Goal: Complete application form

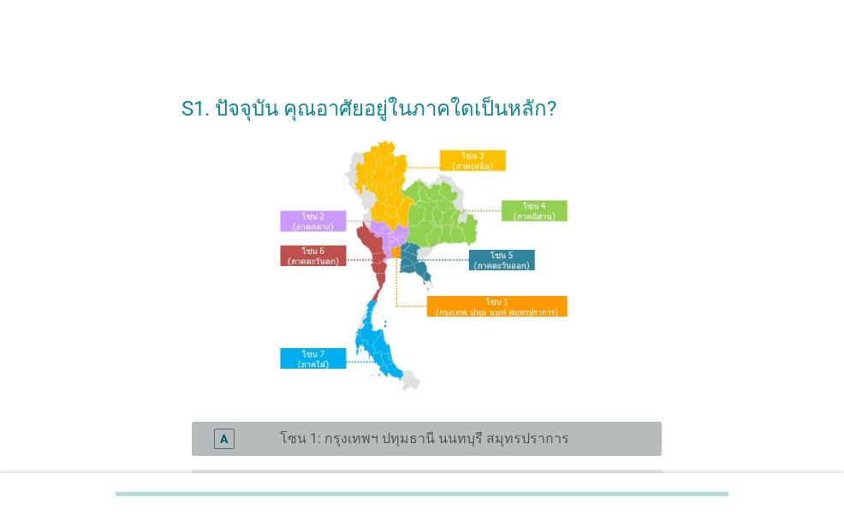
click at [374, 449] on div "A radio_button_unchecked โซน 1: กรุงเทพฯ ปทุมธานี นนทบุรี สมุทรปราการ" at bounding box center [427, 439] width 470 height 34
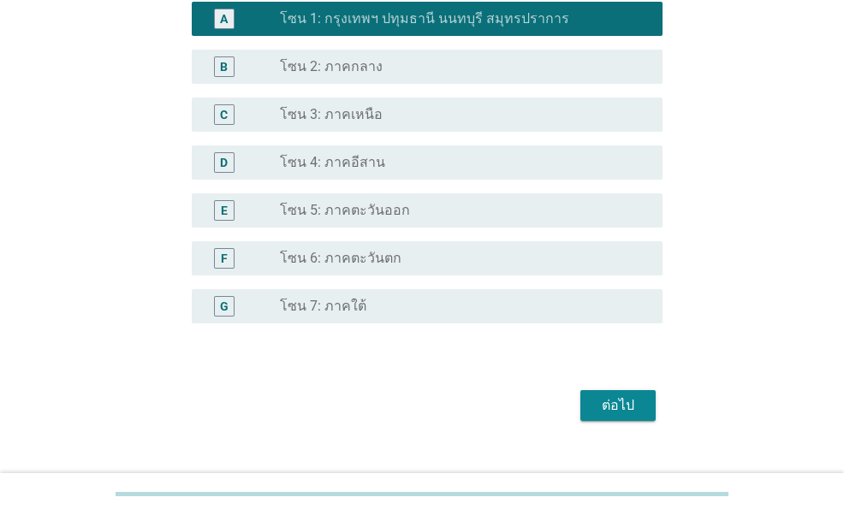
scroll to position [428, 0]
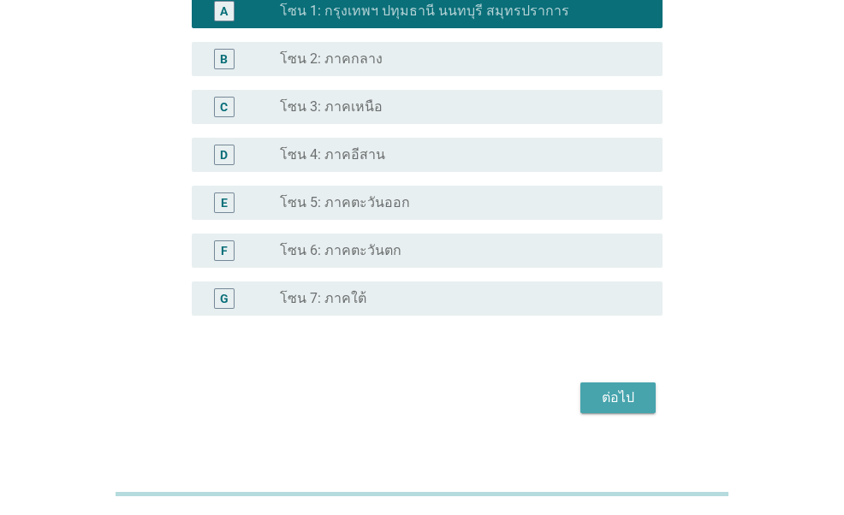
click at [613, 389] on div "ต่อไป" at bounding box center [618, 398] width 48 height 21
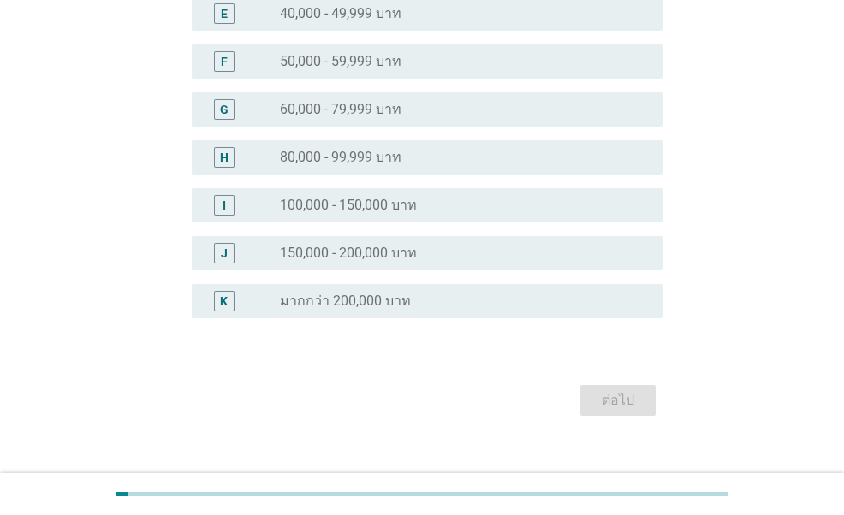
scroll to position [401, 0]
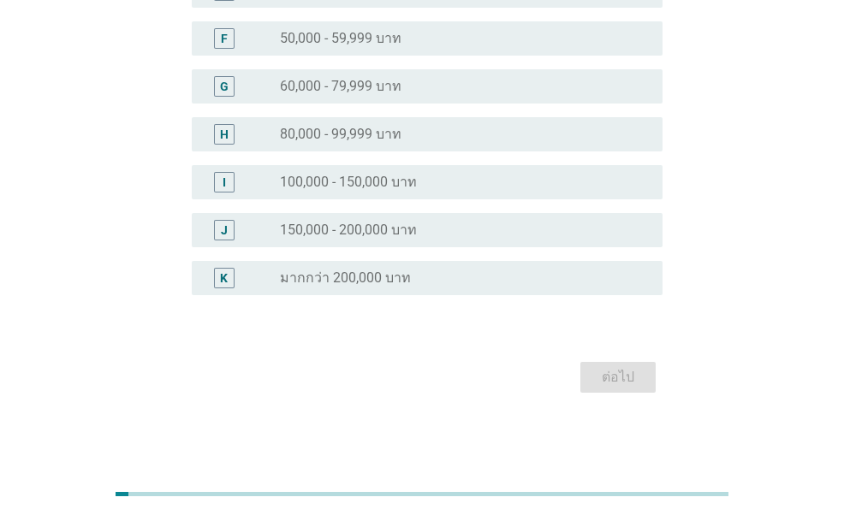
click at [409, 191] on div "radio_button_unchecked 100,000 - 150,000 บาท" at bounding box center [464, 182] width 369 height 21
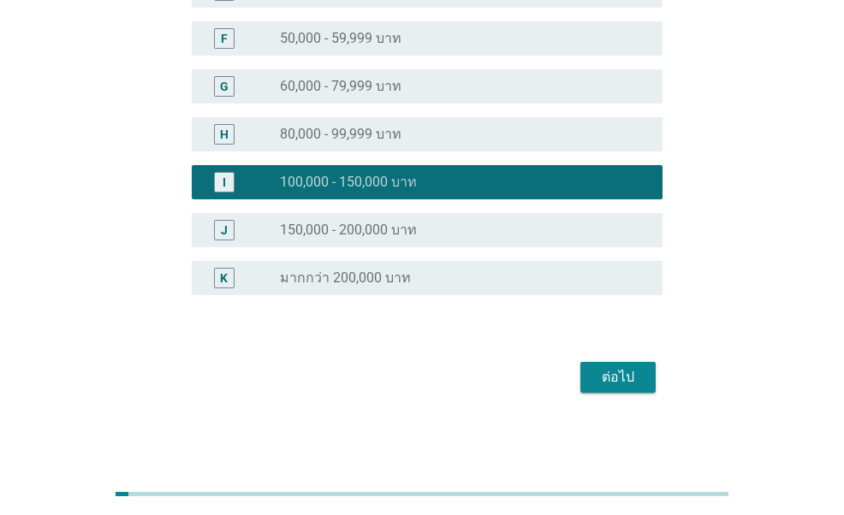
click at [608, 376] on div "ต่อไป" at bounding box center [618, 377] width 48 height 21
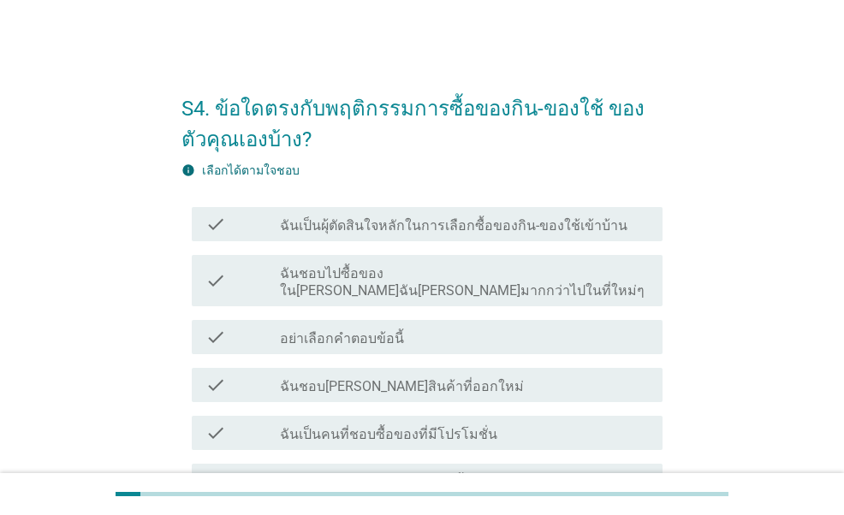
click at [445, 232] on label "ฉันเป็นผุ้ตัดสินใจหลักในการเลือกซื้อของกิน-ของใช้เข้าบ้าน" at bounding box center [454, 225] width 348 height 17
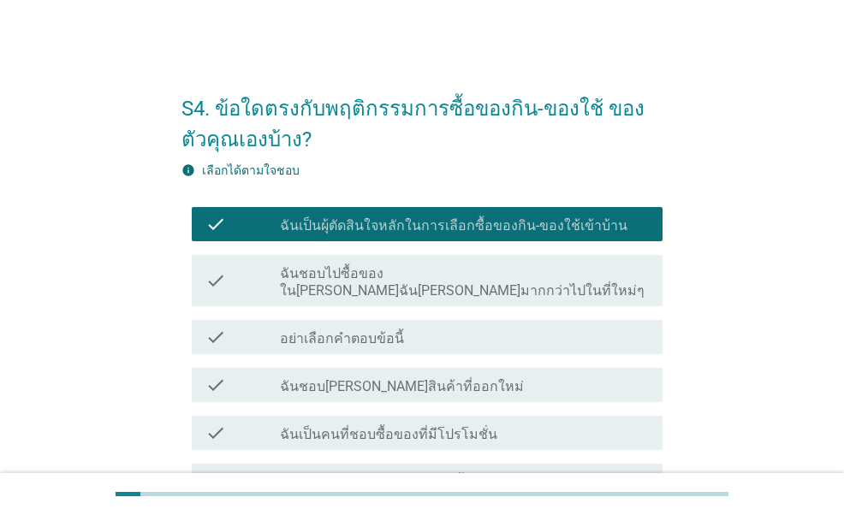
click at [425, 277] on label "ฉันชอบไปซื้อของใน[PERSON_NAME]ฉัน[PERSON_NAME]มากกว่าไปในที่ใหม่ๆ" at bounding box center [464, 282] width 369 height 34
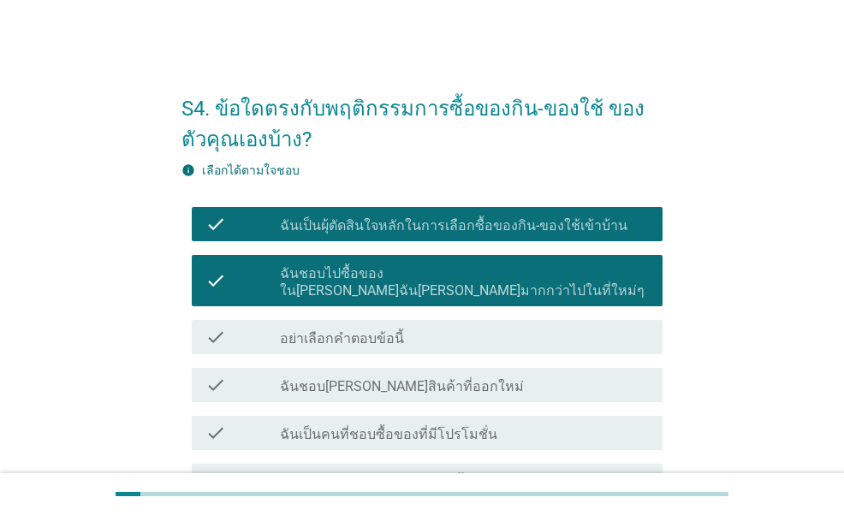
click at [401, 378] on label "ฉันชอบ[PERSON_NAME]สินค้าที่ออกใหม่" at bounding box center [402, 386] width 244 height 17
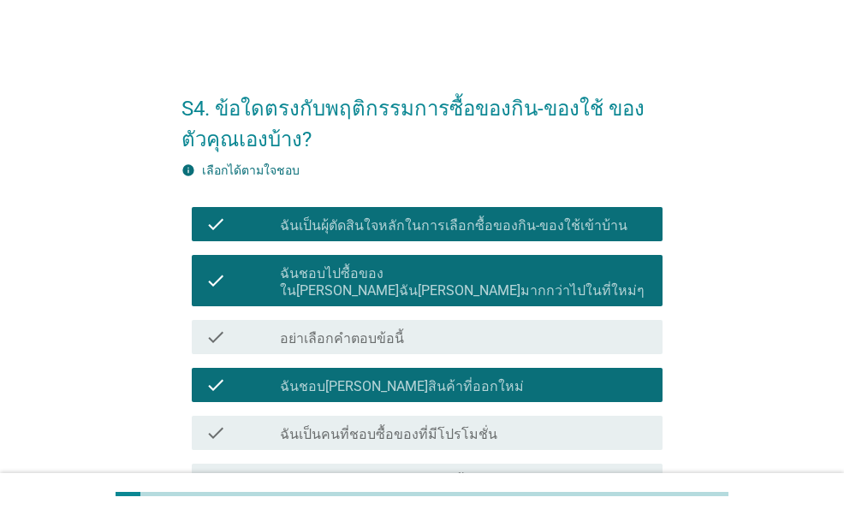
click at [394, 423] on div "check_box_outline_blank ฉันเป็นคนที่ชอบซื้อของที่มีโปรโมชั่น" at bounding box center [464, 433] width 369 height 21
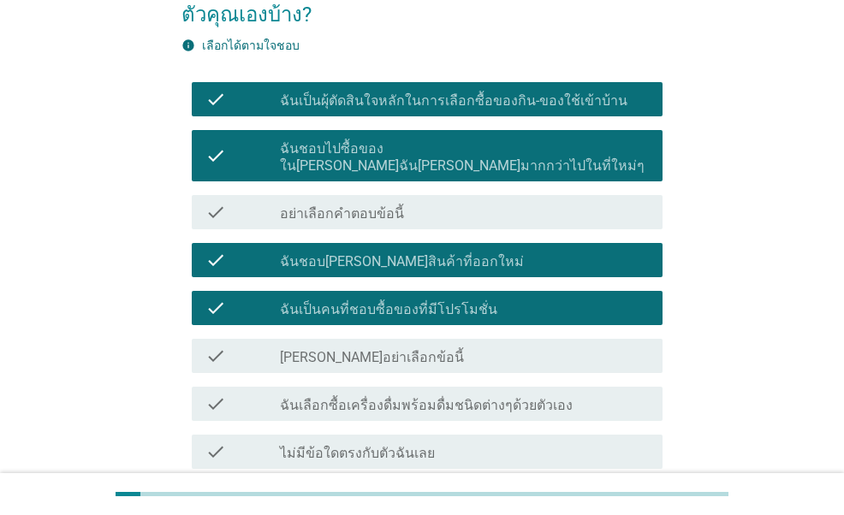
scroll to position [171, 0]
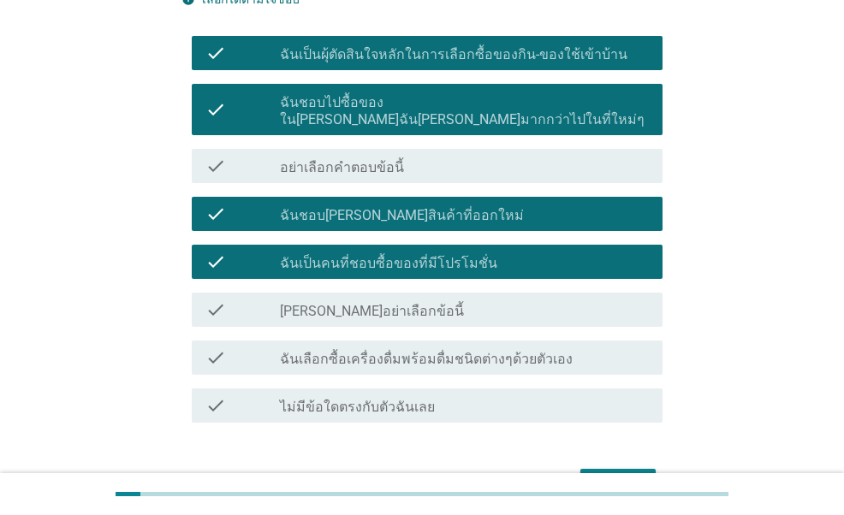
click at [370, 351] on label "ฉันเลือกซื้อเครื่องดื่มพร้อมดื่มชนิดต่างๆด้วยตัวเอง" at bounding box center [426, 359] width 293 height 17
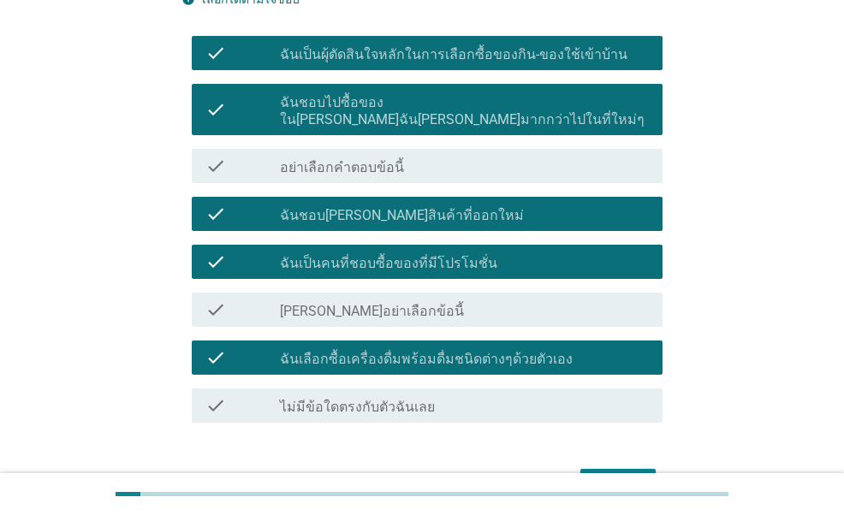
click at [610, 474] on div "ต่อไป" at bounding box center [618, 484] width 48 height 21
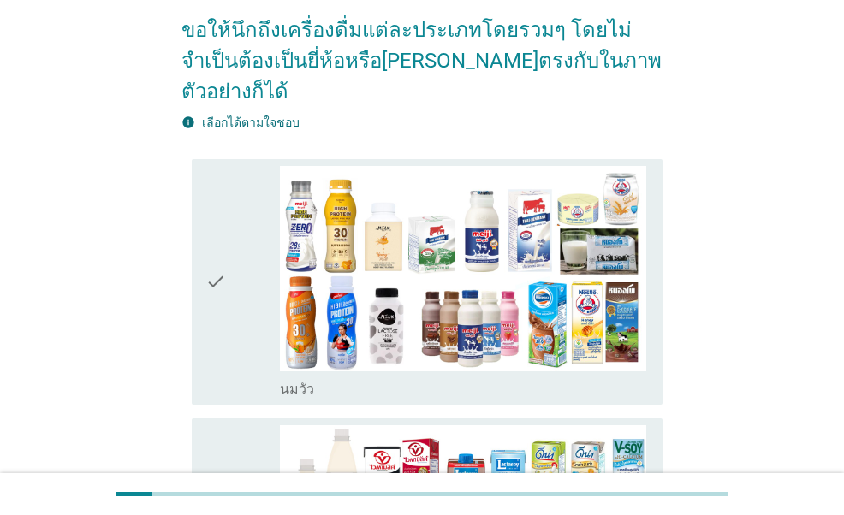
click at [211, 280] on icon "check" at bounding box center [215, 282] width 21 height 233
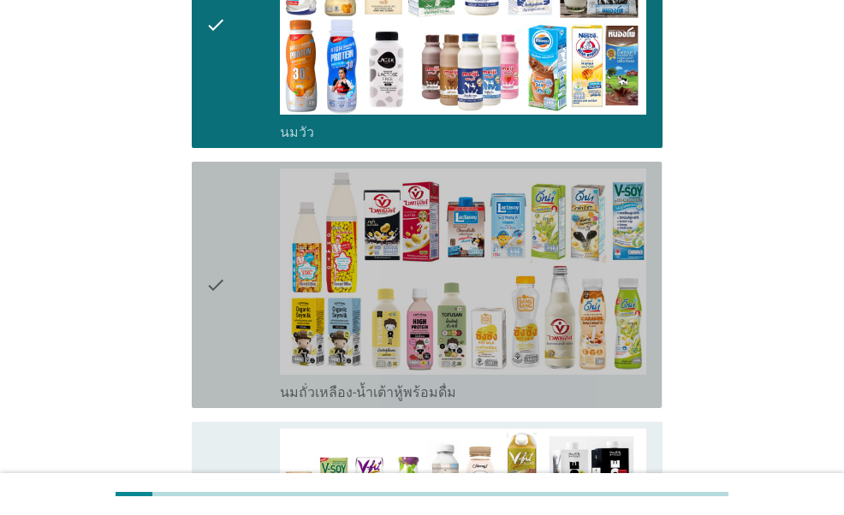
click at [209, 243] on icon "check" at bounding box center [215, 285] width 21 height 233
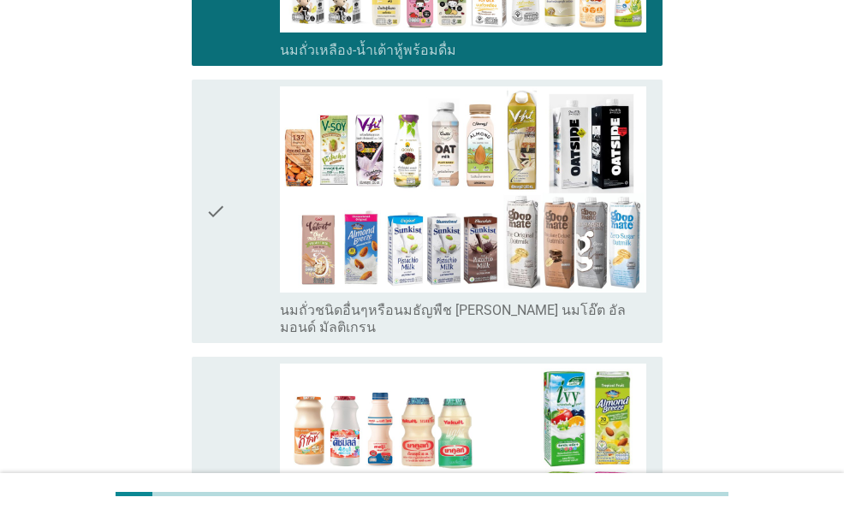
click at [219, 208] on icon "check" at bounding box center [215, 211] width 21 height 250
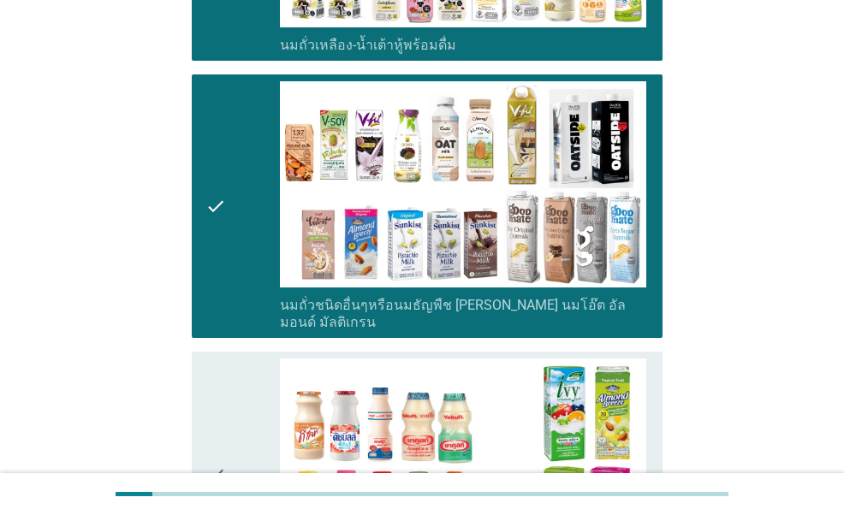
scroll to position [1027, 0]
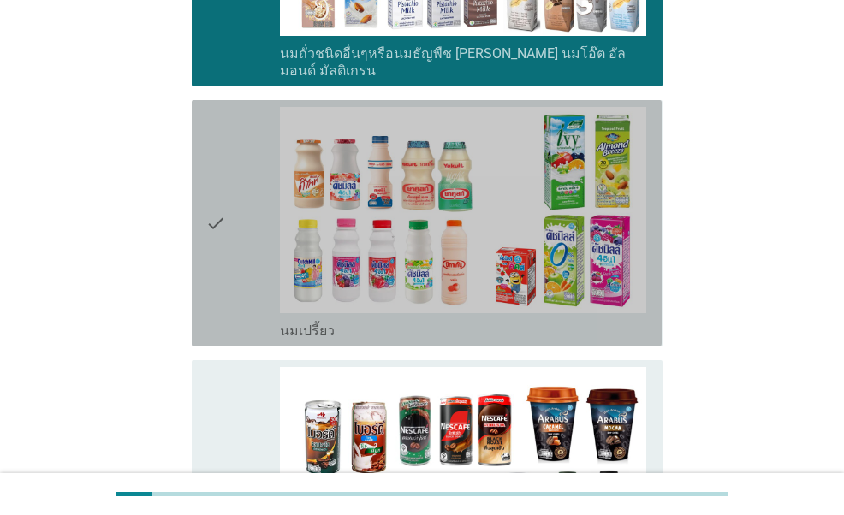
click at [222, 213] on icon "check" at bounding box center [215, 223] width 21 height 233
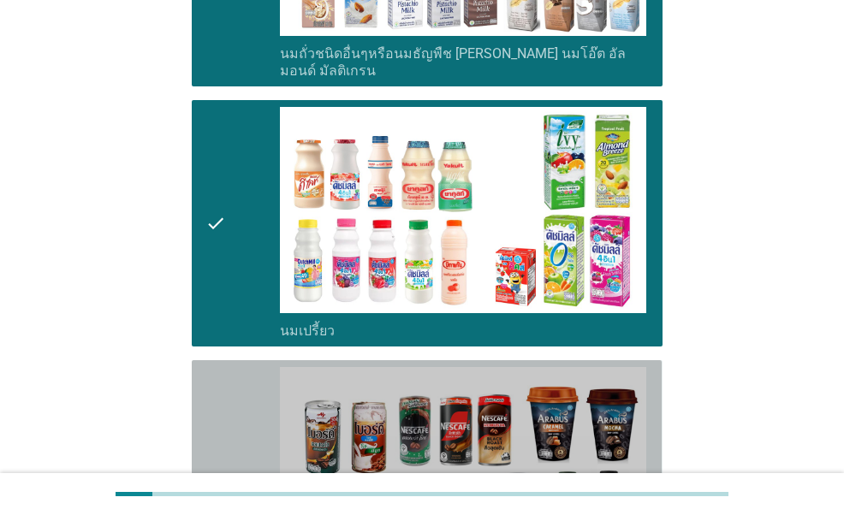
click at [223, 367] on icon "check" at bounding box center [215, 483] width 21 height 233
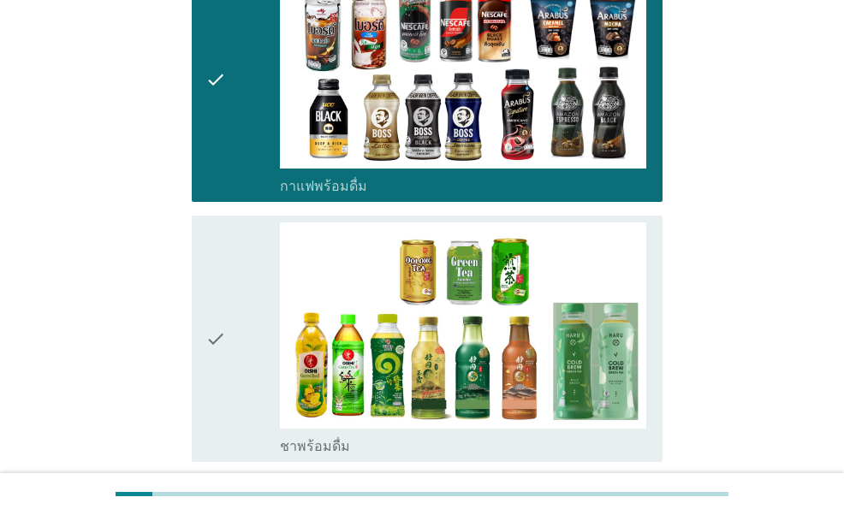
scroll to position [1541, 0]
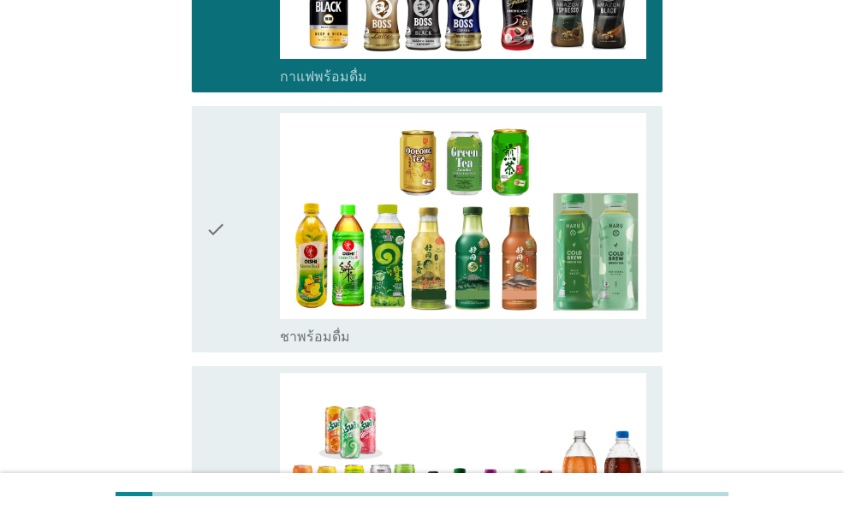
click at [245, 178] on div "check" at bounding box center [242, 229] width 74 height 233
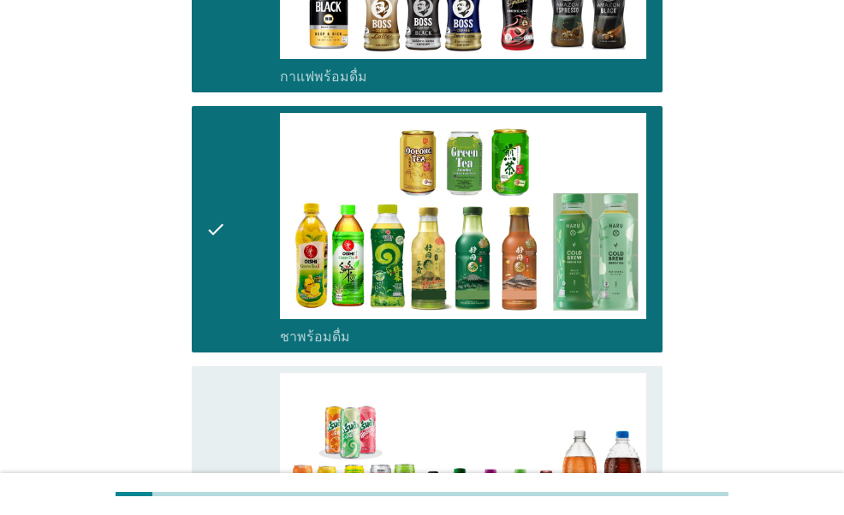
click at [236, 373] on div "check" at bounding box center [242, 489] width 74 height 233
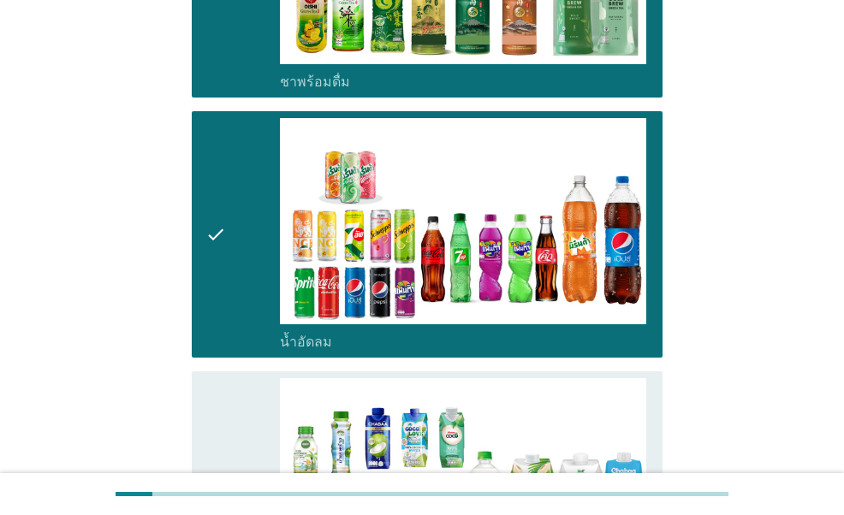
scroll to position [2055, 0]
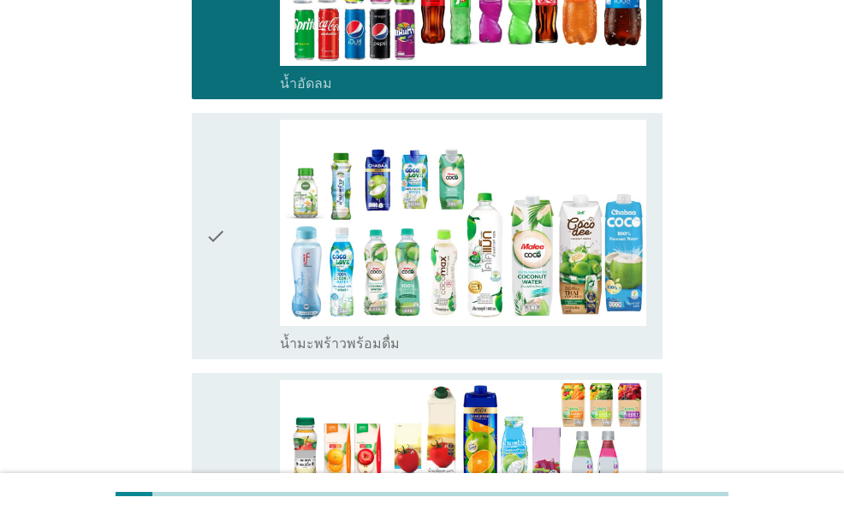
click at [229, 187] on div "check" at bounding box center [242, 236] width 74 height 233
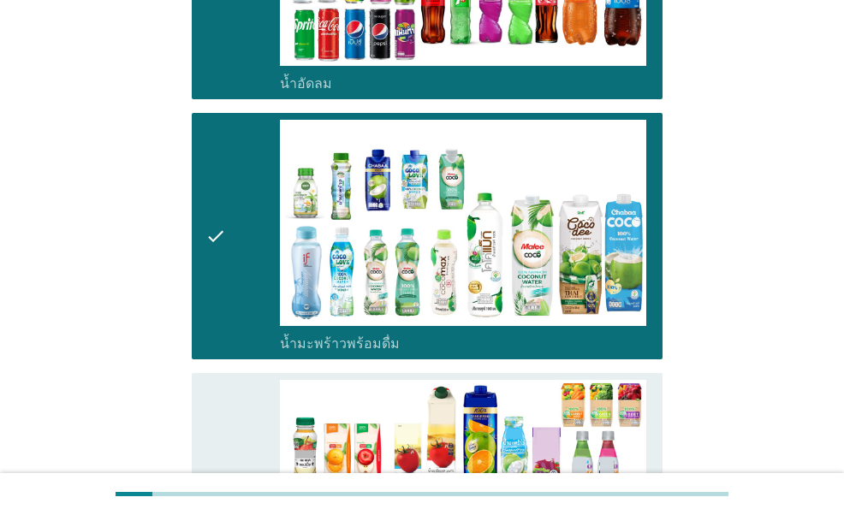
click at [241, 380] on div "check" at bounding box center [242, 496] width 74 height 233
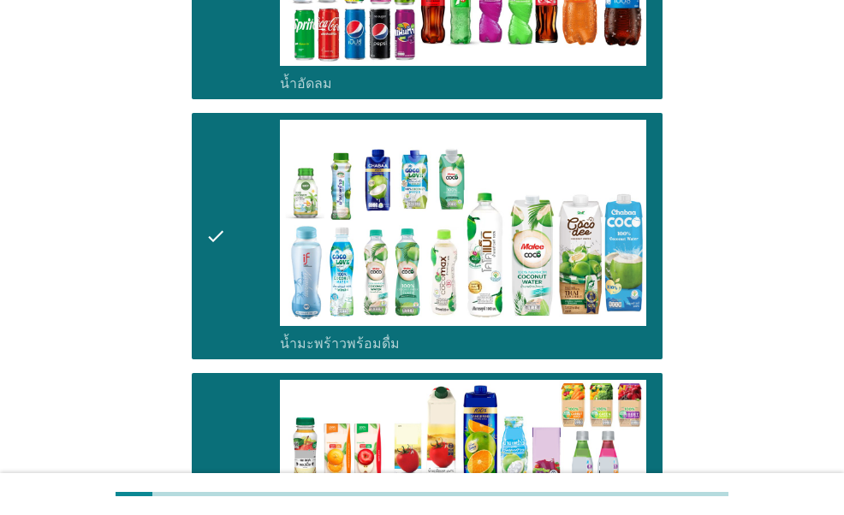
scroll to position [2483, 0]
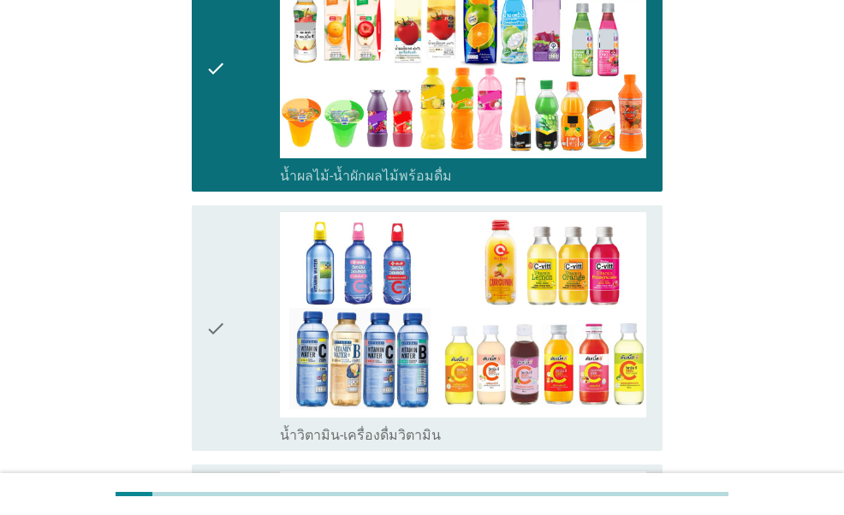
click at [217, 270] on icon "check" at bounding box center [215, 328] width 21 height 233
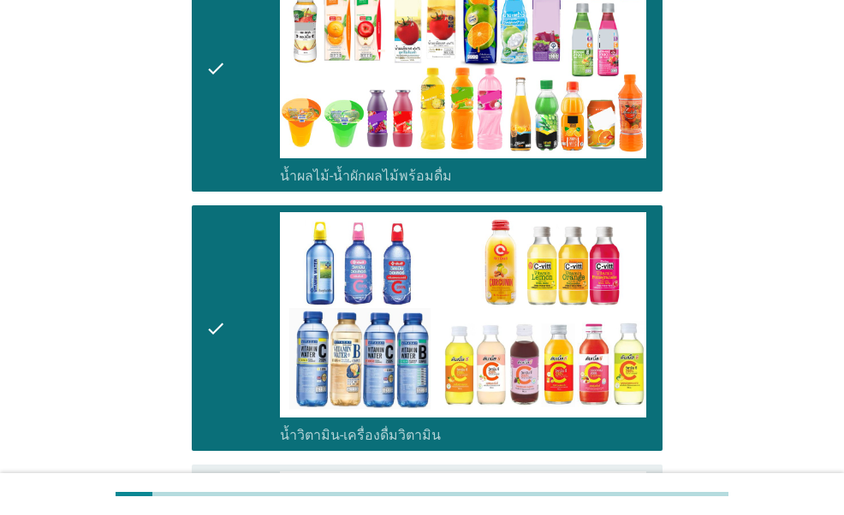
scroll to position [2825, 0]
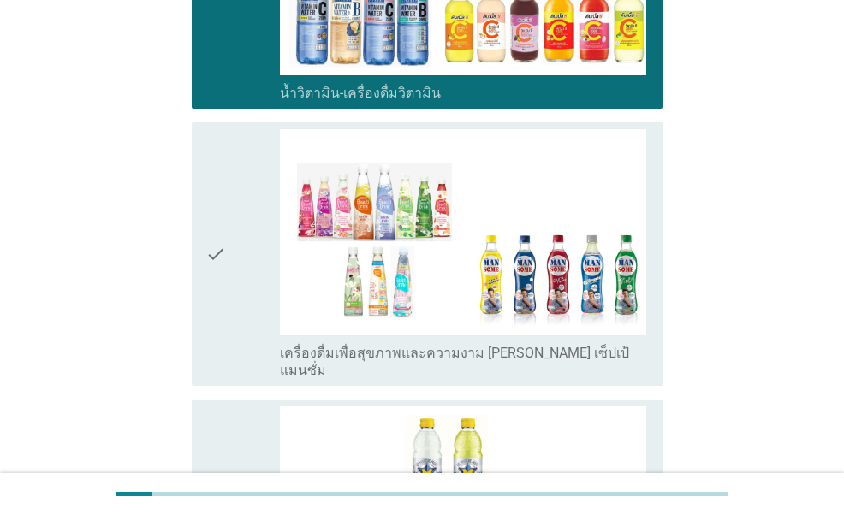
click at [247, 258] on div "check" at bounding box center [242, 254] width 74 height 250
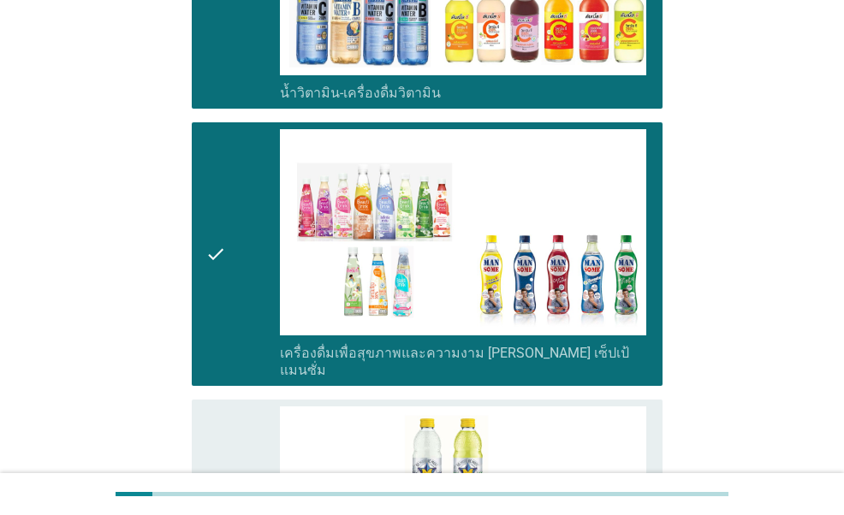
click at [238, 407] on div "check" at bounding box center [242, 523] width 74 height 233
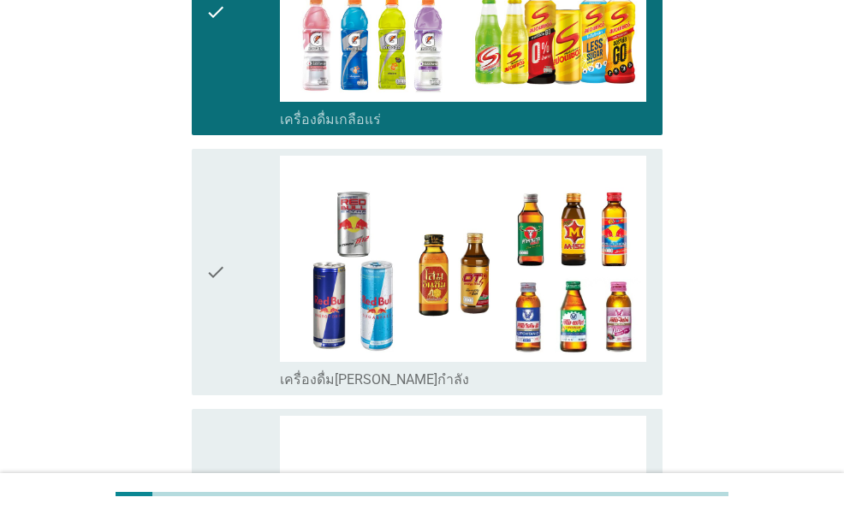
scroll to position [3339, 0]
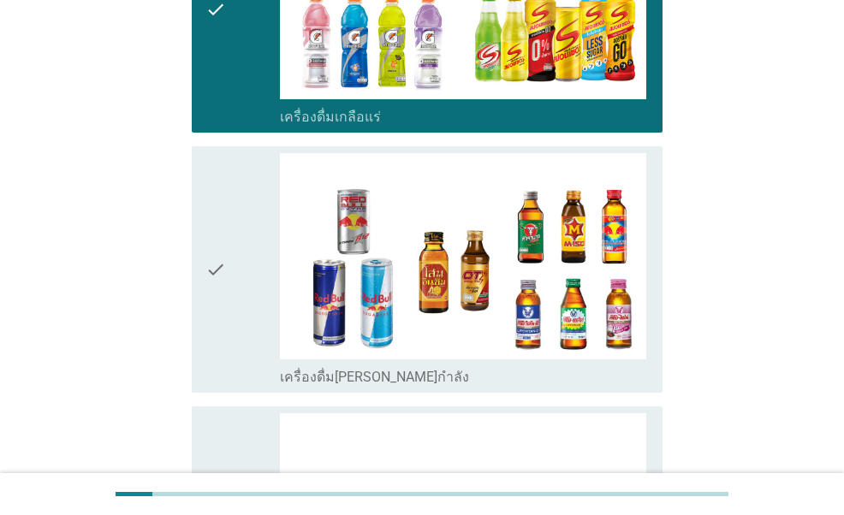
click at [216, 242] on icon "check" at bounding box center [215, 269] width 21 height 233
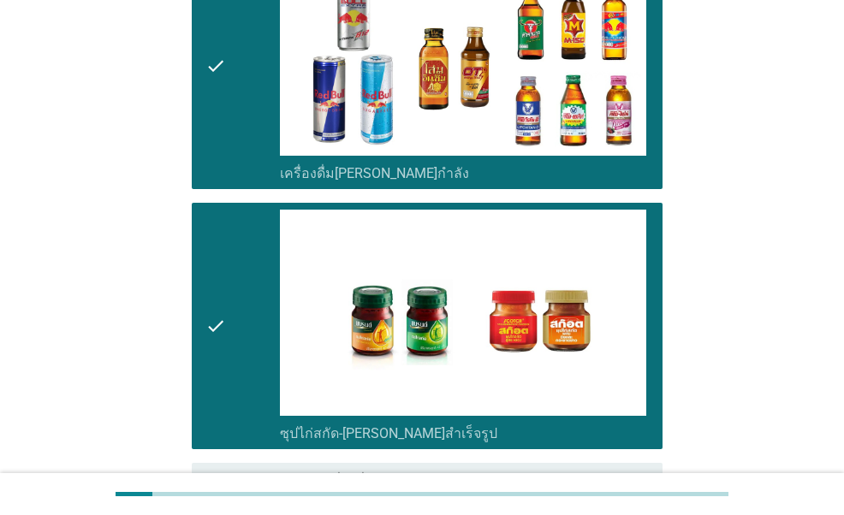
scroll to position [3654, 0]
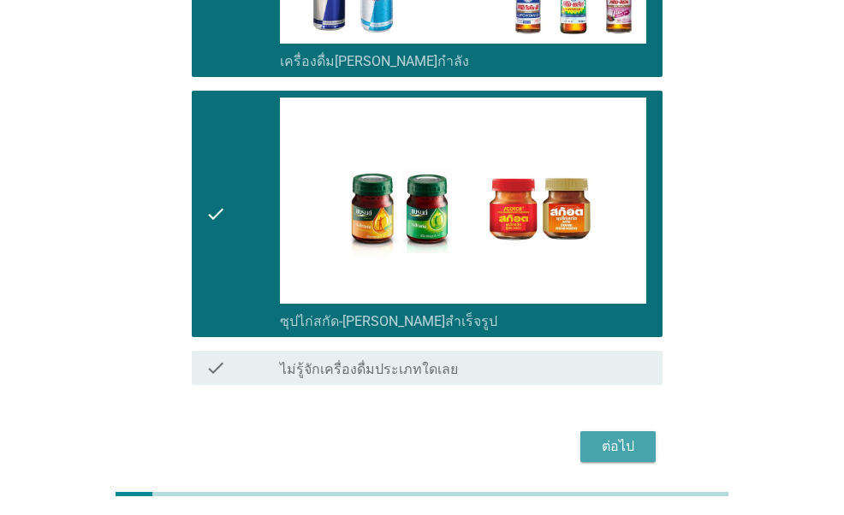
click at [621, 437] on div "ต่อไป" at bounding box center [618, 447] width 48 height 21
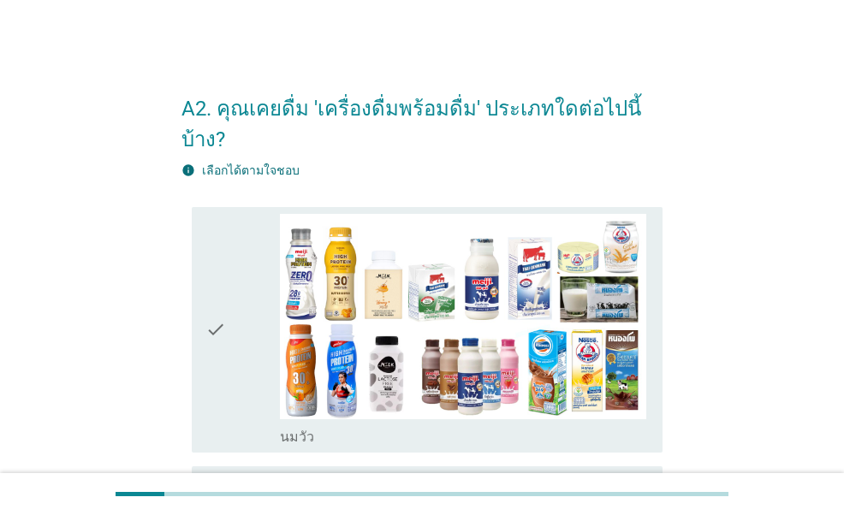
click at [235, 259] on div "check" at bounding box center [242, 330] width 74 height 233
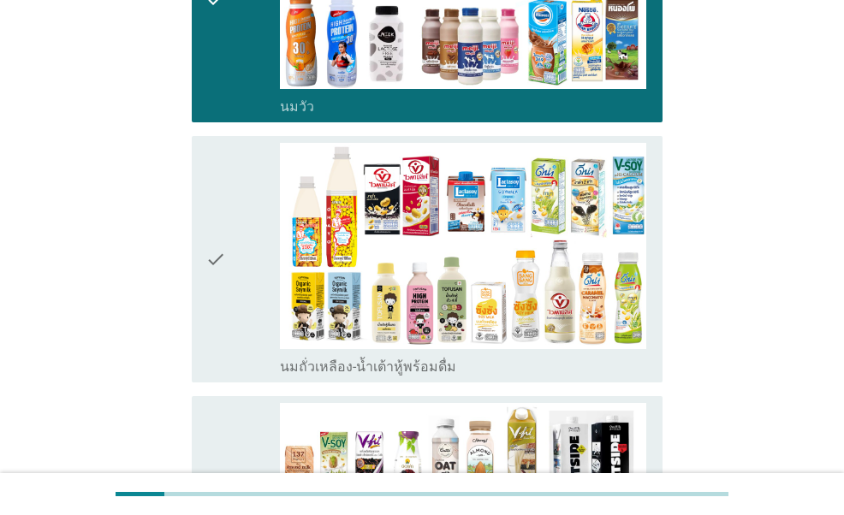
scroll to position [342, 0]
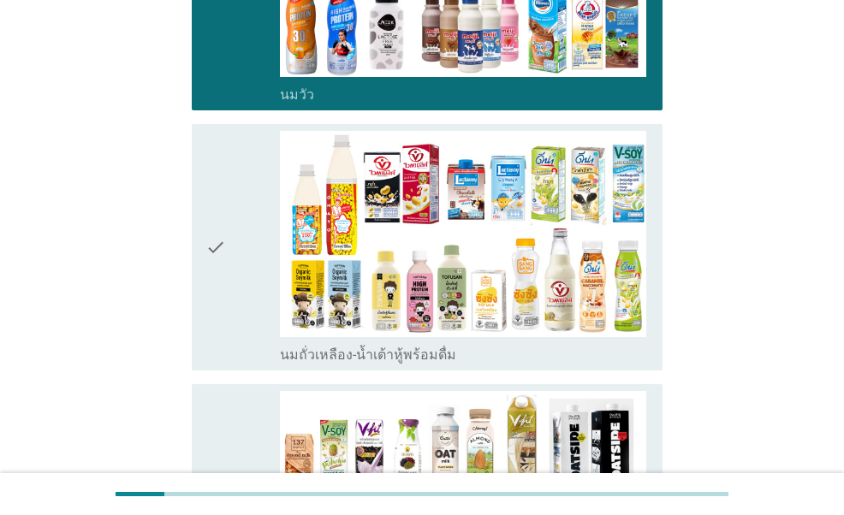
click at [226, 253] on icon "check" at bounding box center [215, 247] width 21 height 233
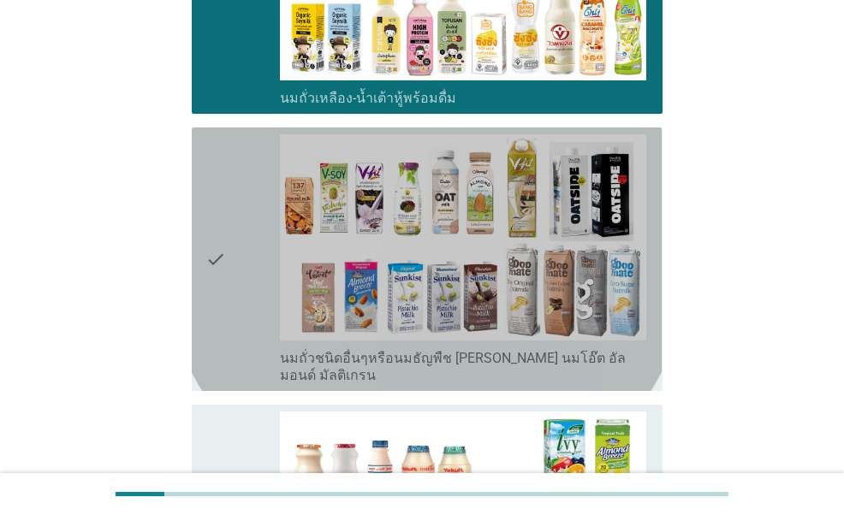
click at [225, 293] on icon "check" at bounding box center [215, 259] width 21 height 250
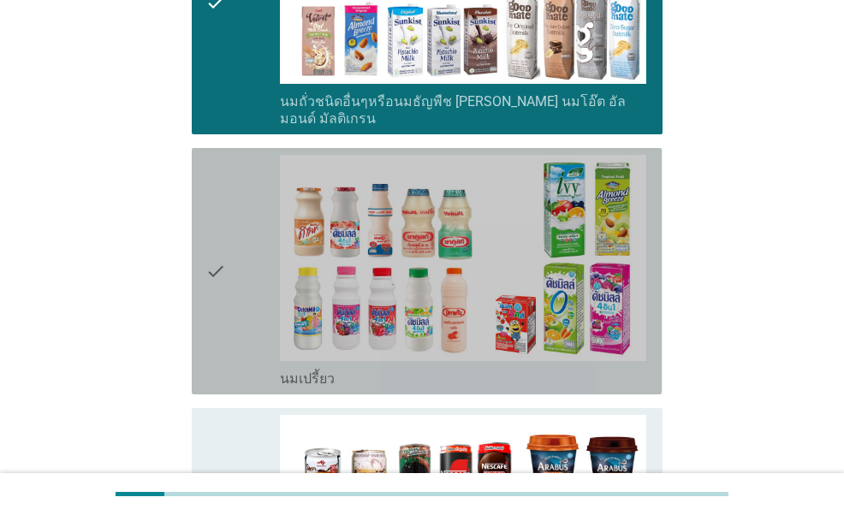
click at [245, 269] on div "check" at bounding box center [242, 271] width 74 height 233
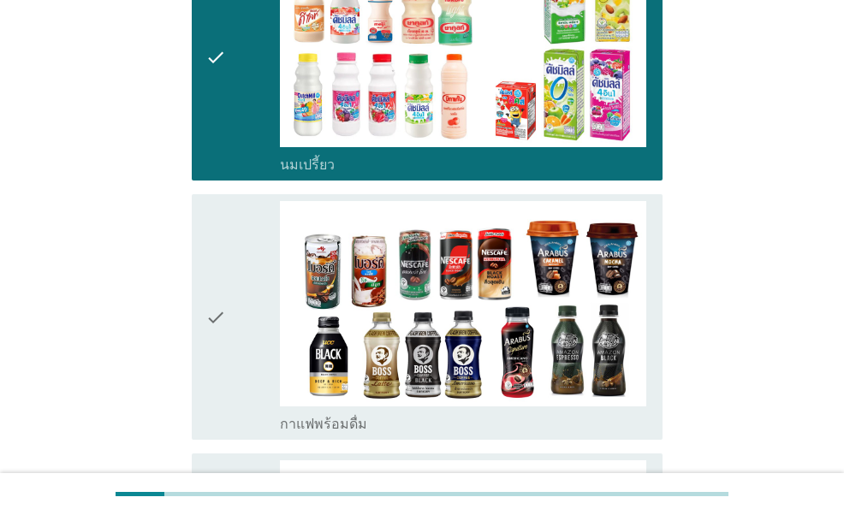
scroll to position [1198, 0]
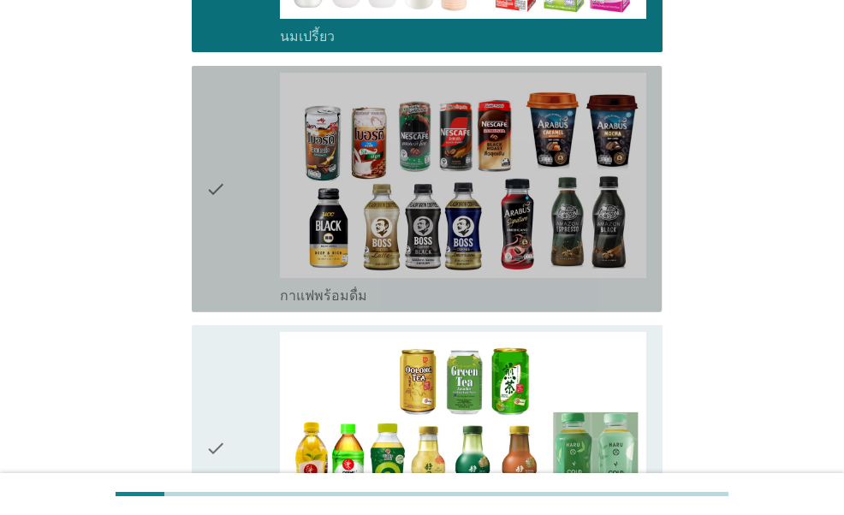
click at [248, 241] on div "check" at bounding box center [242, 189] width 74 height 233
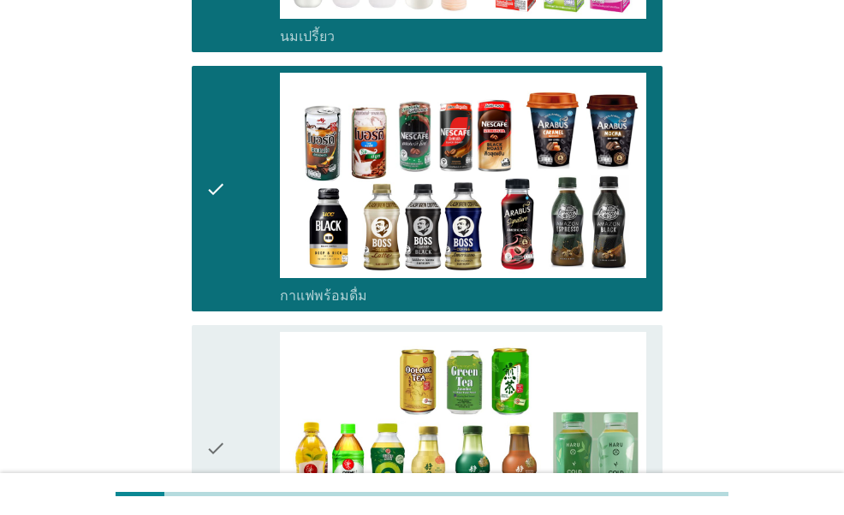
click at [241, 352] on div "check" at bounding box center [242, 448] width 74 height 233
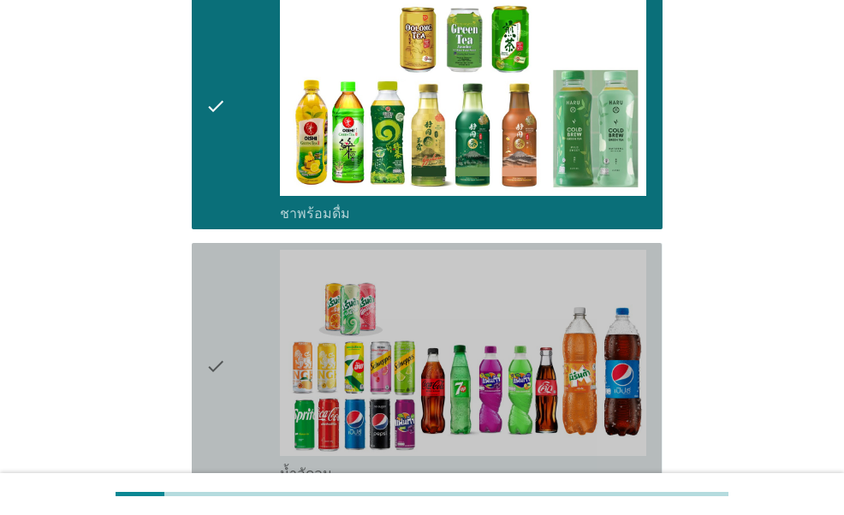
click at [245, 353] on div "check" at bounding box center [242, 366] width 74 height 233
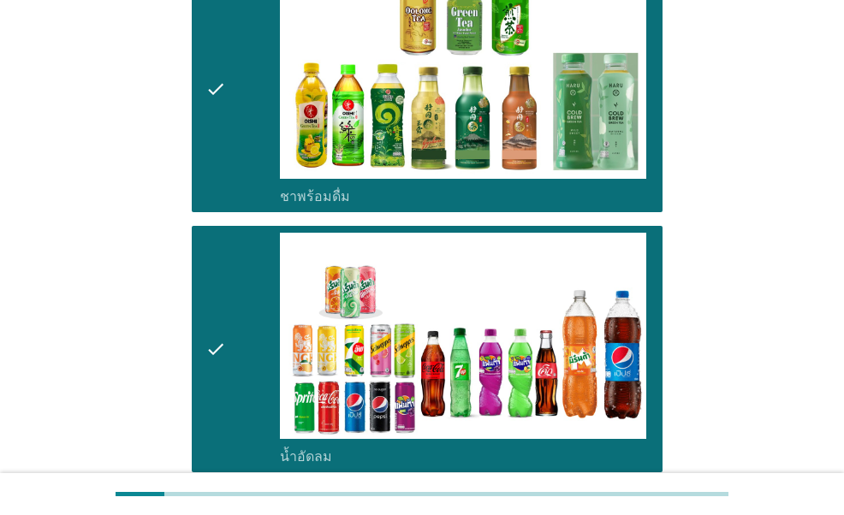
scroll to position [1969, 0]
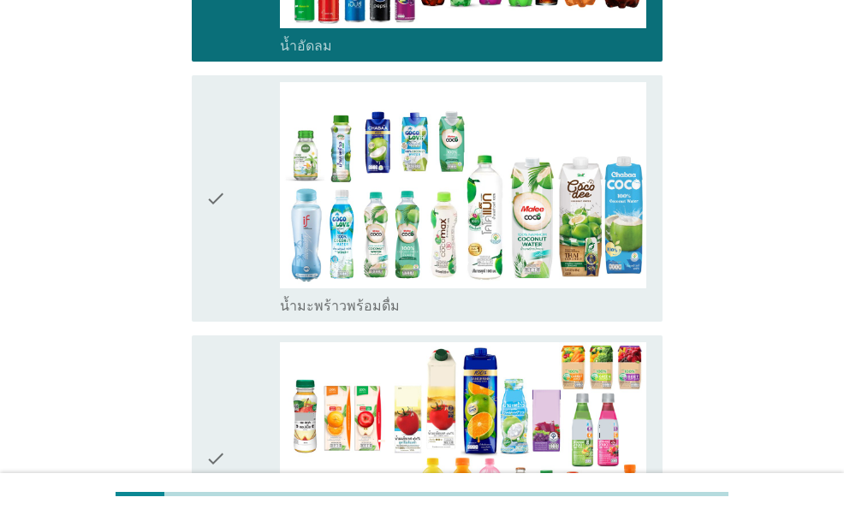
click at [236, 241] on div "check" at bounding box center [242, 198] width 74 height 233
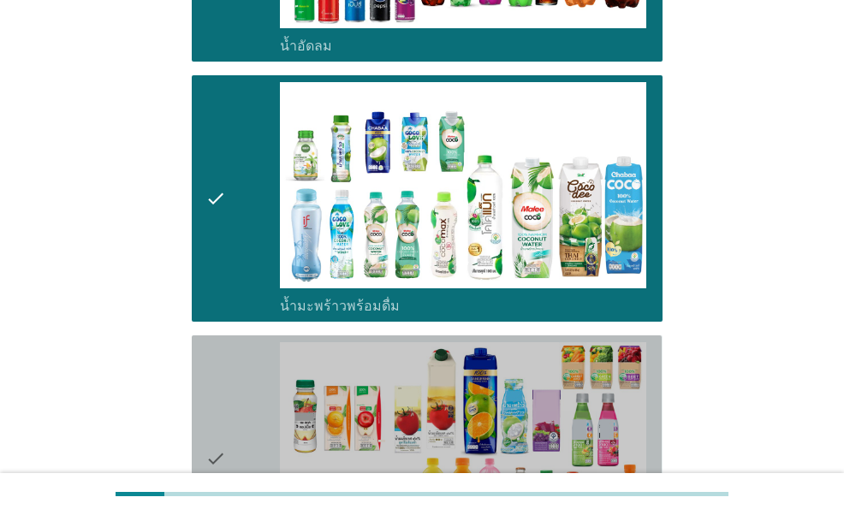
click at [260, 400] on div "check" at bounding box center [242, 458] width 74 height 233
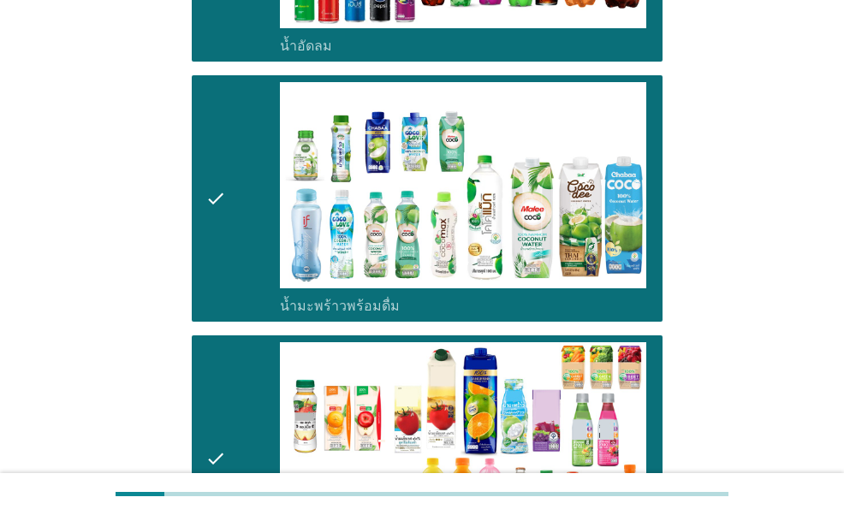
scroll to position [2311, 0]
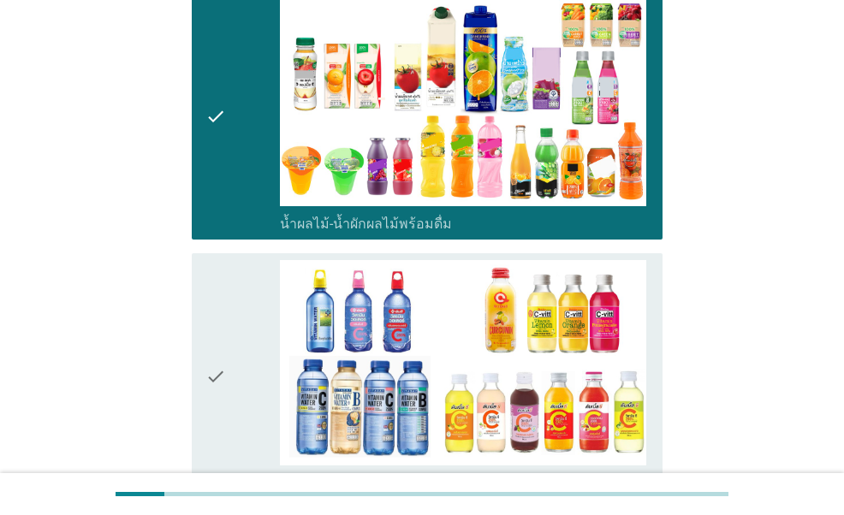
click at [250, 318] on div "check" at bounding box center [242, 376] width 74 height 233
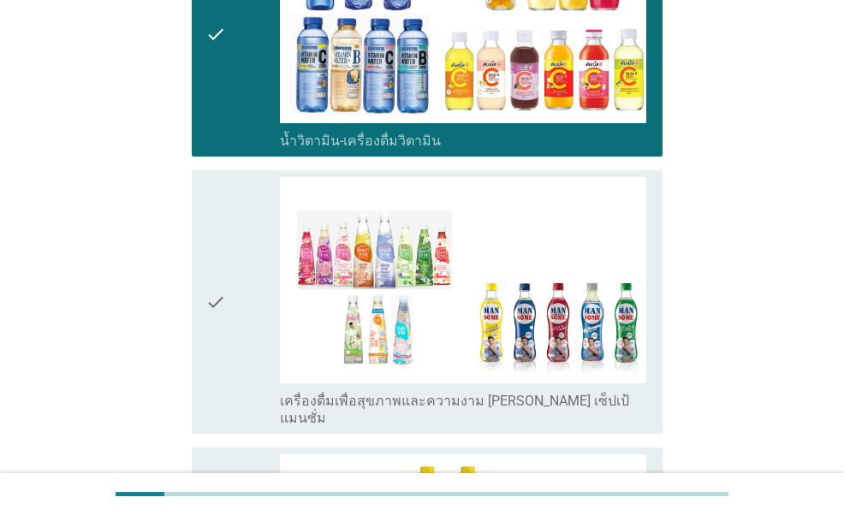
click at [246, 254] on div "check" at bounding box center [242, 302] width 74 height 250
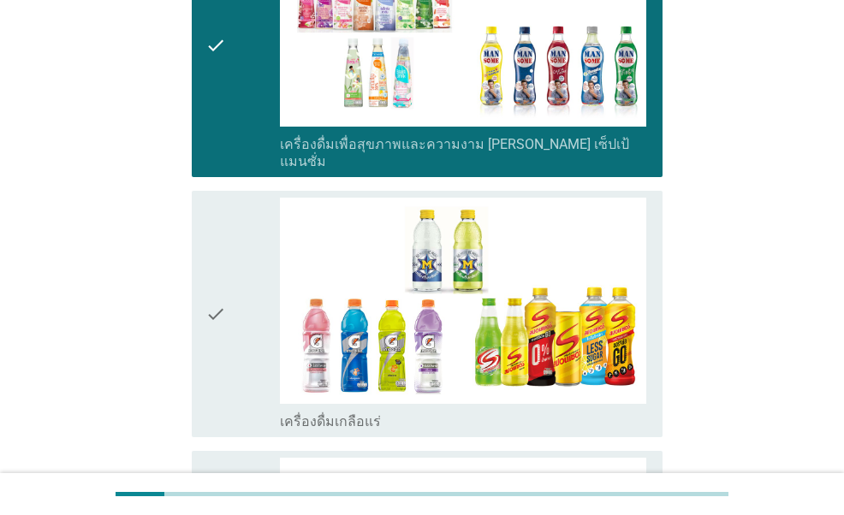
click at [220, 250] on icon "check" at bounding box center [215, 314] width 21 height 233
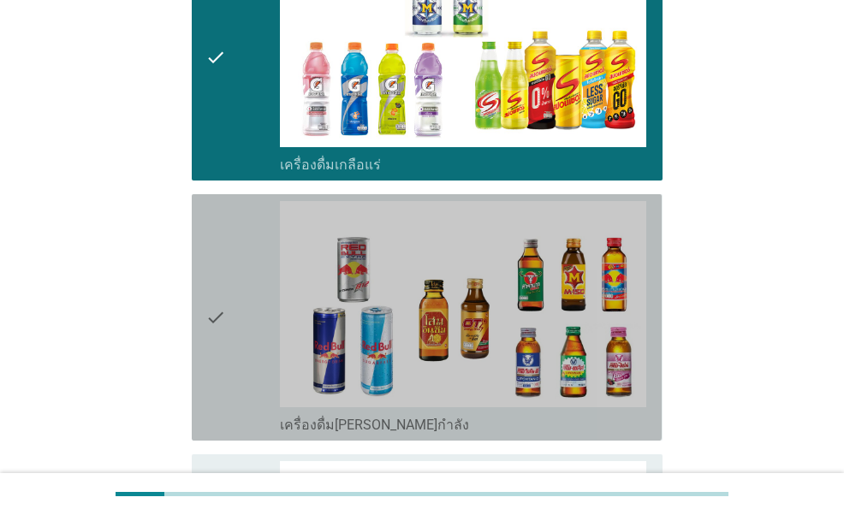
click at [228, 271] on div "check" at bounding box center [242, 317] width 74 height 233
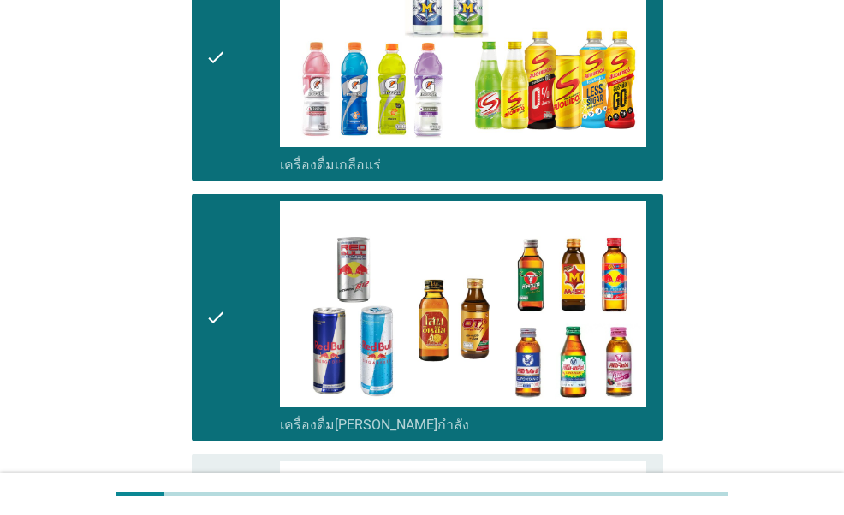
scroll to position [3510, 0]
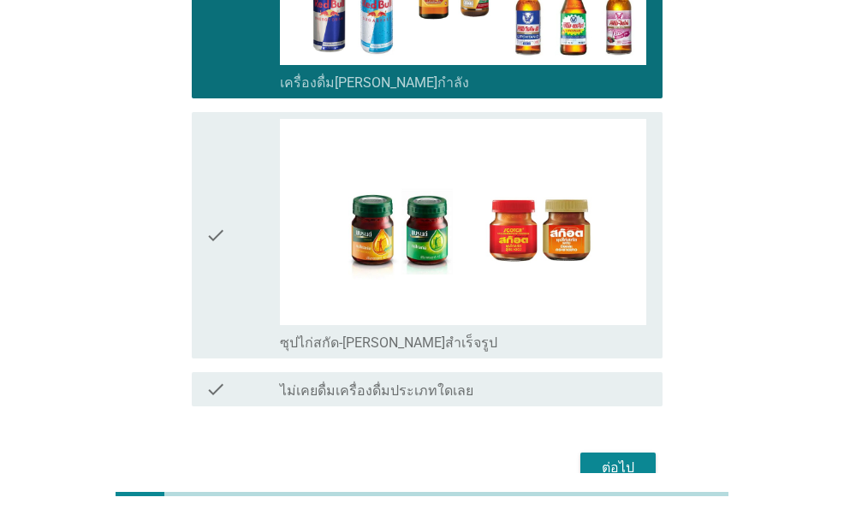
click at [245, 193] on div "check" at bounding box center [242, 235] width 74 height 233
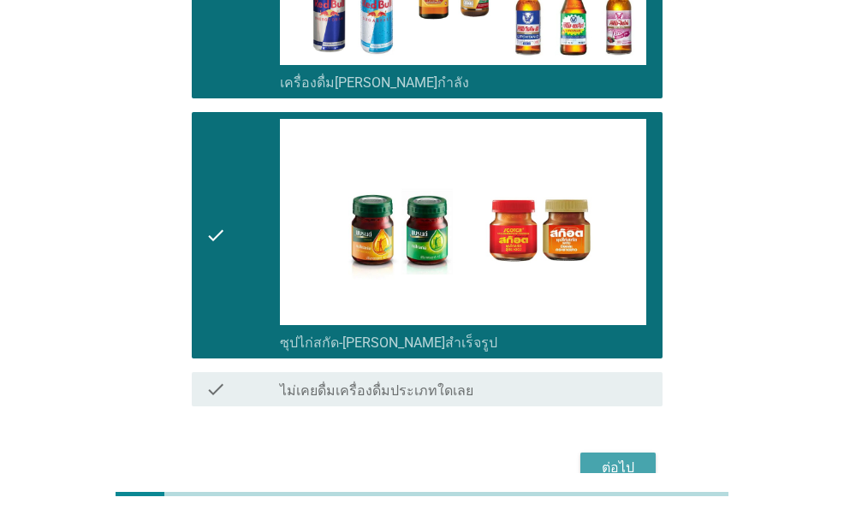
click at [615, 458] on div "ต่อไป" at bounding box center [618, 468] width 48 height 21
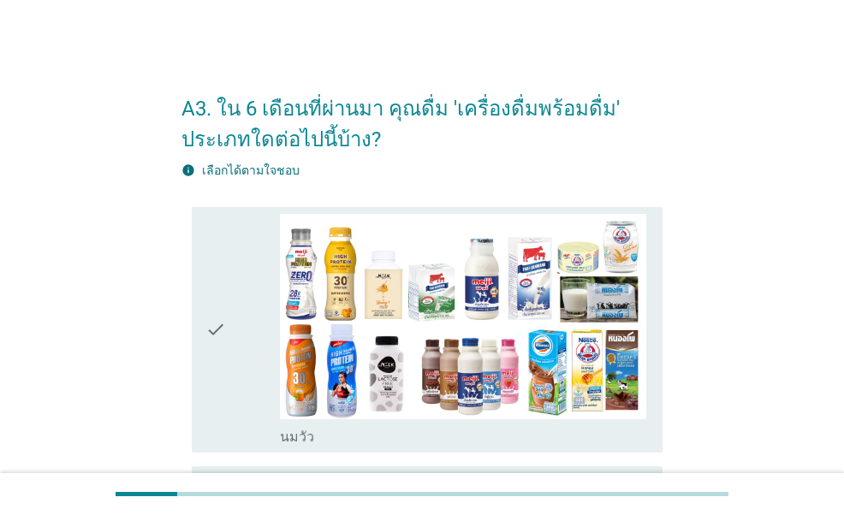
scroll to position [171, 0]
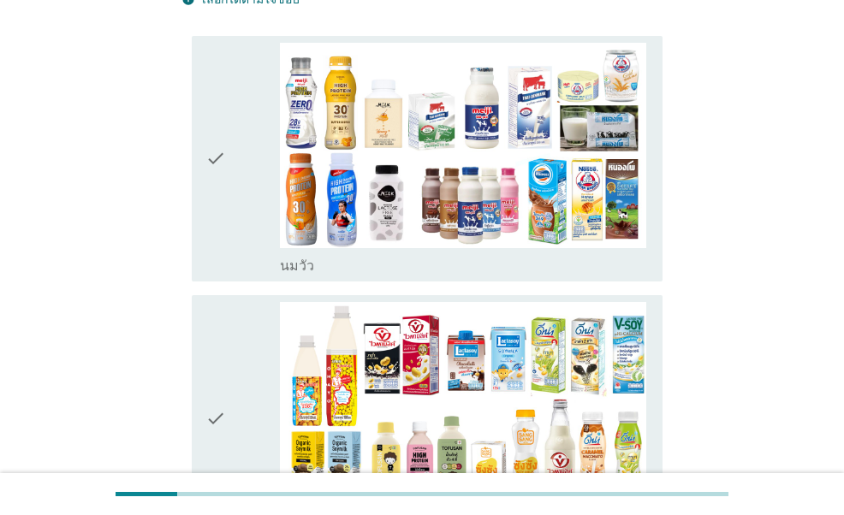
click at [241, 229] on div "check" at bounding box center [242, 159] width 74 height 233
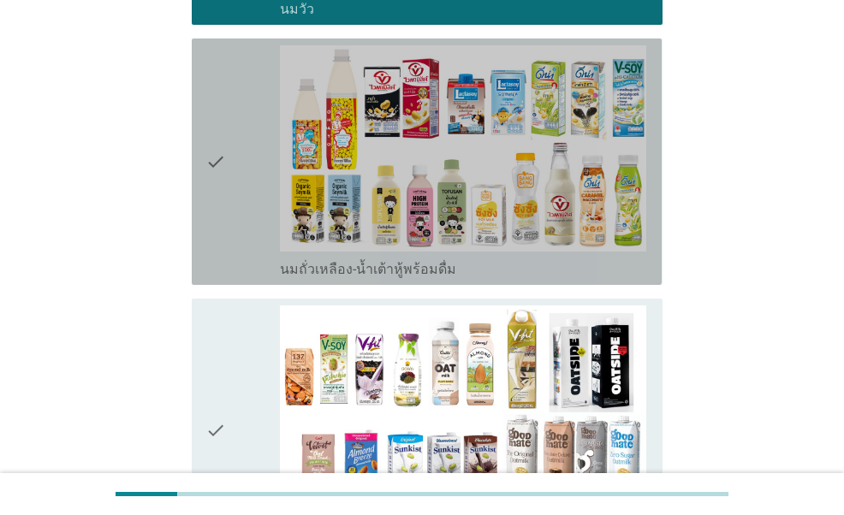
click at [221, 205] on icon "check" at bounding box center [215, 161] width 21 height 233
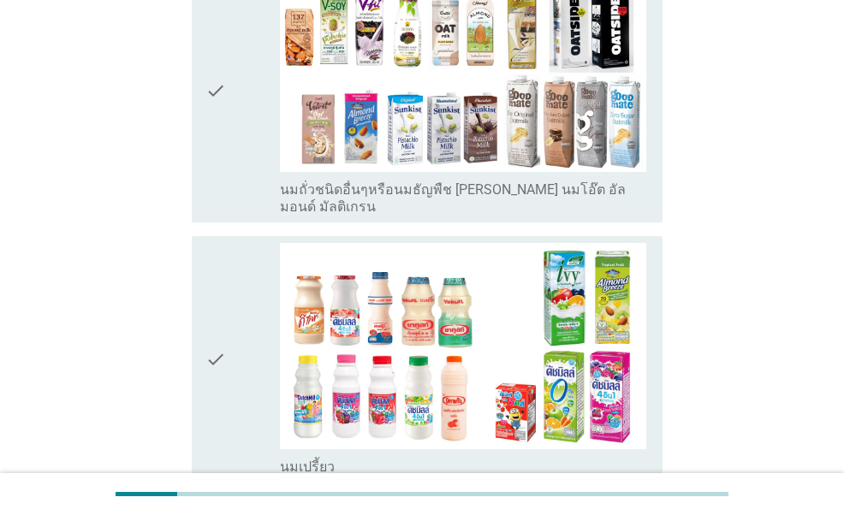
scroll to position [770, 0]
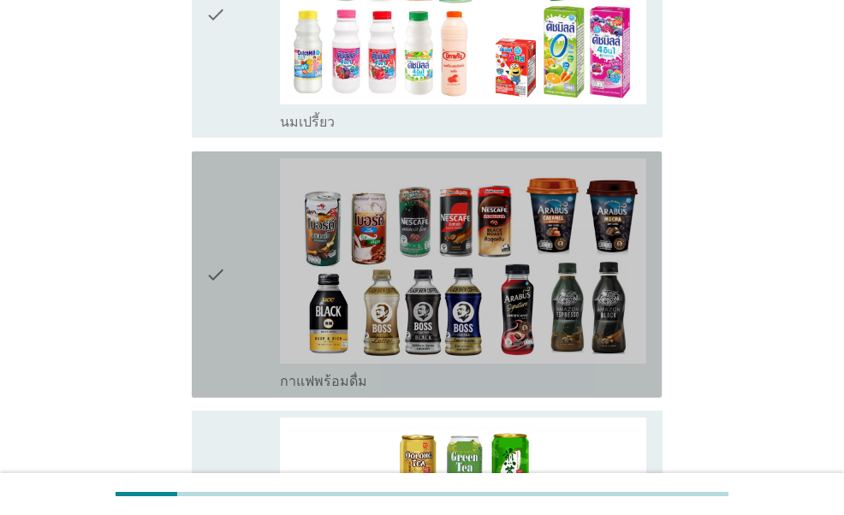
click at [214, 240] on icon "check" at bounding box center [215, 274] width 21 height 233
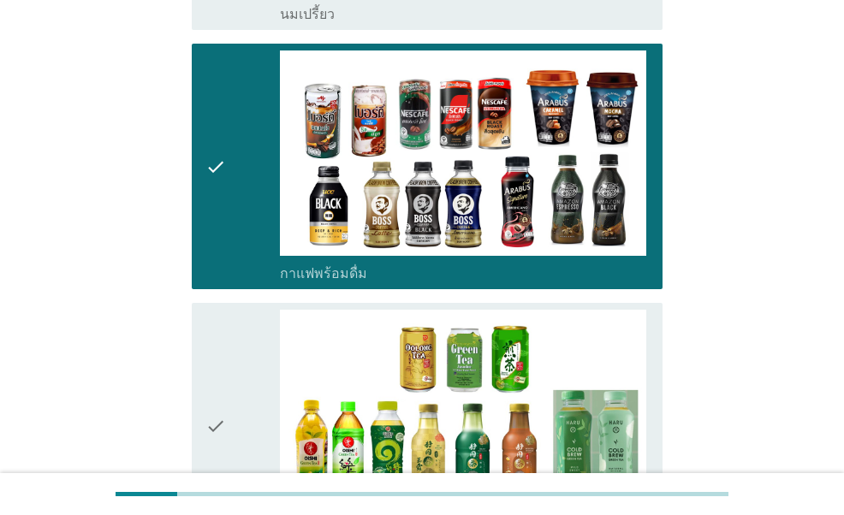
scroll to position [1455, 0]
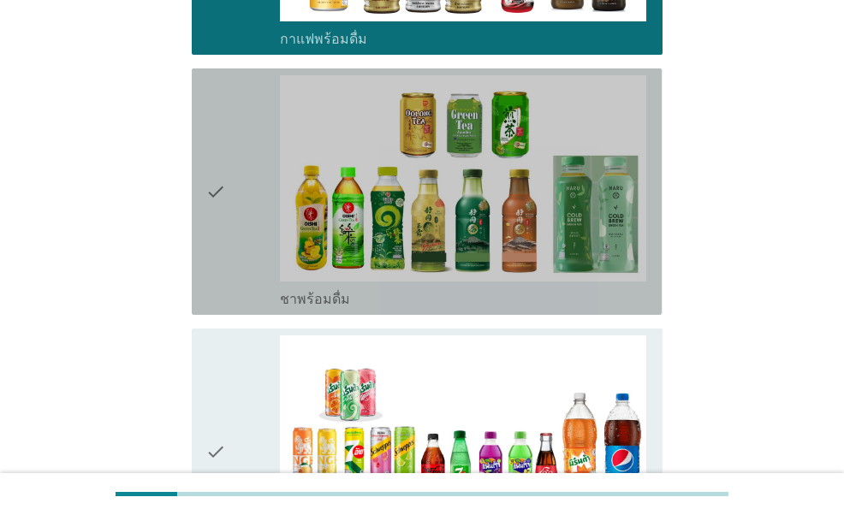
click at [218, 223] on icon "check" at bounding box center [215, 191] width 21 height 233
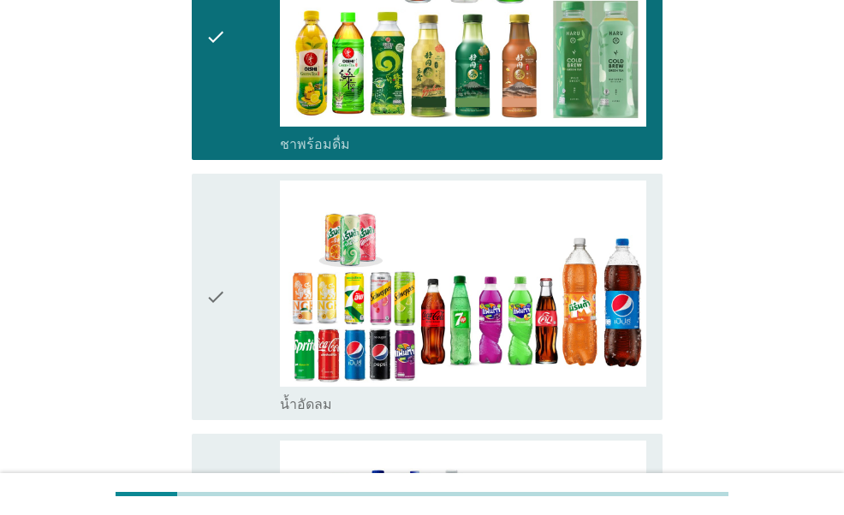
scroll to position [1798, 0]
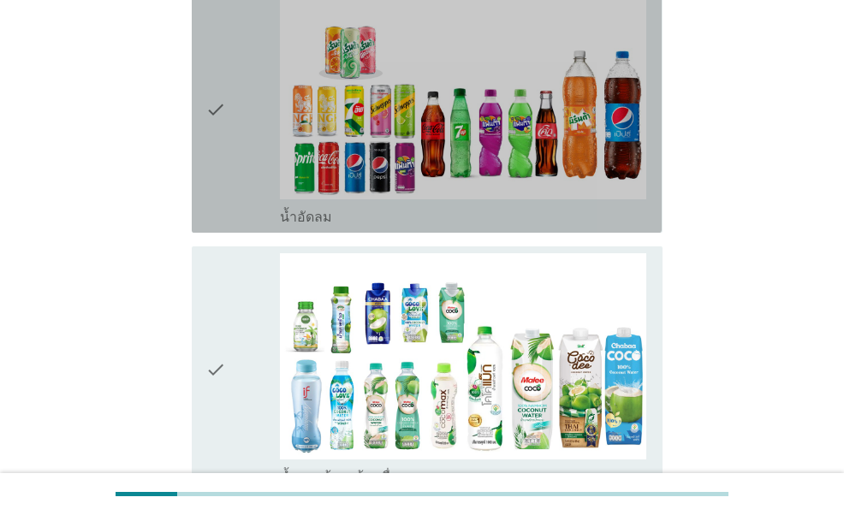
click at [243, 134] on div "check" at bounding box center [242, 109] width 74 height 233
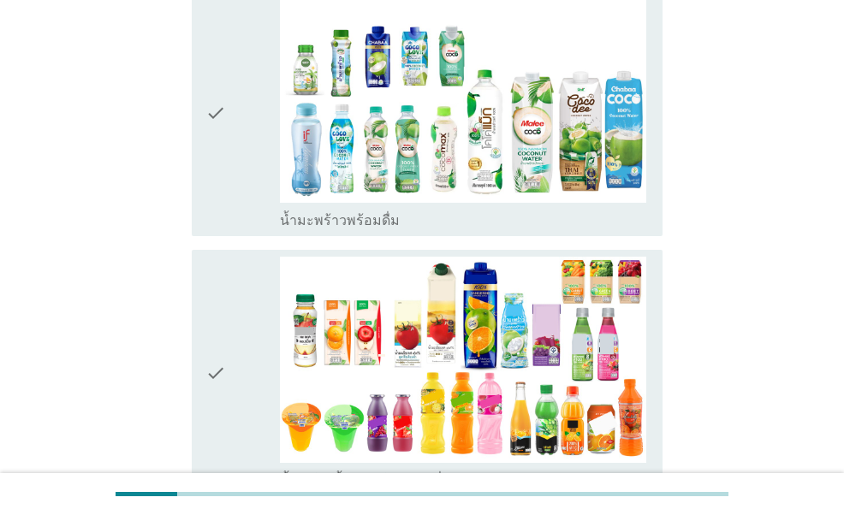
click at [224, 206] on icon "check" at bounding box center [215, 113] width 21 height 233
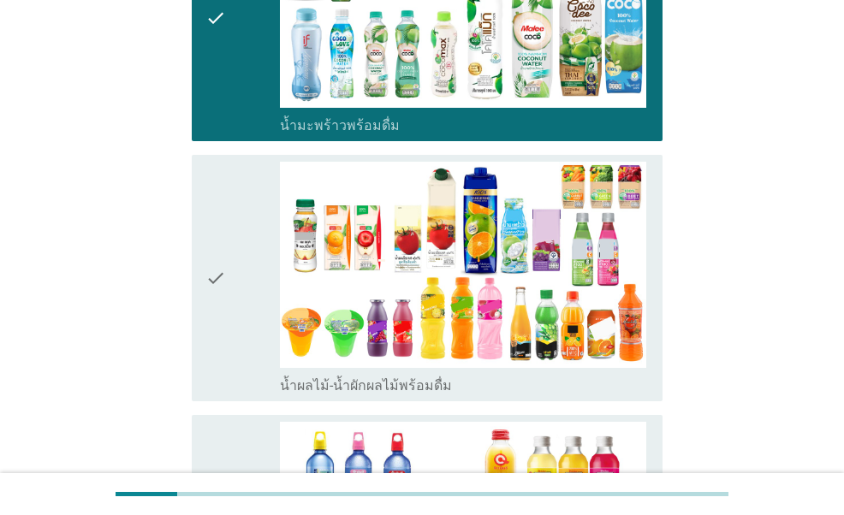
scroll to position [2311, 0]
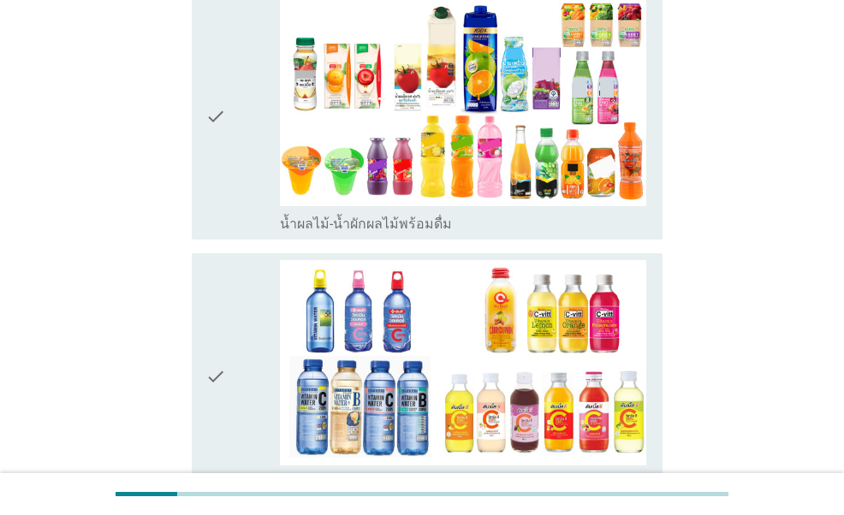
click at [235, 162] on div "check" at bounding box center [242, 116] width 74 height 233
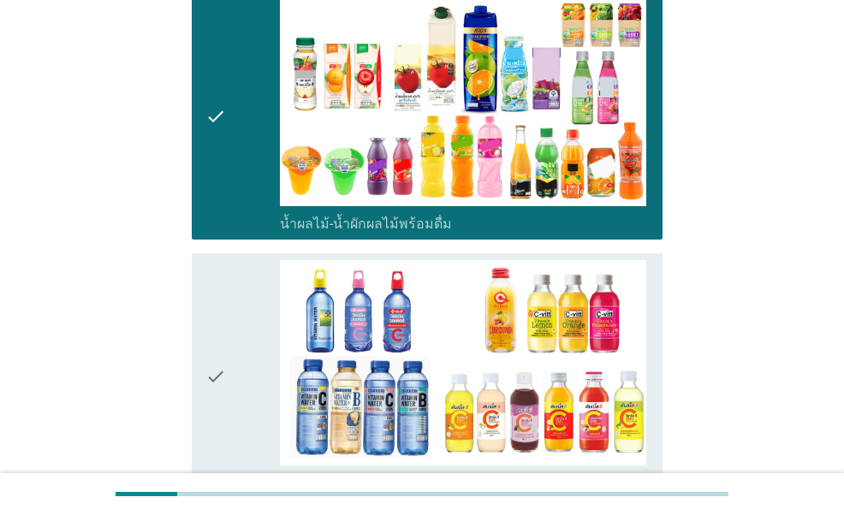
click at [233, 294] on div "check" at bounding box center [242, 376] width 74 height 233
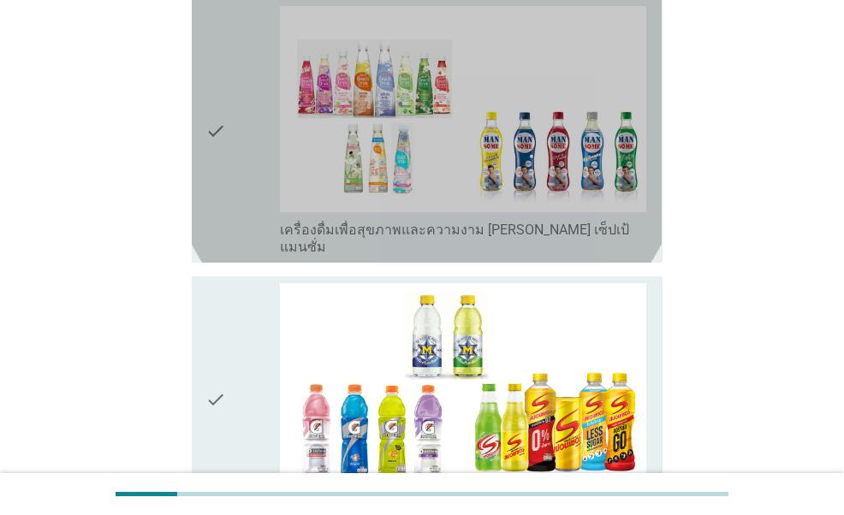
click at [217, 158] on icon "check" at bounding box center [215, 131] width 21 height 250
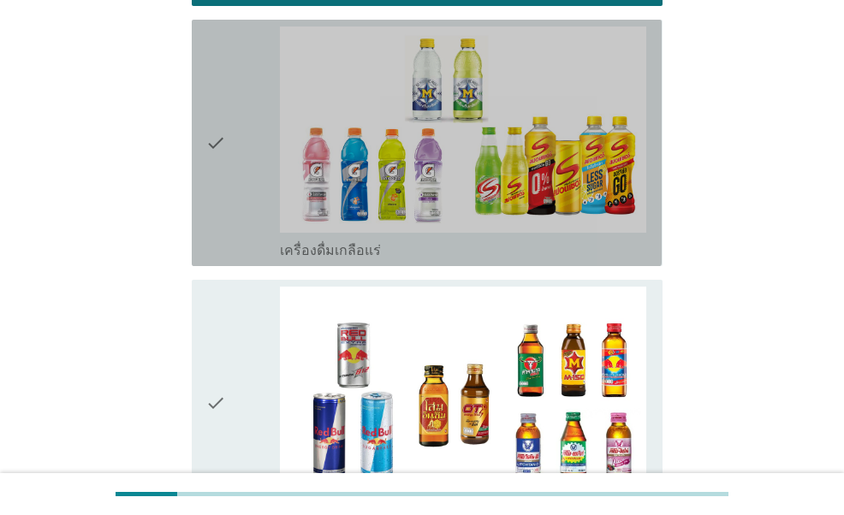
click at [219, 158] on icon "check" at bounding box center [215, 143] width 21 height 233
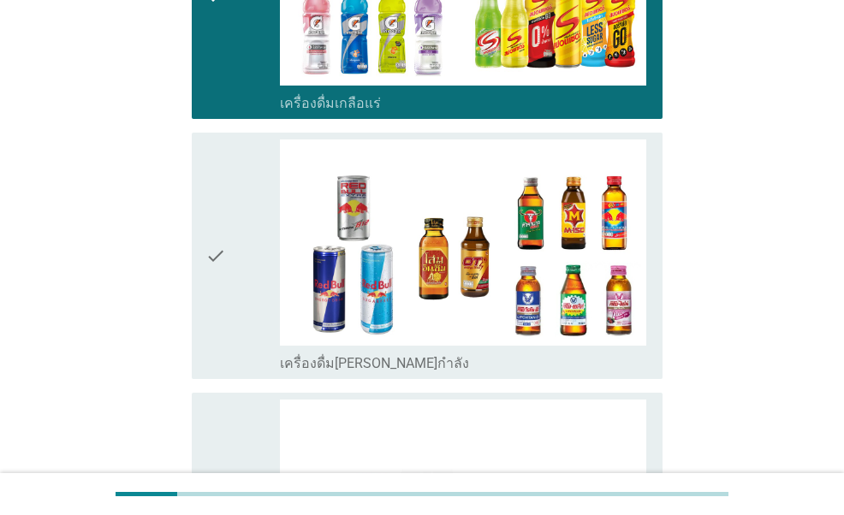
scroll to position [3424, 0]
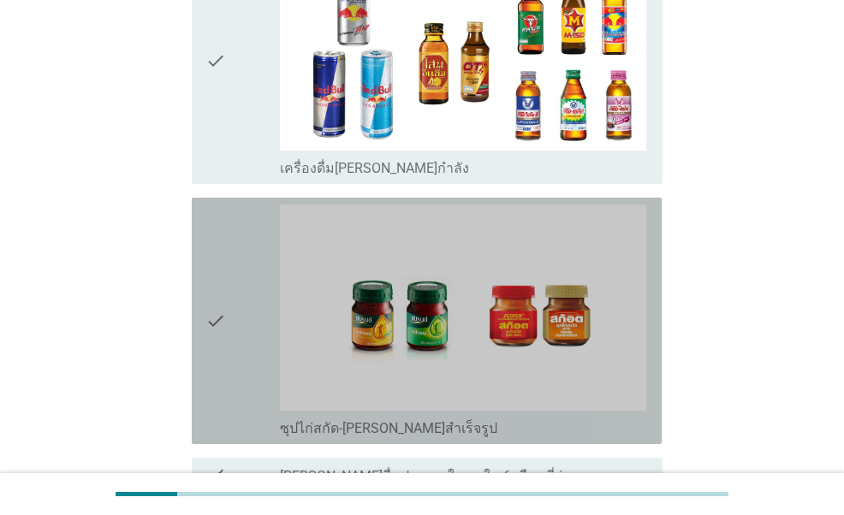
click at [217, 231] on icon "check" at bounding box center [215, 321] width 21 height 233
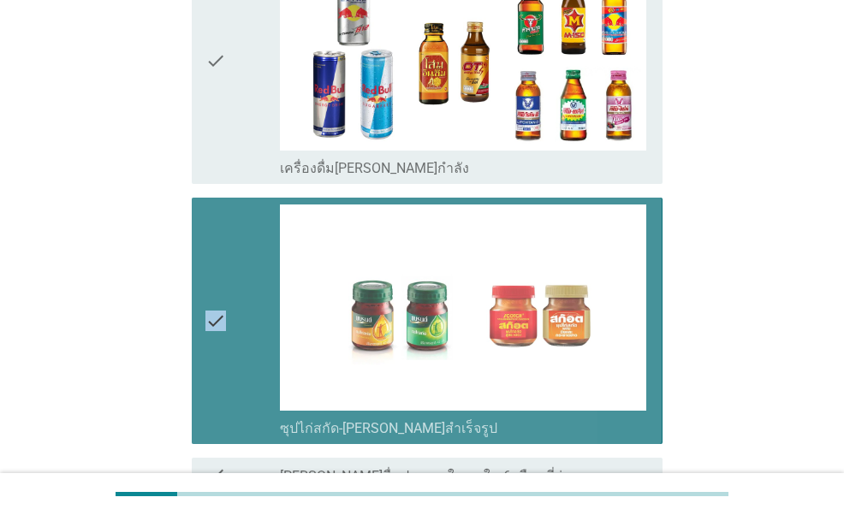
click at [217, 231] on icon "check" at bounding box center [215, 321] width 21 height 233
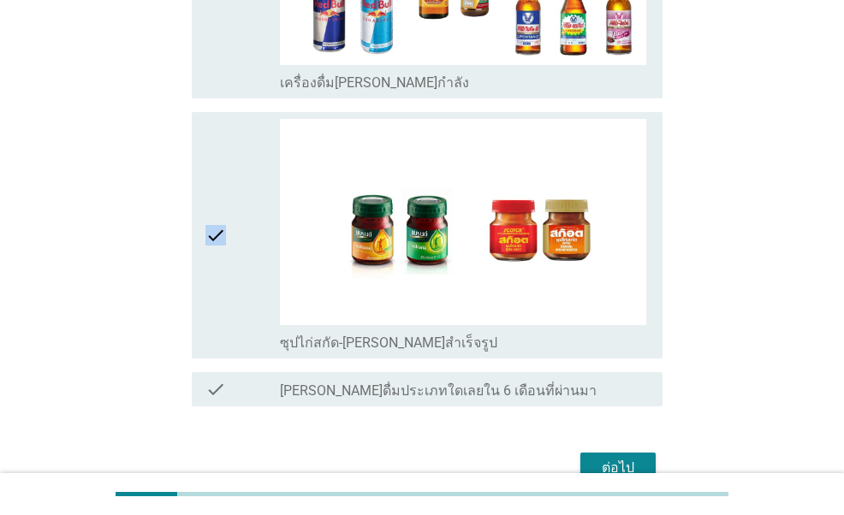
scroll to position [3562, 0]
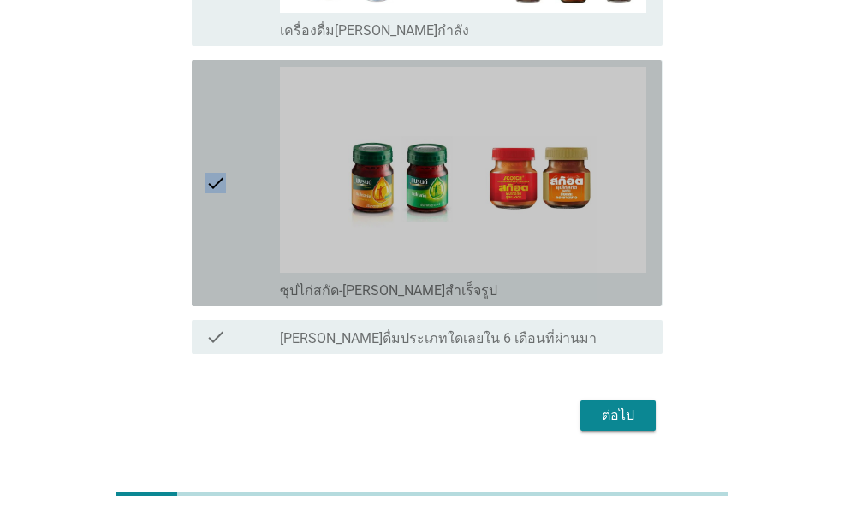
click at [226, 152] on div "check" at bounding box center [242, 183] width 74 height 233
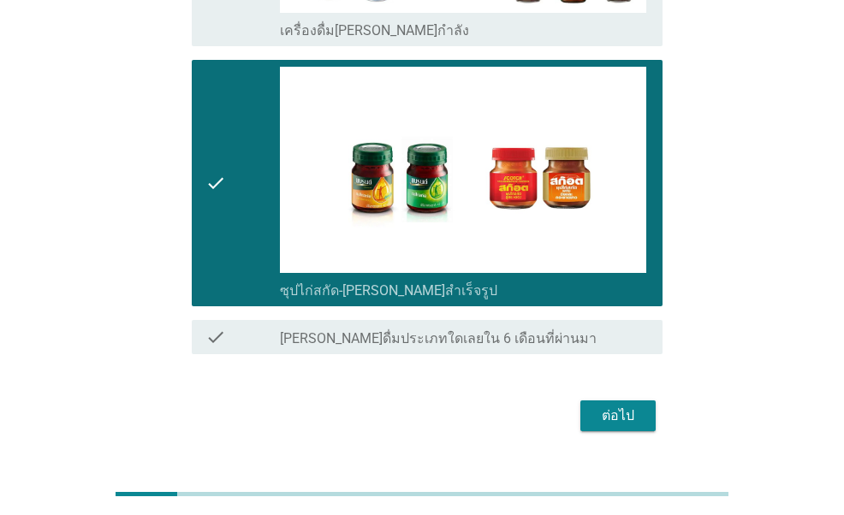
click at [227, 184] on div "check" at bounding box center [242, 183] width 74 height 233
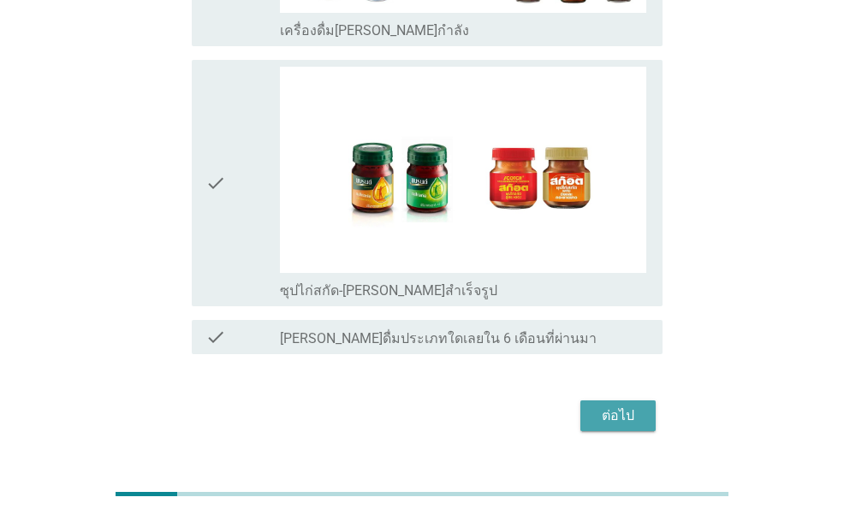
click at [636, 406] on div "ต่อไป" at bounding box center [618, 416] width 48 height 21
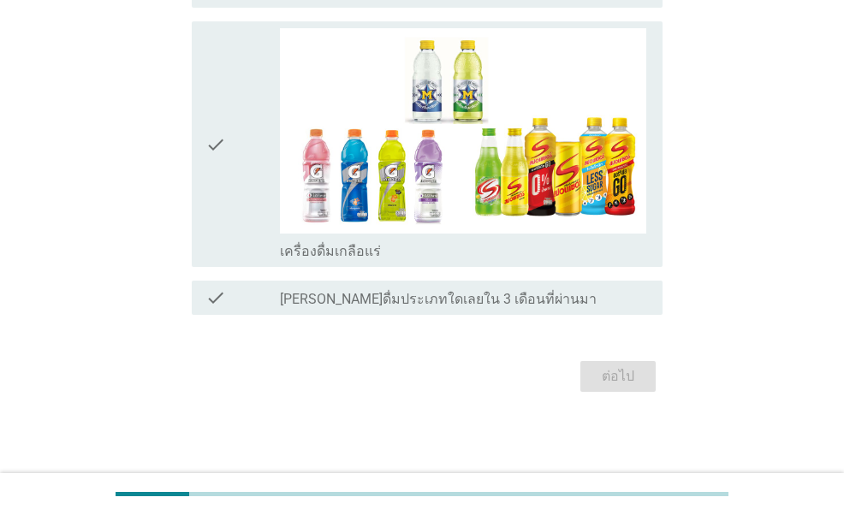
scroll to position [0, 0]
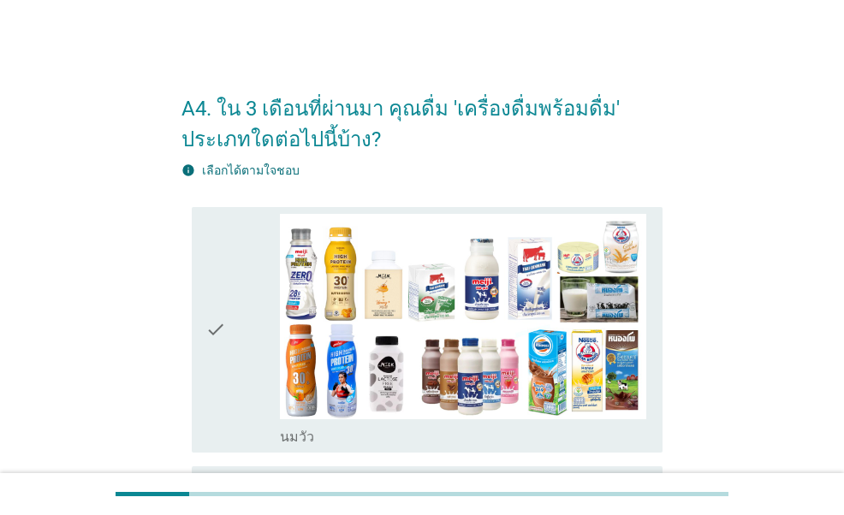
click at [232, 265] on div "check" at bounding box center [242, 330] width 74 height 233
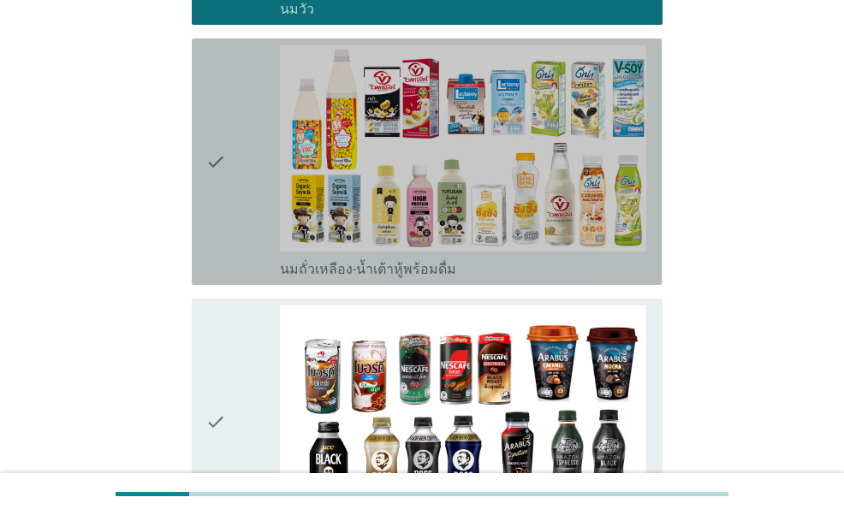
click at [242, 253] on div "check" at bounding box center [242, 161] width 74 height 233
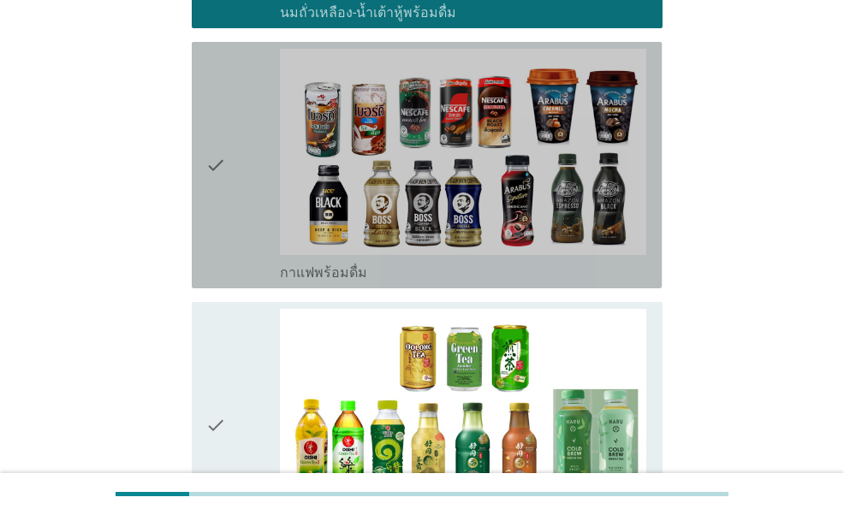
click at [229, 157] on div "check" at bounding box center [242, 165] width 74 height 233
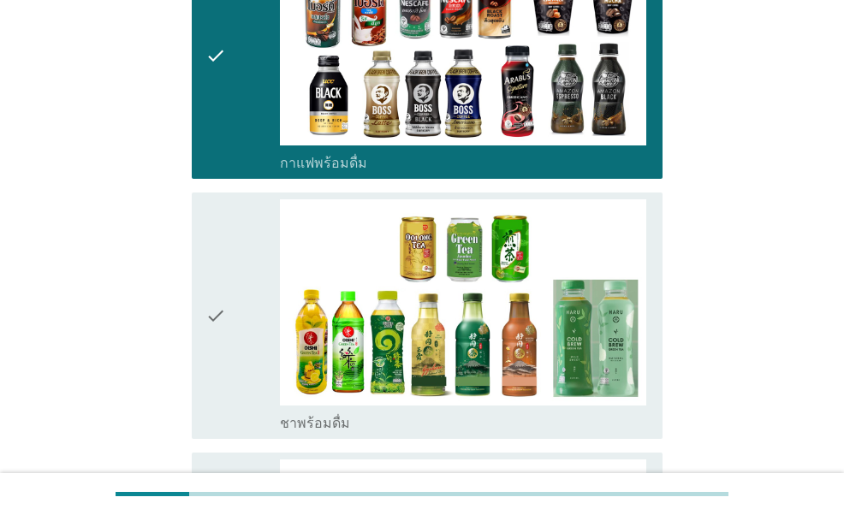
scroll to position [1027, 0]
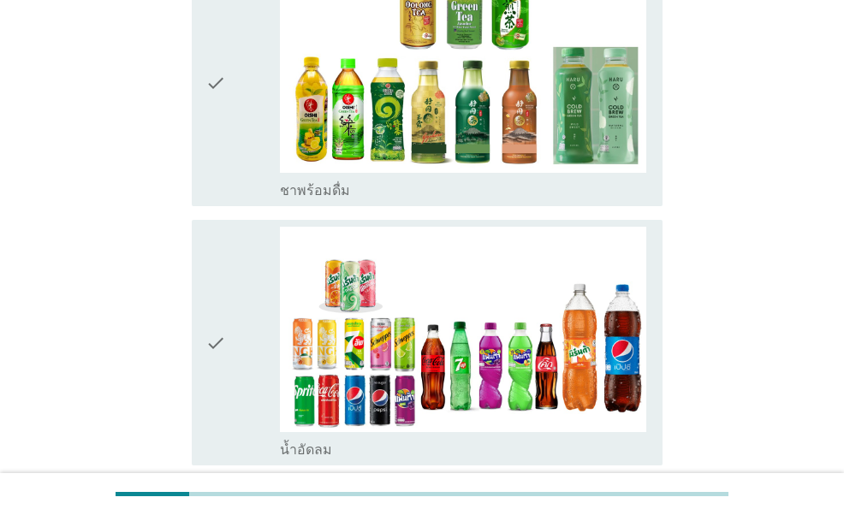
click at [217, 145] on icon "check" at bounding box center [215, 83] width 21 height 233
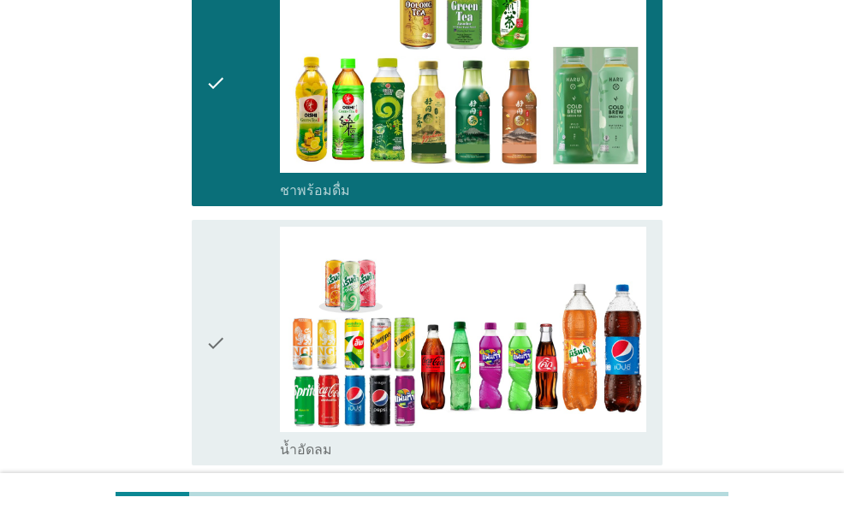
click at [196, 258] on div "check check_box น้ำอัดลม" at bounding box center [427, 343] width 470 height 247
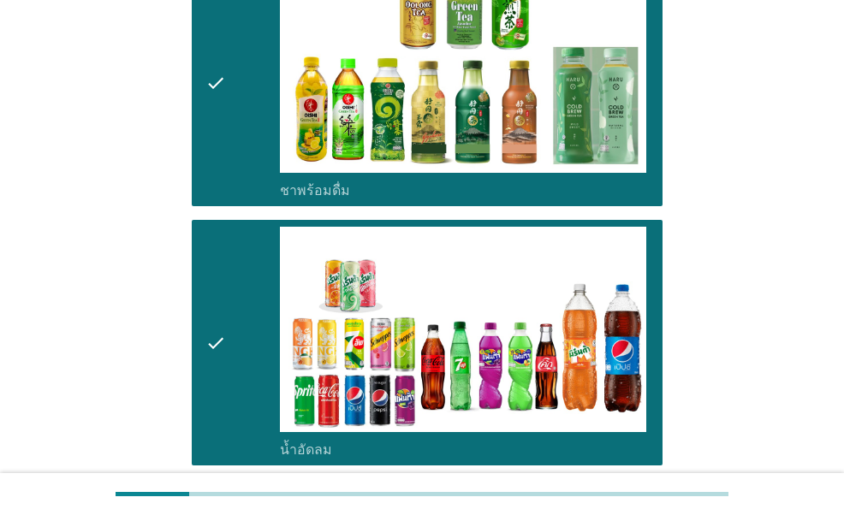
scroll to position [1370, 0]
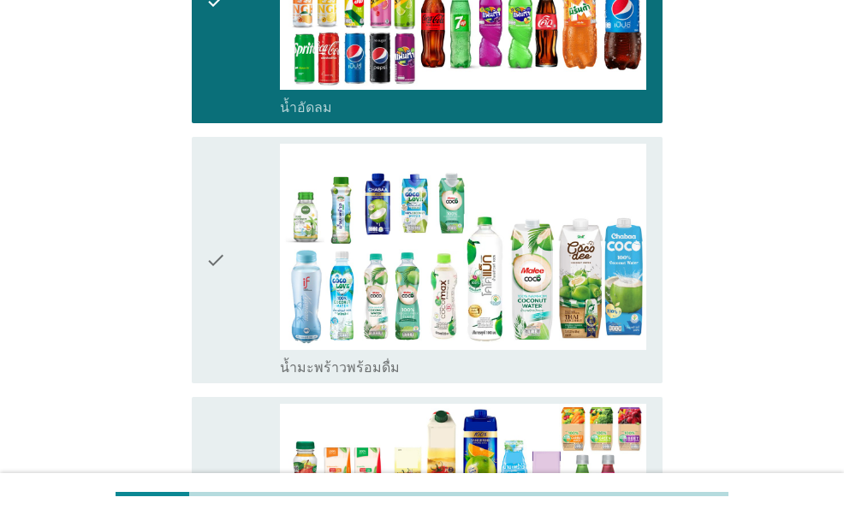
click at [206, 246] on icon "check" at bounding box center [215, 260] width 21 height 233
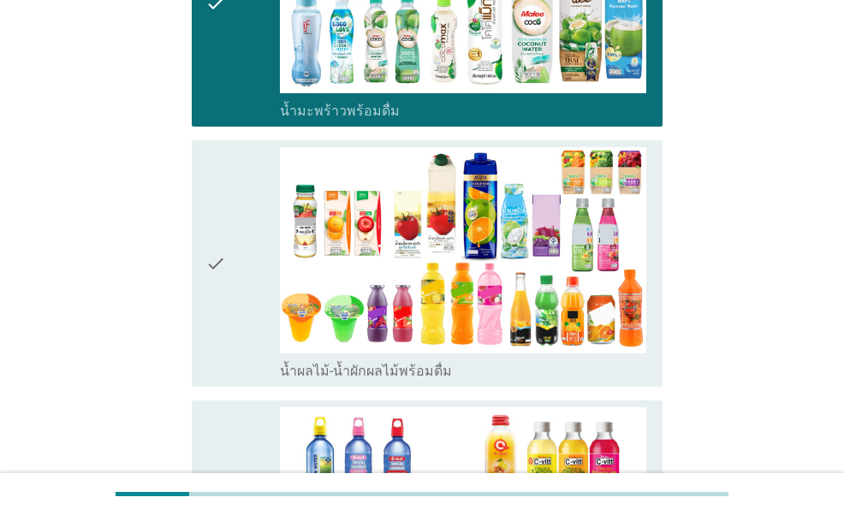
click at [217, 210] on icon "check" at bounding box center [215, 263] width 21 height 233
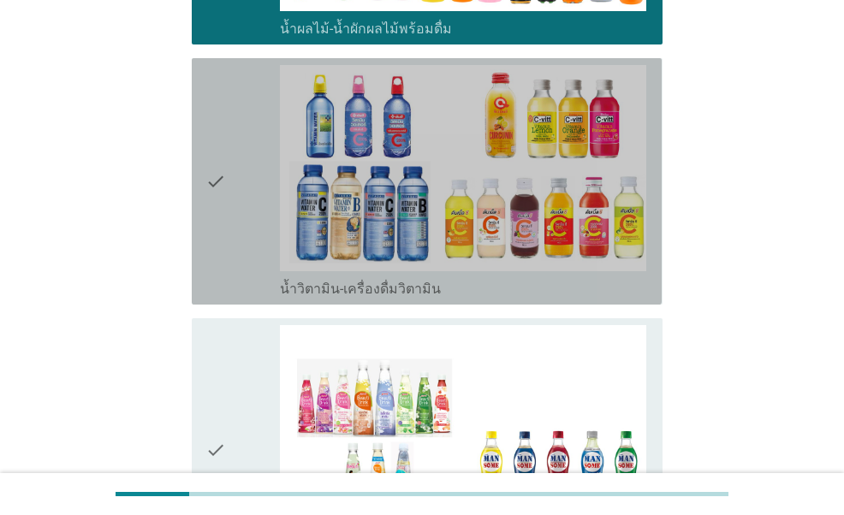
click at [217, 183] on icon "check" at bounding box center [215, 181] width 21 height 233
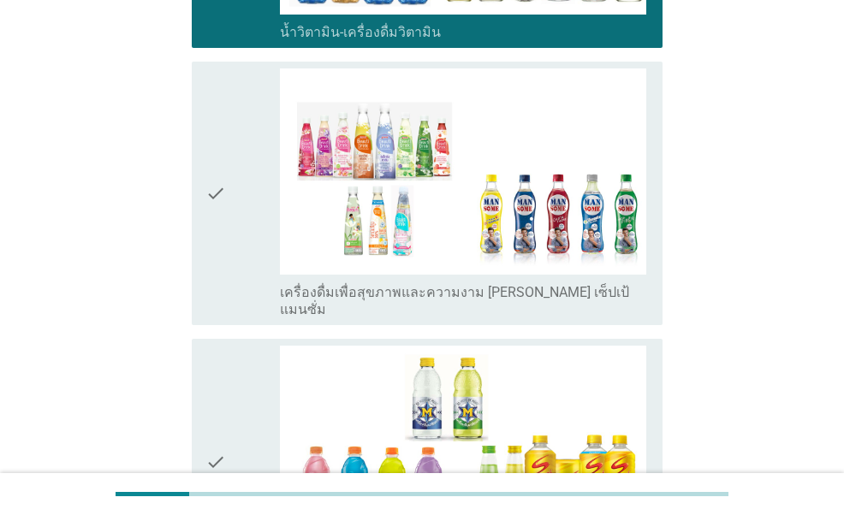
click at [216, 187] on icon "check" at bounding box center [215, 193] width 21 height 250
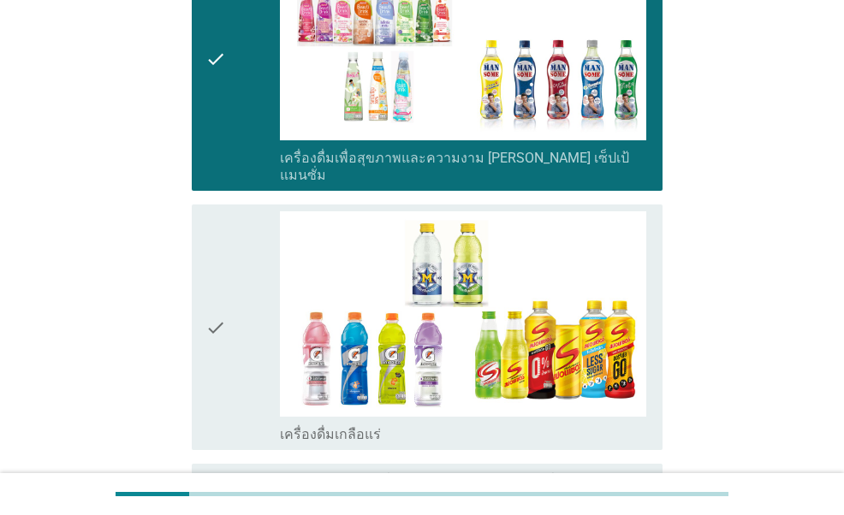
scroll to position [2483, 0]
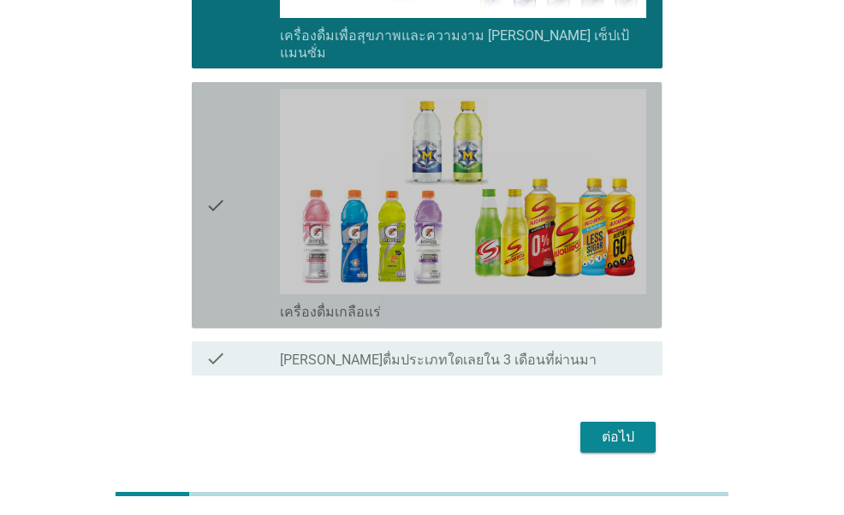
click at [215, 186] on icon "check" at bounding box center [215, 205] width 21 height 233
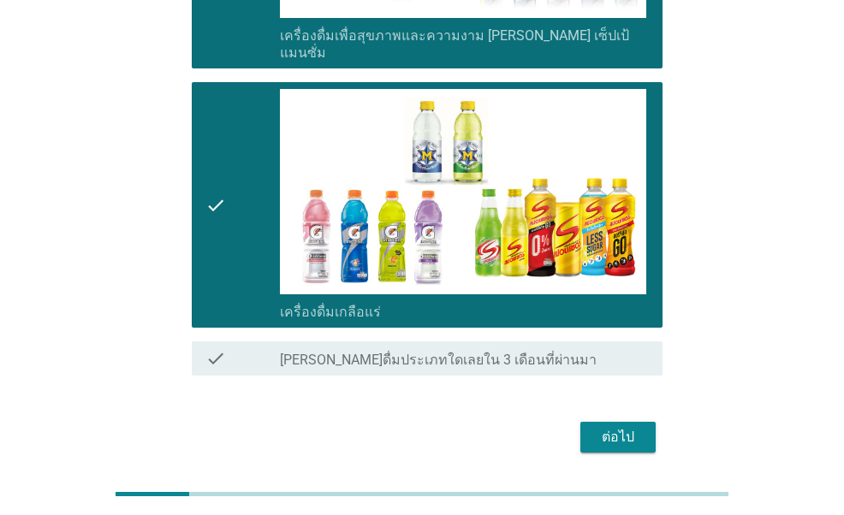
click at [615, 427] on div "ต่อไป" at bounding box center [618, 437] width 48 height 21
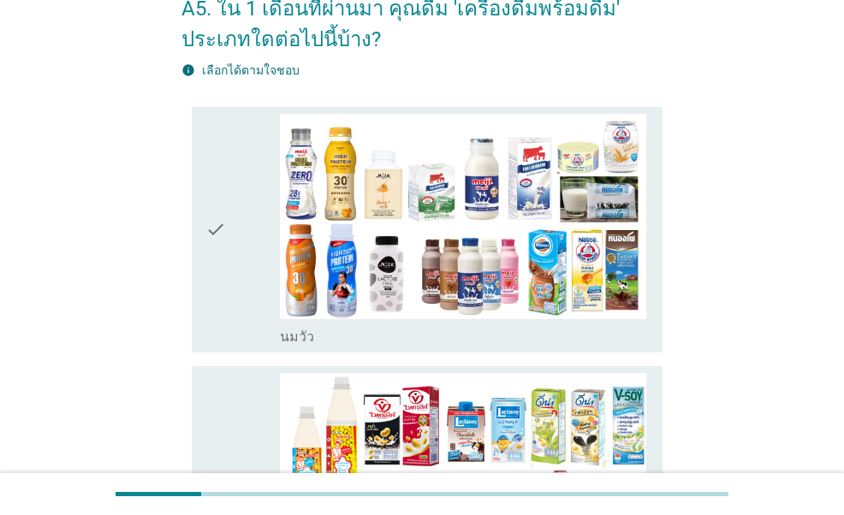
scroll to position [257, 0]
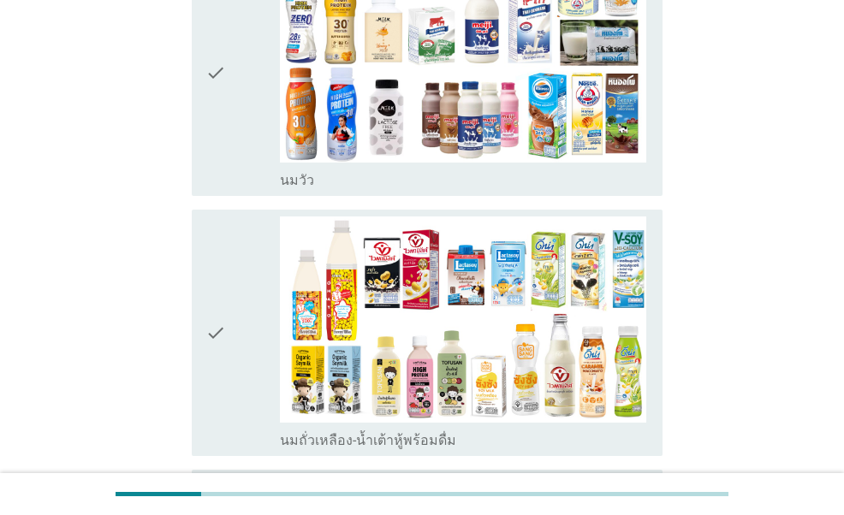
click at [226, 184] on div "check" at bounding box center [242, 73] width 74 height 233
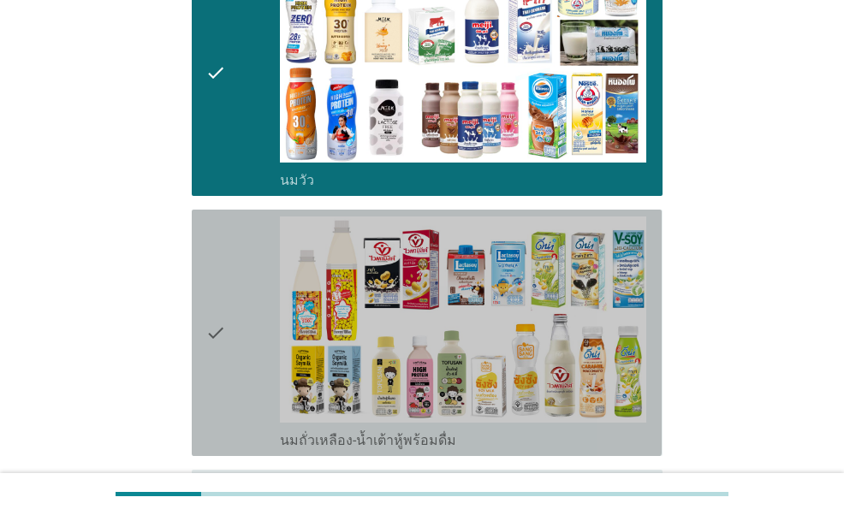
click at [219, 286] on icon "check" at bounding box center [215, 333] width 21 height 233
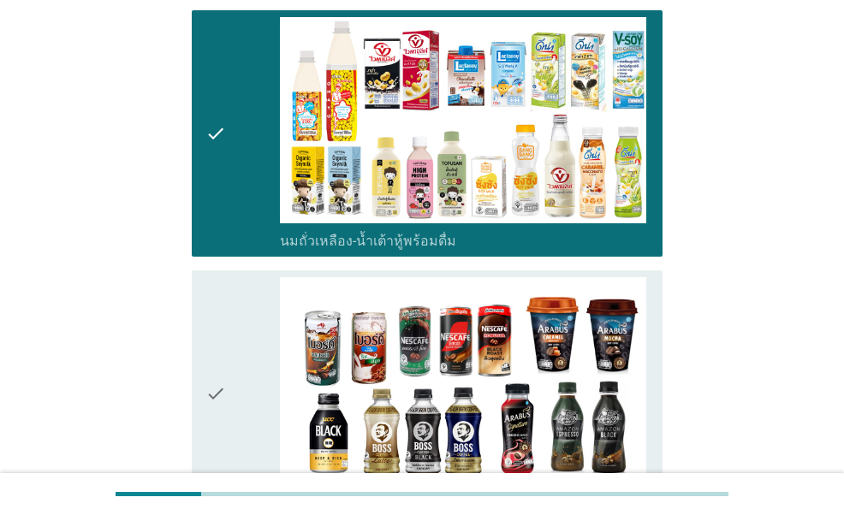
scroll to position [599, 0]
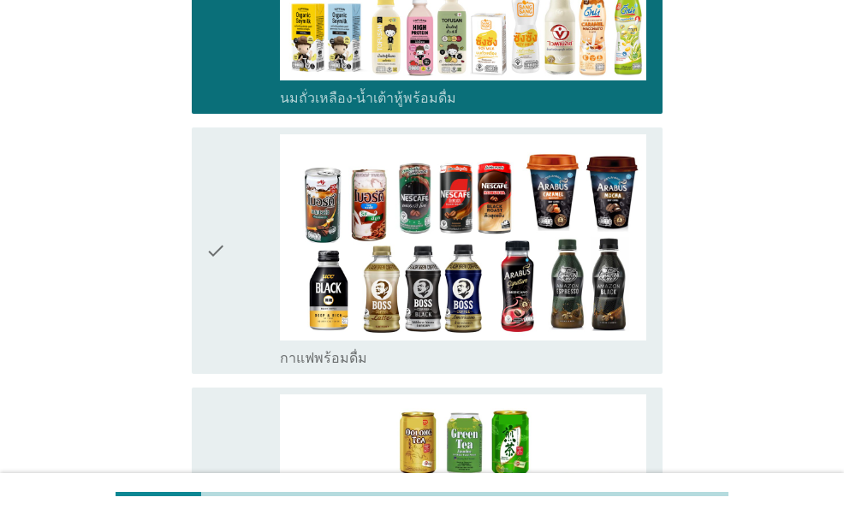
click at [225, 278] on icon "check" at bounding box center [215, 250] width 21 height 233
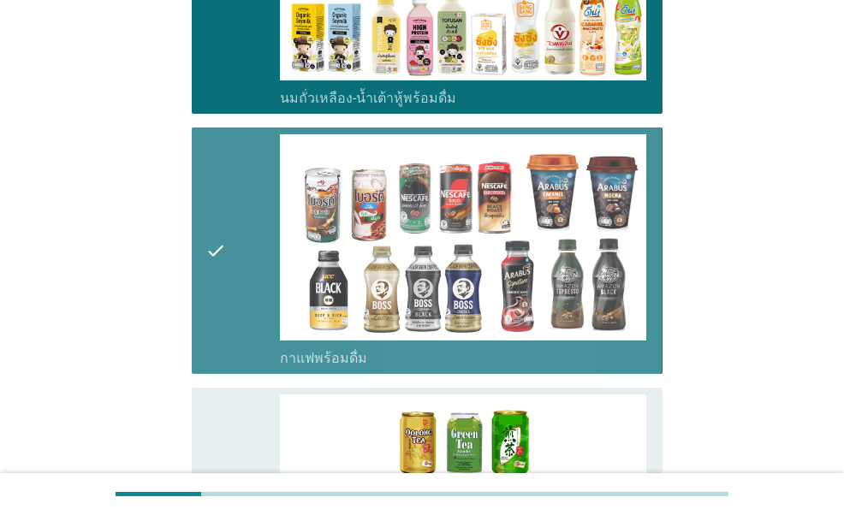
scroll to position [856, 0]
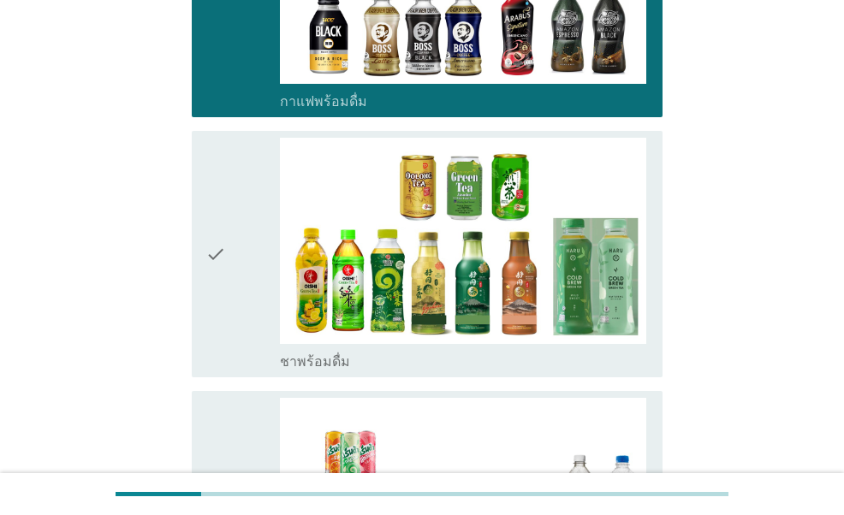
click at [224, 265] on icon "check" at bounding box center [215, 254] width 21 height 233
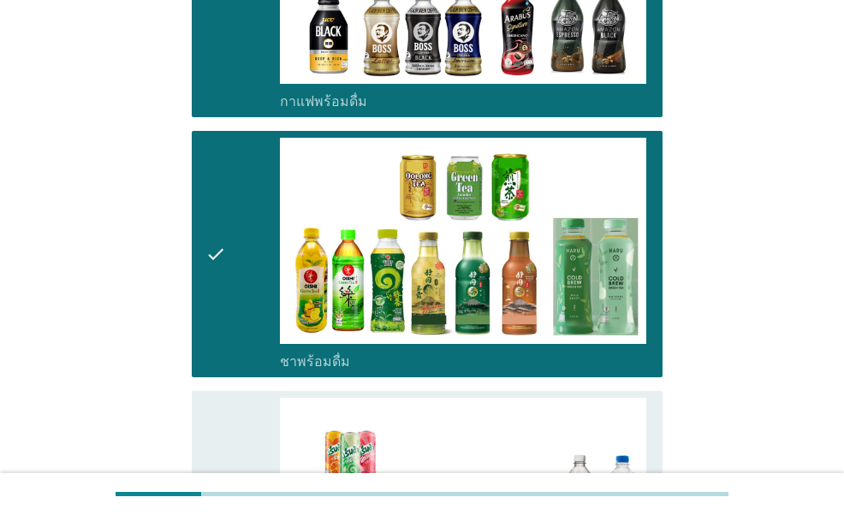
scroll to position [1113, 0]
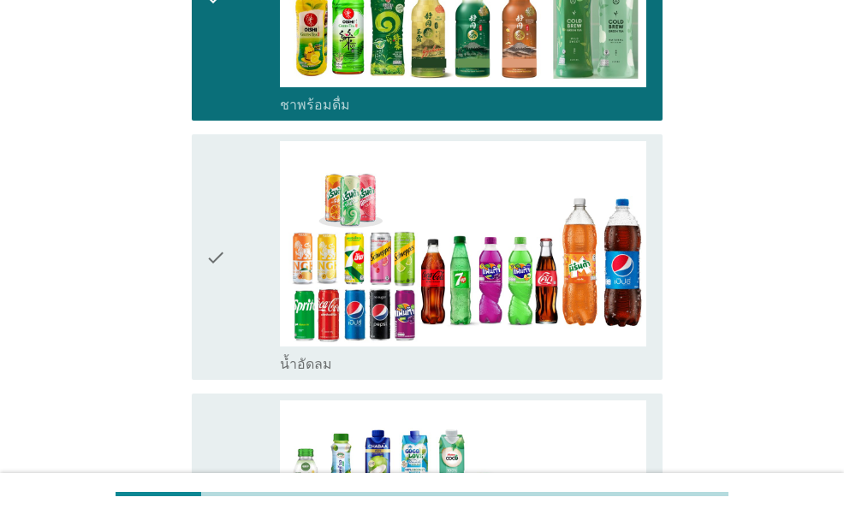
click at [224, 265] on icon "check" at bounding box center [215, 257] width 21 height 233
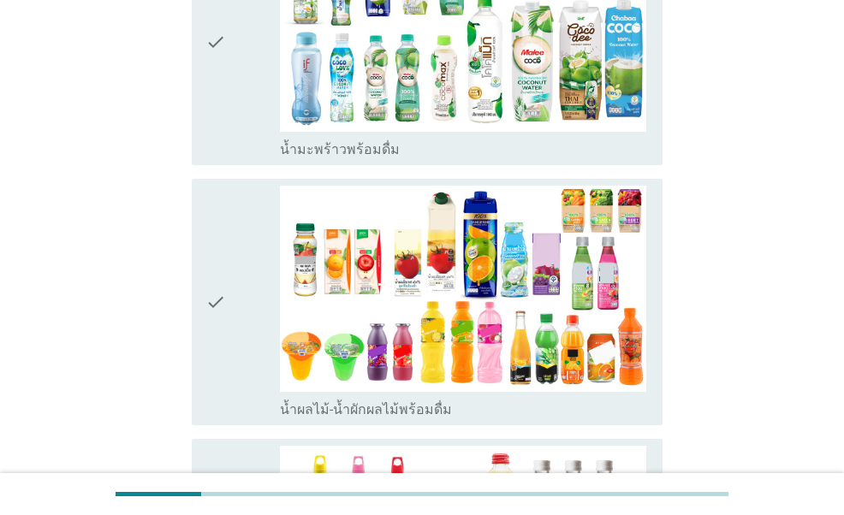
scroll to position [1626, 0]
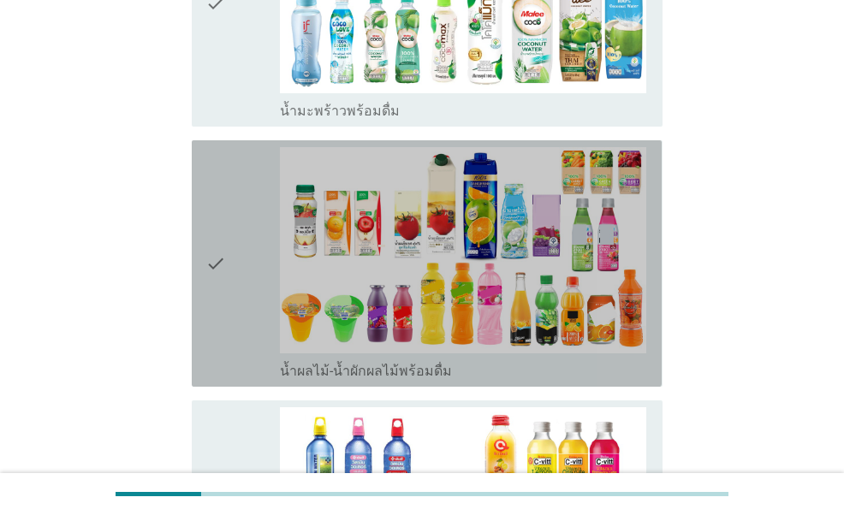
click at [221, 191] on icon "check" at bounding box center [215, 263] width 21 height 233
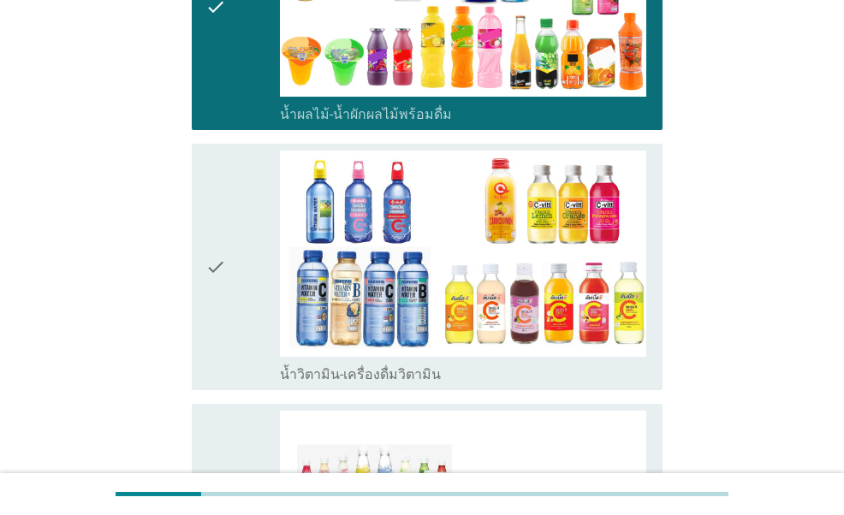
click at [222, 209] on icon "check" at bounding box center [215, 267] width 21 height 233
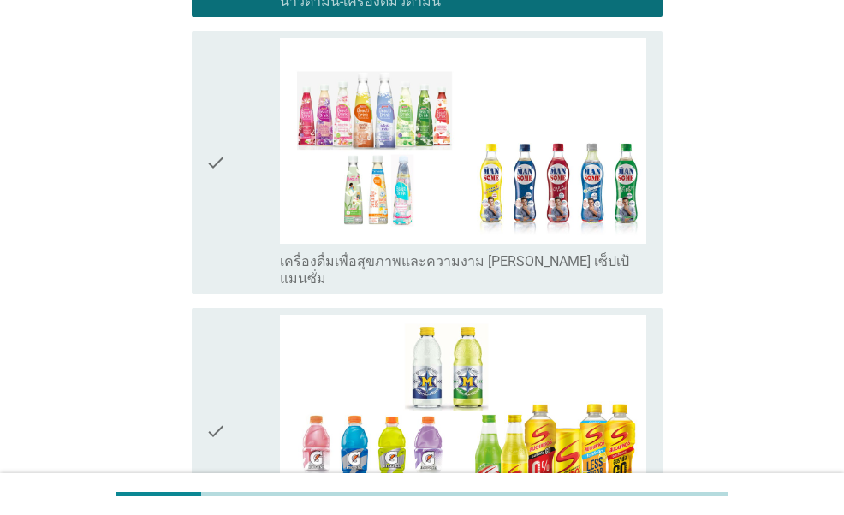
scroll to position [2311, 0]
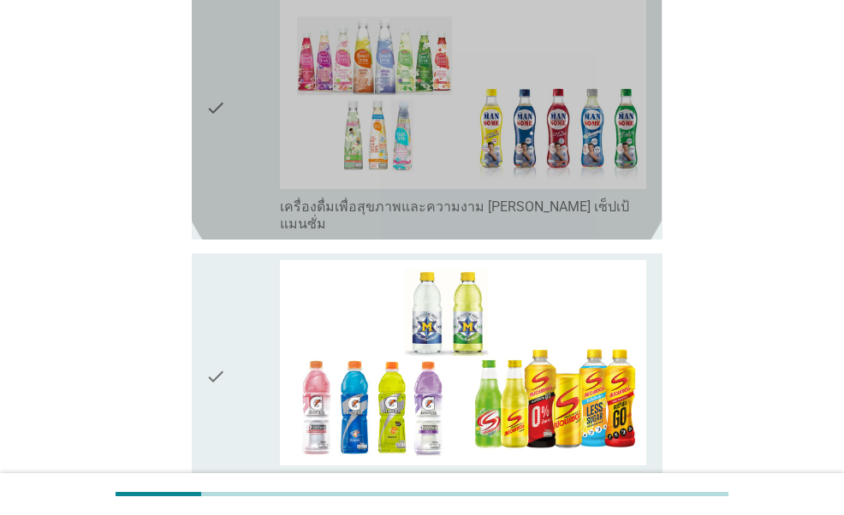
click at [216, 153] on icon "check" at bounding box center [215, 108] width 21 height 250
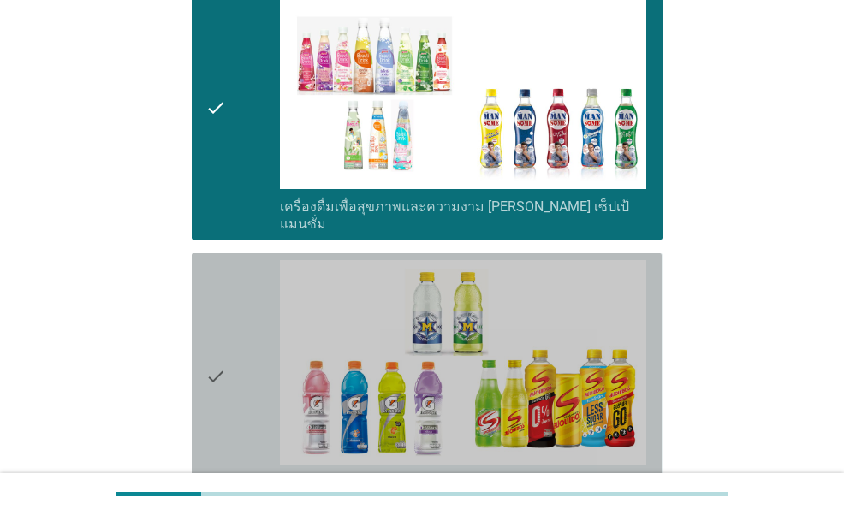
click at [214, 273] on icon "check" at bounding box center [215, 376] width 21 height 233
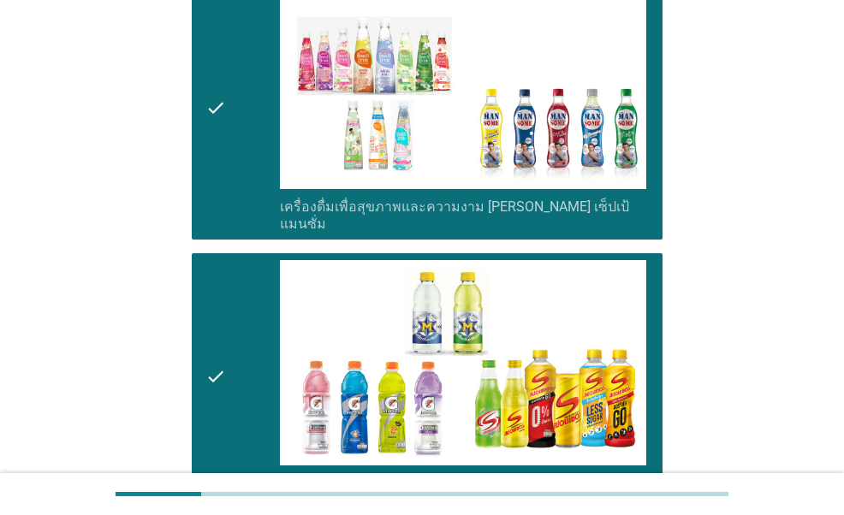
scroll to position [2523, 0]
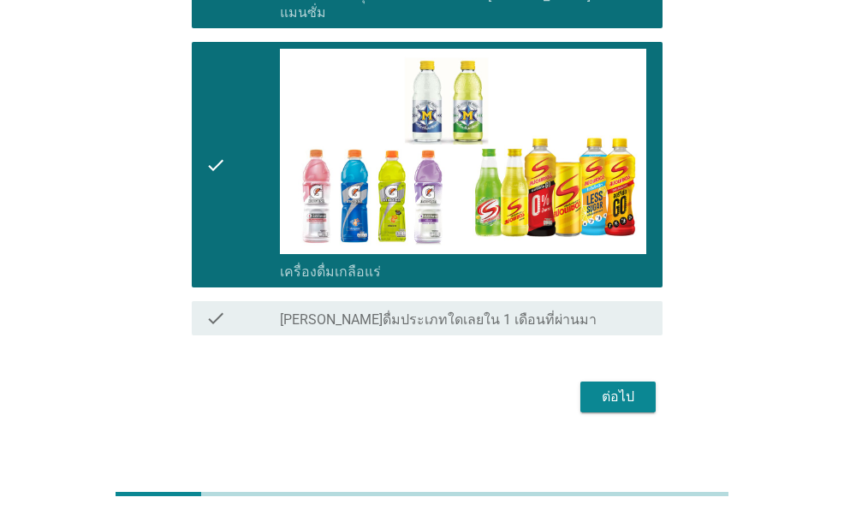
click at [613, 387] on div "ต่อไป" at bounding box center [618, 397] width 48 height 21
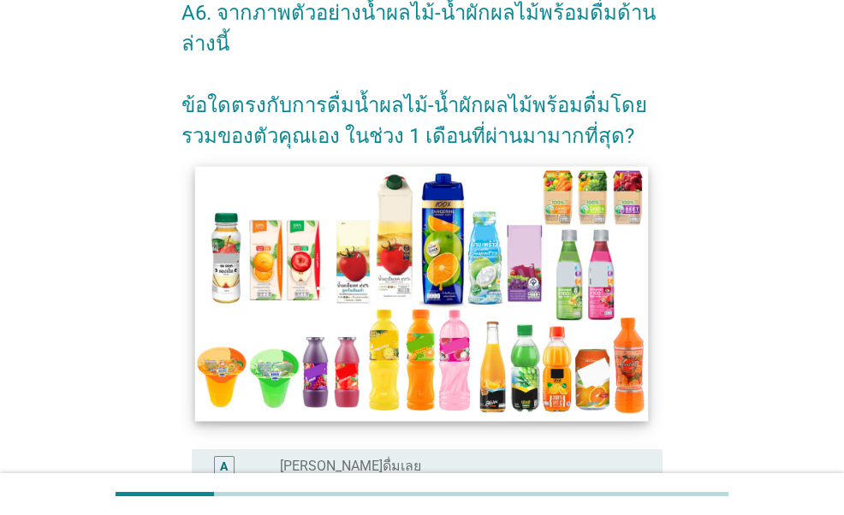
scroll to position [342, 0]
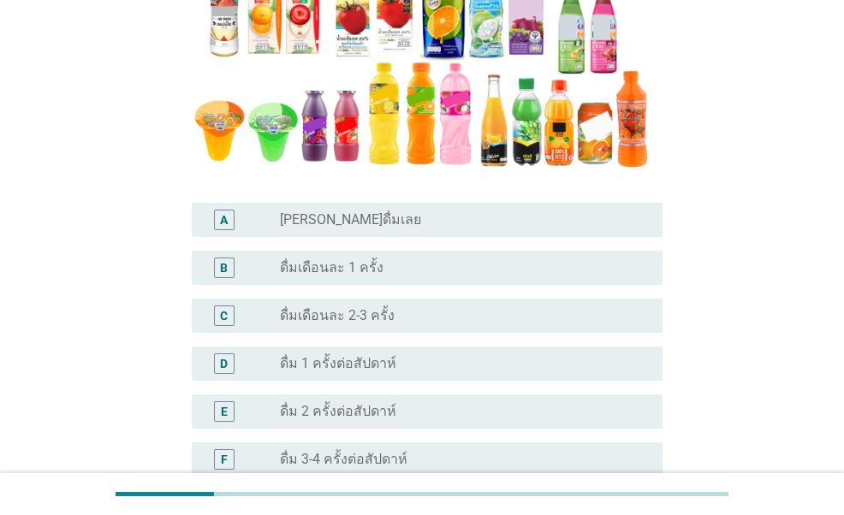
click at [396, 372] on div "radio_button_unchecked ดื่ม 1 ครั้งต่อสัปดาห์" at bounding box center [464, 364] width 369 height 21
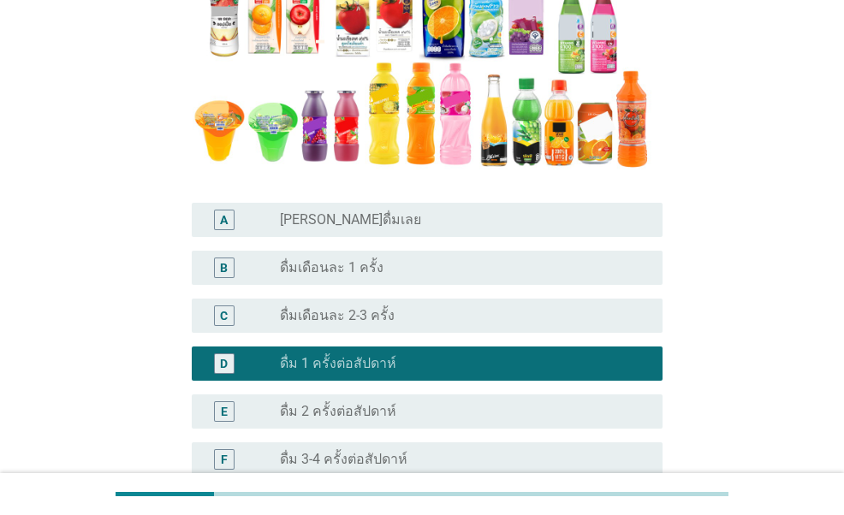
scroll to position [599, 0]
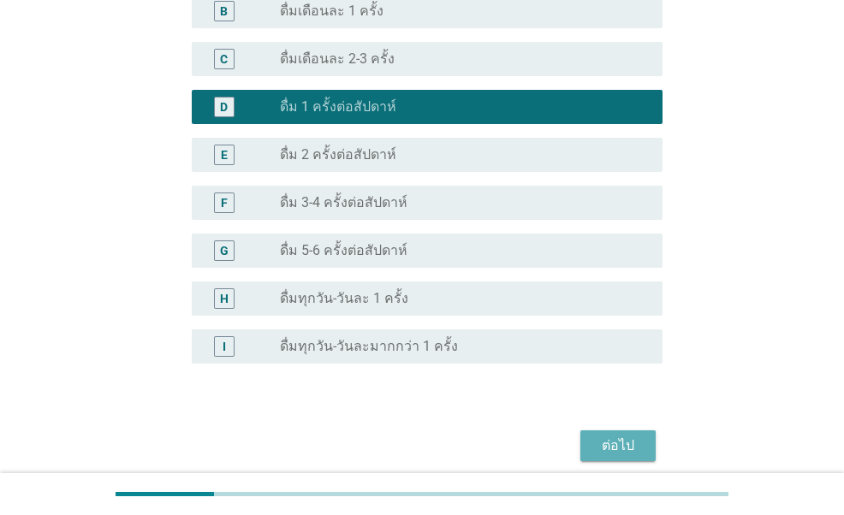
click at [598, 441] on div "ต่อไป" at bounding box center [618, 446] width 48 height 21
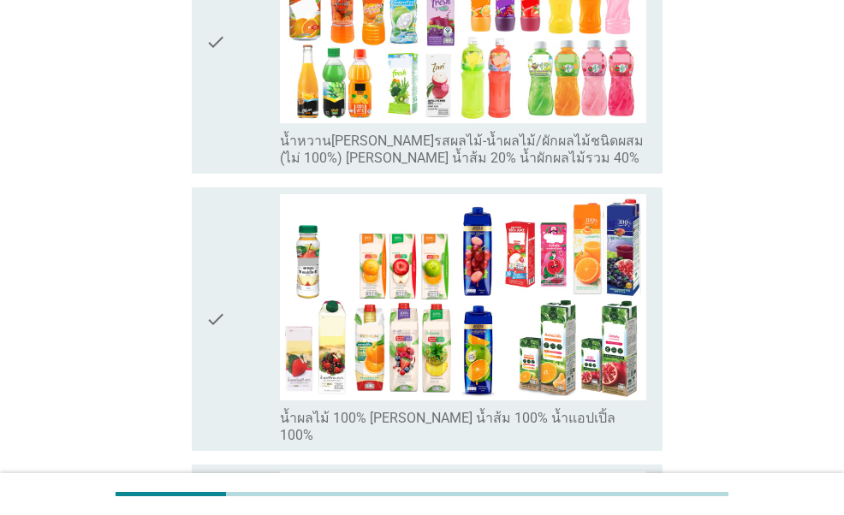
scroll to position [428, 0]
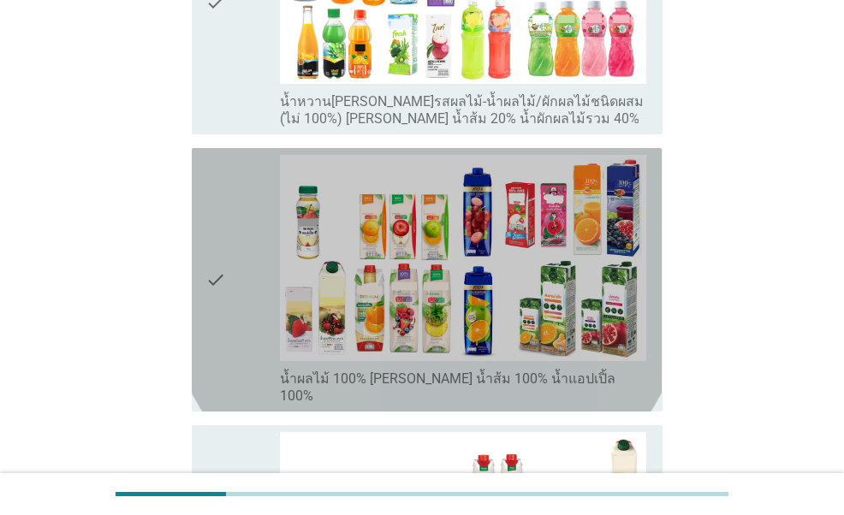
click at [236, 292] on div "check" at bounding box center [242, 280] width 74 height 250
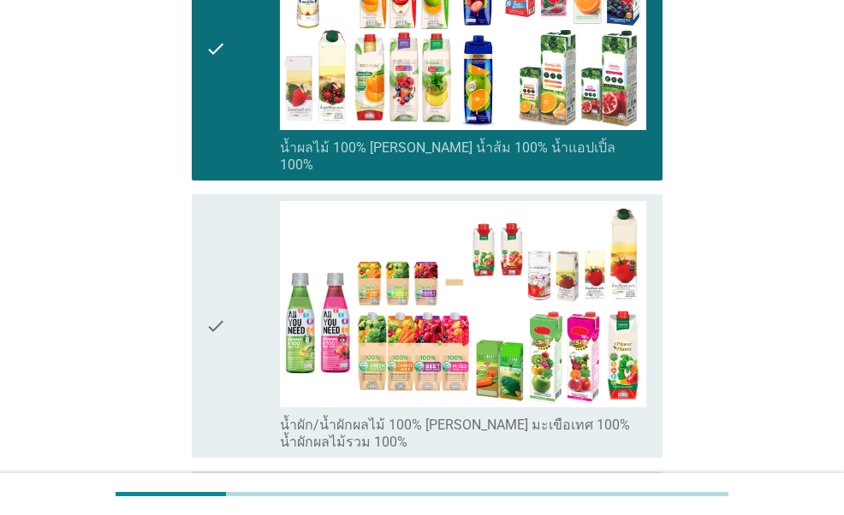
scroll to position [856, 0]
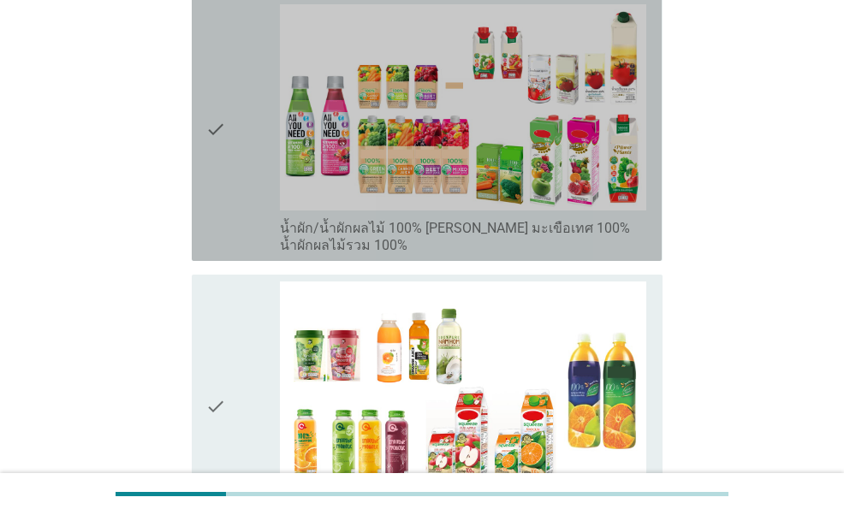
click at [205, 160] on div "check check_box_outline_blank น้ำผัก/น้ำผักผลไม้ 100% [PERSON_NAME] มะเขือเทศ 1…" at bounding box center [427, 129] width 470 height 264
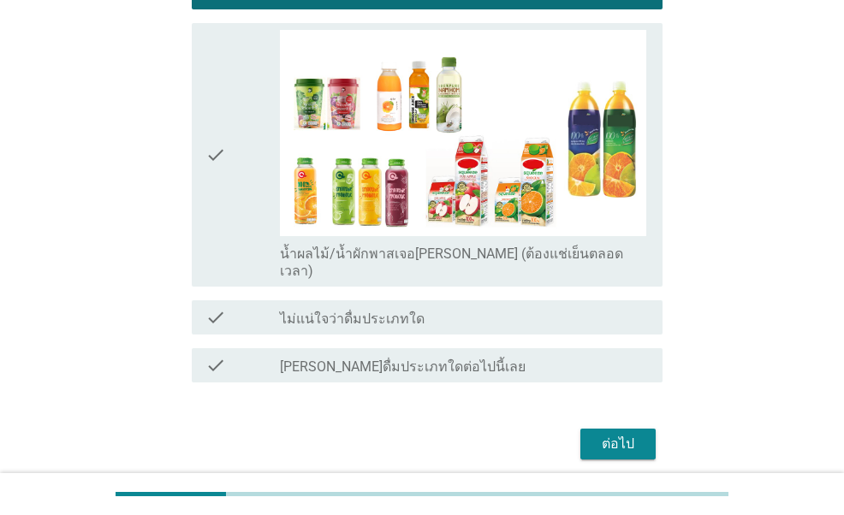
scroll to position [1108, 0]
click at [594, 434] on div "ต่อไป" at bounding box center [618, 444] width 48 height 21
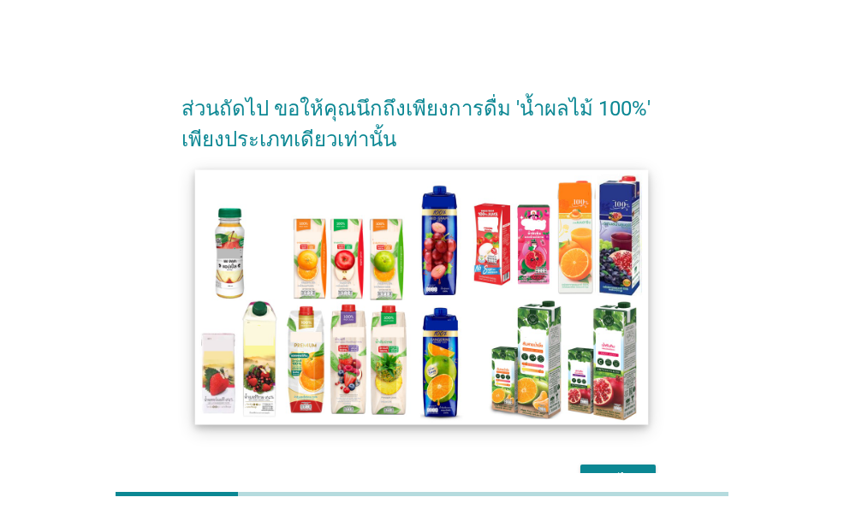
scroll to position [103, 0]
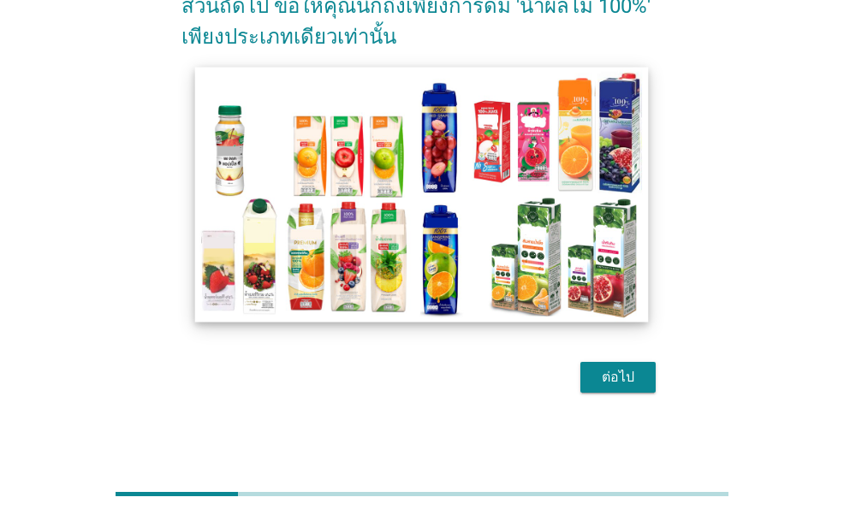
click at [389, 261] on img at bounding box center [422, 194] width 454 height 255
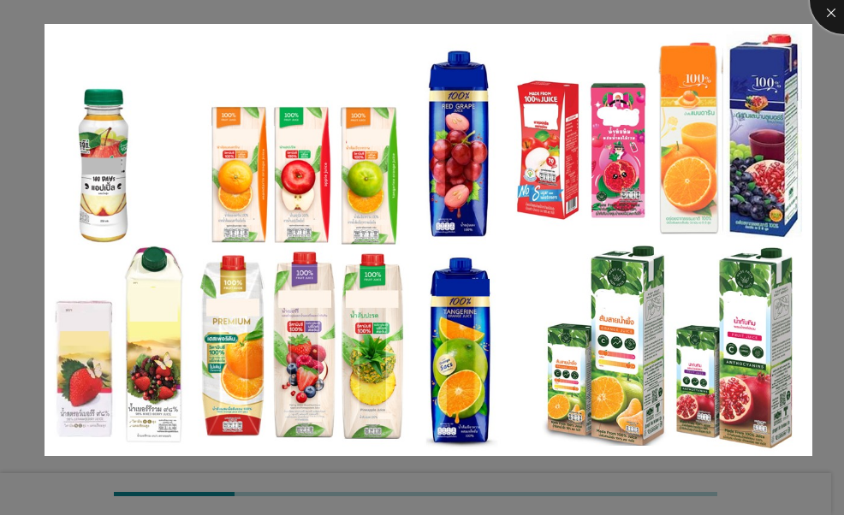
click at [833, 15] on div at bounding box center [844, 0] width 68 height 68
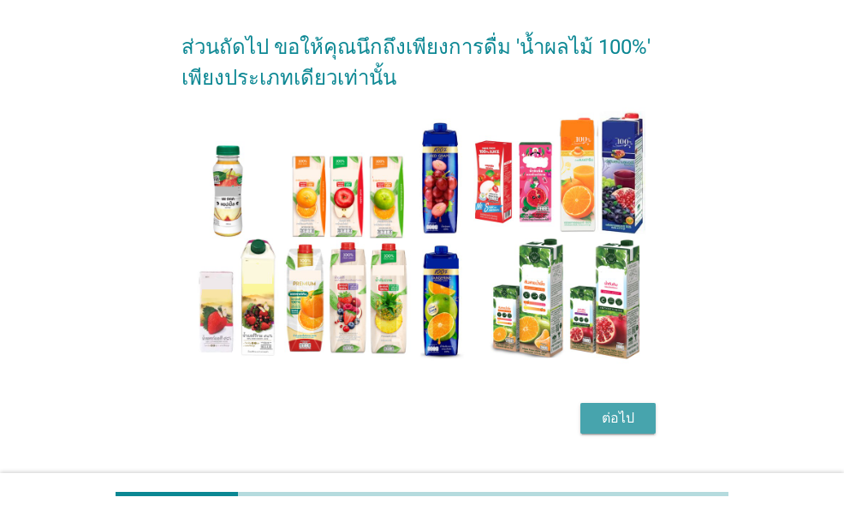
click at [598, 425] on div "ต่อไป" at bounding box center [618, 418] width 48 height 21
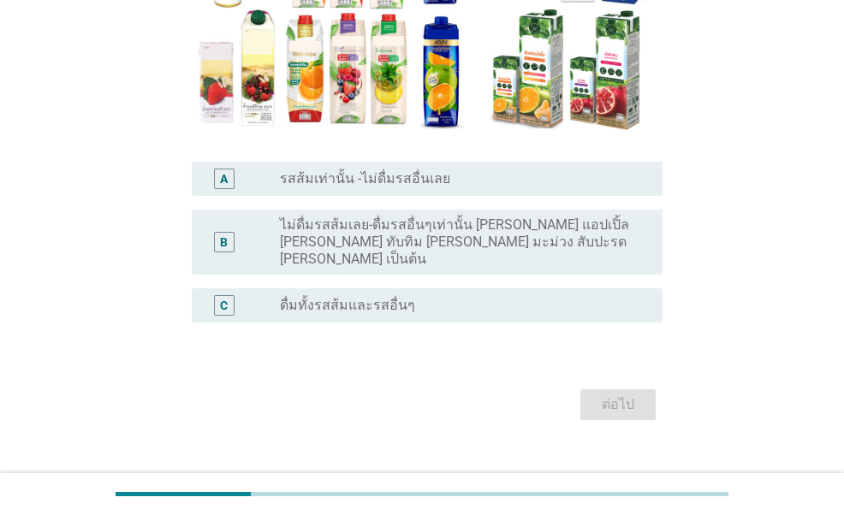
scroll to position [301, 0]
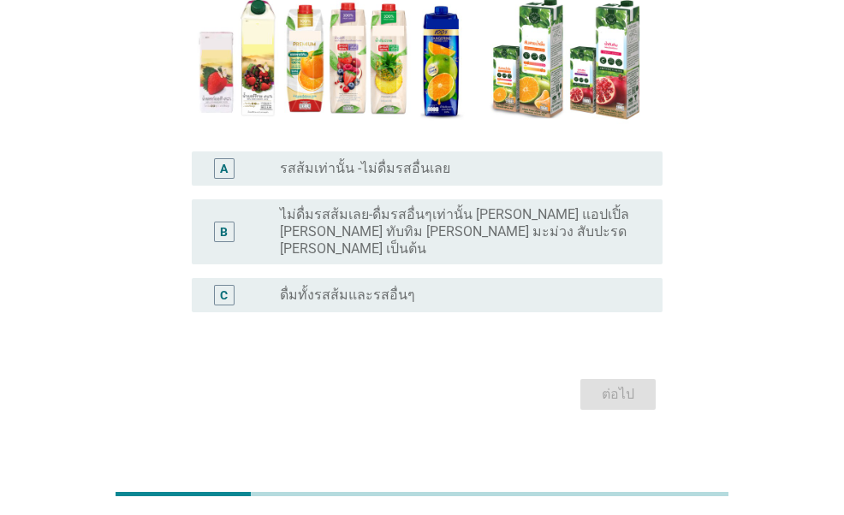
click at [382, 287] on label "ดื่มทั้งรสส้มและรสอื่นๆ" at bounding box center [347, 295] width 135 height 17
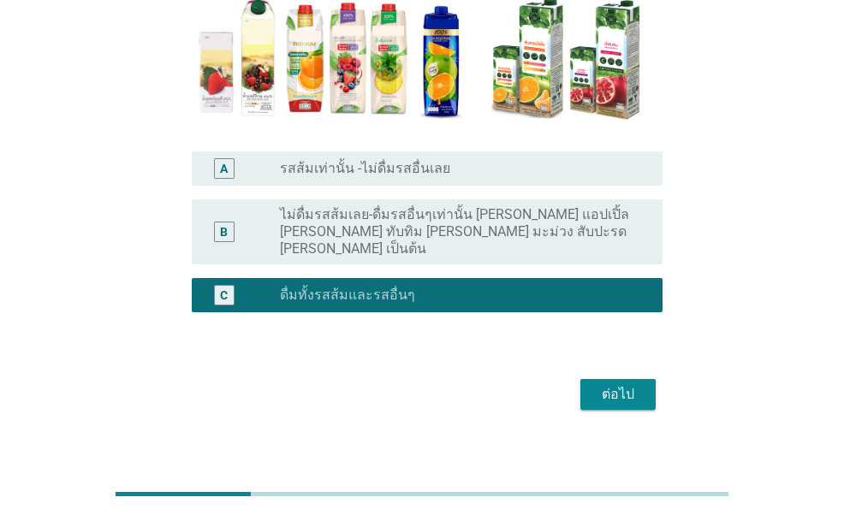
click at [601, 384] on div "ต่อไป" at bounding box center [618, 394] width 48 height 21
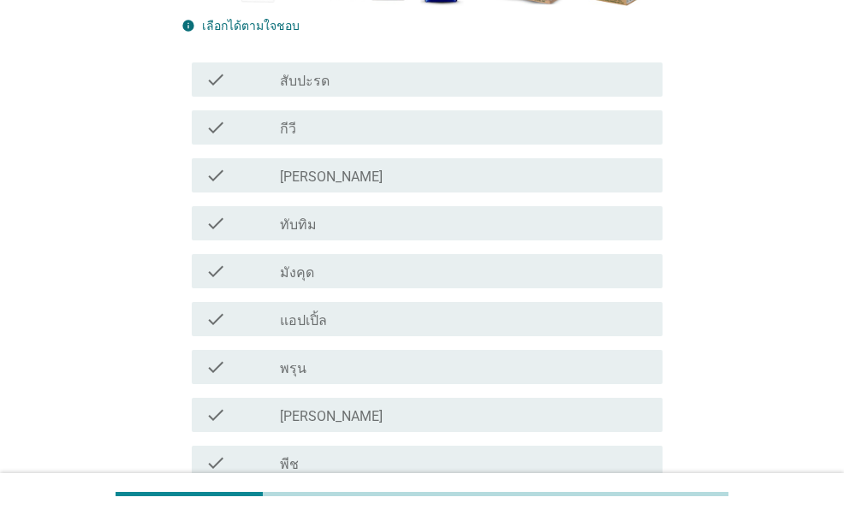
scroll to position [428, 0]
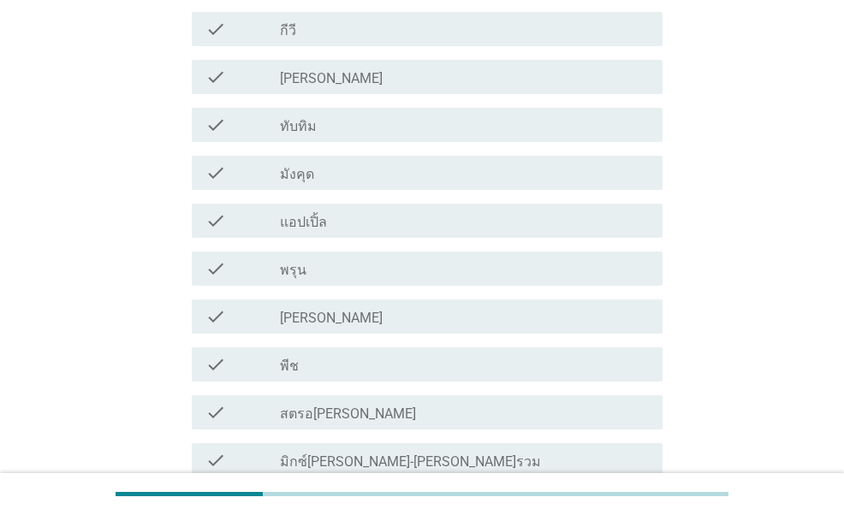
click at [341, 233] on div "check check_box_outline_blank แอปเปิ้ล" at bounding box center [427, 221] width 470 height 34
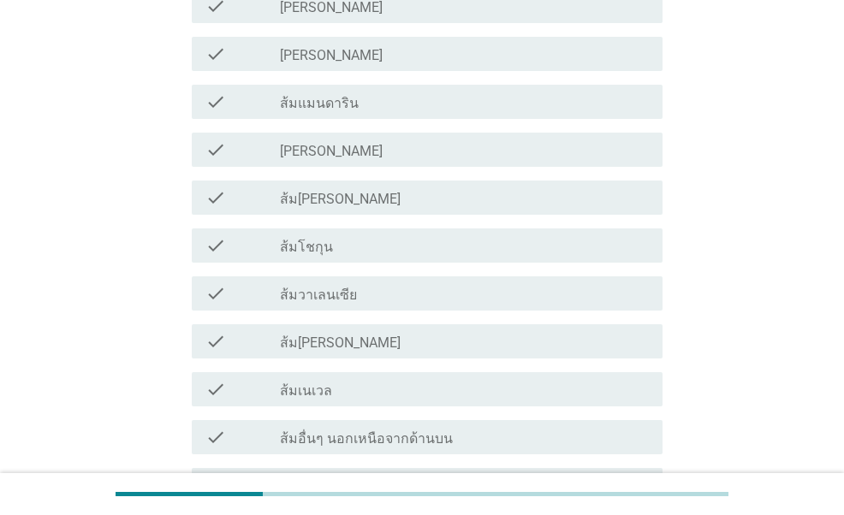
scroll to position [1113, 0]
click at [366, 102] on div "check_box_outline_blank ส้มแมนดาริน" at bounding box center [464, 101] width 369 height 21
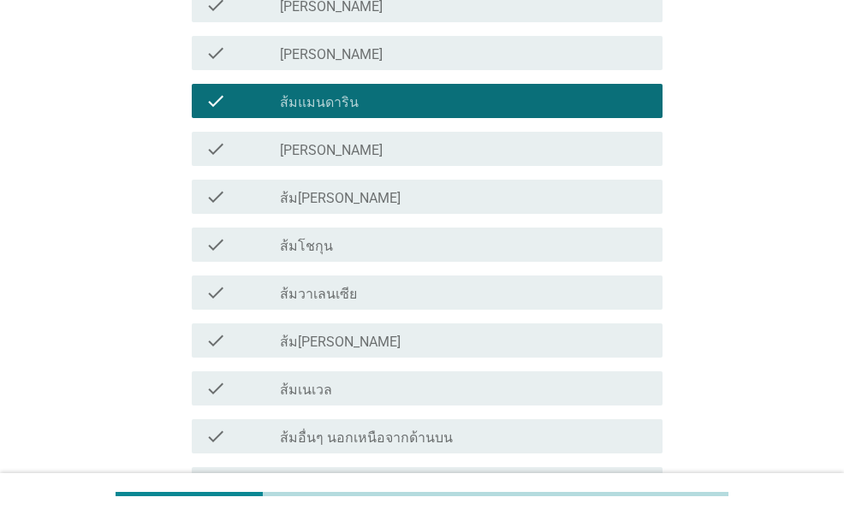
click at [364, 151] on div "check_box_outline_blank [PERSON_NAME]" at bounding box center [464, 149] width 369 height 21
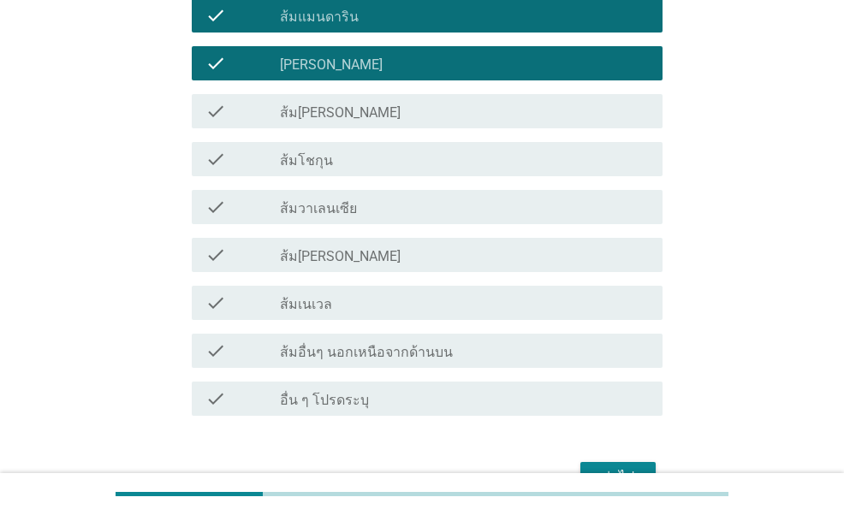
scroll to position [1284, 0]
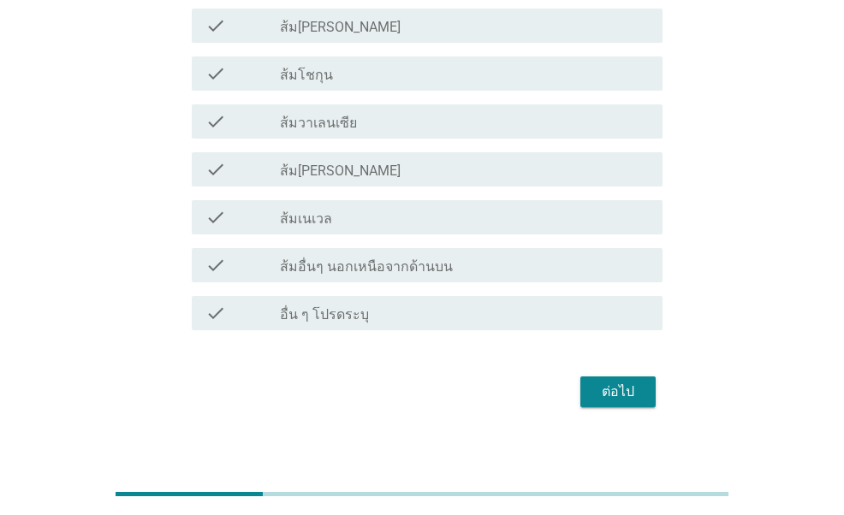
click at [601, 388] on div "ต่อไป" at bounding box center [618, 392] width 48 height 21
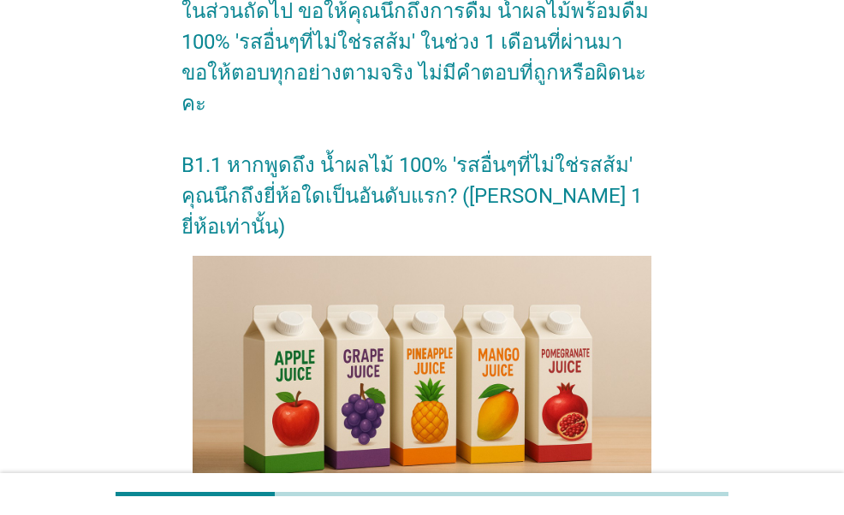
scroll to position [342, 0]
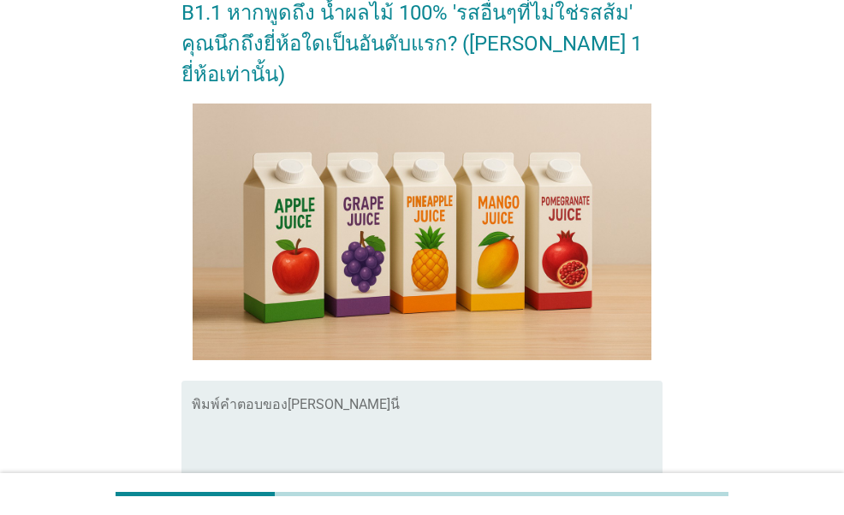
click at [339, 401] on textarea "พิมพ์คำตอบของคุณ ที่นี่" at bounding box center [427, 446] width 470 height 90
paste textarea "tipco"
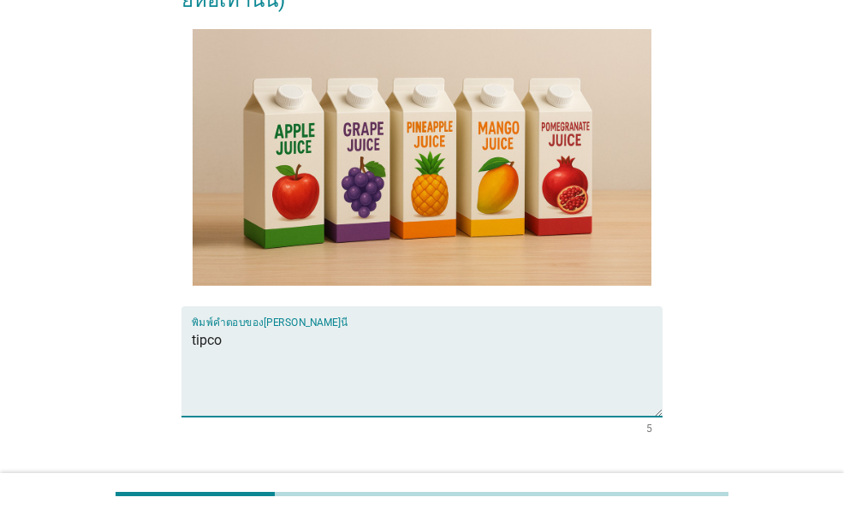
scroll to position [474, 0]
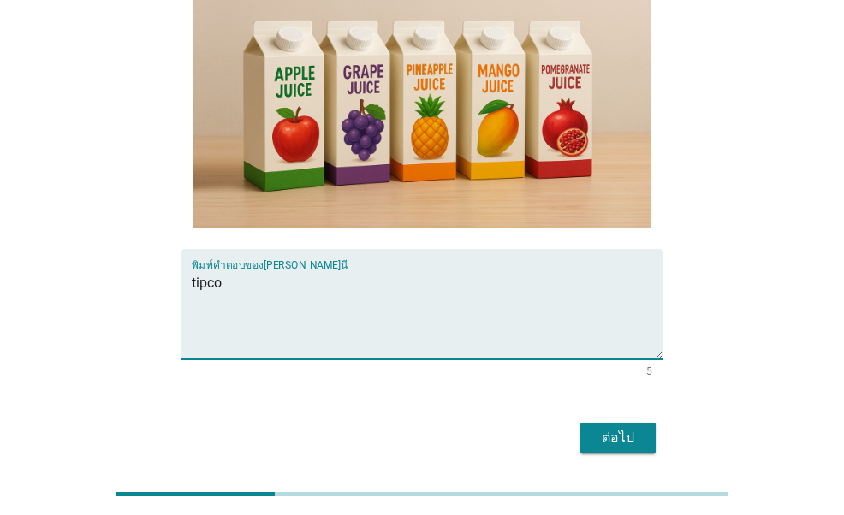
type textarea "tipco"
click at [627, 428] on div "ต่อไป" at bounding box center [618, 438] width 48 height 21
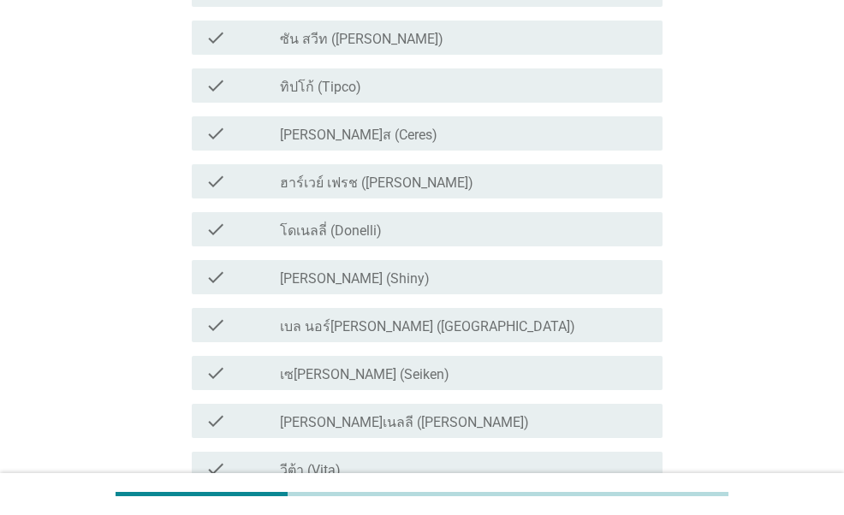
scroll to position [0, 0]
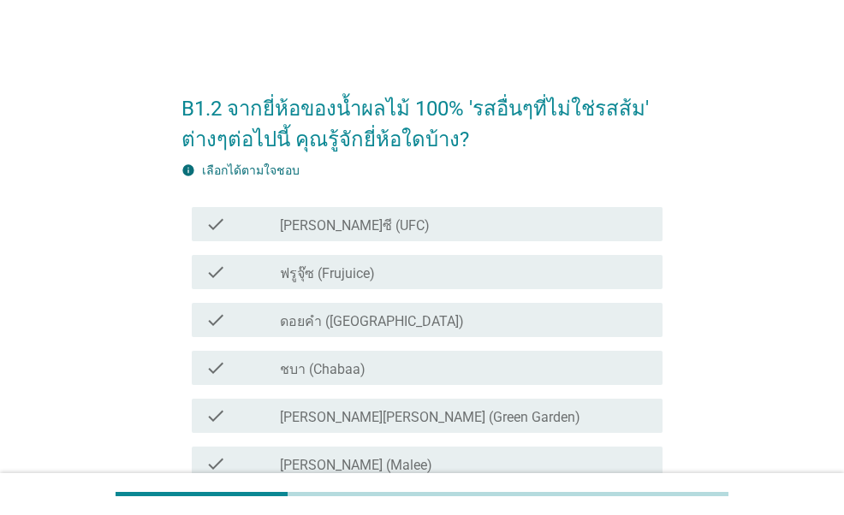
click at [614, 146] on h2 "B1.2 จากยี่ห้อของน้ำผลไม้ 100% 'รสอื่นๆที่ไม่ใช่รสส้ม' ต่างๆต่อไปนี้ คุณรู้จักย…" at bounding box center [421, 115] width 480 height 79
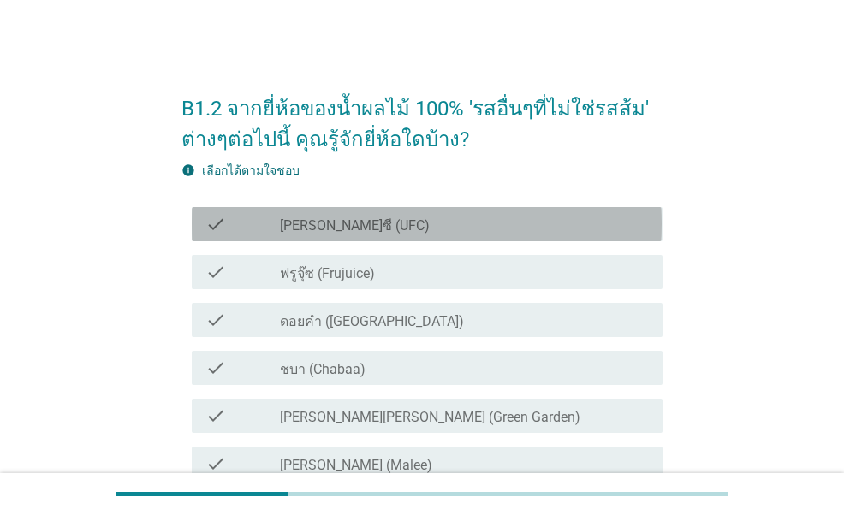
click at [395, 222] on div "check_box_outline_blank [PERSON_NAME]ซี (UFC)" at bounding box center [464, 224] width 369 height 21
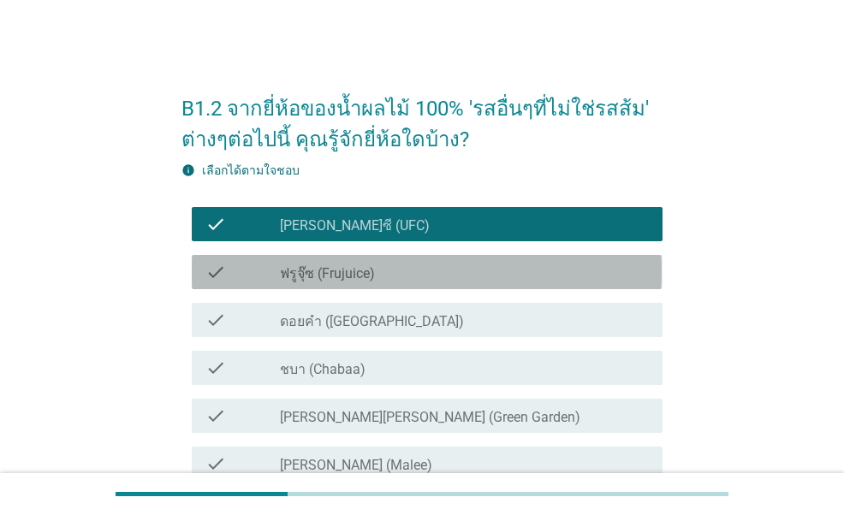
click at [411, 277] on div "check_box_outline_blank ฟรูจุ๊ซ (Frujuice)" at bounding box center [464, 272] width 369 height 21
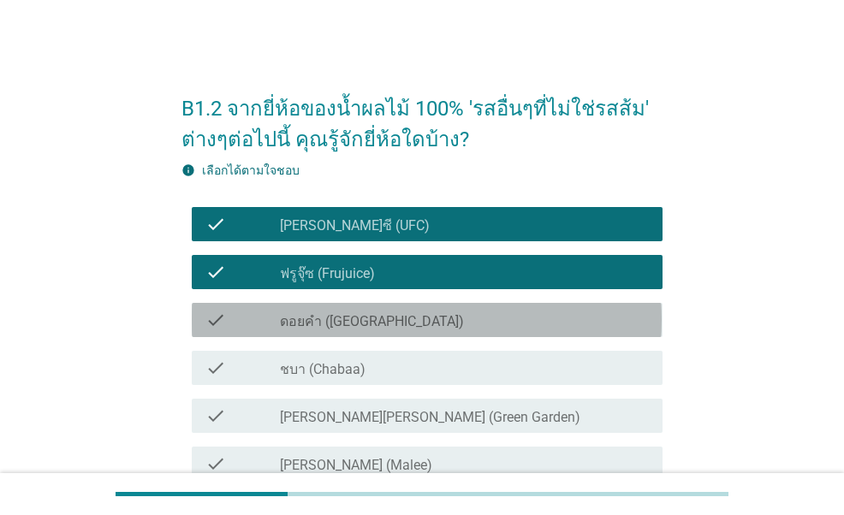
click at [392, 316] on label "ดอยคำ ([GEOGRAPHIC_DATA])" at bounding box center [372, 321] width 184 height 17
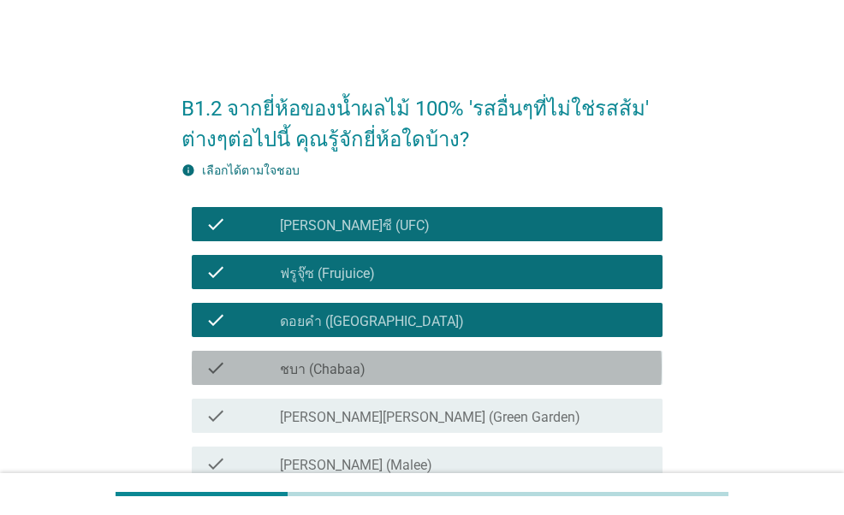
click at [377, 359] on div "check_box_outline_blank ชบา (Chabaa)" at bounding box center [464, 368] width 369 height 21
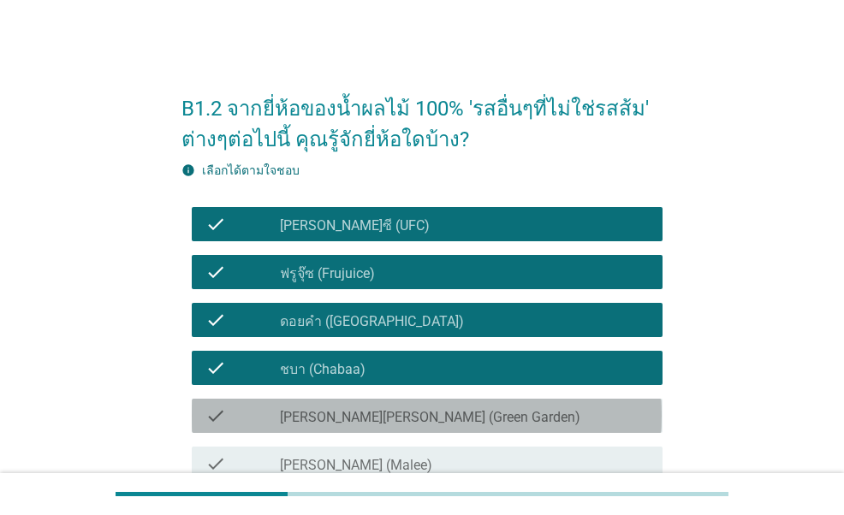
click at [386, 409] on label "[PERSON_NAME][PERSON_NAME] (Green Garden)" at bounding box center [430, 417] width 300 height 17
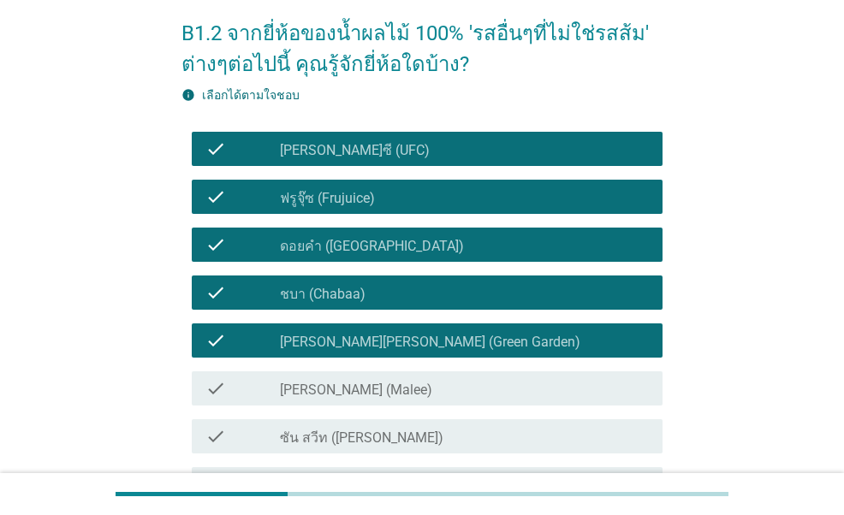
scroll to position [257, 0]
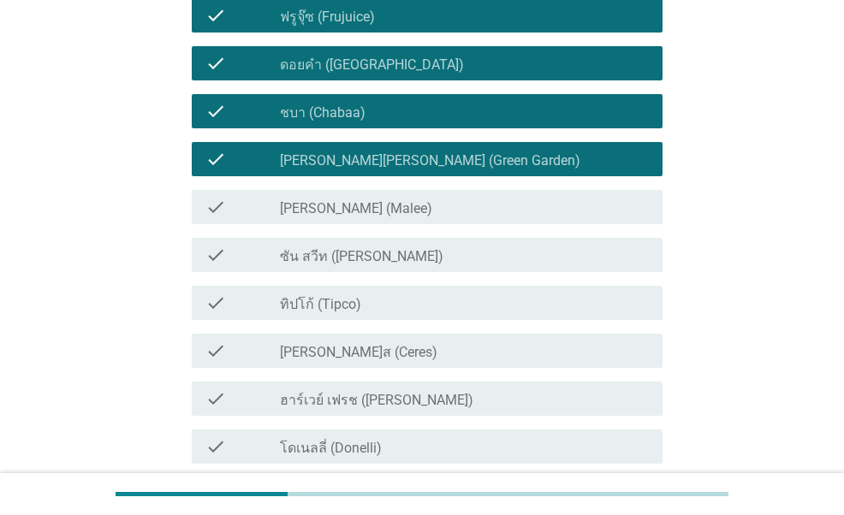
click at [386, 215] on div "check_box_outline_blank [PERSON_NAME] (Malee)" at bounding box center [464, 207] width 369 height 21
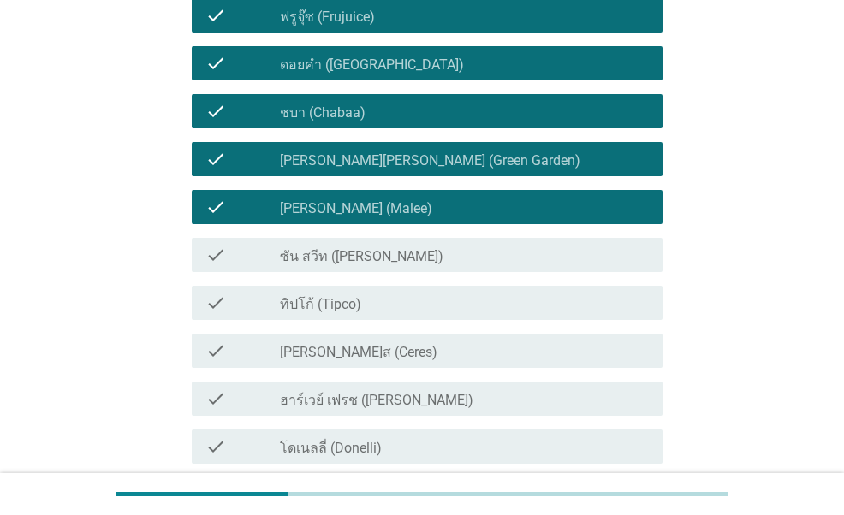
click at [387, 254] on label "ซัน สวีท ([PERSON_NAME])" at bounding box center [362, 256] width 164 height 17
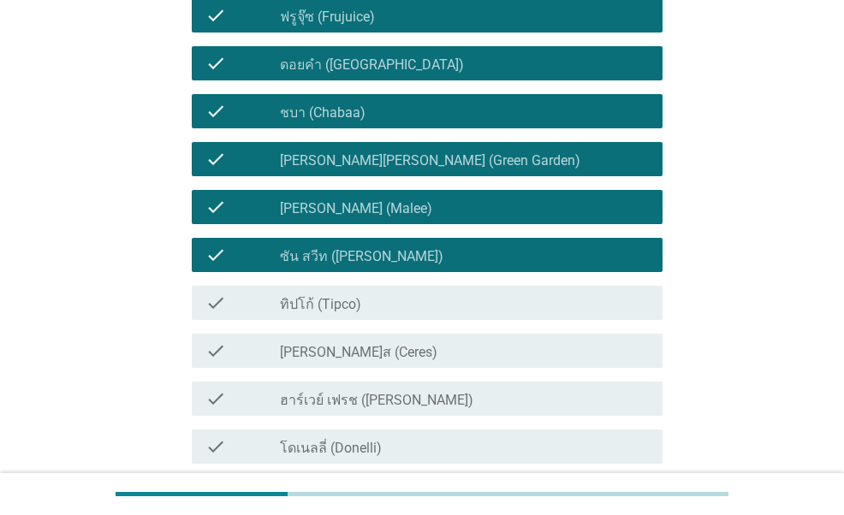
click at [368, 309] on div "check_box_outline_blank ทิปโก้ (Tipco)" at bounding box center [464, 303] width 369 height 21
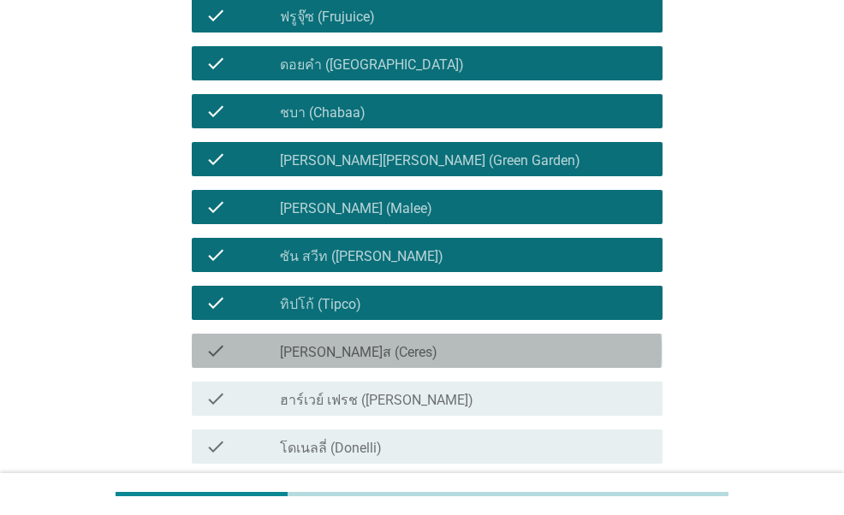
click at [361, 348] on div "check_box_outline_blank [PERSON_NAME]ส (Ceres)" at bounding box center [464, 351] width 369 height 21
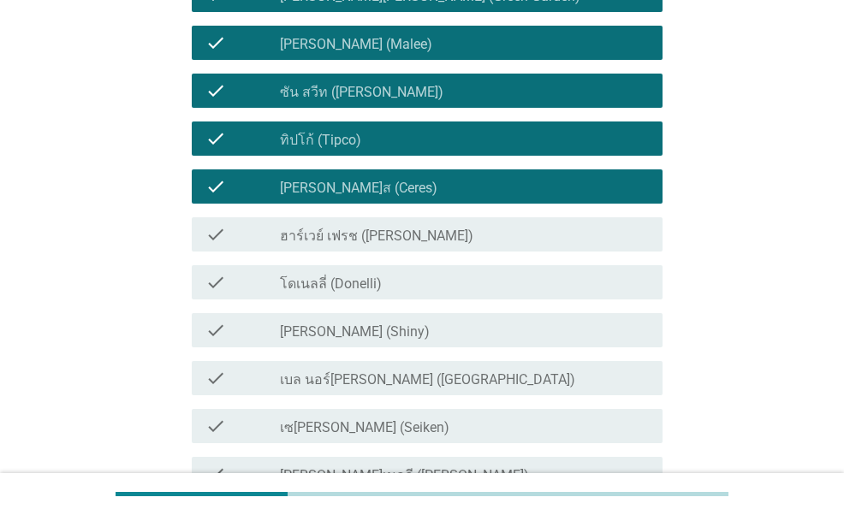
scroll to position [428, 0]
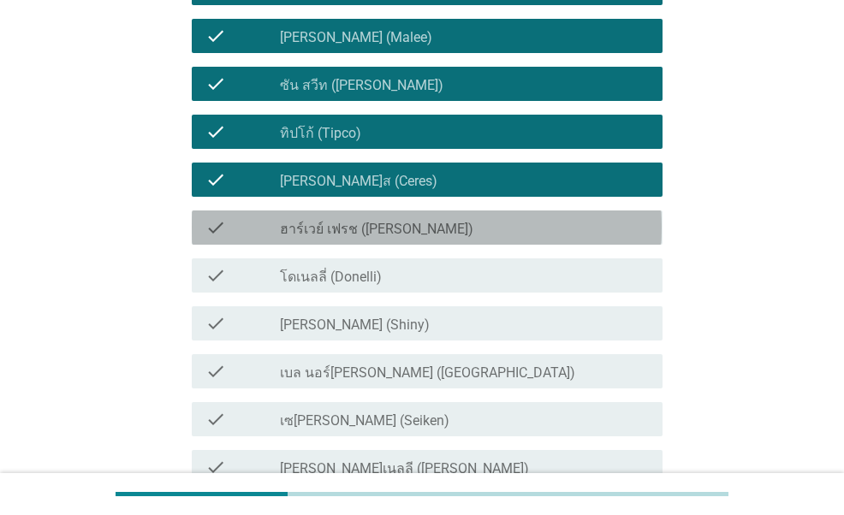
click at [384, 234] on label "ฮาร์เวย์ เฟรช ([PERSON_NAME])" at bounding box center [376, 229] width 193 height 17
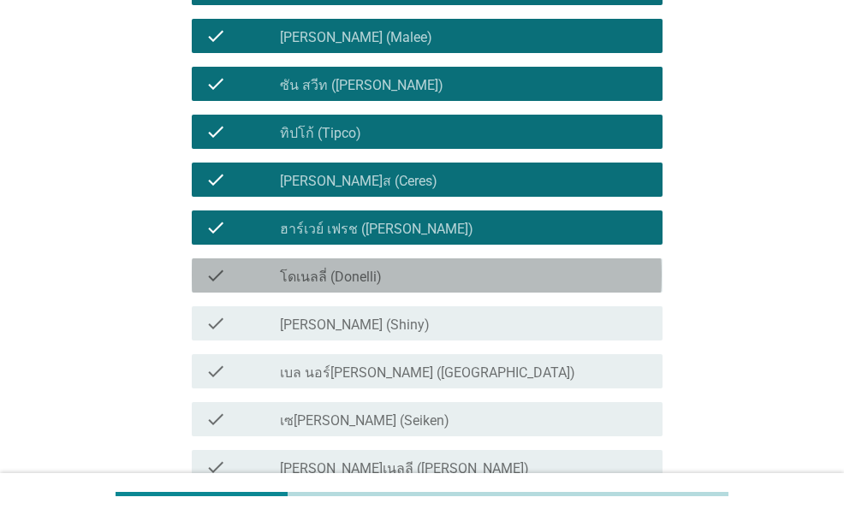
click at [399, 277] on div "check_box_outline_blank โดเนลลี่ (Donelli)" at bounding box center [464, 275] width 369 height 21
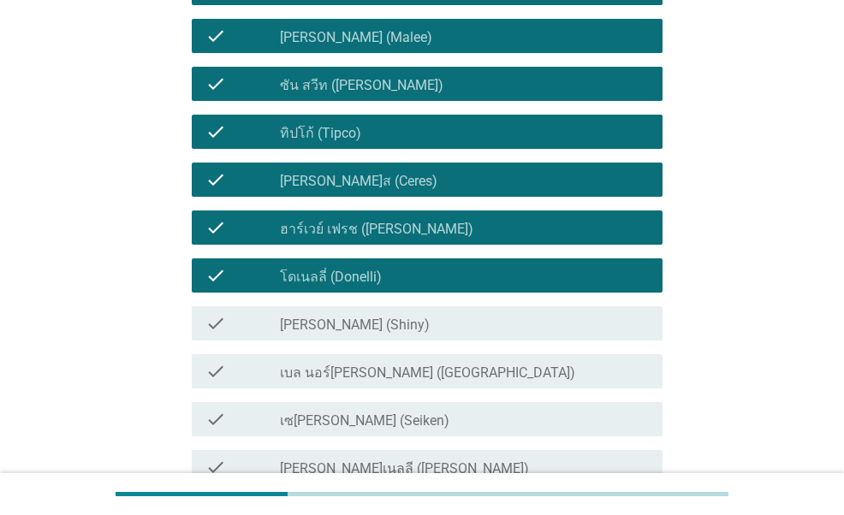
scroll to position [514, 0]
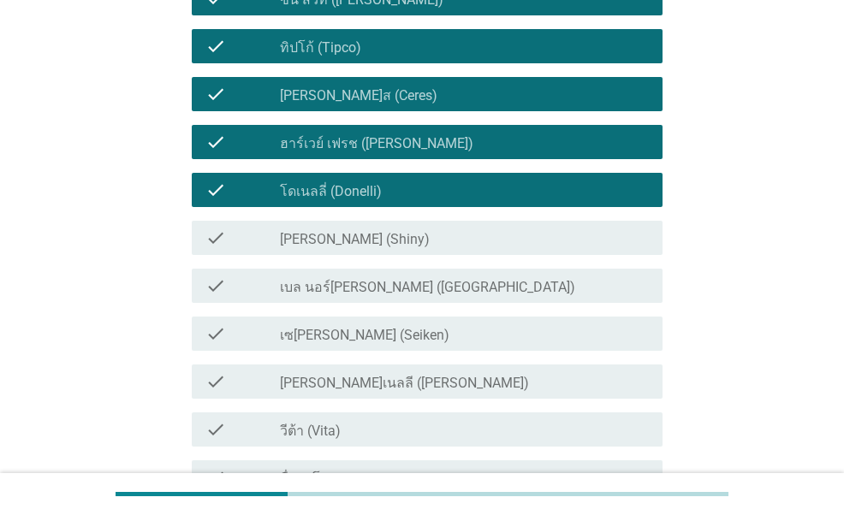
click at [370, 336] on div "check_box_outline_blank เซ[PERSON_NAME] (Seiken)" at bounding box center [464, 334] width 369 height 21
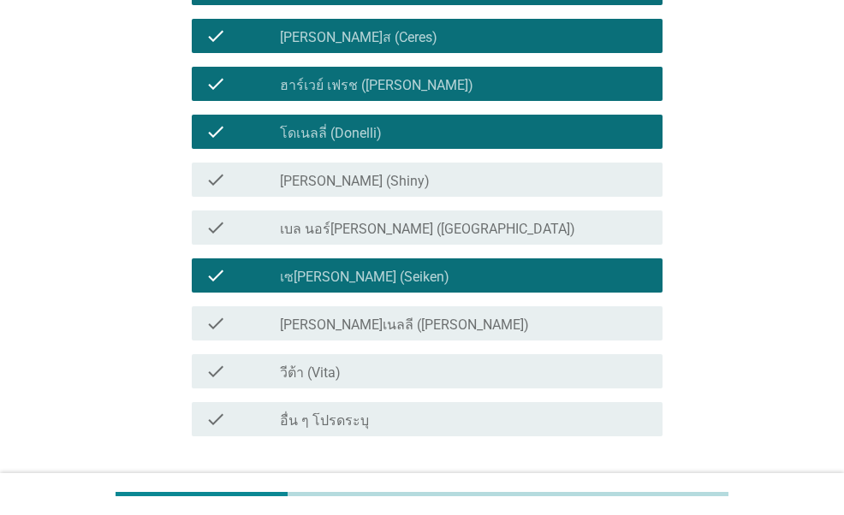
scroll to position [599, 0]
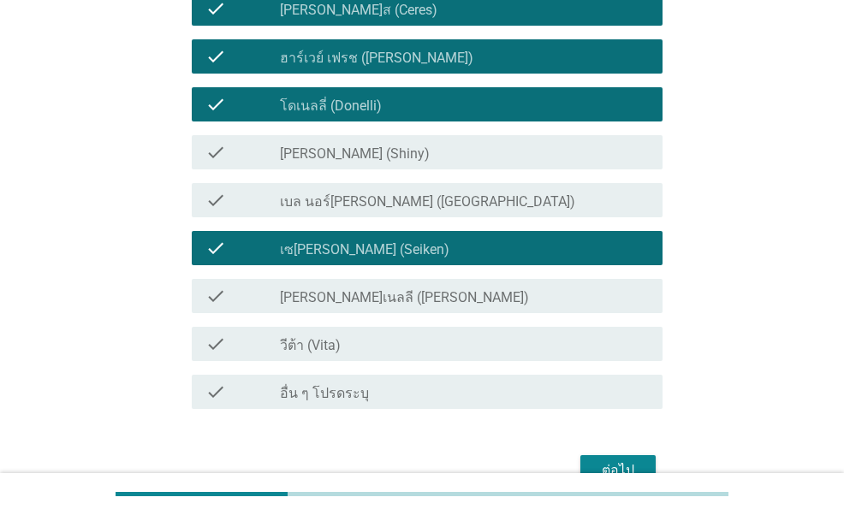
click at [399, 301] on label "[PERSON_NAME]เนลลี ([PERSON_NAME])" at bounding box center [404, 297] width 249 height 17
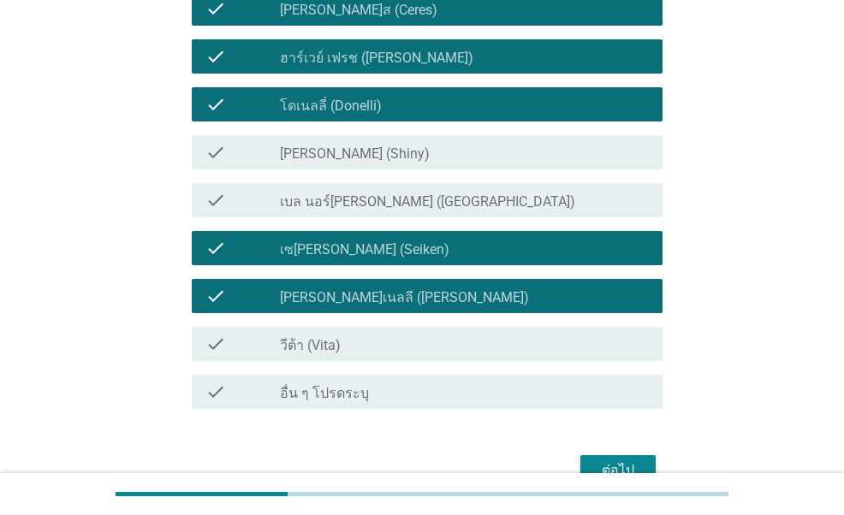
click at [360, 364] on div "check check_box_outline_blank วีต้า (Vita)" at bounding box center [421, 344] width 480 height 48
click at [373, 351] on div "check_box_outline_blank วีต้า (Vita)" at bounding box center [464, 344] width 369 height 21
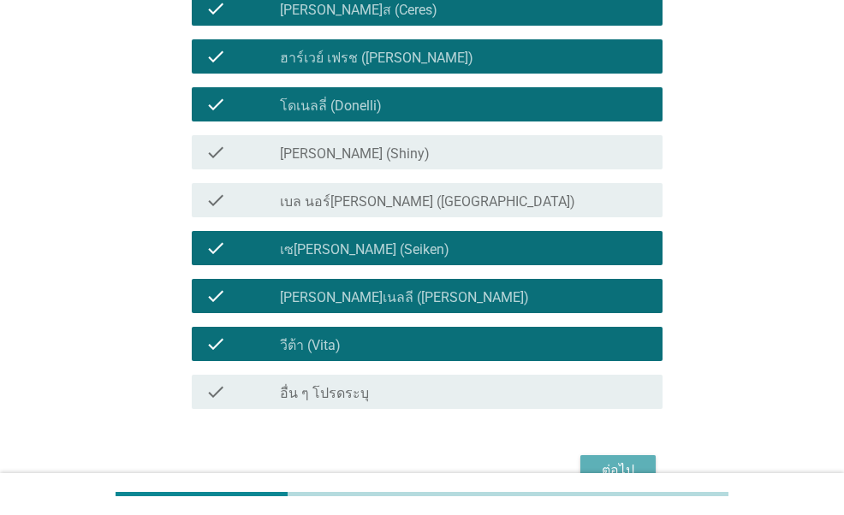
click at [591, 462] on button "ต่อไป" at bounding box center [617, 470] width 75 height 31
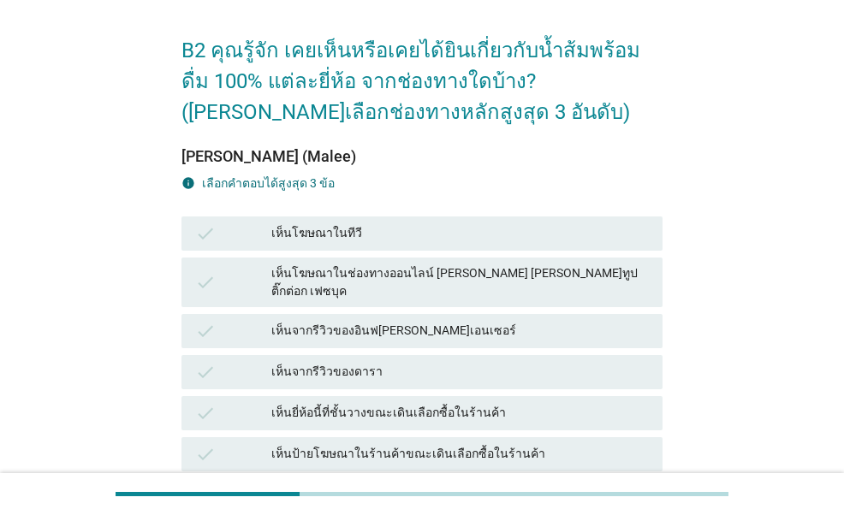
scroll to position [86, 0]
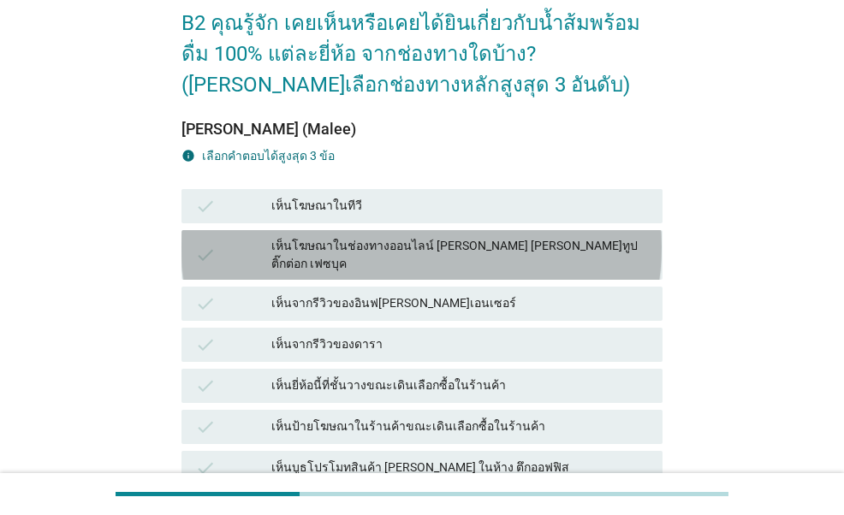
click at [366, 249] on div "เห็นโฆษณาในช่องทางออนไลน์ [PERSON_NAME] [PERSON_NAME]ทูป ติ๊กต่อก เฟซบุค" at bounding box center [460, 255] width 378 height 36
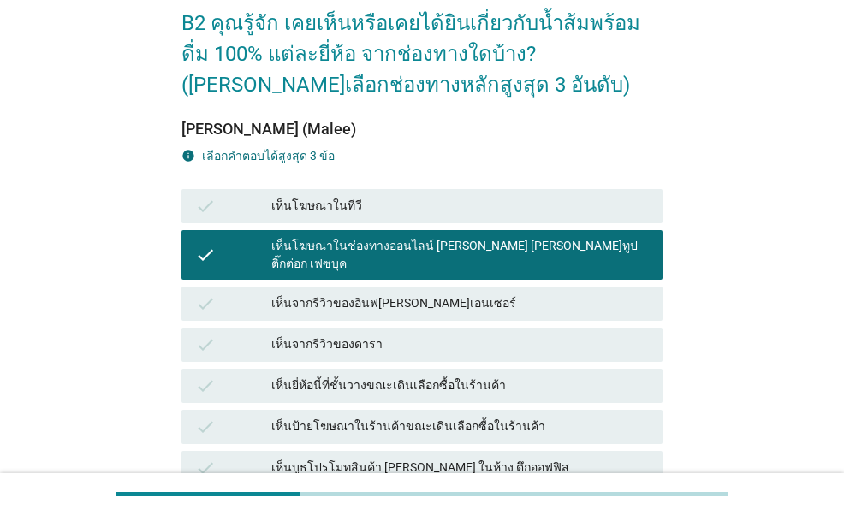
scroll to position [171, 0]
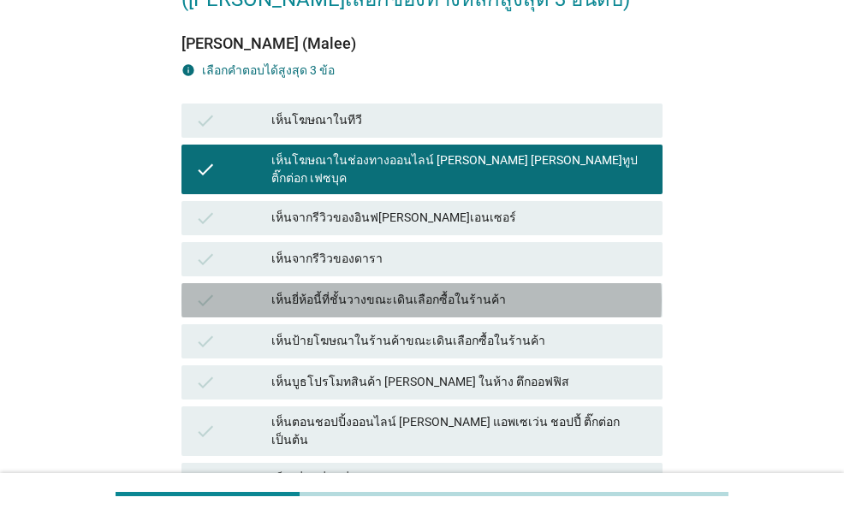
click at [373, 290] on div "เห็นยี่ห้อนี้ที่ชั้นวางขณะเดินเลือกซื้อในร้านค้า" at bounding box center [460, 300] width 378 height 21
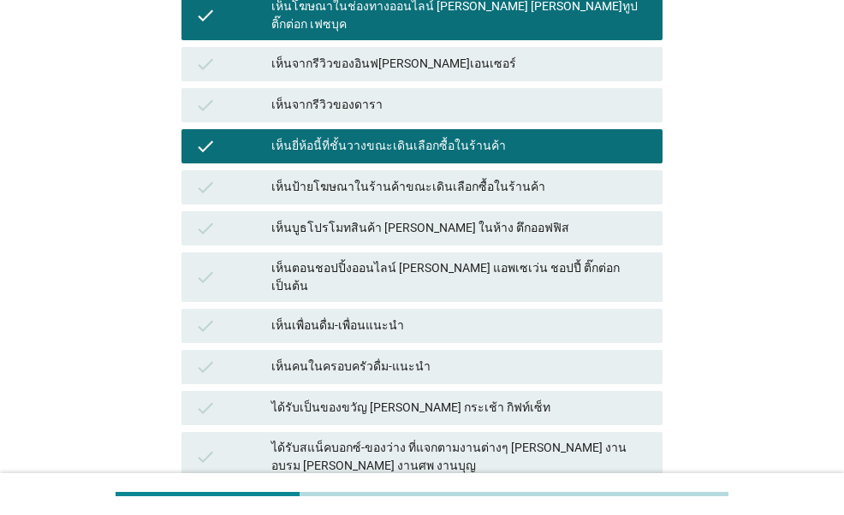
scroll to position [342, 0]
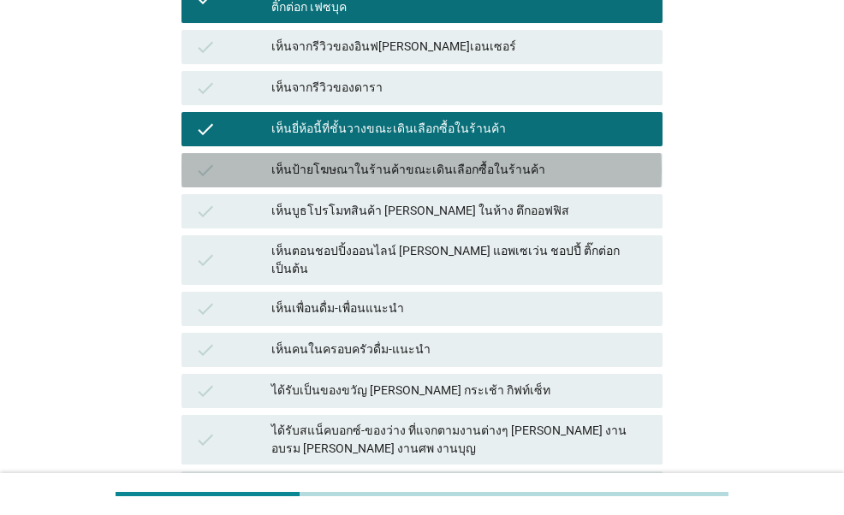
click at [382, 160] on div "เห็นป้ายโฆษณาในร้านค้าขณะเดินเลือกซื้อในร้านค้า" at bounding box center [460, 170] width 378 height 21
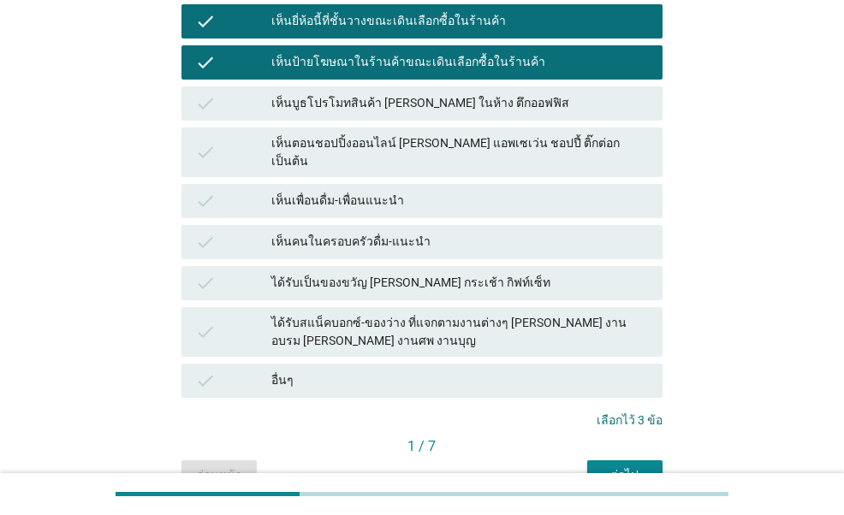
scroll to position [513, 0]
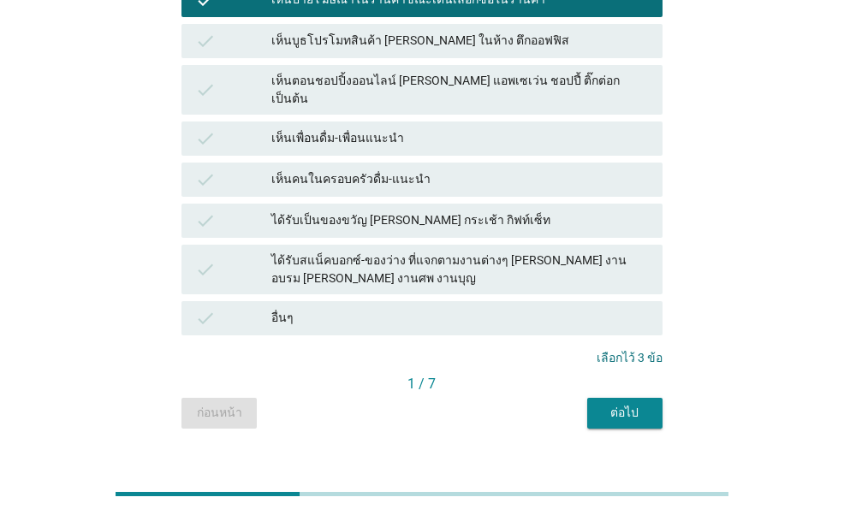
click at [614, 404] on div "ต่อไป" at bounding box center [625, 413] width 48 height 18
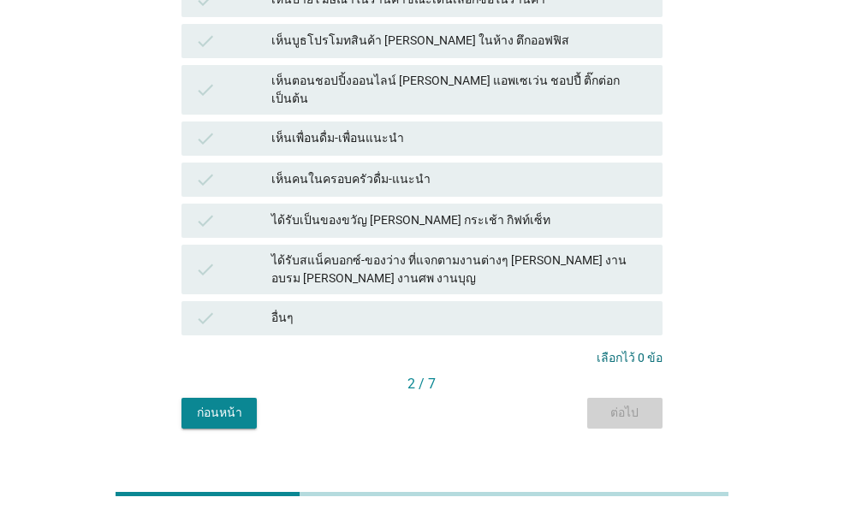
scroll to position [0, 0]
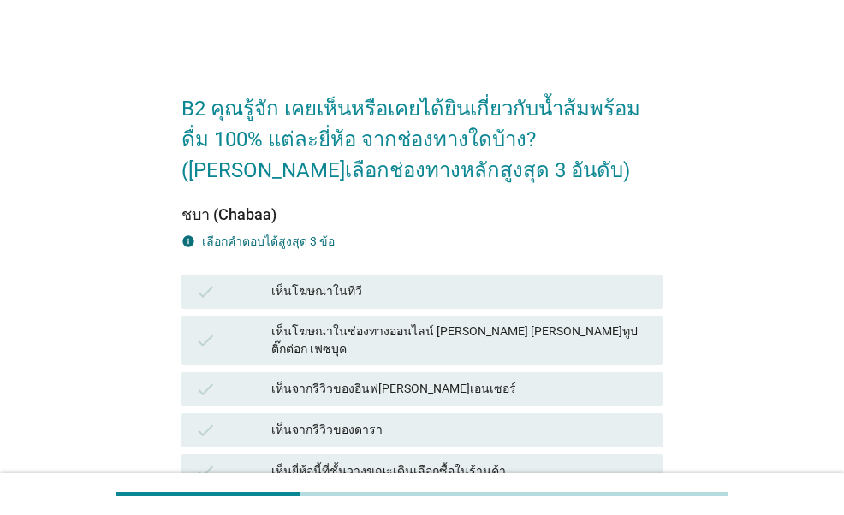
click at [457, 330] on div "เห็นโฆษณาในช่องทางออนไลน์ [PERSON_NAME] [PERSON_NAME]ทูป ติ๊กต่อก เฟซบุค" at bounding box center [460, 341] width 378 height 36
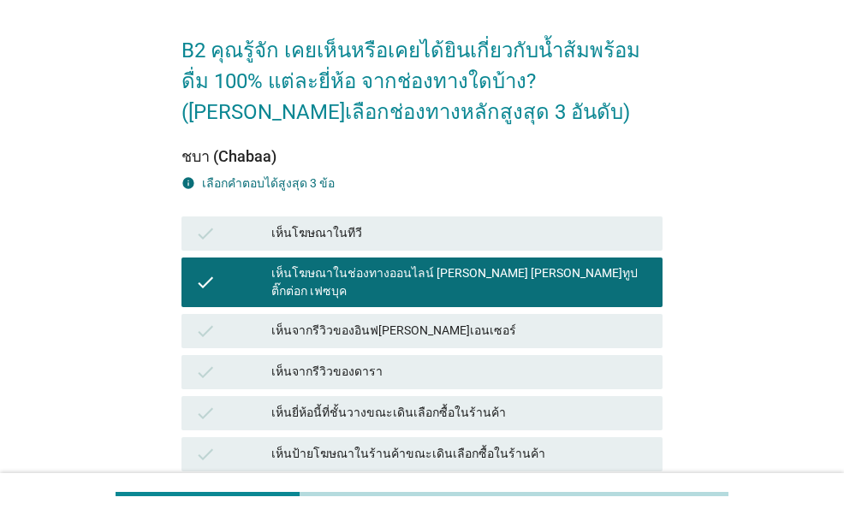
scroll to position [86, 0]
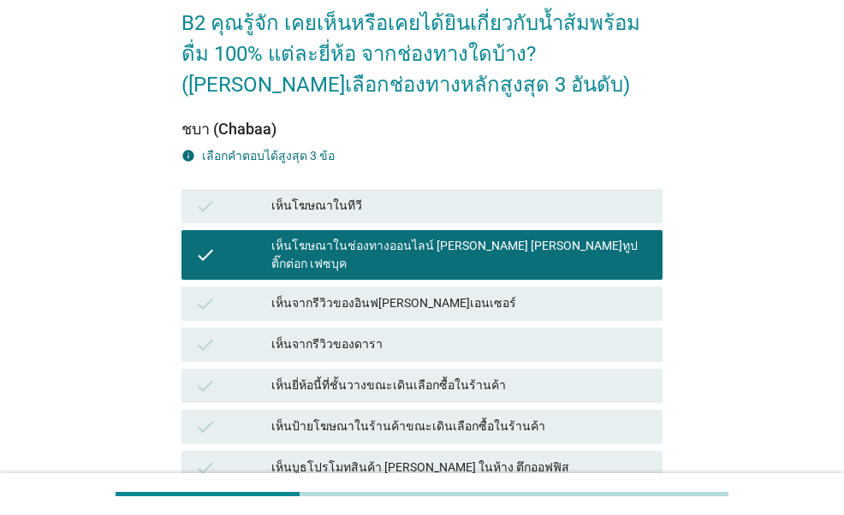
click at [441, 369] on div "check เห็นยี่ห้อนี้ที่ชั้นวางขณะเดินเลือกซื้อในร้านค้า" at bounding box center [421, 386] width 480 height 34
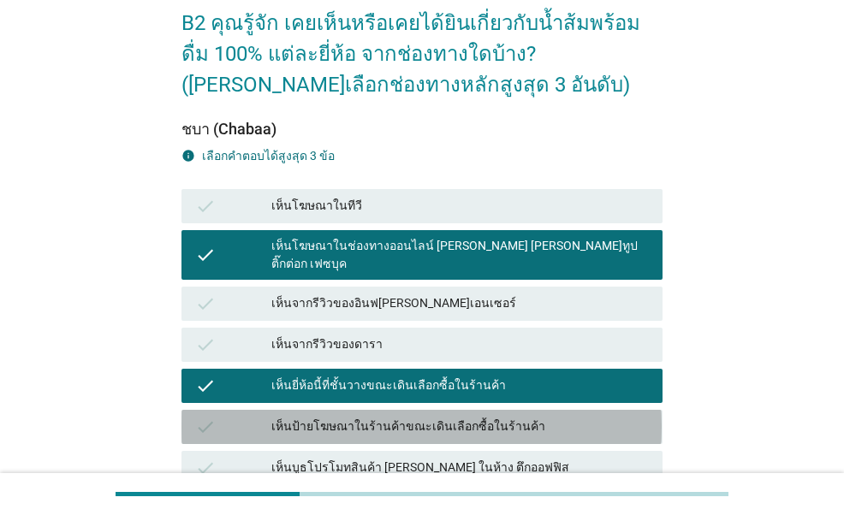
click at [443, 410] on div "check เห็นป้ายโฆษณาในร้านค้าขณะเดินเลือกซื้อในร้านค้า" at bounding box center [421, 427] width 480 height 34
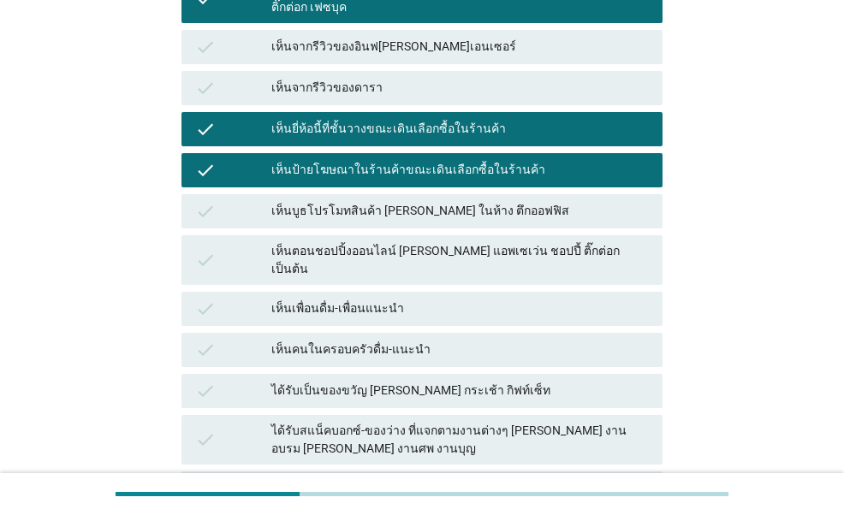
scroll to position [513, 0]
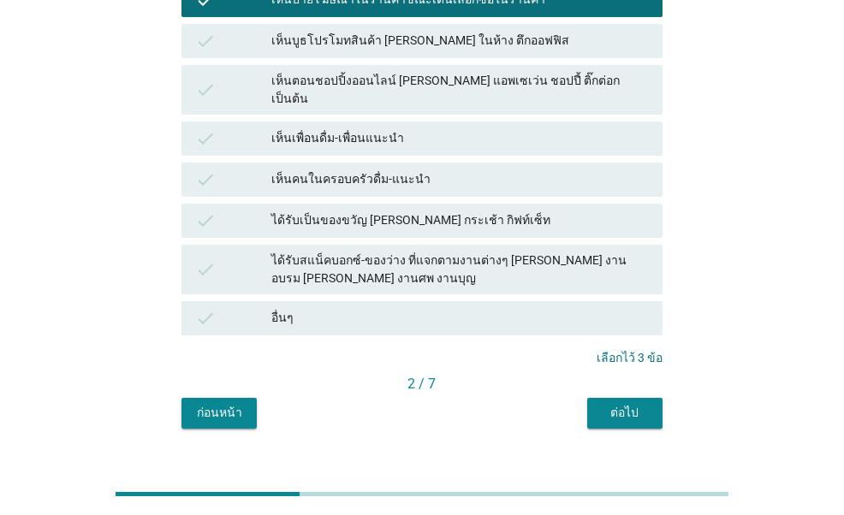
click at [588, 398] on button "ต่อไป" at bounding box center [624, 413] width 75 height 31
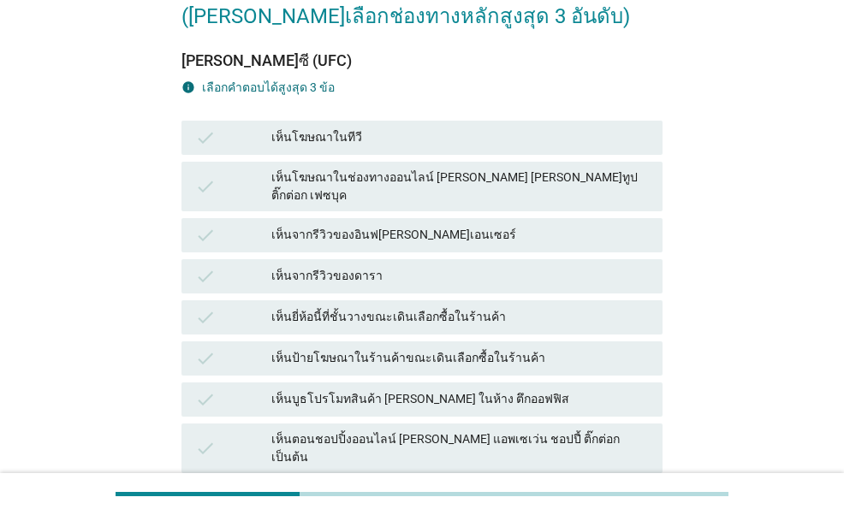
scroll to position [257, 0]
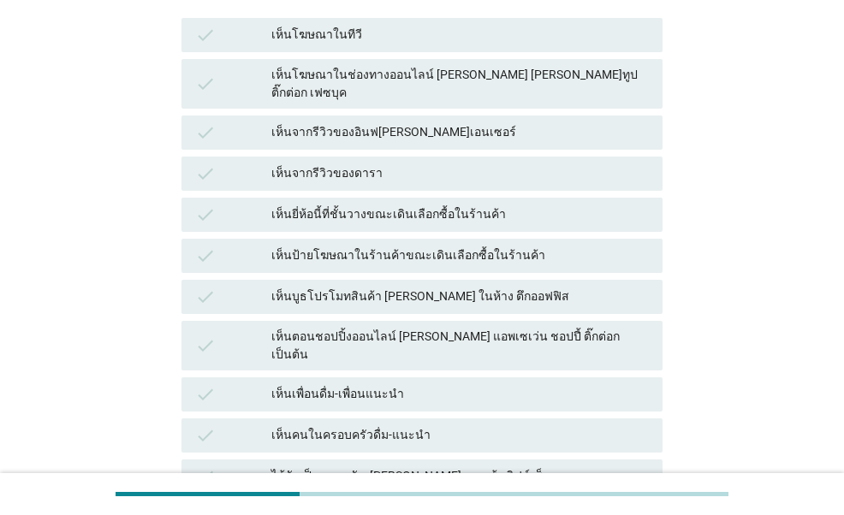
click at [431, 79] on div "เห็นโฆษณาในช่องทางออนไลน์ [PERSON_NAME] [PERSON_NAME]ทูป ติ๊กต่อก เฟซบุค" at bounding box center [460, 84] width 378 height 36
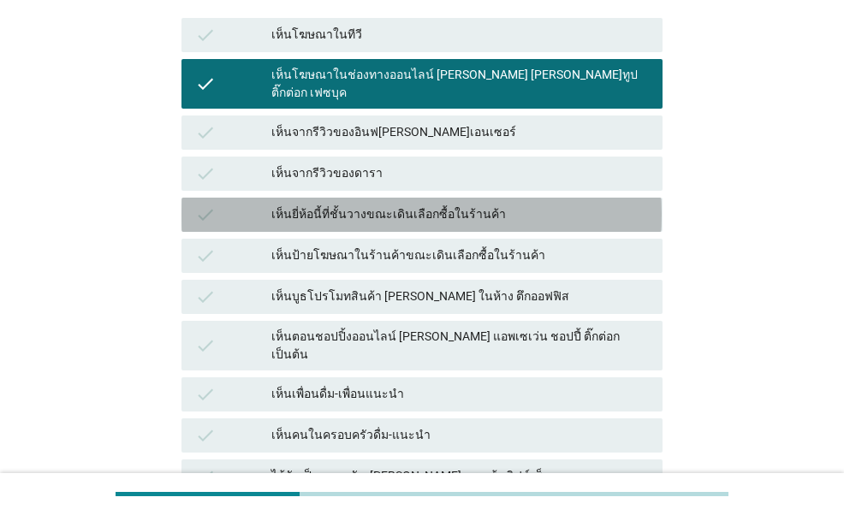
click at [424, 205] on div "เห็นยี่ห้อนี้ที่ชั้นวางขณะเดินเลือกซื้อในร้านค้า" at bounding box center [460, 215] width 378 height 21
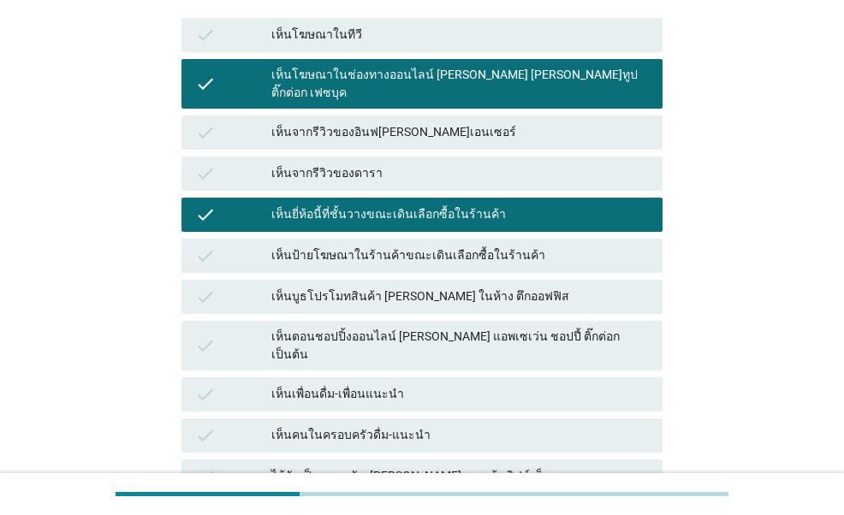
click at [430, 246] on div "เห็นป้ายโฆษณาในร้านค้าขณะเดินเลือกซื้อในร้านค้า" at bounding box center [460, 256] width 378 height 21
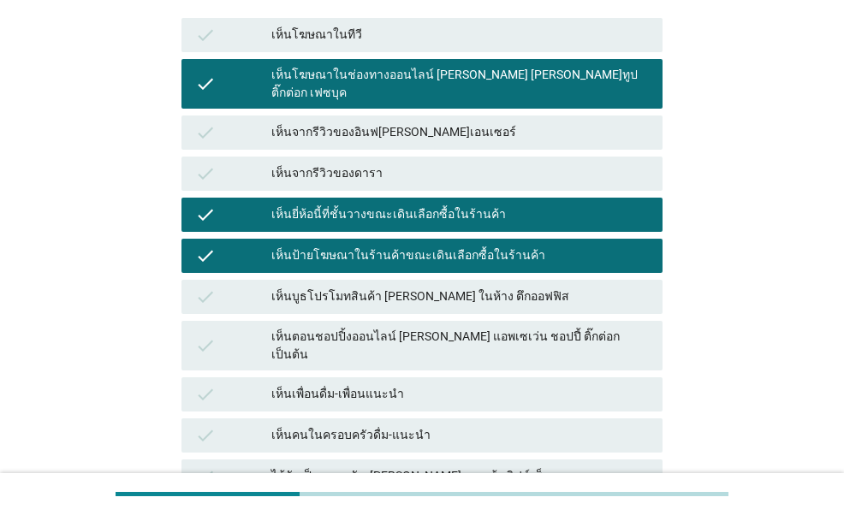
scroll to position [513, 0]
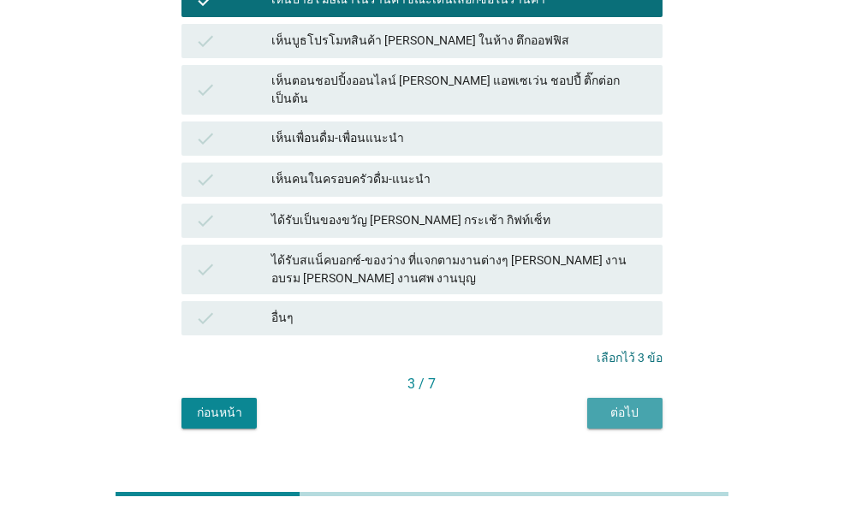
click at [615, 398] on button "ต่อไป" at bounding box center [624, 413] width 75 height 31
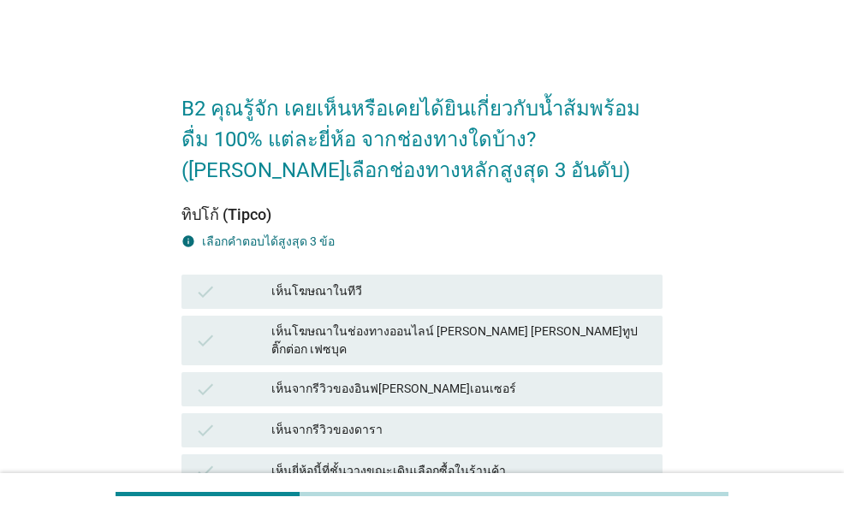
scroll to position [257, 0]
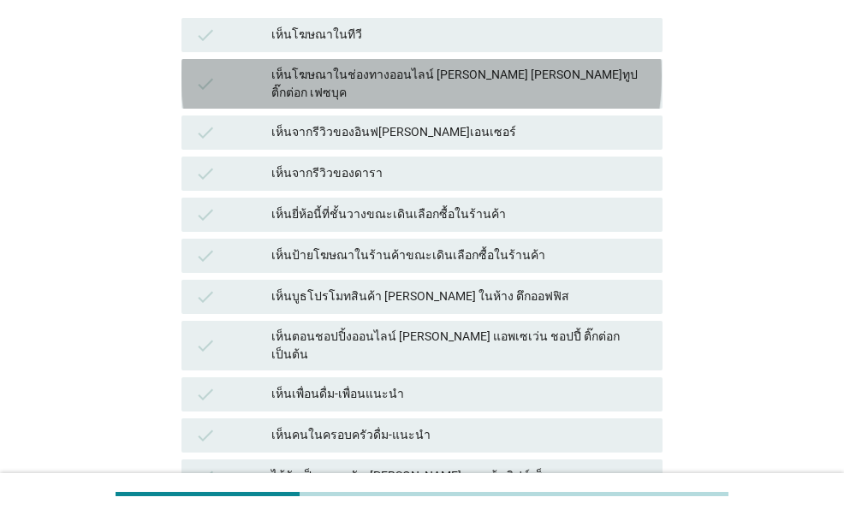
click at [465, 76] on div "เห็นโฆษณาในช่องทางออนไลน์ [PERSON_NAME] [PERSON_NAME]ทูป ติ๊กต่อก เฟซบุค" at bounding box center [460, 84] width 378 height 36
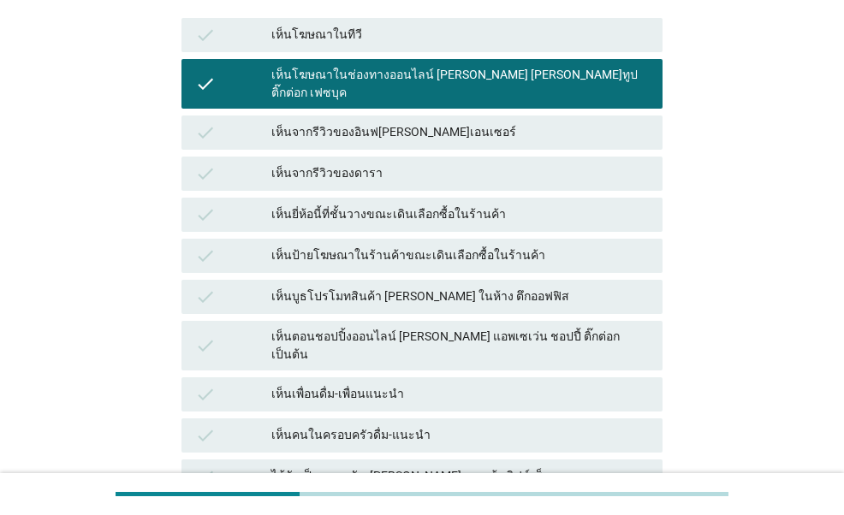
click at [437, 205] on div "เห็นยี่ห้อนี้ที่ชั้นวางขณะเดินเลือกซื้อในร้านค้า" at bounding box center [460, 215] width 378 height 21
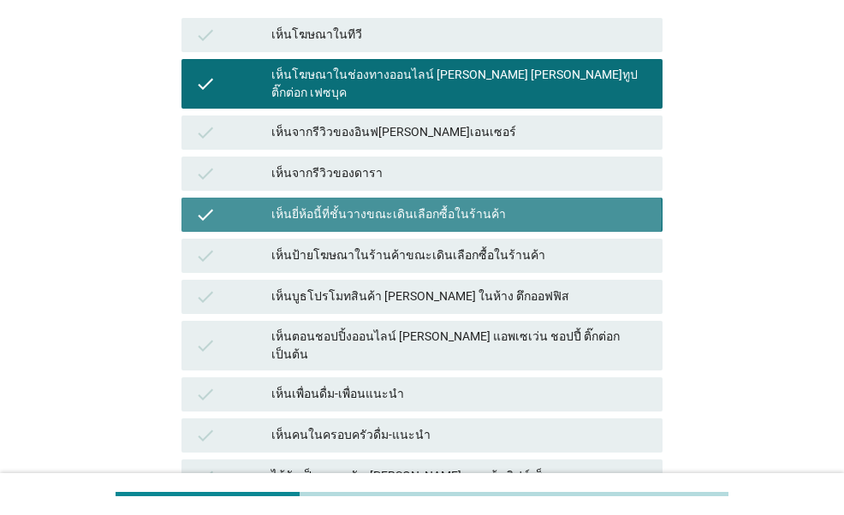
click at [440, 246] on div "เห็นป้ายโฆษณาในร้านค้าขณะเดินเลือกซื้อในร้านค้า" at bounding box center [460, 256] width 378 height 21
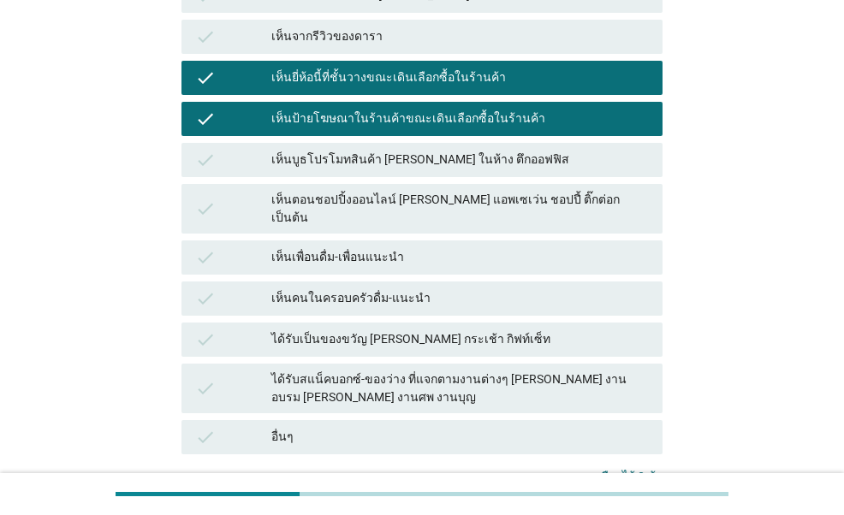
scroll to position [513, 0]
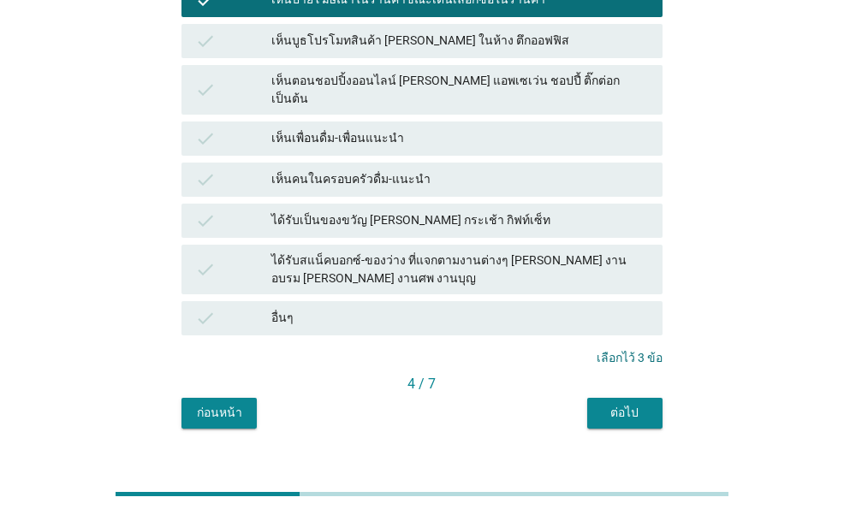
click at [618, 404] on div "ต่อไป" at bounding box center [625, 413] width 48 height 18
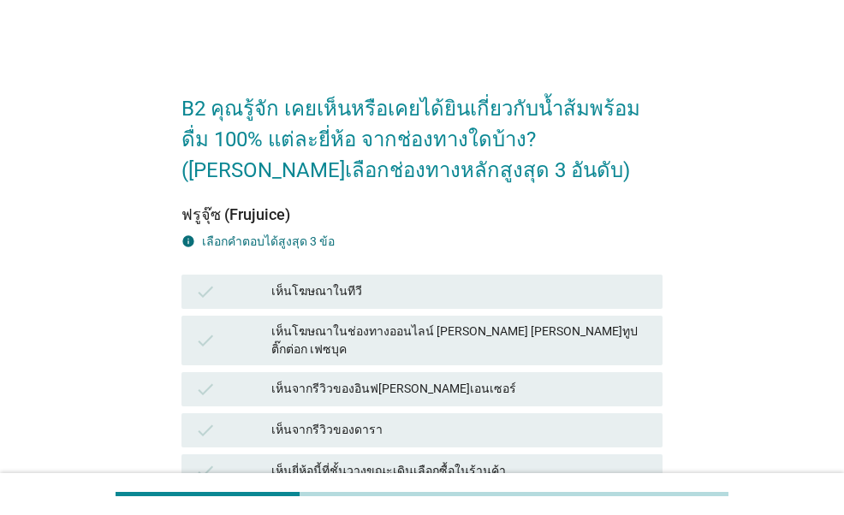
scroll to position [171, 0]
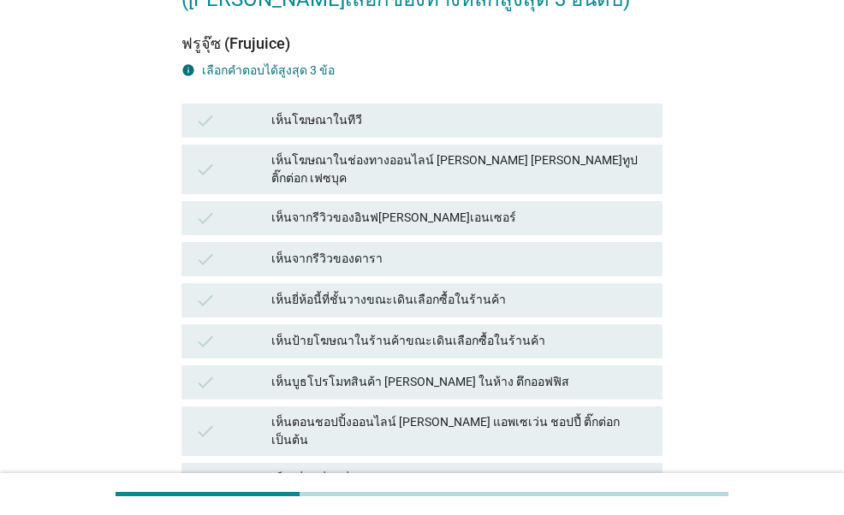
click at [470, 148] on div "check เห็นโฆษณาในช่องทางออนไลน์ [PERSON_NAME] [PERSON_NAME]ทูป ติ๊กต่อก เฟซบุค" at bounding box center [421, 170] width 480 height 50
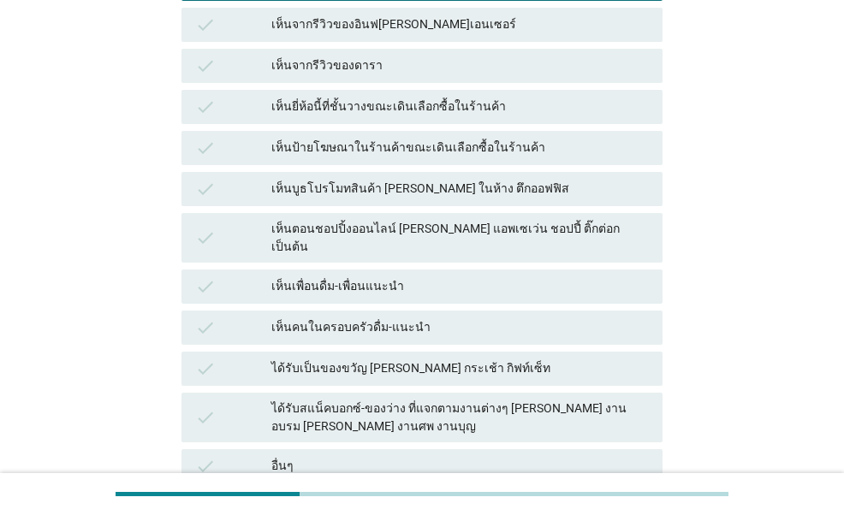
scroll to position [513, 0]
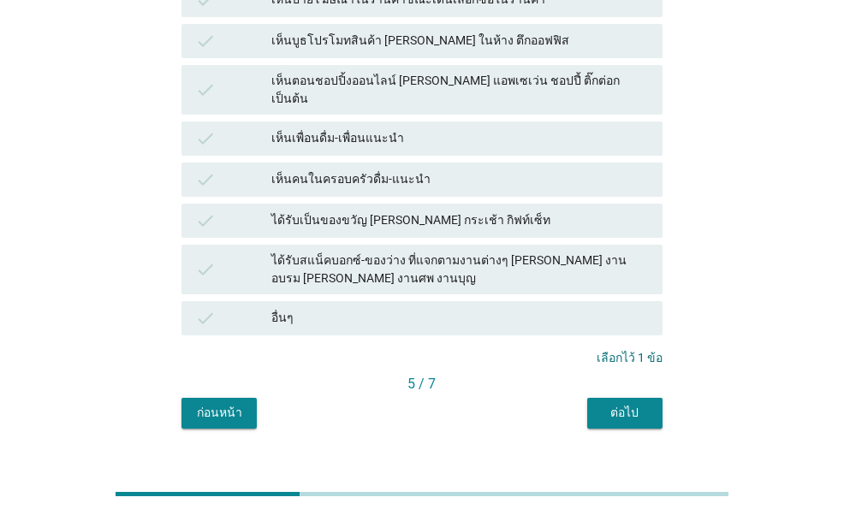
click at [620, 404] on div "ต่อไป" at bounding box center [625, 413] width 48 height 18
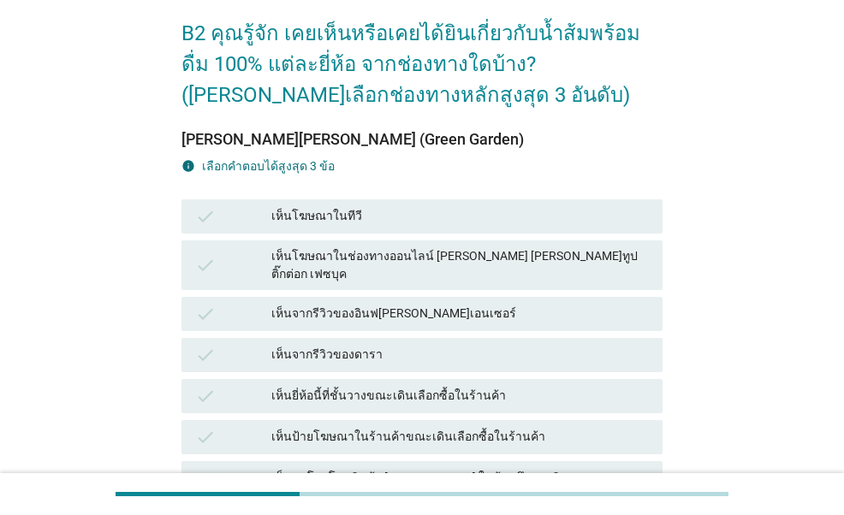
scroll to position [171, 0]
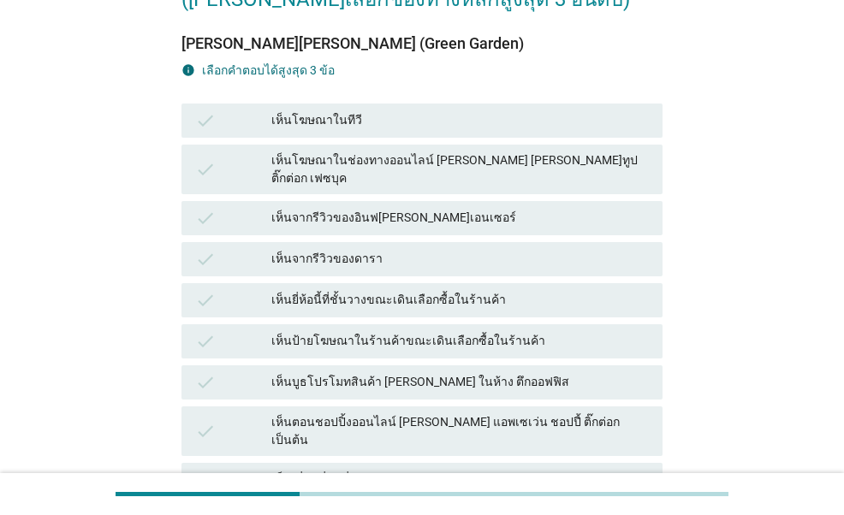
click at [452, 292] on div "เห็นยี่ห้อนี้ที่ชั้นวางขณะเดินเลือกซื้อในร้านค้า" at bounding box center [460, 300] width 378 height 21
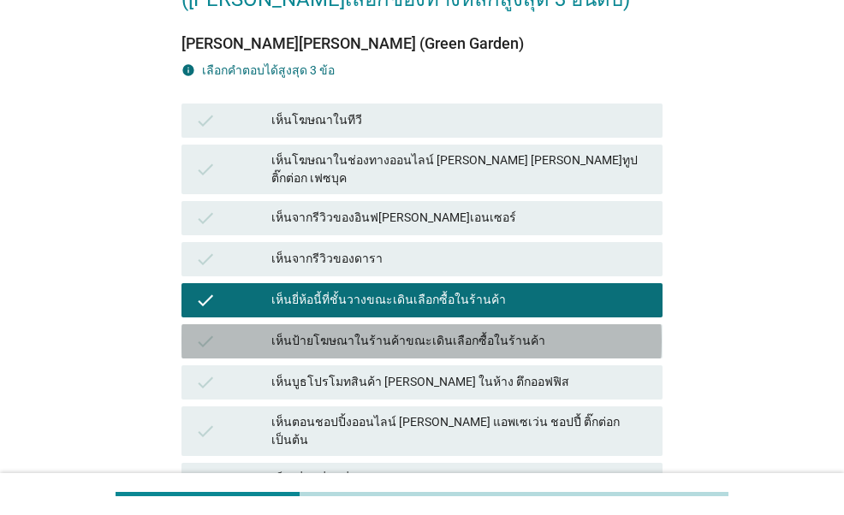
click at [461, 331] on div "เห็นป้ายโฆษณาในร้านค้าขณะเดินเลือกซื้อในร้านค้า" at bounding box center [460, 341] width 378 height 21
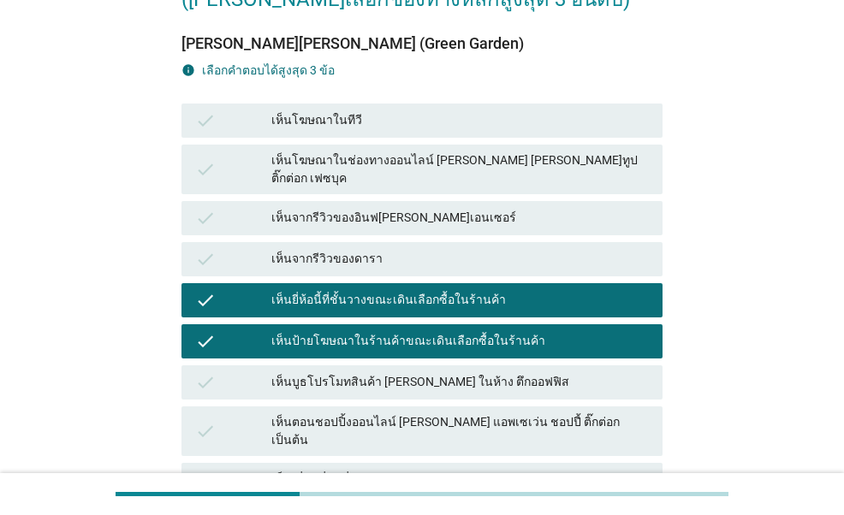
scroll to position [513, 0]
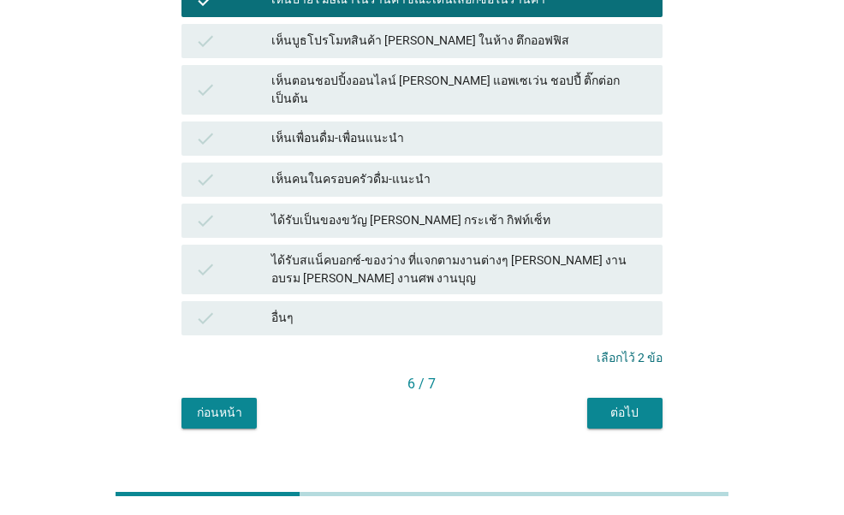
click at [620, 404] on div "ต่อไป" at bounding box center [625, 413] width 48 height 18
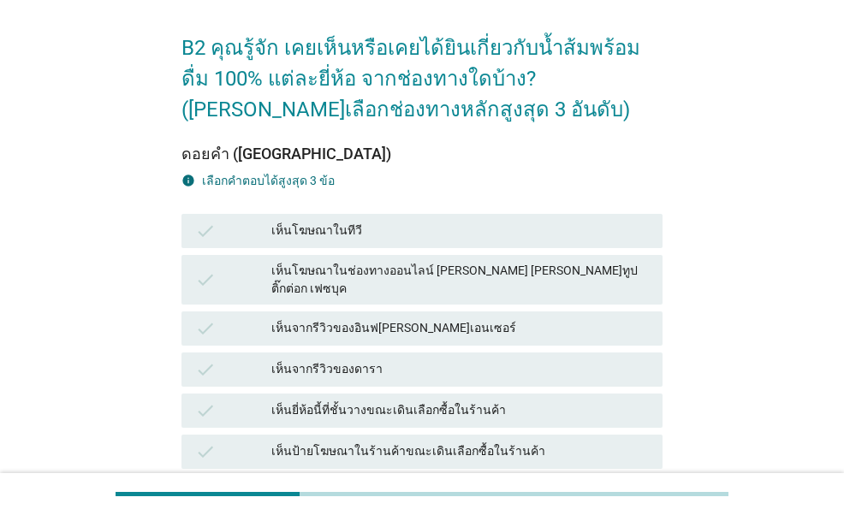
scroll to position [171, 0]
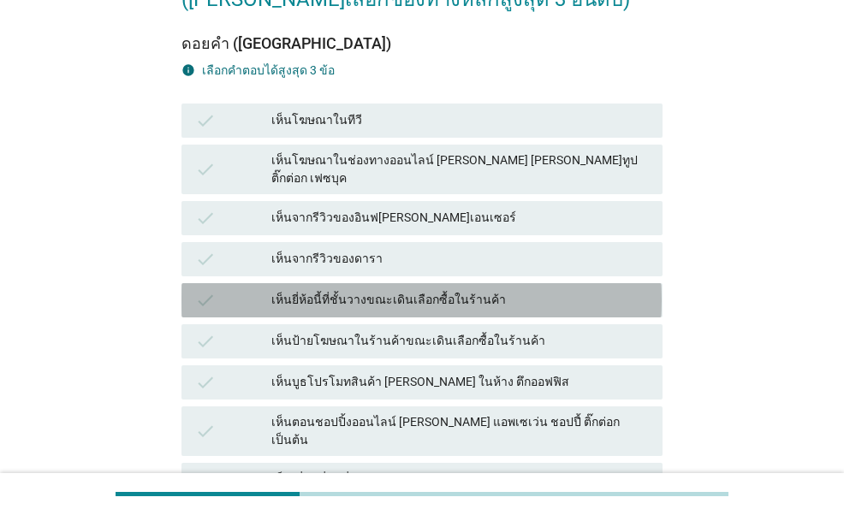
click at [419, 290] on div "เห็นยี่ห้อนี้ที่ชั้นวางขณะเดินเลือกซื้อในร้านค้า" at bounding box center [460, 300] width 378 height 21
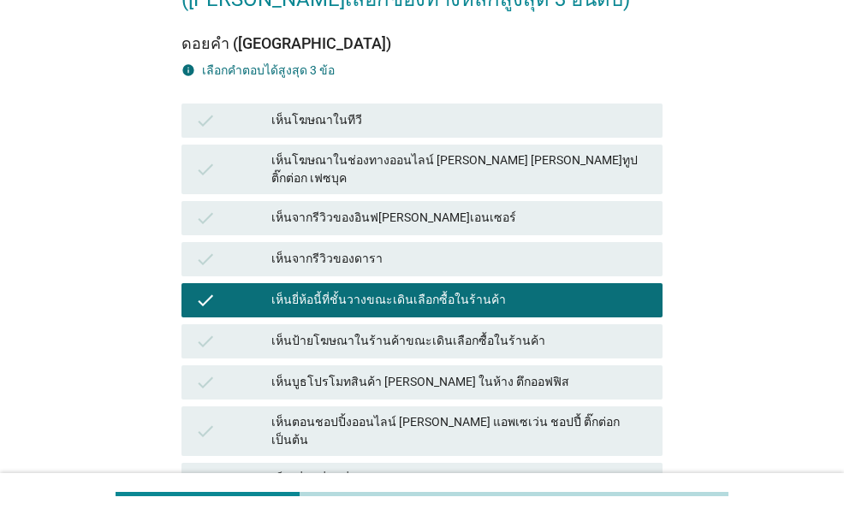
click at [419, 331] on div "เห็นป้ายโฆษณาในร้านค้าขณะเดินเลือกซื้อในร้านค้า" at bounding box center [460, 341] width 378 height 21
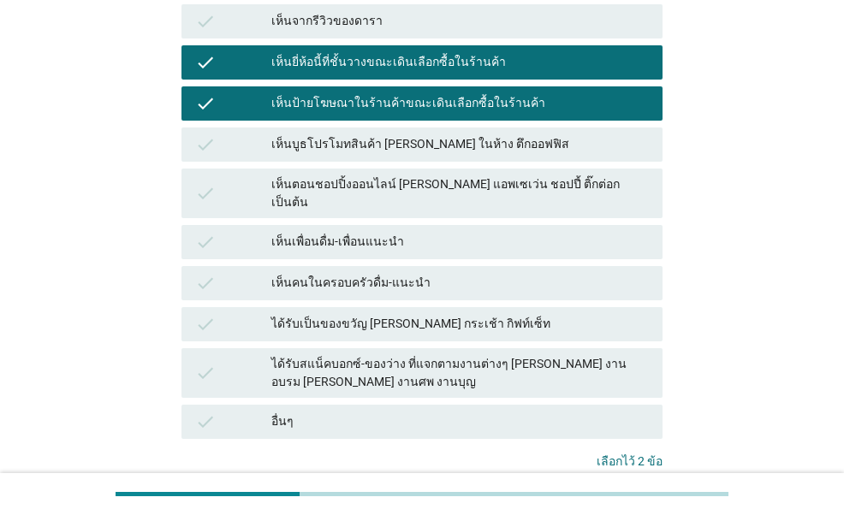
scroll to position [428, 0]
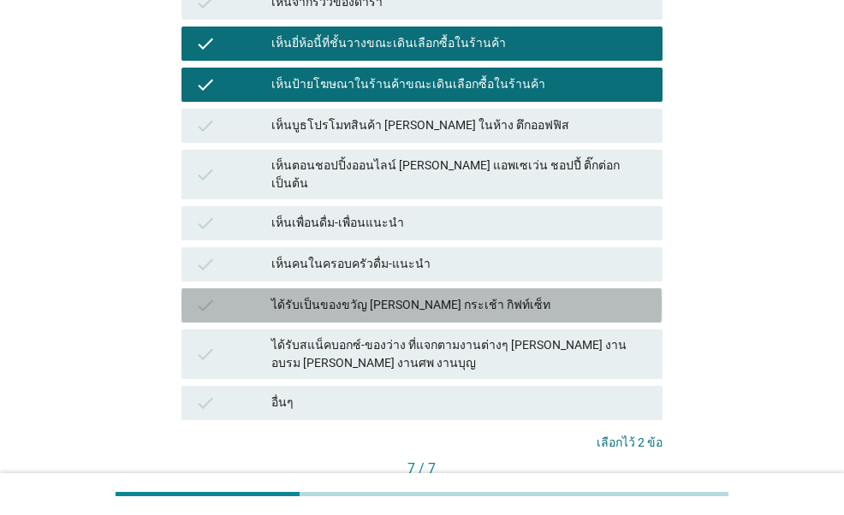
click at [440, 295] on div "ได้รับเป็นของขวัญ [PERSON_NAME] กระเช้า กิฟท์เซ็ท" at bounding box center [460, 305] width 378 height 21
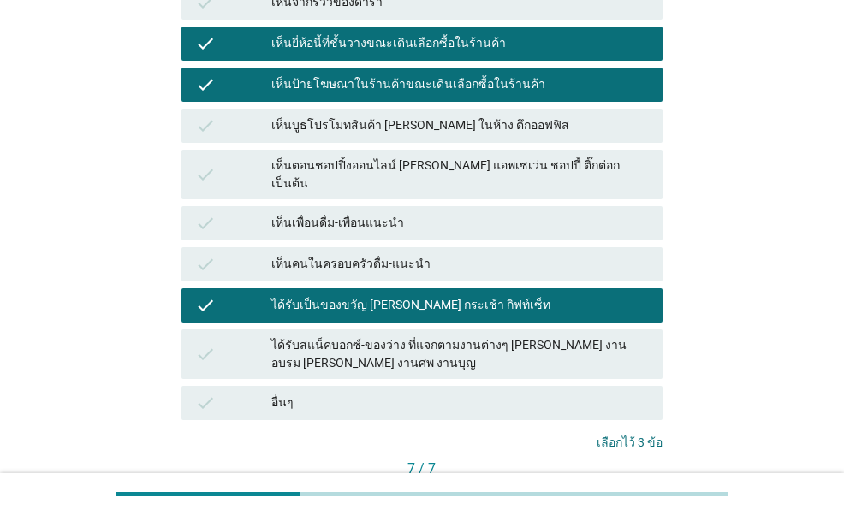
click at [595, 489] on div "คำถามต่อไป" at bounding box center [617, 498] width 64 height 18
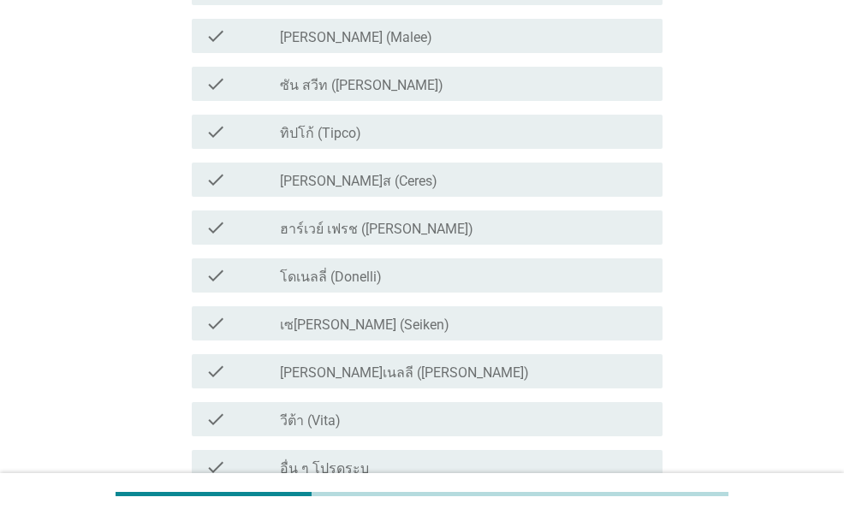
scroll to position [0, 0]
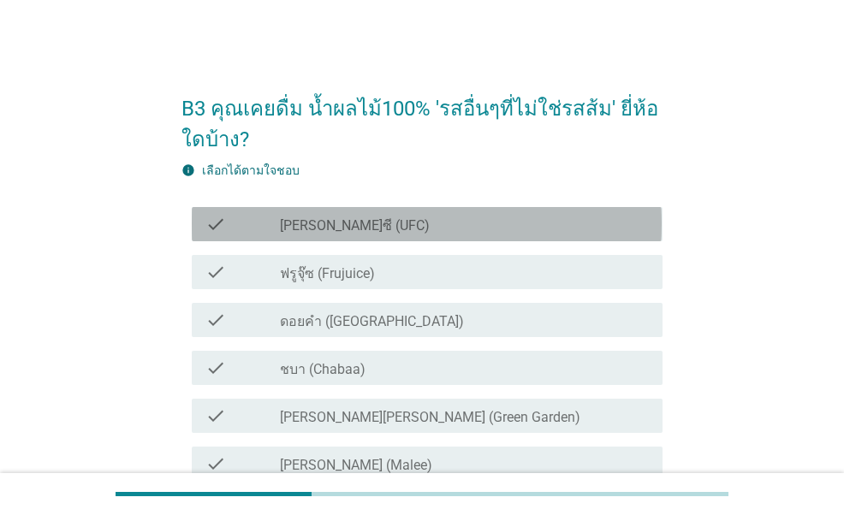
click at [374, 227] on div "check_box_outline_blank [PERSON_NAME]ซี (UFC)" at bounding box center [464, 224] width 369 height 21
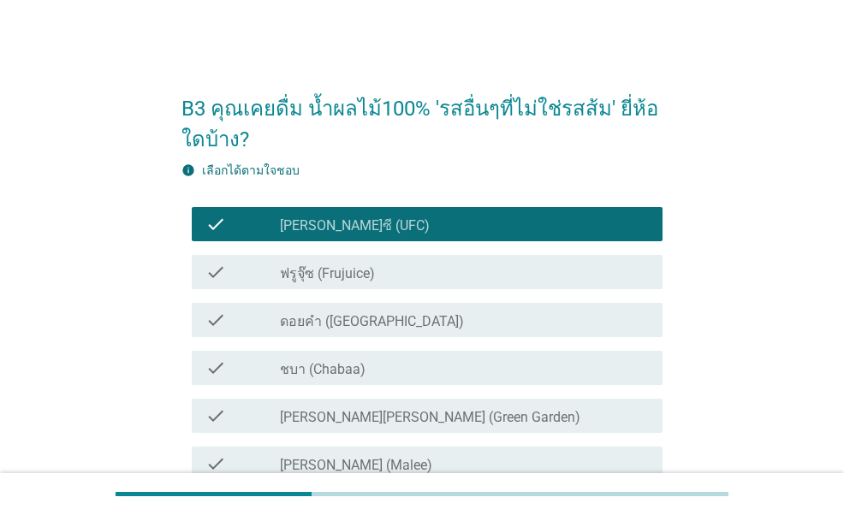
click at [366, 324] on label "ดอยคำ ([GEOGRAPHIC_DATA])" at bounding box center [372, 321] width 184 height 17
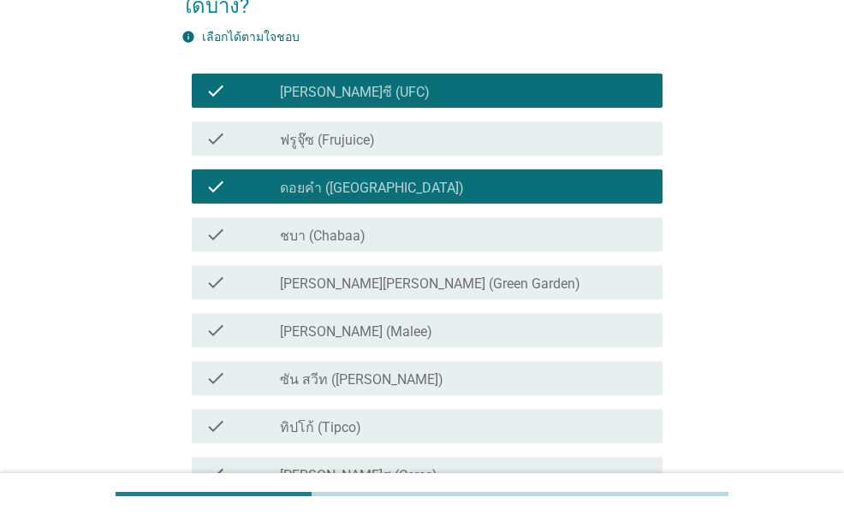
scroll to position [171, 0]
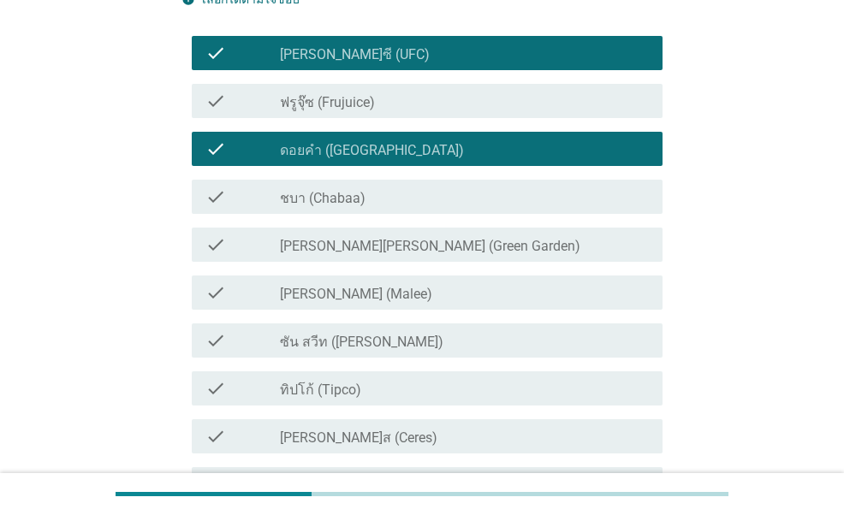
click at [370, 295] on div "check_box_outline_blank [PERSON_NAME] (Malee)" at bounding box center [464, 292] width 369 height 21
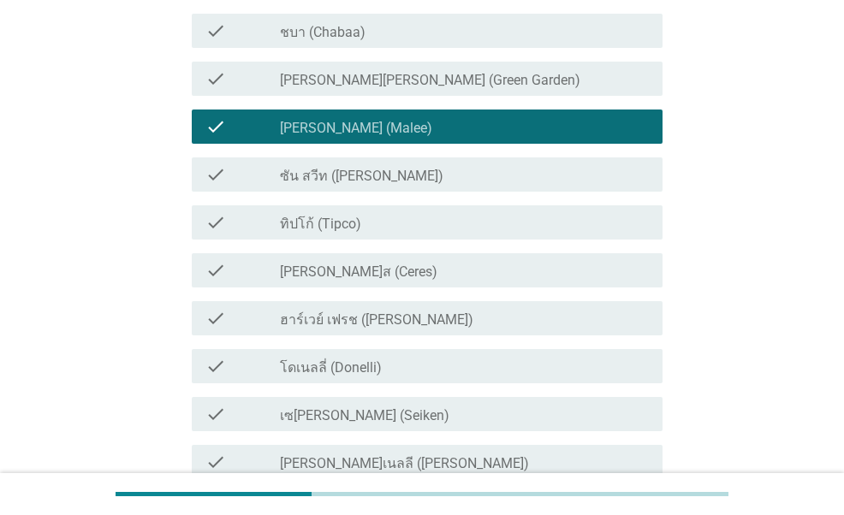
scroll to position [342, 0]
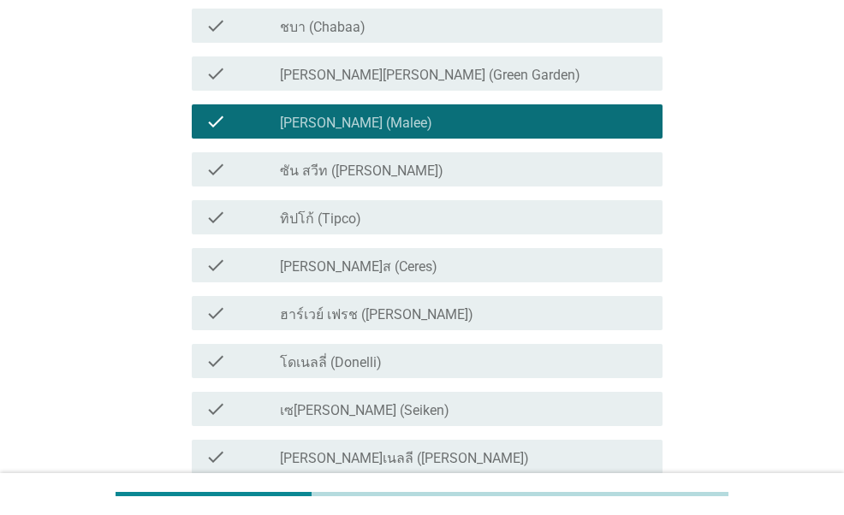
click at [371, 217] on div "check_box_outline_blank ทิปโก้ (Tipco)" at bounding box center [464, 217] width 369 height 21
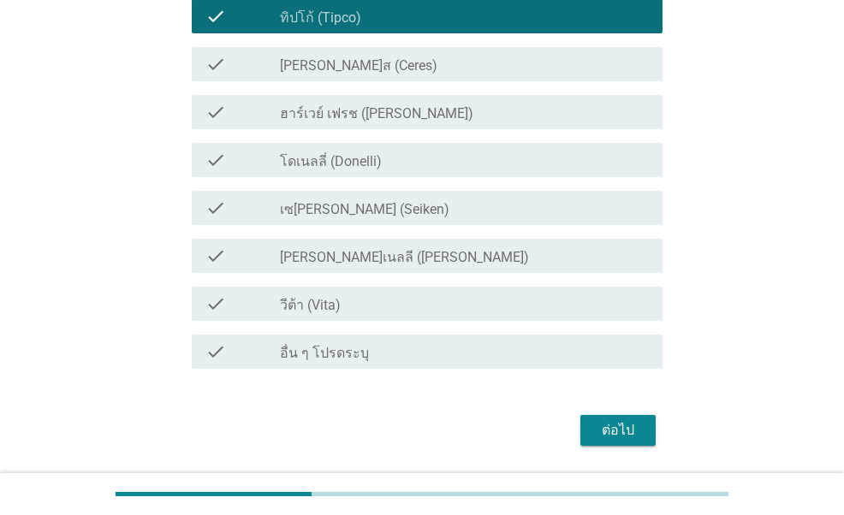
scroll to position [597, 0]
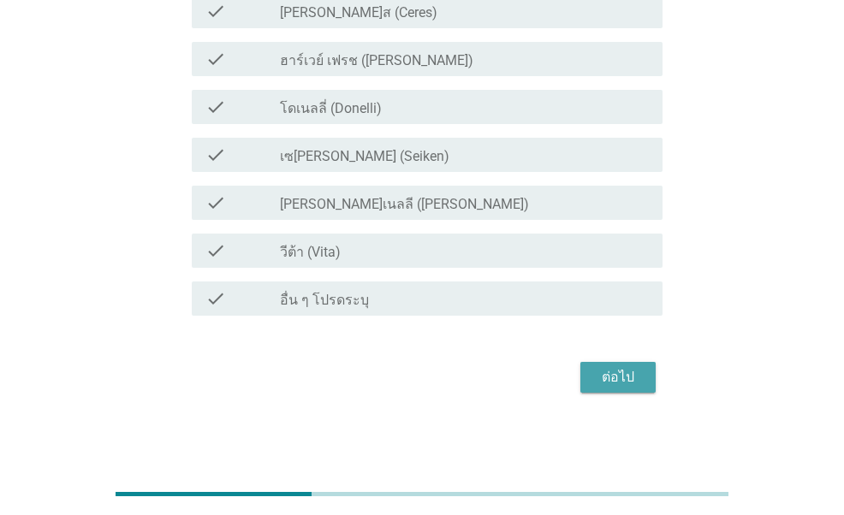
click at [620, 383] on div "ต่อไป" at bounding box center [618, 377] width 48 height 21
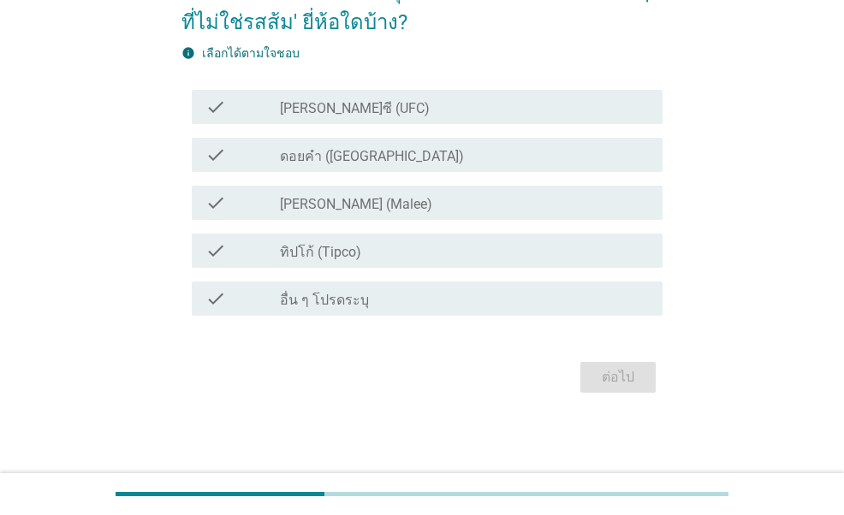
scroll to position [0, 0]
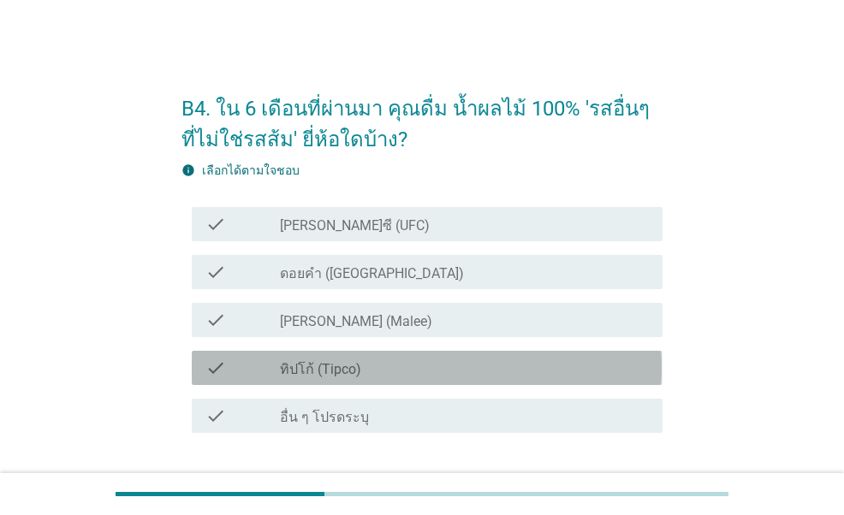
click at [365, 366] on div "check_box ทิปโก้ (Tipco)" at bounding box center [464, 368] width 369 height 21
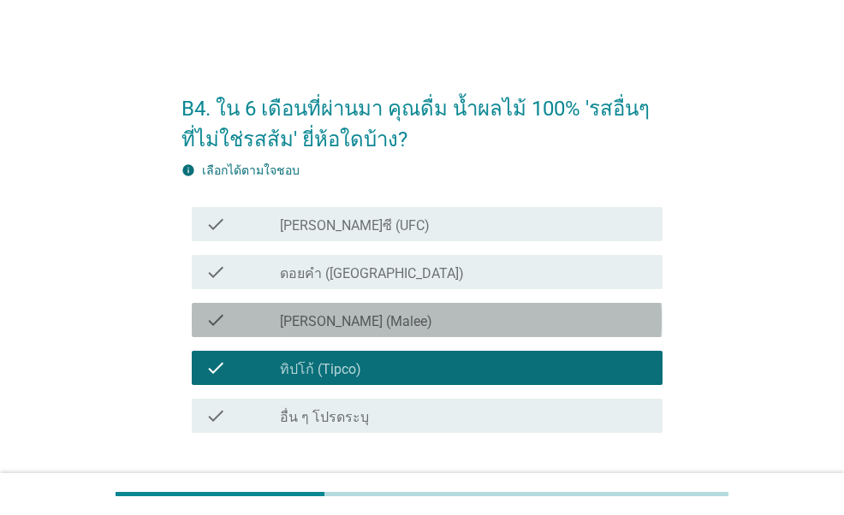
click at [361, 321] on div "check_box [PERSON_NAME] (Malee)" at bounding box center [464, 320] width 369 height 21
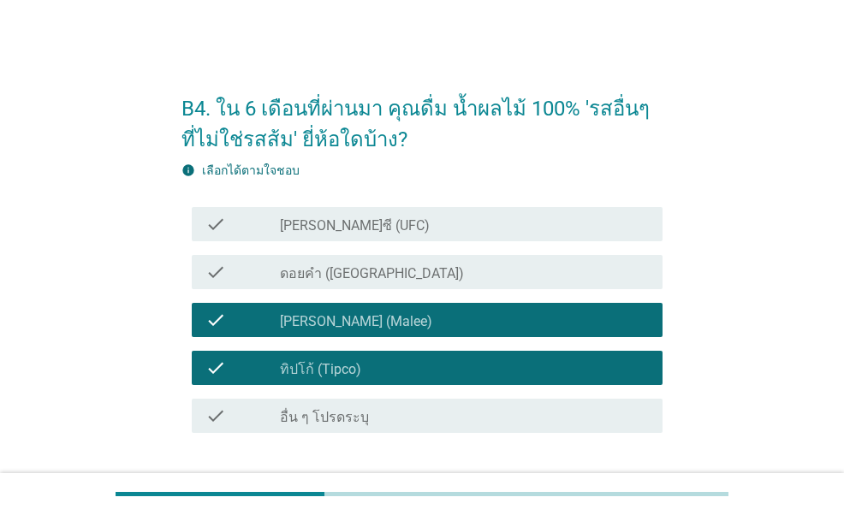
click at [377, 291] on div "check check_box ดอยคำ ([GEOGRAPHIC_DATA])" at bounding box center [421, 272] width 480 height 48
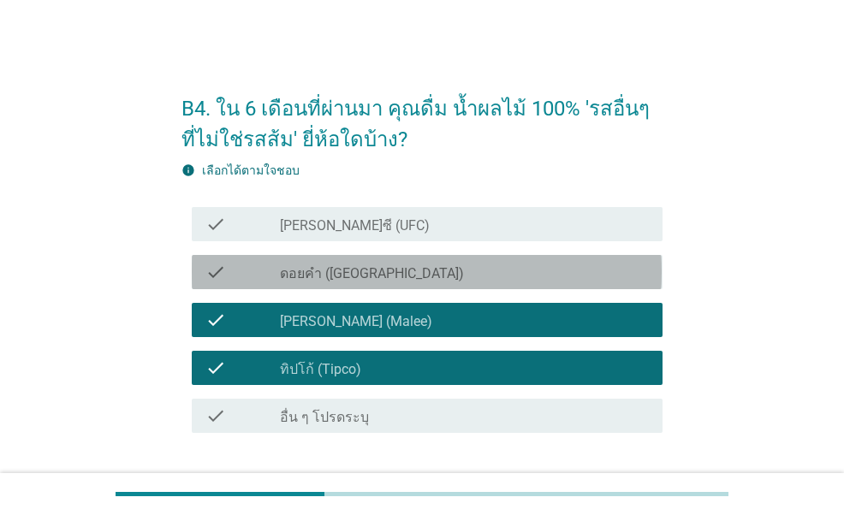
click at [388, 266] on label "ดอยคำ ([GEOGRAPHIC_DATA])" at bounding box center [372, 273] width 184 height 17
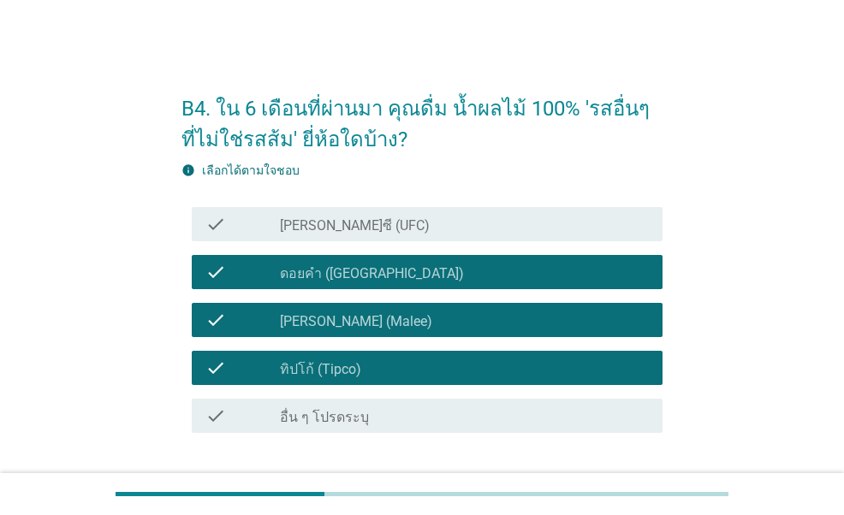
scroll to position [117, 0]
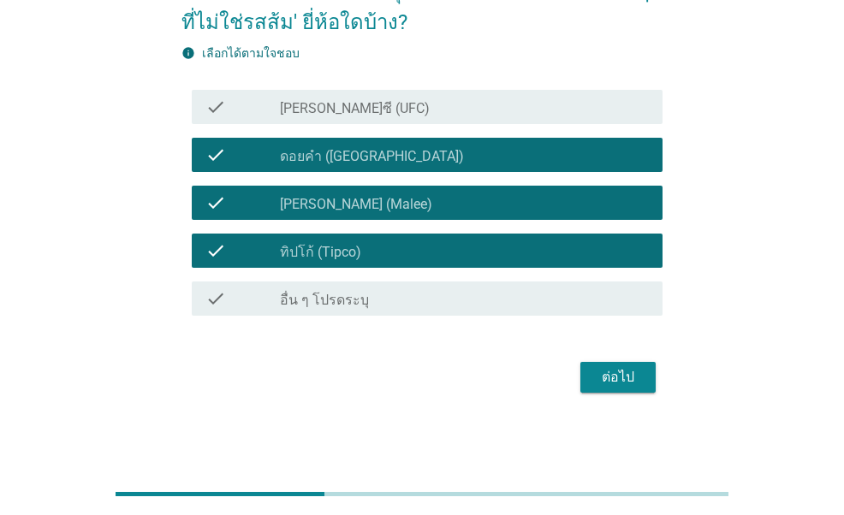
click at [599, 365] on button "ต่อไป" at bounding box center [617, 377] width 75 height 31
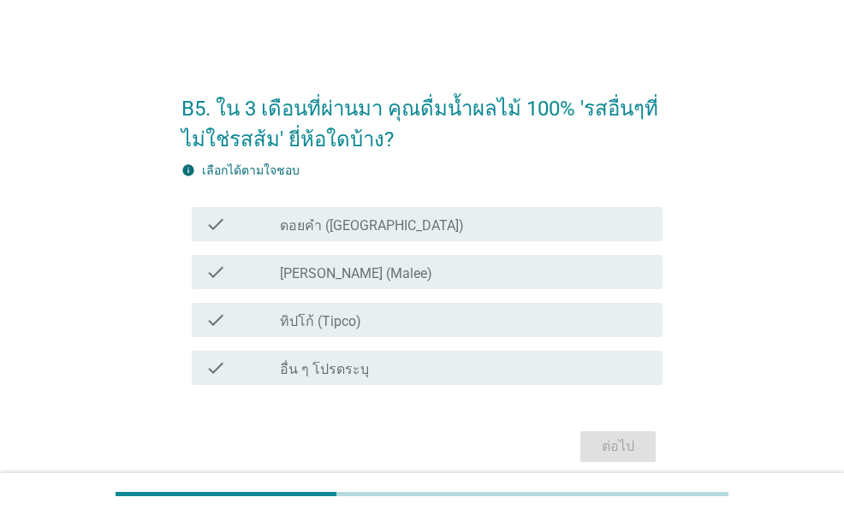
click at [479, 317] on div "check_box ทิปโก้ (Tipco)" at bounding box center [464, 320] width 369 height 21
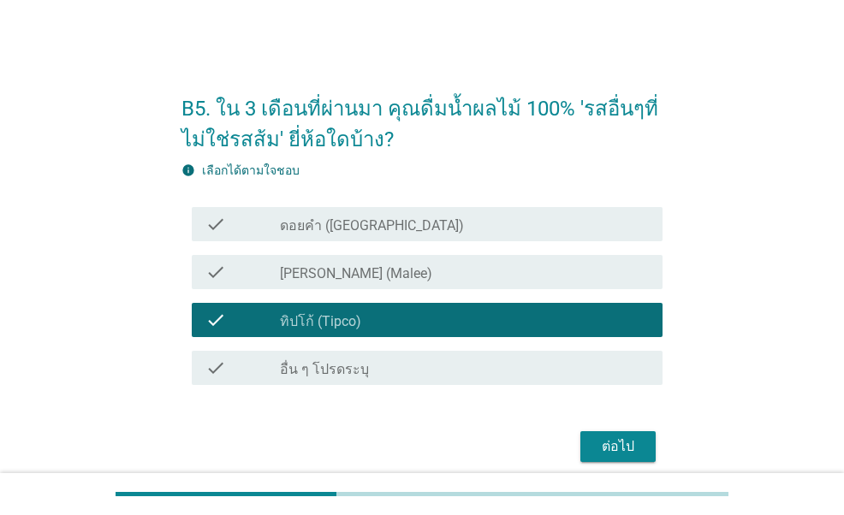
click at [475, 300] on div "check check_box ทิปโก้ (Tipco)" at bounding box center [421, 320] width 480 height 48
click at [475, 298] on div "check check_box ทิปโก้ (Tipco)" at bounding box center [421, 320] width 480 height 48
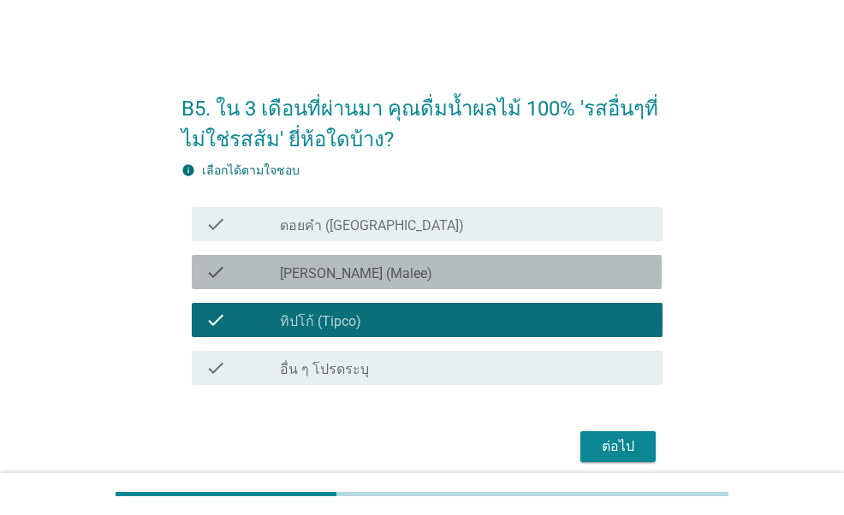
click at [457, 263] on div "check_box [PERSON_NAME] (Malee)" at bounding box center [464, 272] width 369 height 21
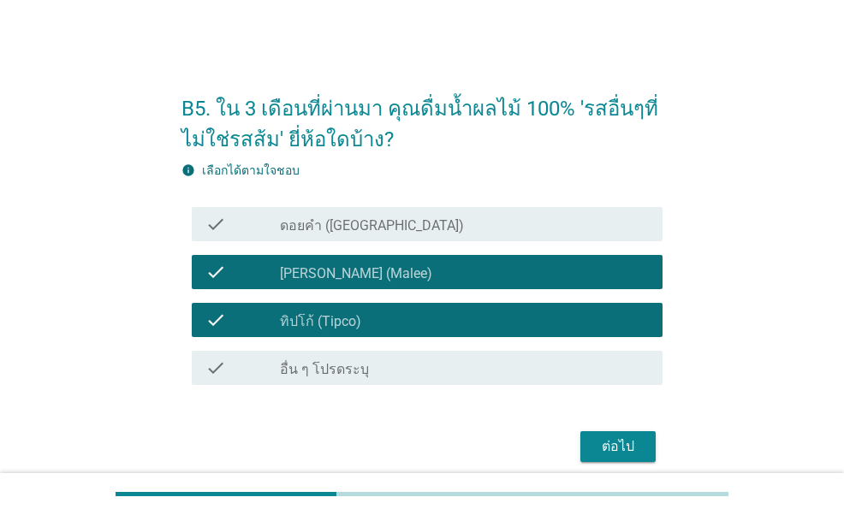
click at [608, 455] on div "ต่อไป" at bounding box center [618, 447] width 48 height 21
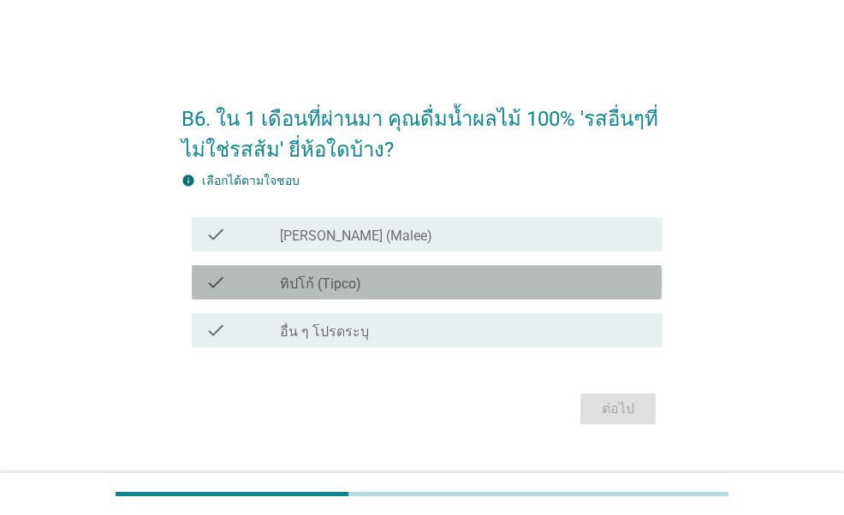
click at [459, 283] on div "check_box ทิปโก้ (Tipco)" at bounding box center [464, 282] width 369 height 21
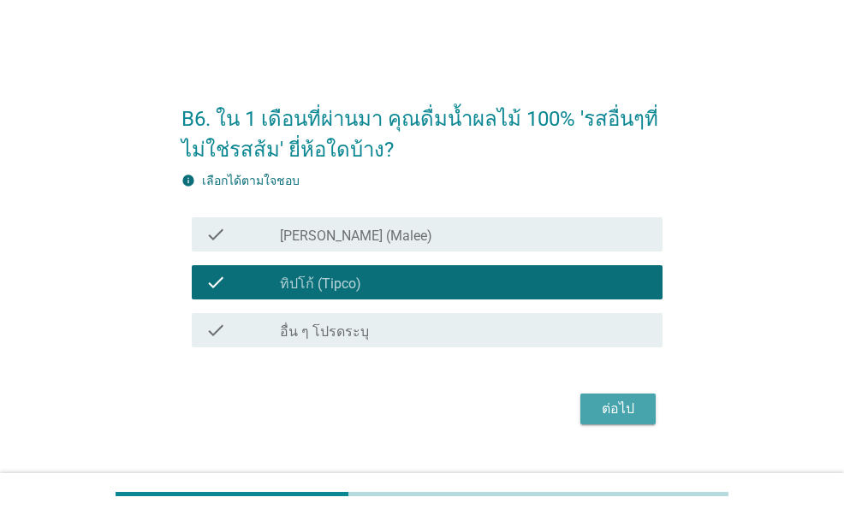
click at [600, 395] on button "ต่อไป" at bounding box center [617, 409] width 75 height 31
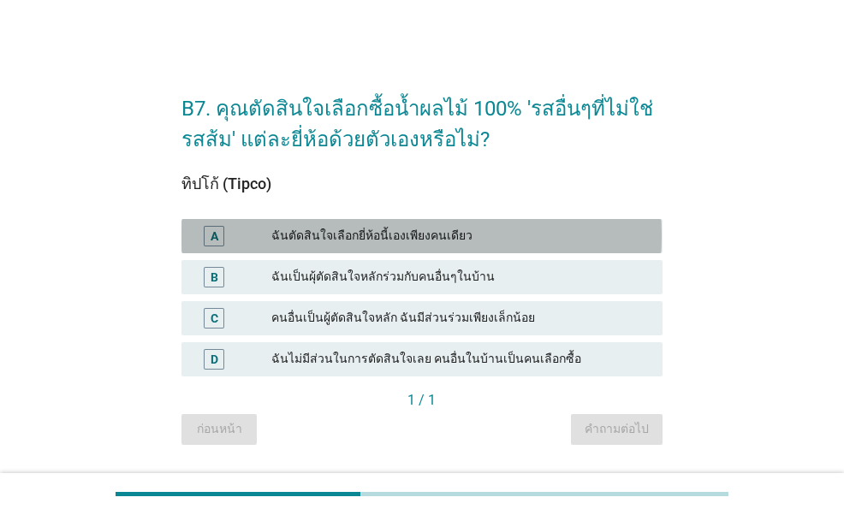
click at [503, 246] on div "A ฉันตัดสินใจเลือกยี่ห้อนี้เองเพียงคนเดียว" at bounding box center [421, 236] width 480 height 34
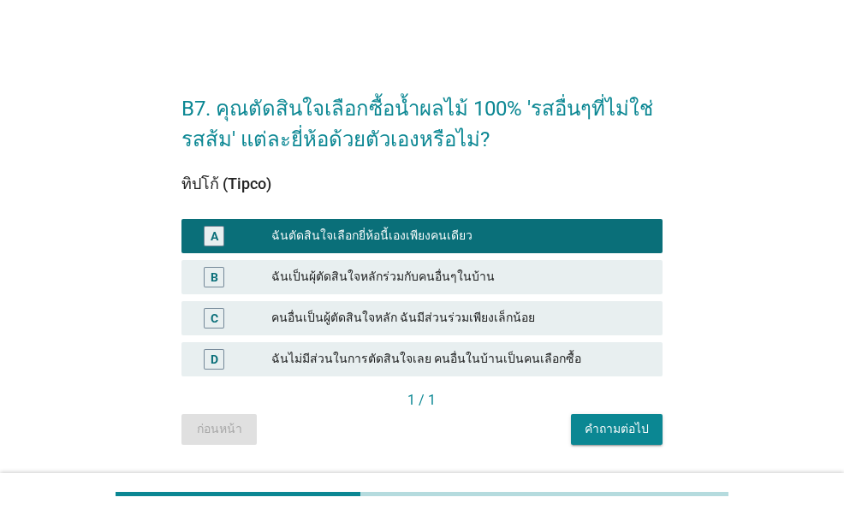
click at [590, 425] on div "คำถามต่อไป" at bounding box center [617, 429] width 64 height 18
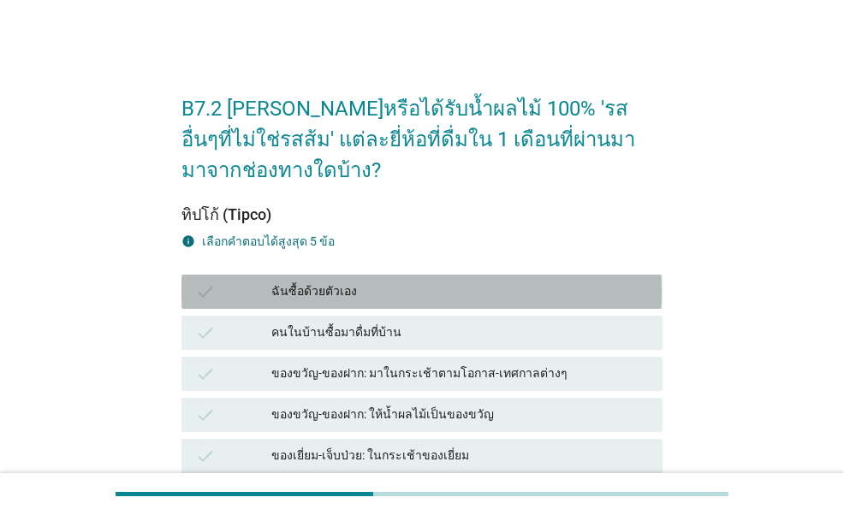
click at [366, 293] on div "ฉันซื้อด้วยตัวเอง" at bounding box center [460, 292] width 378 height 21
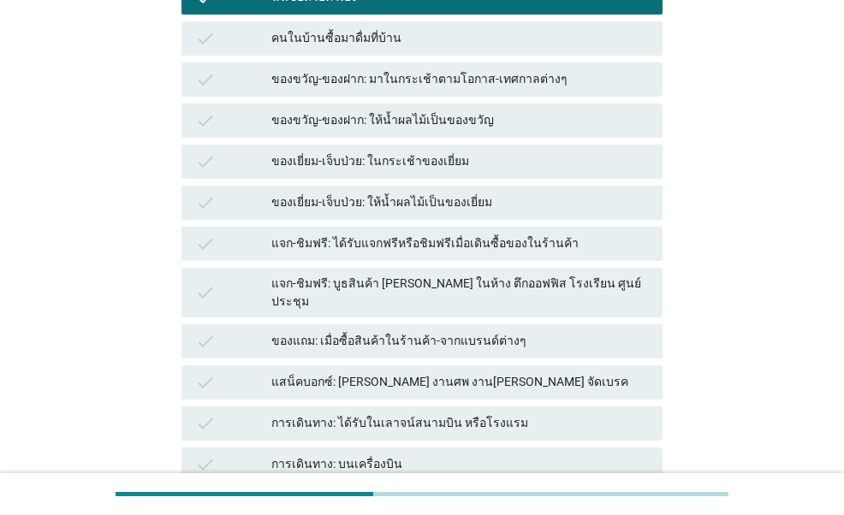
scroll to position [342, 0]
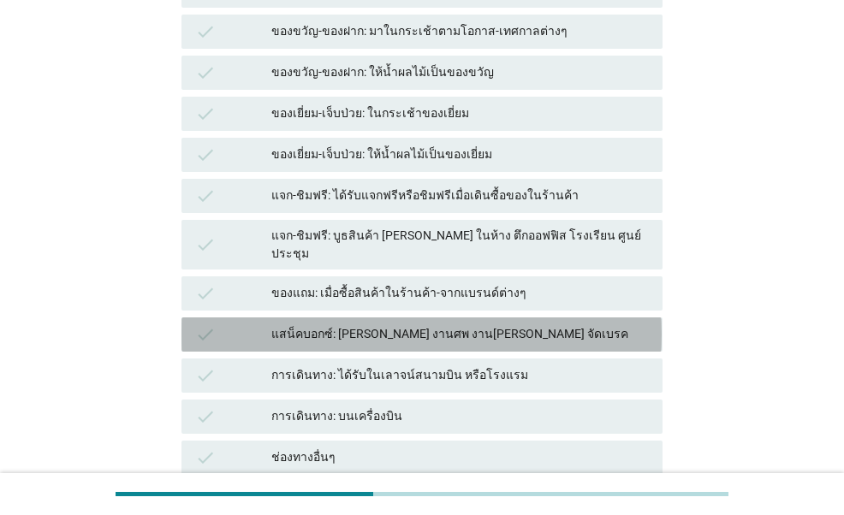
click at [433, 330] on div "check แสน็คบอกซ์: [PERSON_NAME] งานศพ งาน[PERSON_NAME] จัดเบรค" at bounding box center [421, 335] width 480 height 34
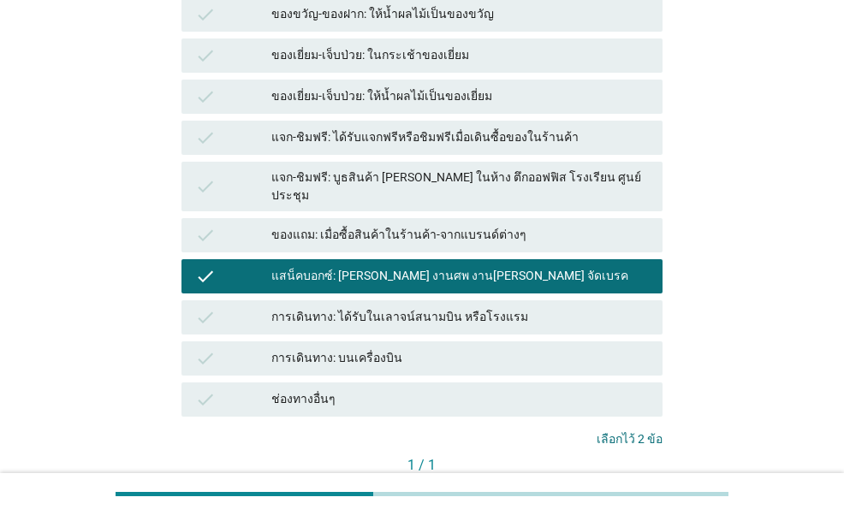
scroll to position [428, 0]
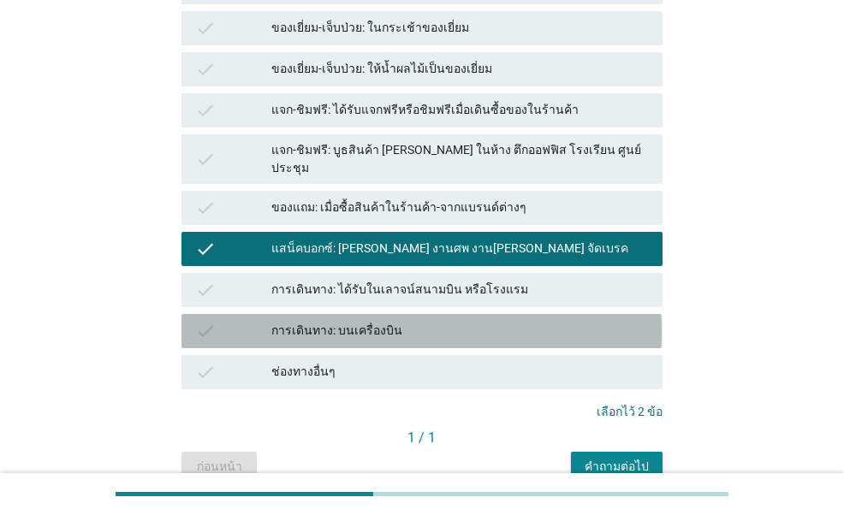
click at [425, 321] on div "การเดินทาง: บนเครื่องบิน" at bounding box center [460, 331] width 378 height 21
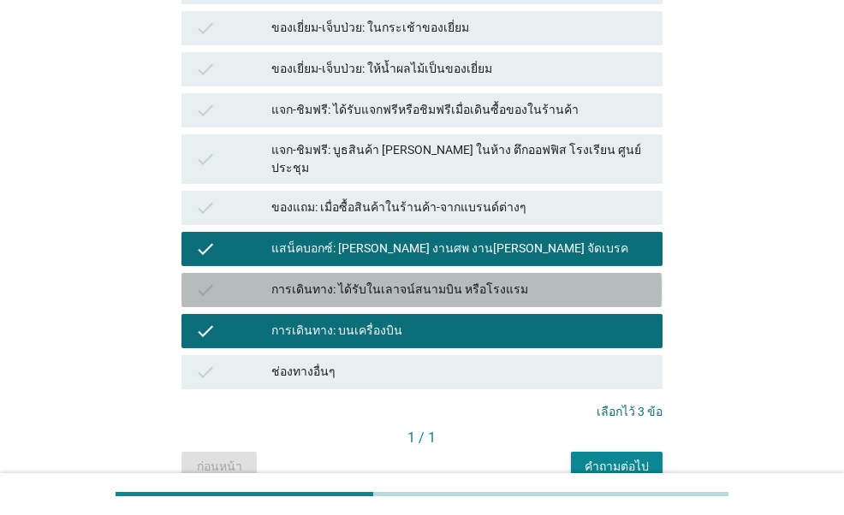
click at [445, 280] on div "การเดินทาง: ได้รับในเลาจน์สนามบิน หรือโรงแรม" at bounding box center [460, 290] width 378 height 21
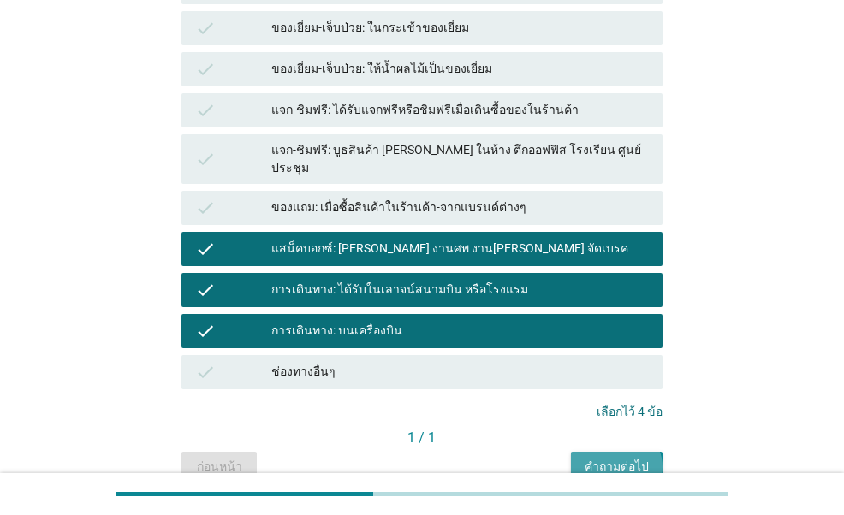
click at [592, 452] on button "คำถามต่อไป" at bounding box center [617, 467] width 92 height 31
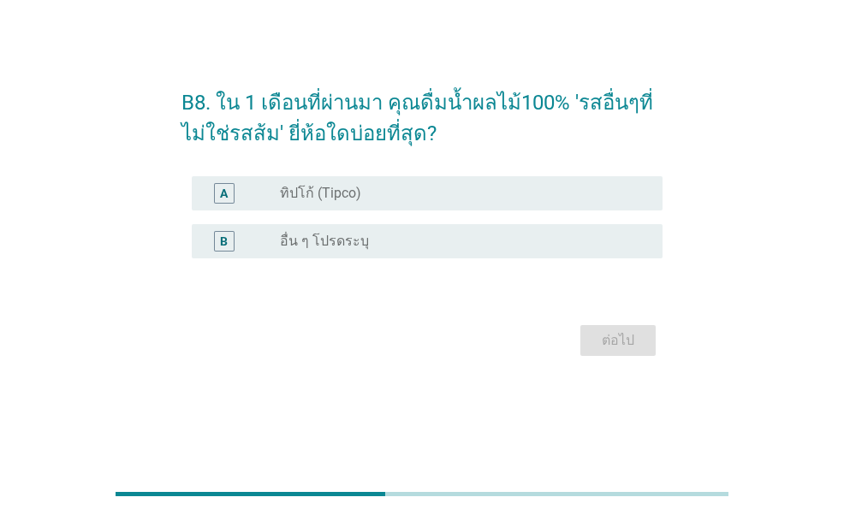
scroll to position [0, 0]
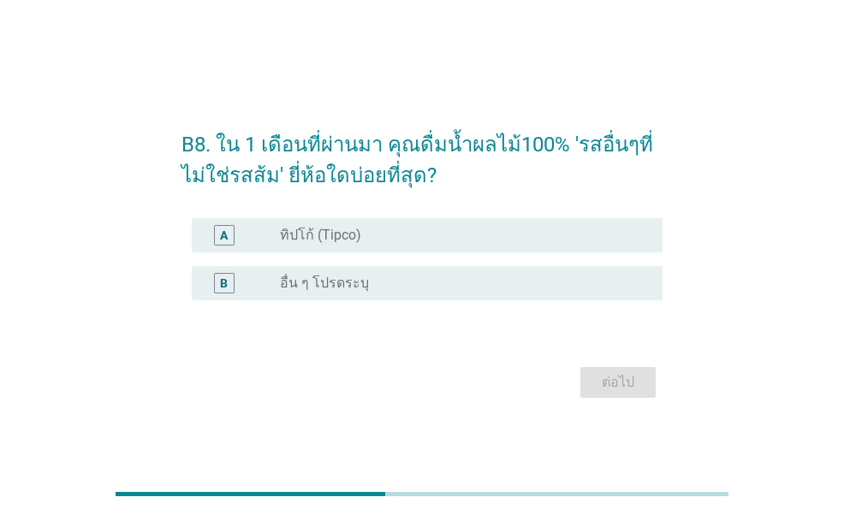
click at [372, 247] on div "A radio_button_unchecked ทิปโก้ (Tipco)" at bounding box center [427, 235] width 470 height 34
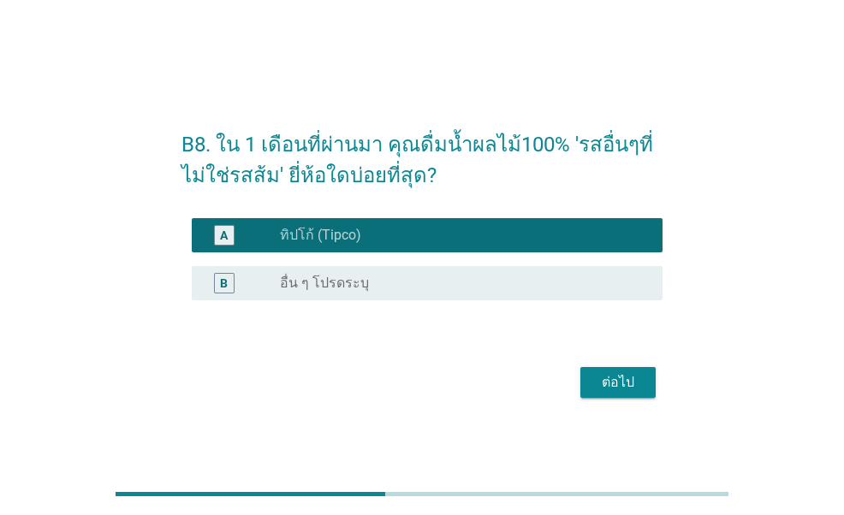
click at [618, 387] on div "ต่อไป" at bounding box center [618, 382] width 48 height 21
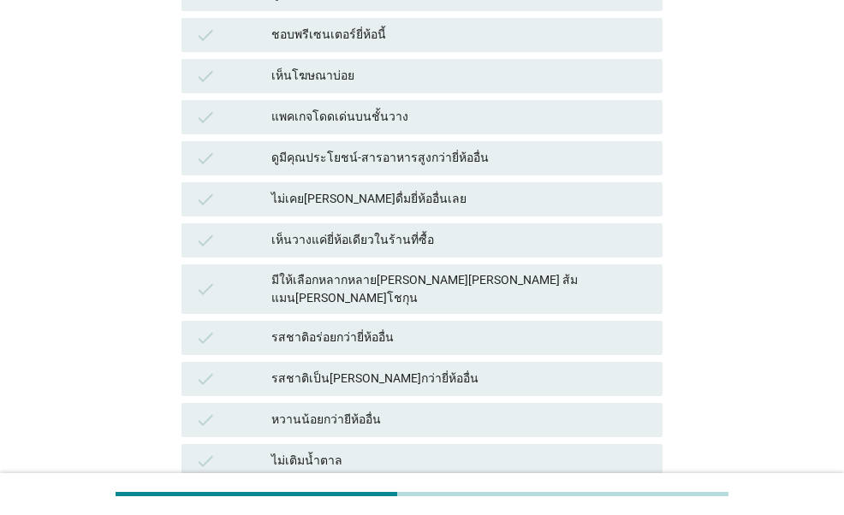
scroll to position [428, 0]
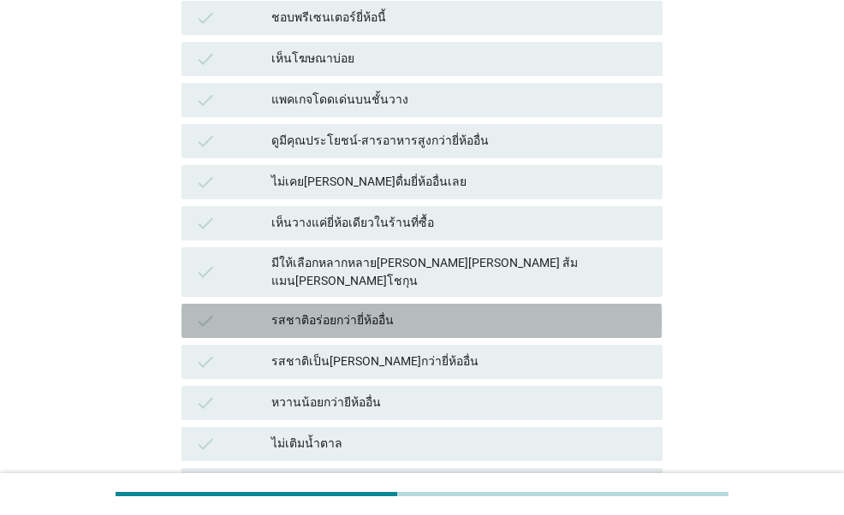
click at [389, 311] on div "รสชาติอร่อยกว่ายี่ห้ออื่น" at bounding box center [460, 321] width 378 height 21
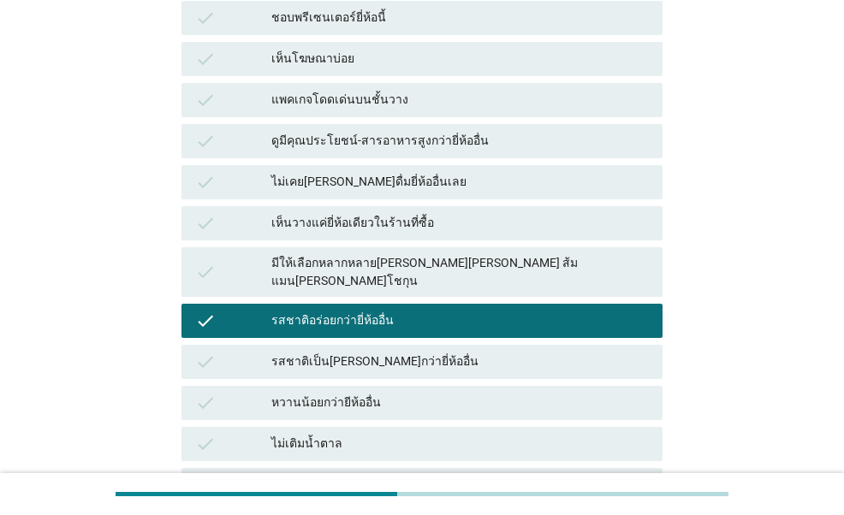
click at [367, 352] on div "รสชาติเป็น[PERSON_NAME]กว่ายี่ห้ออื่น" at bounding box center [460, 362] width 378 height 21
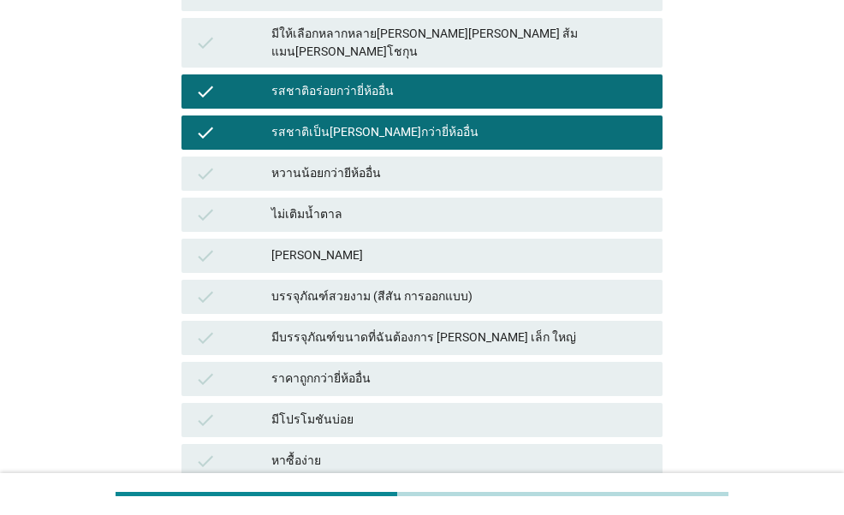
scroll to position [685, 0]
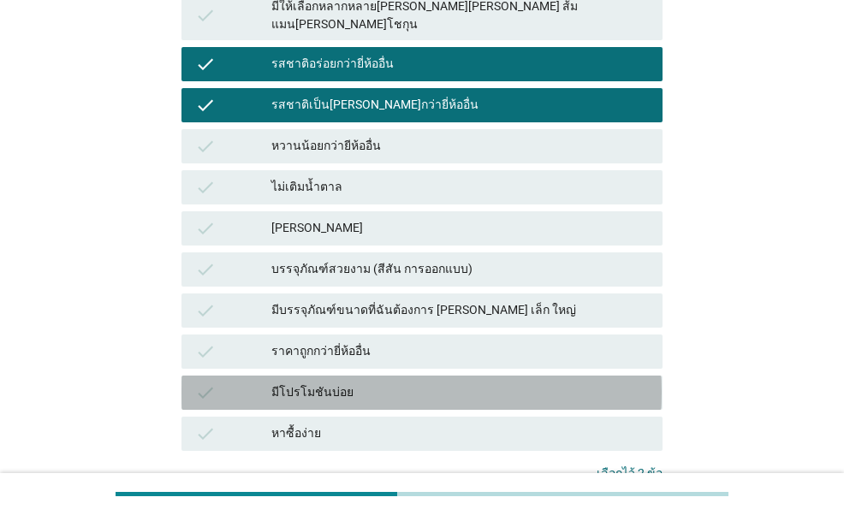
click at [377, 383] on div "มีโปรโมชันบ่อย" at bounding box center [460, 393] width 378 height 21
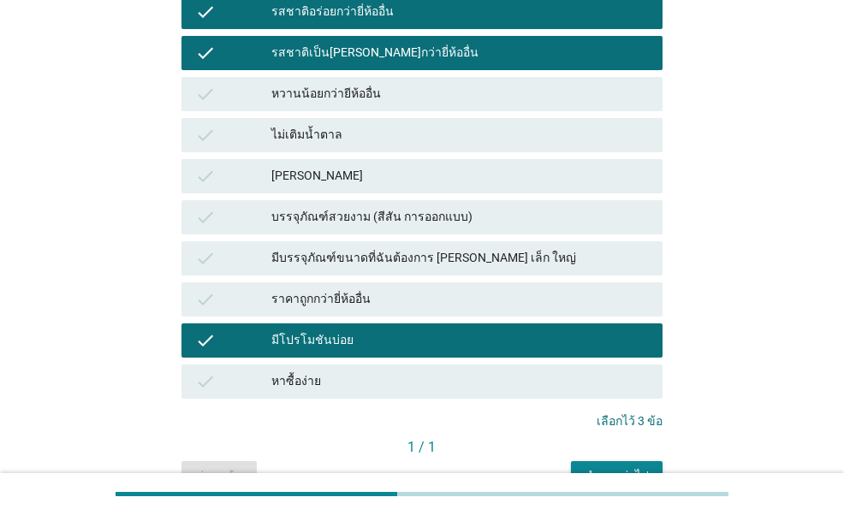
scroll to position [785, 0]
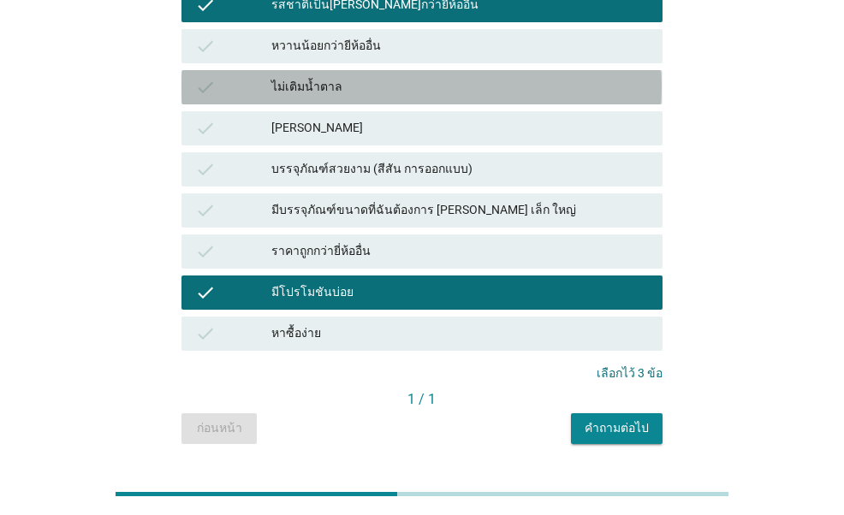
click at [318, 77] on div "ไม่เติมน้ำตาล" at bounding box center [460, 87] width 378 height 21
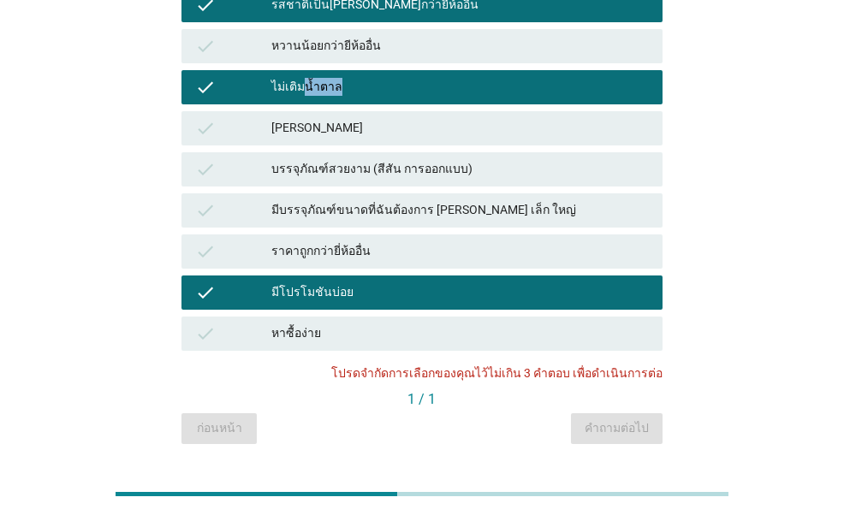
click at [318, 77] on div "ไม่เติมน้ำตาล" at bounding box center [460, 87] width 378 height 21
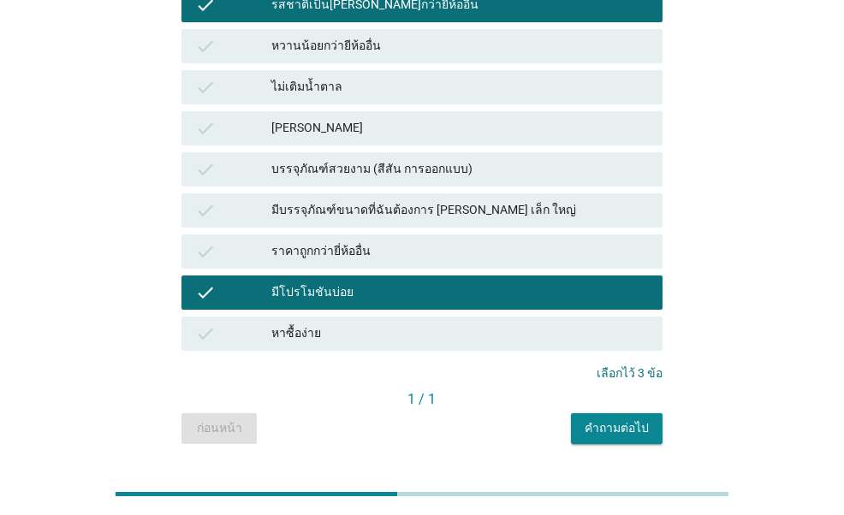
drag, startPoint x: 318, startPoint y: 44, endPoint x: 313, endPoint y: 75, distance: 32.1
click at [313, 118] on div "[PERSON_NAME]" at bounding box center [460, 128] width 378 height 21
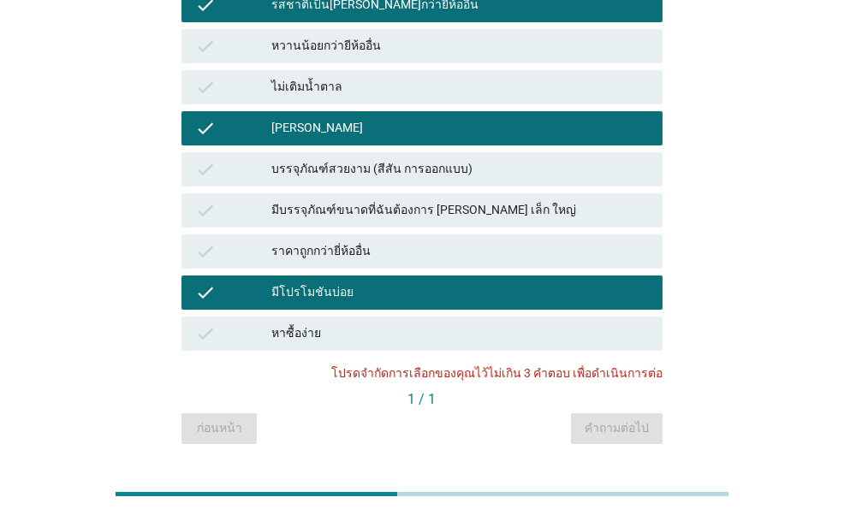
click at [312, 118] on div "[PERSON_NAME]" at bounding box center [460, 128] width 378 height 21
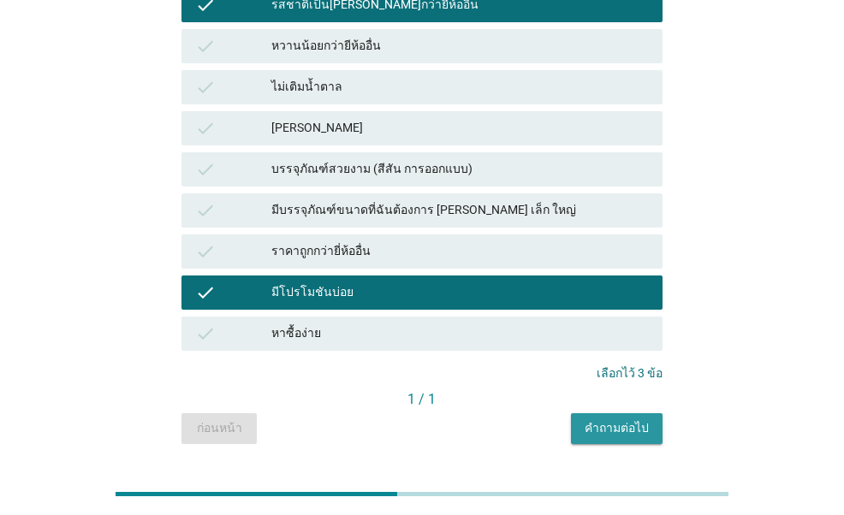
click at [656, 413] on button "คำถามต่อไป" at bounding box center [617, 428] width 92 height 31
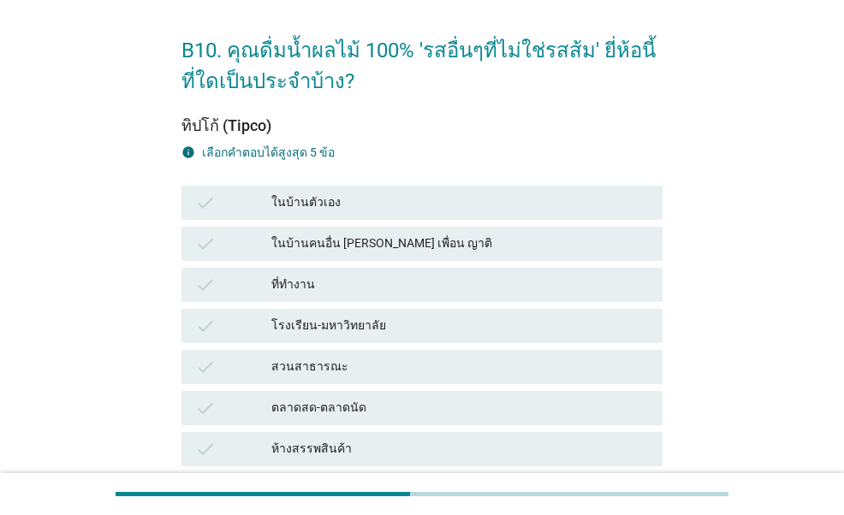
scroll to position [86, 0]
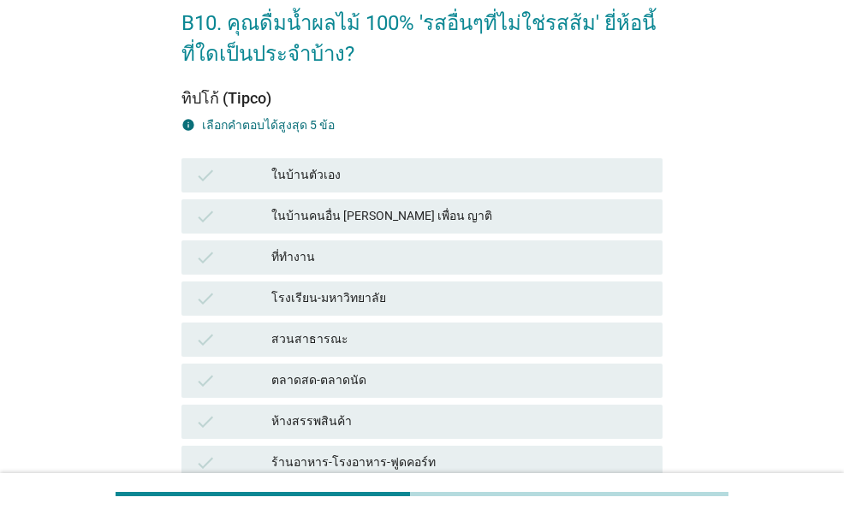
click at [349, 179] on div "ในบ้านตัวเอง" at bounding box center [460, 175] width 378 height 21
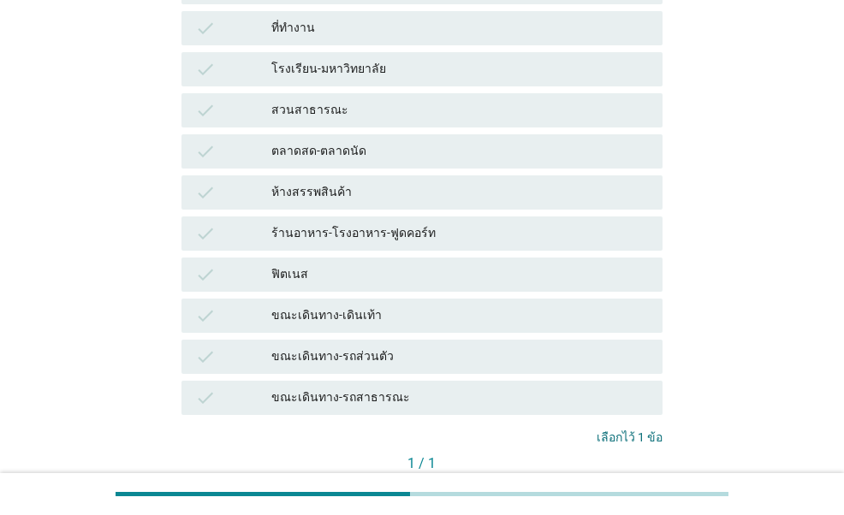
scroll to position [342, 0]
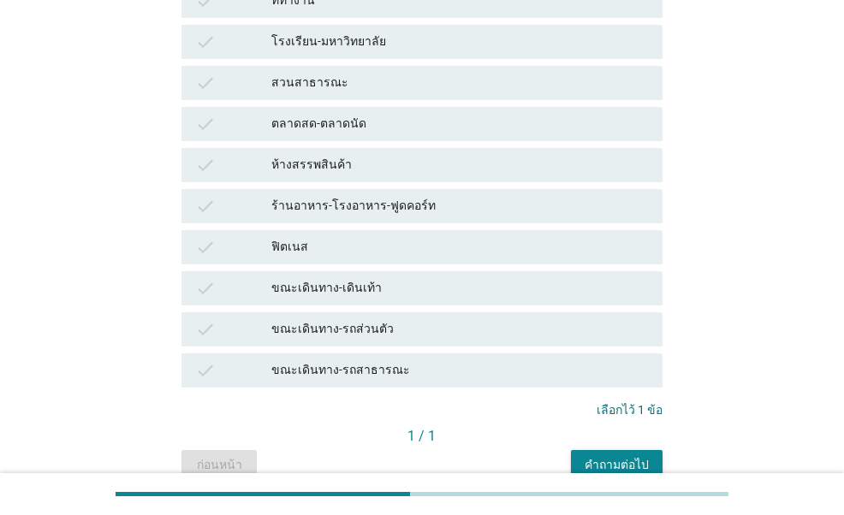
click at [372, 211] on div "ร้านอาหาร-โรงอาหาร-ฟูดคอร์ท" at bounding box center [460, 206] width 378 height 21
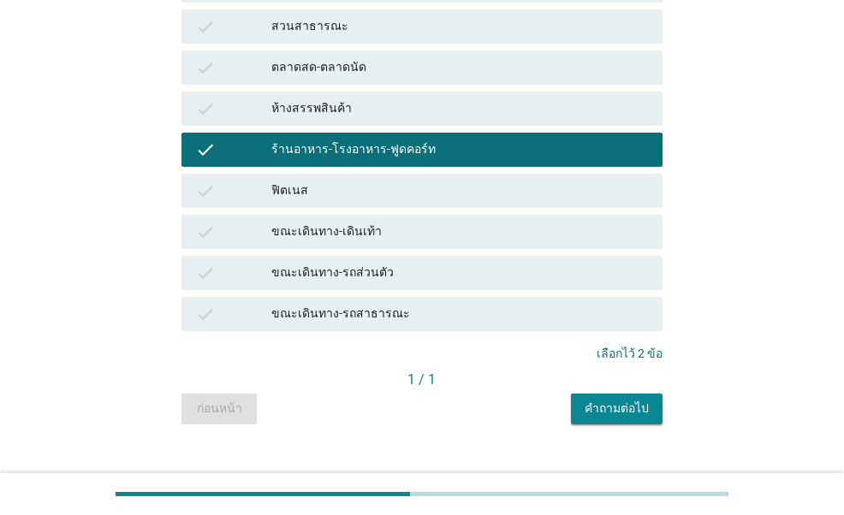
scroll to position [425, 0]
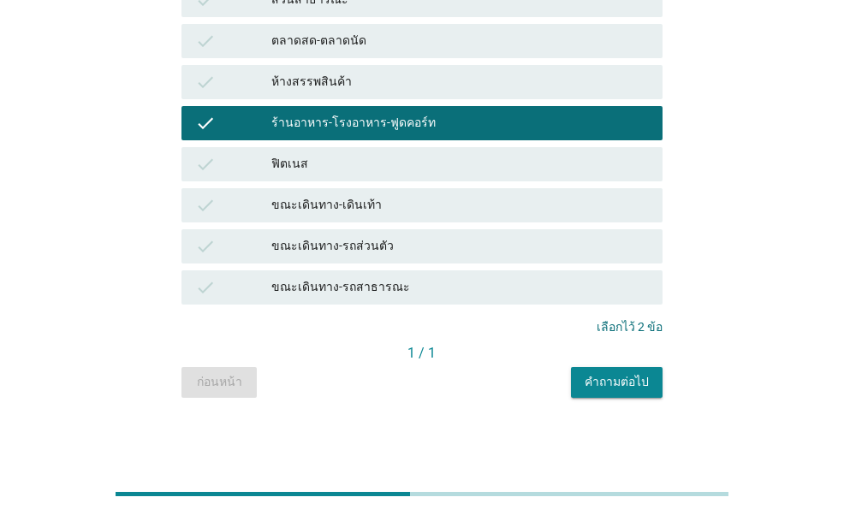
click at [601, 374] on div "คำถามต่อไป" at bounding box center [617, 382] width 64 height 18
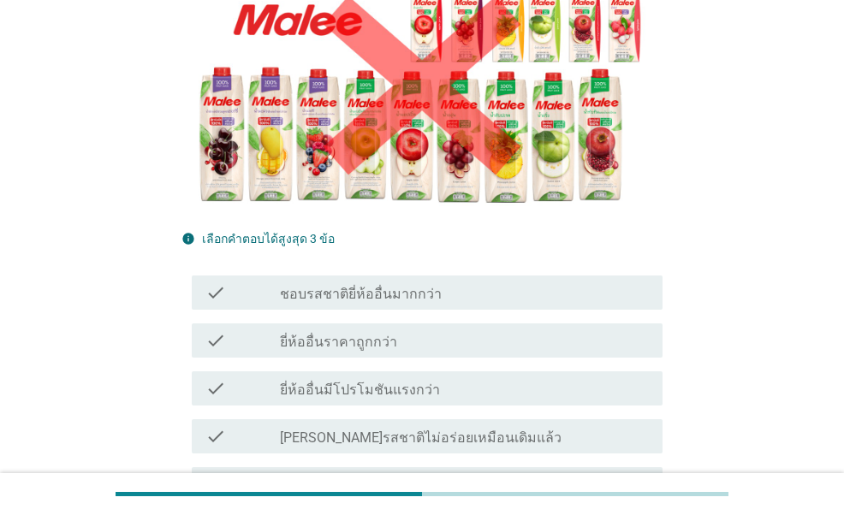
scroll to position [428, 0]
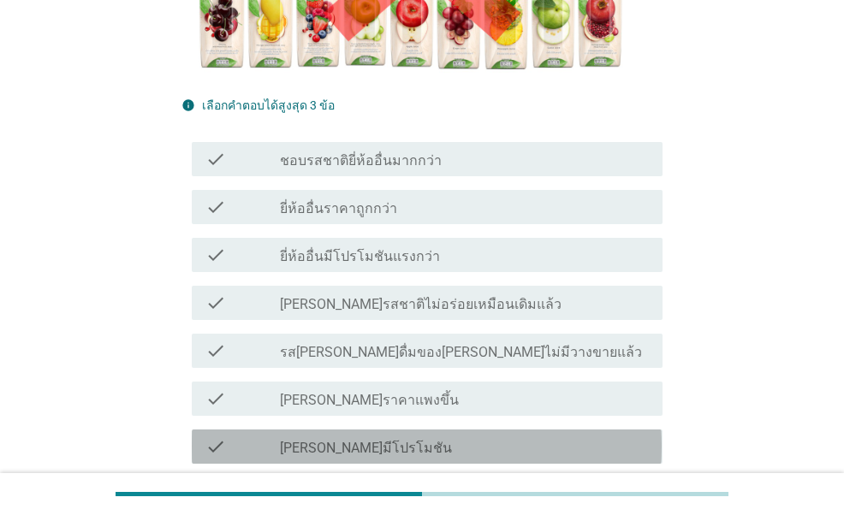
click at [350, 440] on label "[PERSON_NAME]มีโปรโมชัน" at bounding box center [366, 448] width 172 height 17
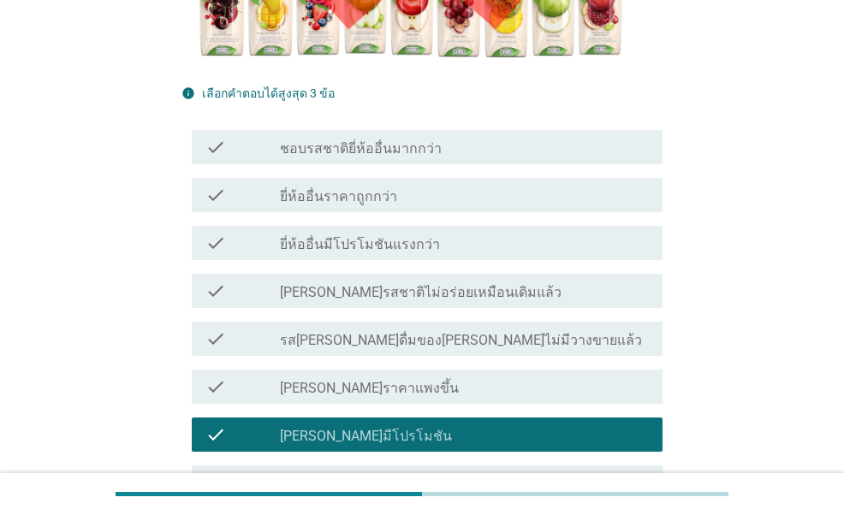
scroll to position [685, 0]
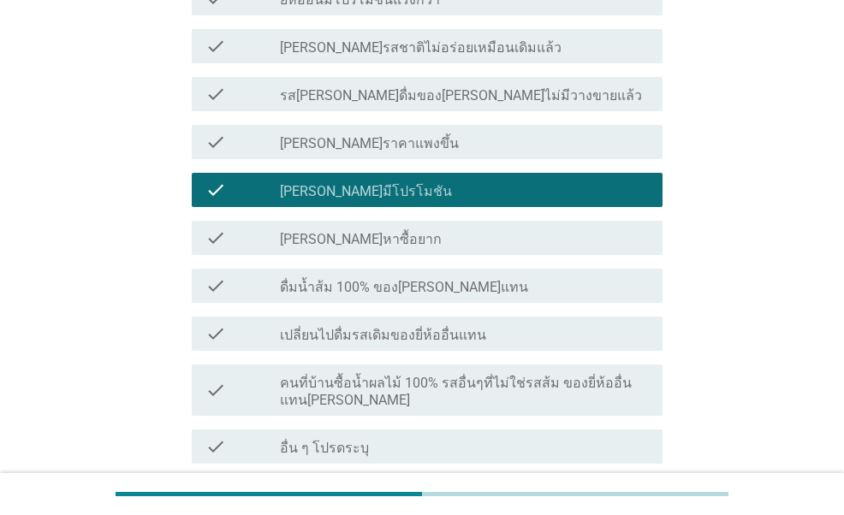
click at [418, 375] on label "คนที่บ้านซื้อน้ำผลไม้ 100% รสอื่นๆที่ไม่ใช่รสส้ม ของยี่ห้ออื่นแทน[PERSON_NAME]" at bounding box center [464, 392] width 369 height 34
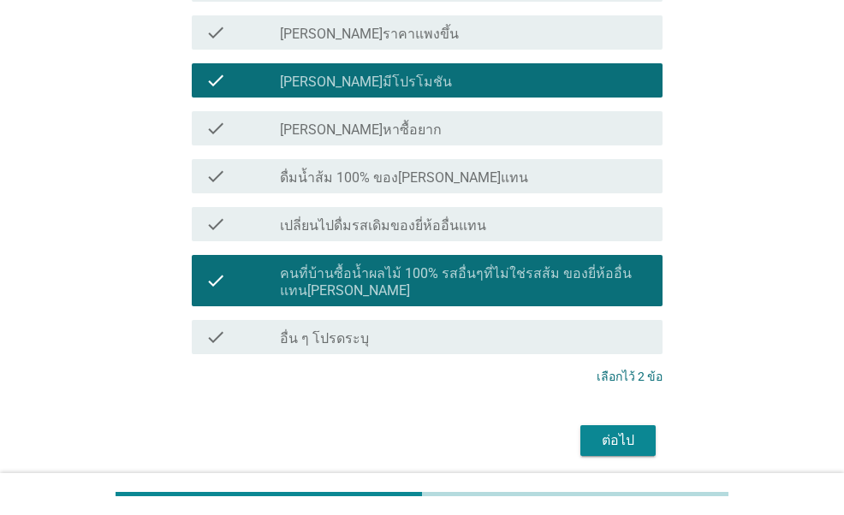
scroll to position [796, 0]
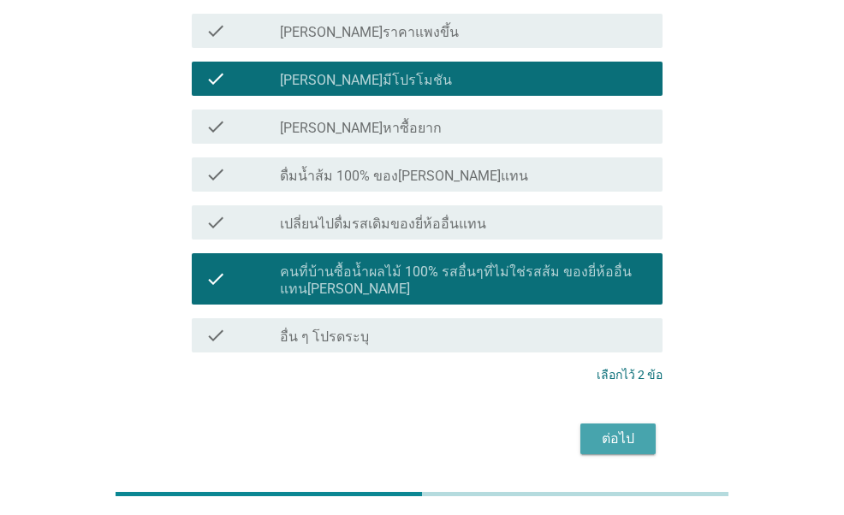
click at [597, 424] on button "ต่อไป" at bounding box center [617, 439] width 75 height 31
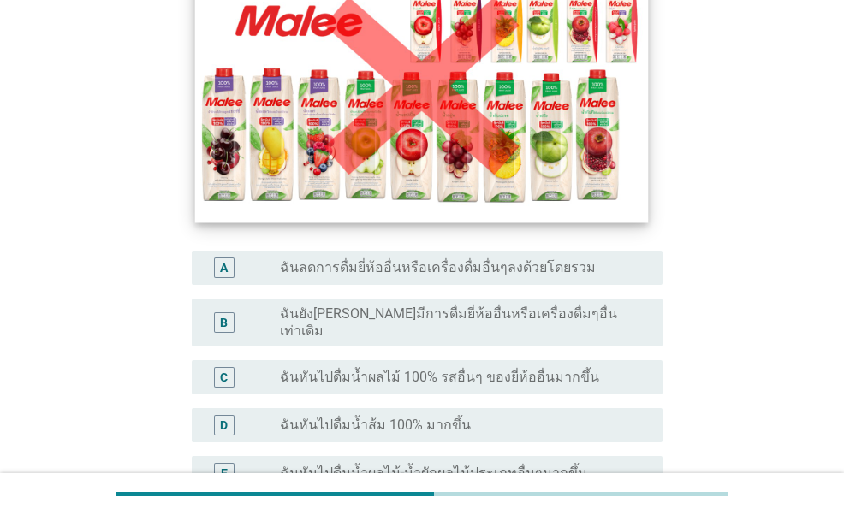
scroll to position [342, 0]
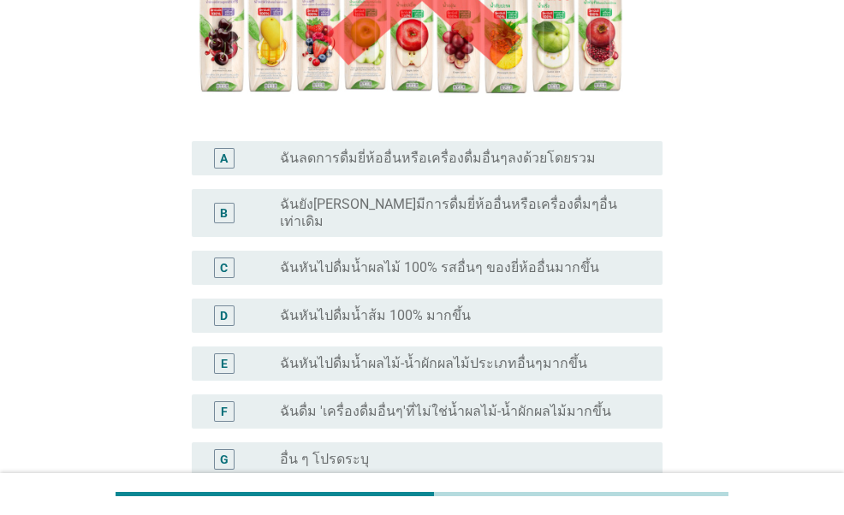
click at [401, 214] on label "ฉันยัง[PERSON_NAME]มีการดื่มยี่ห้ออื่นหรือเครื่องดื่มๆอื่นเท่าเดิม" at bounding box center [457, 213] width 355 height 34
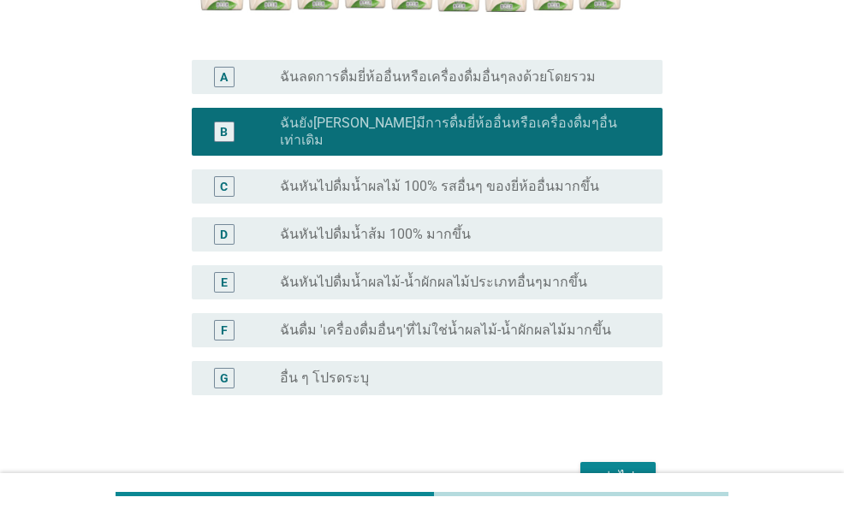
scroll to position [510, 0]
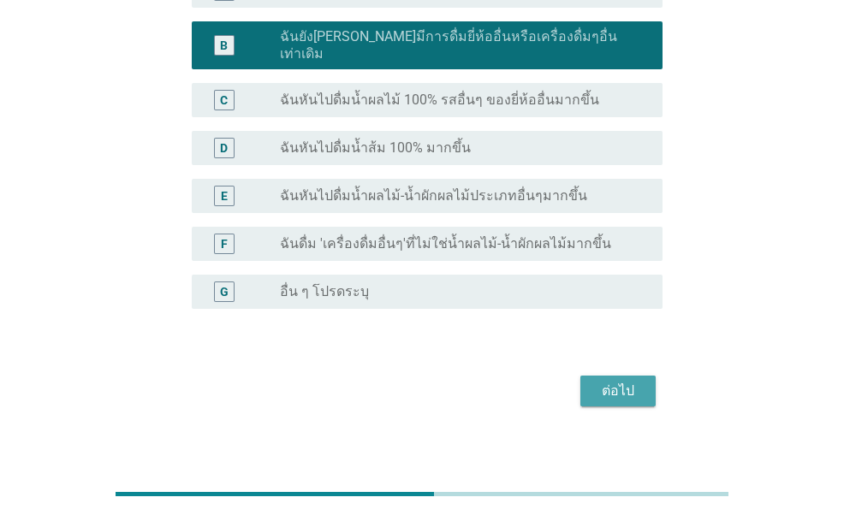
click at [637, 381] on div "ต่อไป" at bounding box center [618, 391] width 48 height 21
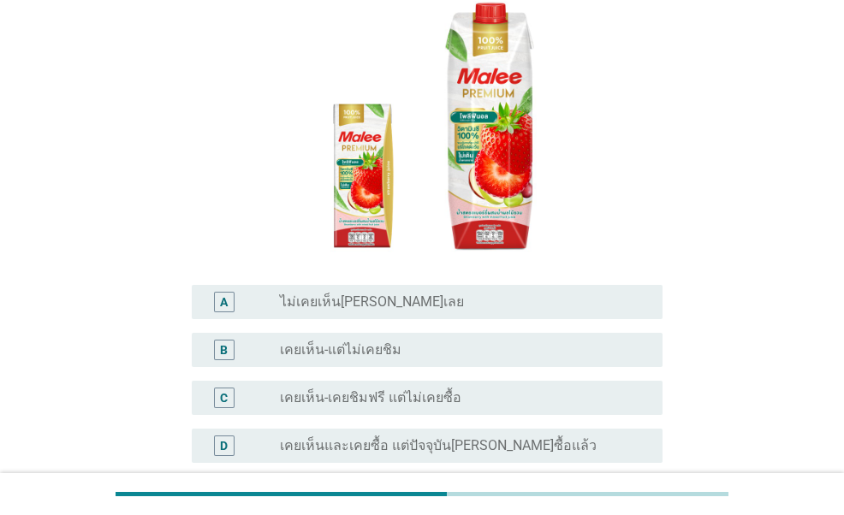
scroll to position [257, 0]
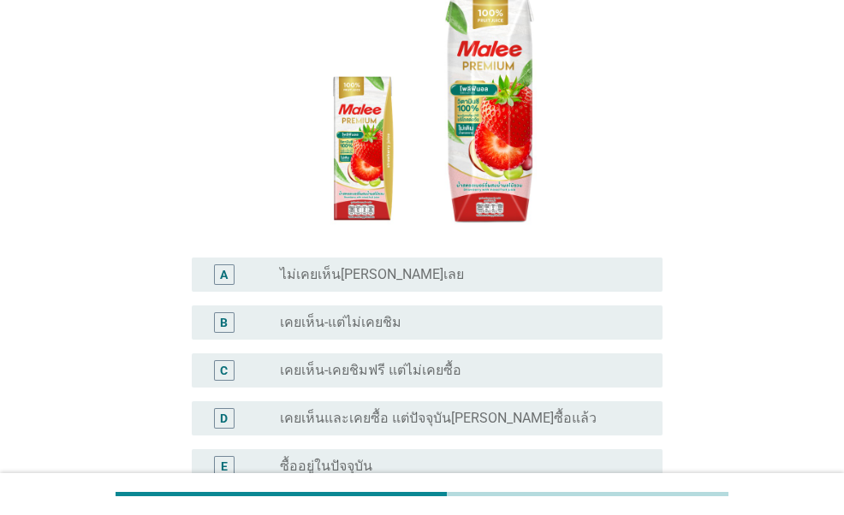
click at [419, 314] on div "radio_button_unchecked เคยเห็น-แต่ไม่เคยชิม" at bounding box center [457, 322] width 355 height 17
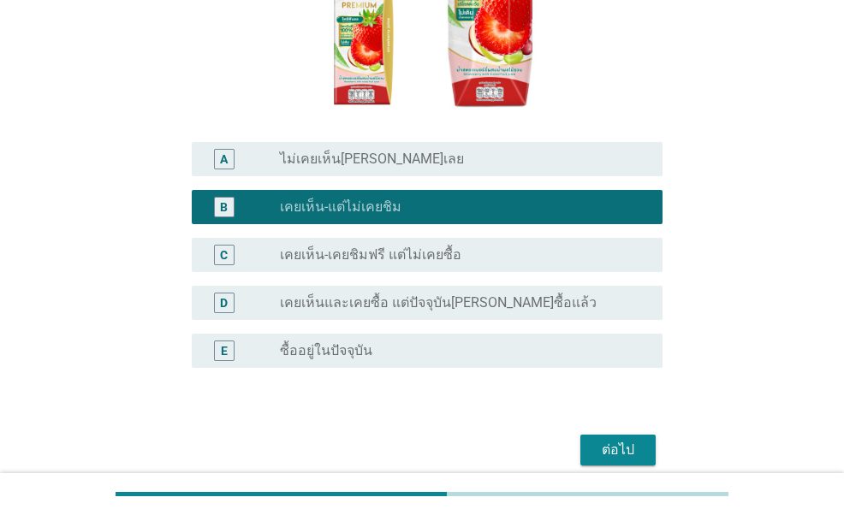
scroll to position [384, 0]
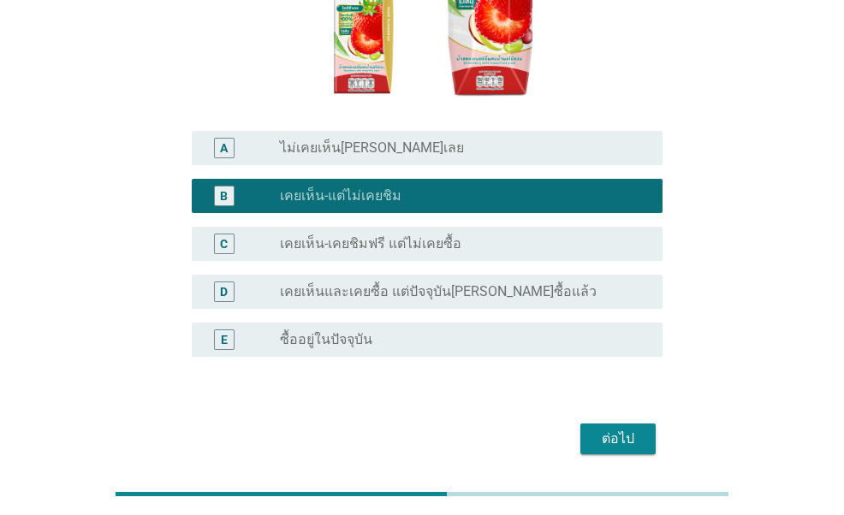
click at [610, 429] on div "ต่อไป" at bounding box center [618, 439] width 48 height 21
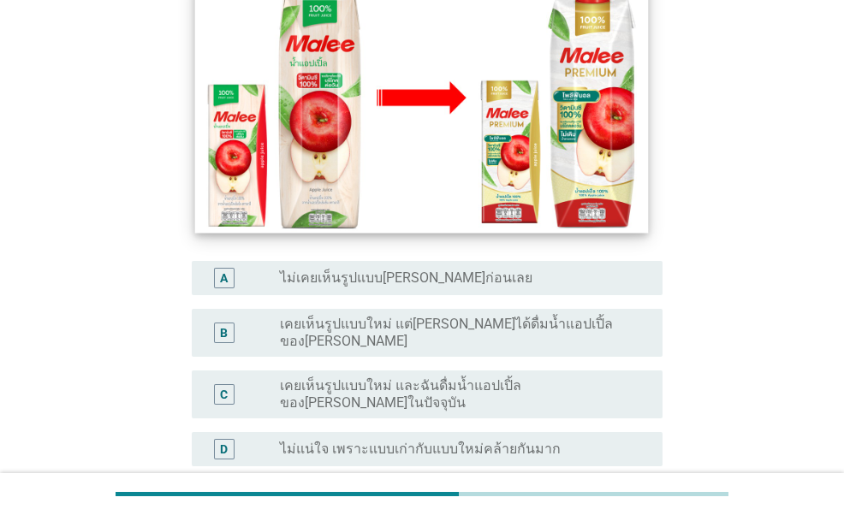
scroll to position [342, 0]
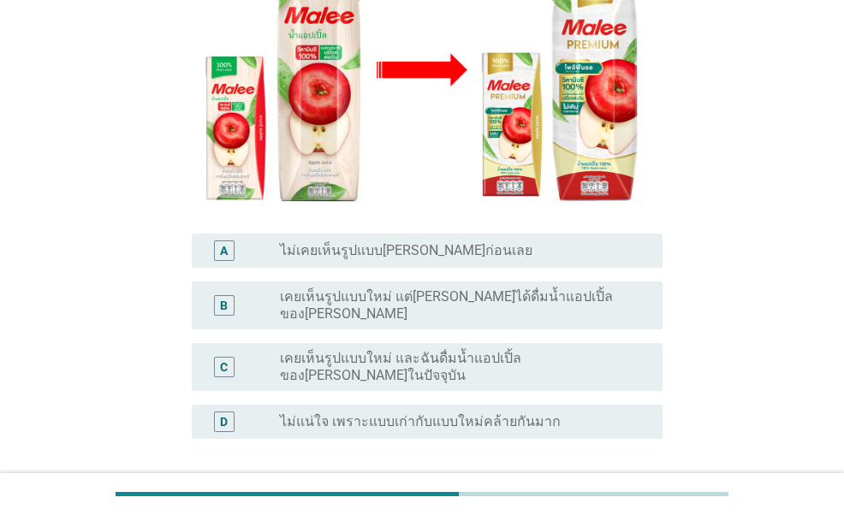
click at [372, 234] on div "A radio_button_unchecked ไม่เคยเห็นรูปแบบ[PERSON_NAME]ก่อนเลย" at bounding box center [427, 251] width 470 height 34
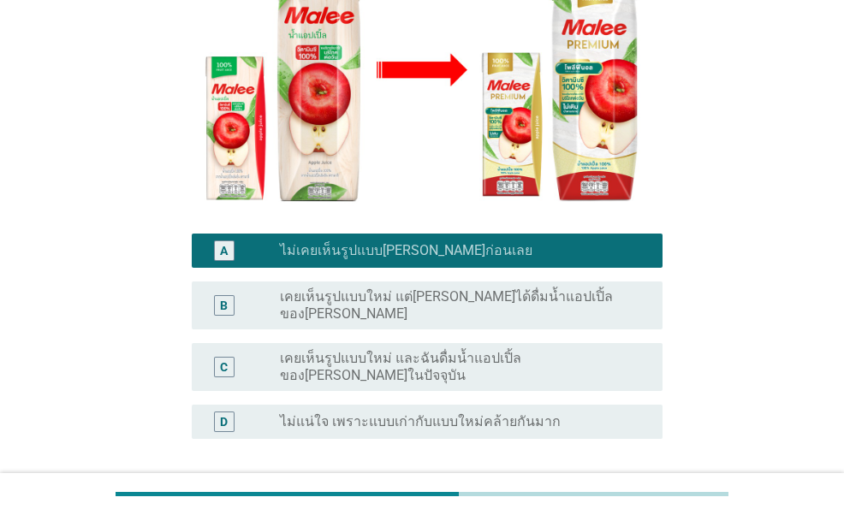
click at [589, 506] on button "ต่อไป" at bounding box center [617, 521] width 75 height 31
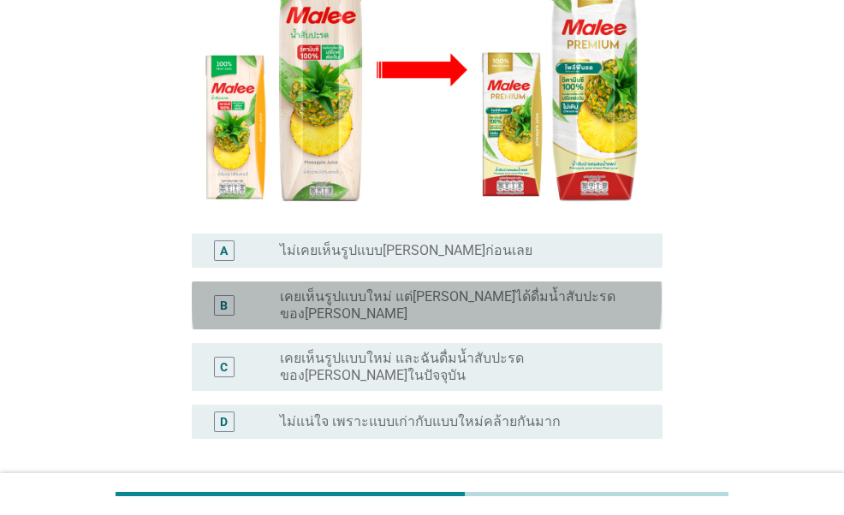
click at [407, 288] on label "เคยเห็นรูปแบบใหม่ แต่[PERSON_NAME]ได้ดื่มน้ำสับปะรดของ[PERSON_NAME]" at bounding box center [457, 305] width 355 height 34
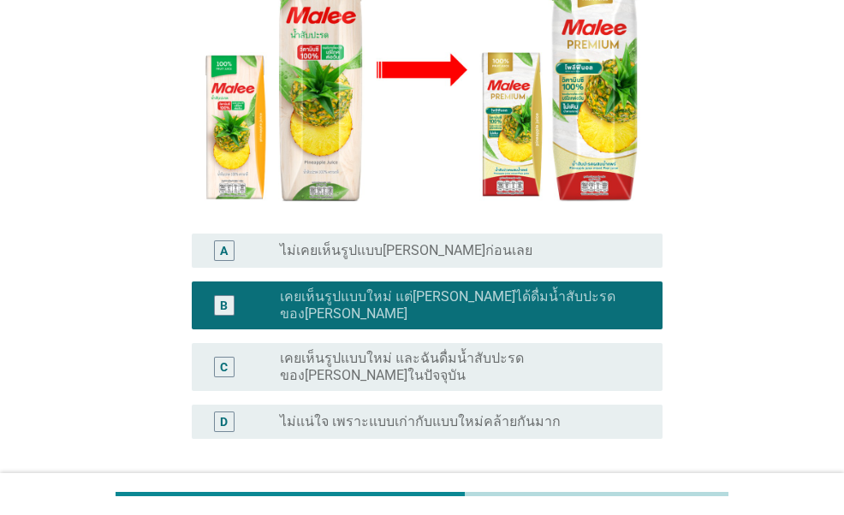
click at [620, 511] on div "ต่อไป" at bounding box center [618, 521] width 48 height 21
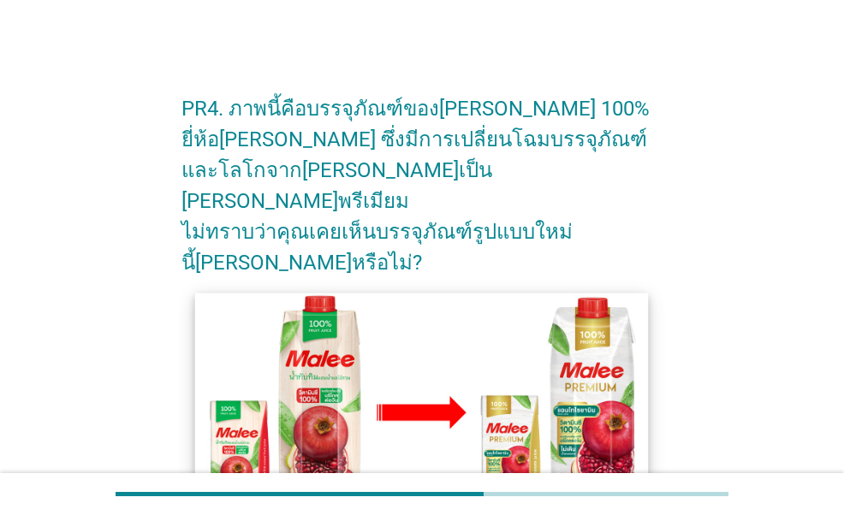
scroll to position [257, 0]
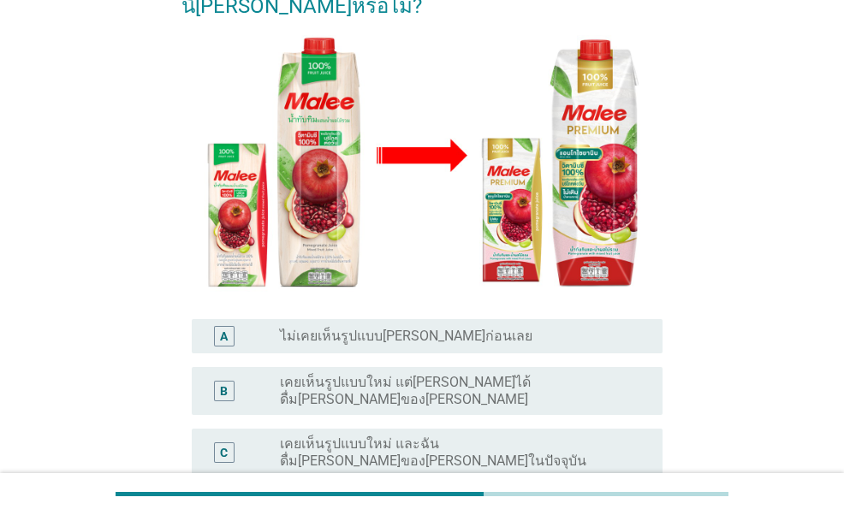
click at [409, 367] on div "B radio_button_unchecked เคยเห็นรูปแบบใหม่ แต่[PERSON_NAME]ได้ดื่ม[PERSON_NAME]…" at bounding box center [427, 391] width 470 height 48
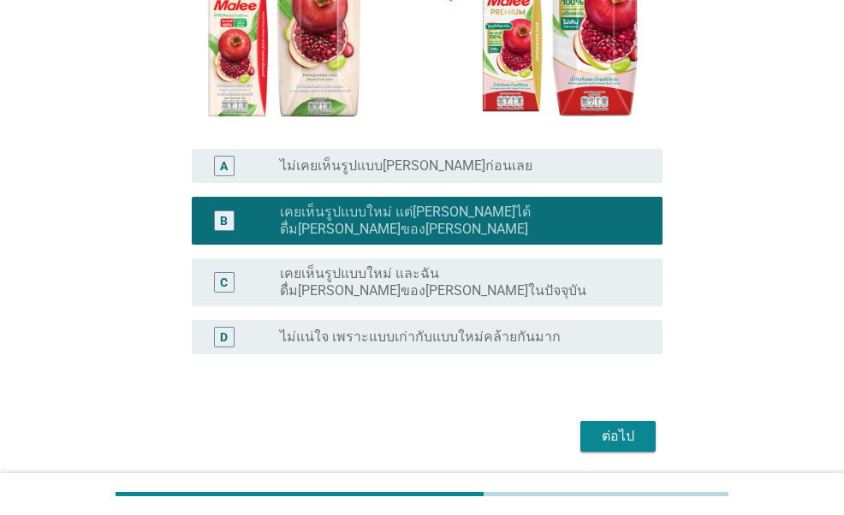
scroll to position [428, 0]
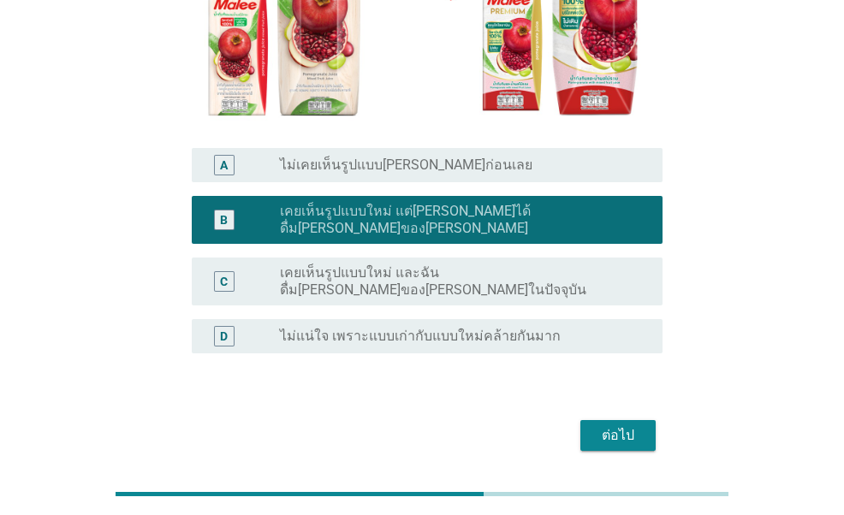
click at [627, 415] on div "ต่อไป" at bounding box center [421, 435] width 480 height 41
click at [618, 425] on div "ต่อไป" at bounding box center [618, 435] width 48 height 21
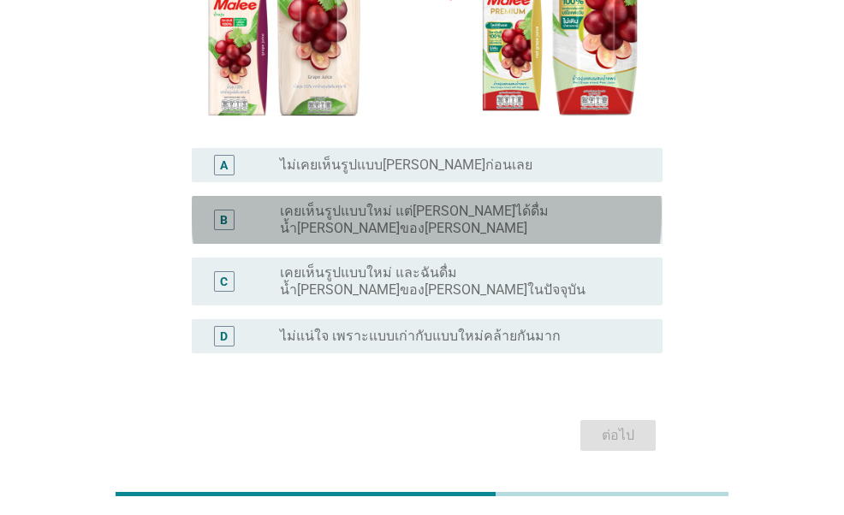
click at [407, 198] on div "B radio_button_unchecked เคยเห็นรูปแบบใหม่ แต่[PERSON_NAME]ได้ดื่มน้ำ[PERSON_NA…" at bounding box center [427, 220] width 470 height 48
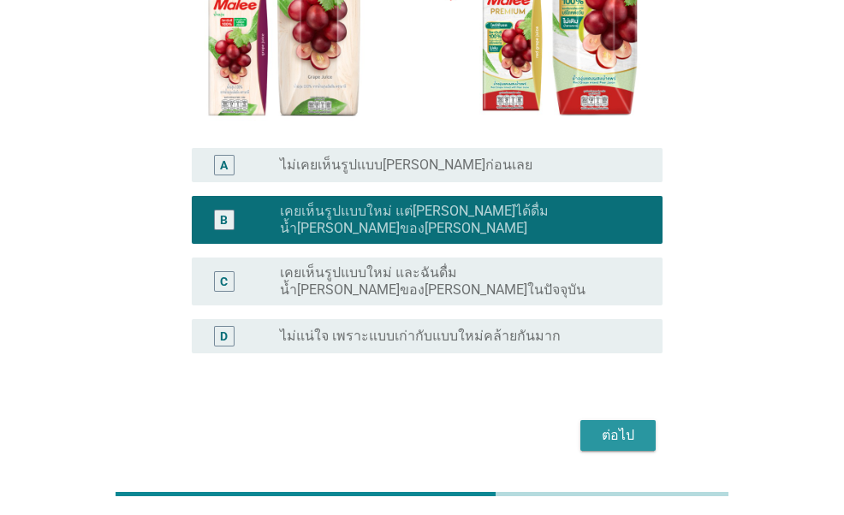
click at [615, 425] on div "ต่อไป" at bounding box center [618, 435] width 48 height 21
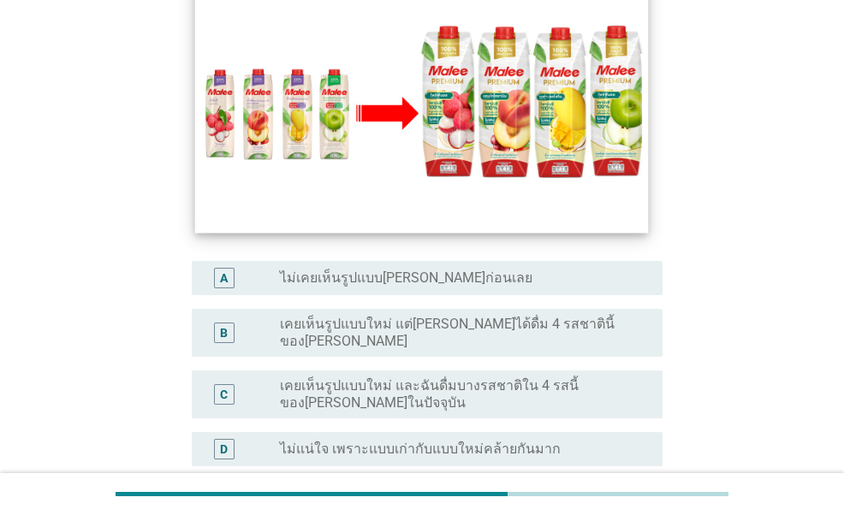
scroll to position [342, 0]
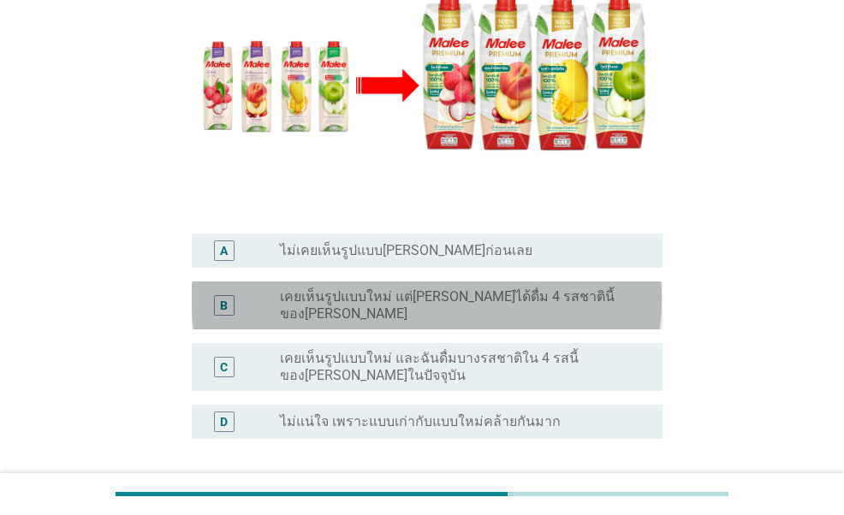
click at [315, 288] on label "เคยเห็นรูปแบบใหม่ แต่[PERSON_NAME]ได้ดื่ม 4 รสชาตินี้ของ[PERSON_NAME]" at bounding box center [457, 305] width 355 height 34
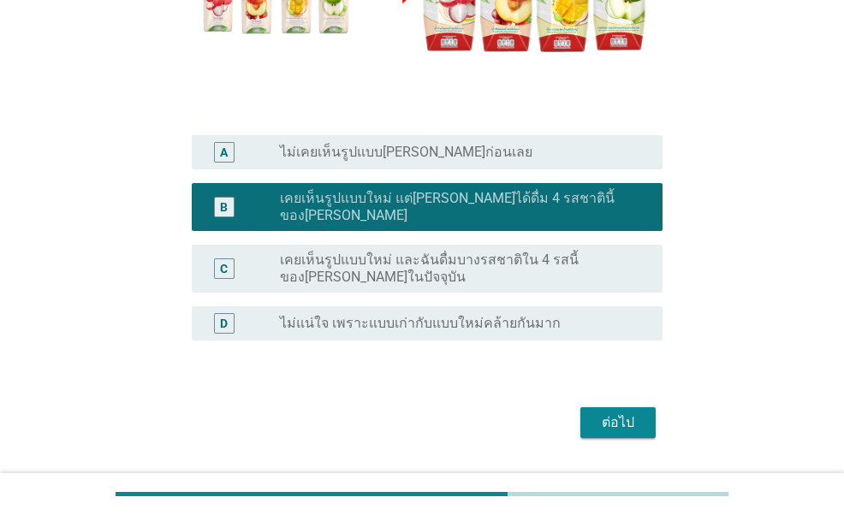
scroll to position [442, 0]
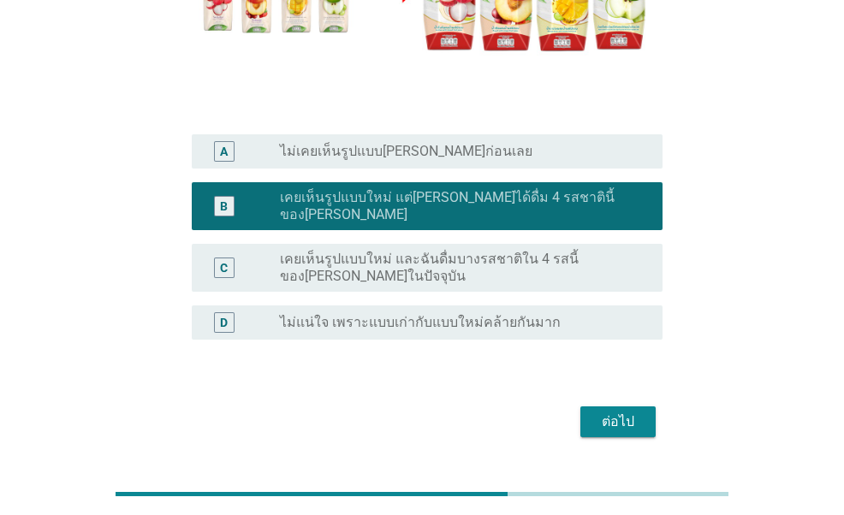
click at [633, 407] on button "ต่อไป" at bounding box center [617, 422] width 75 height 31
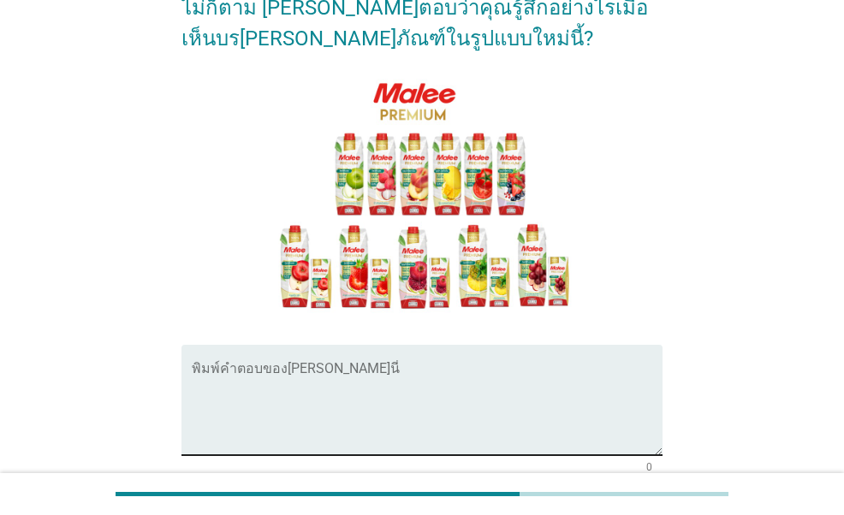
scroll to position [289, 0]
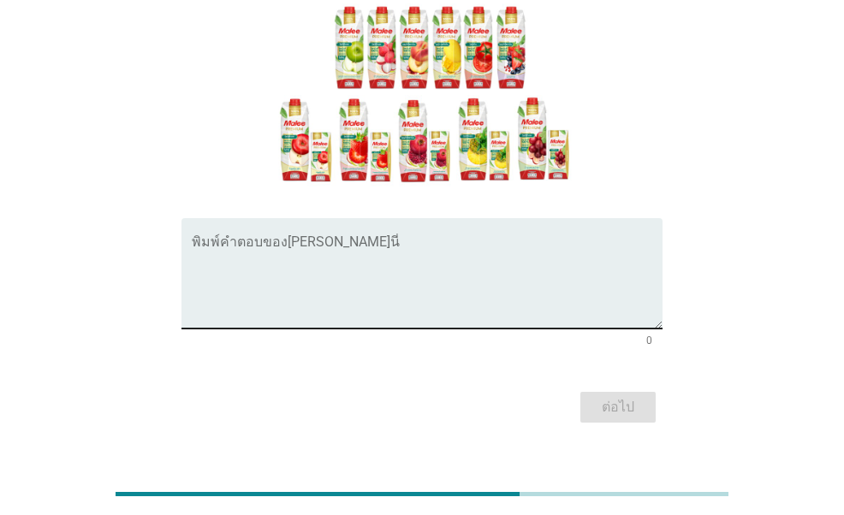
click at [323, 239] on textarea "พิมพ์คำตอบของคุณ ที่นี่" at bounding box center [427, 284] width 470 height 90
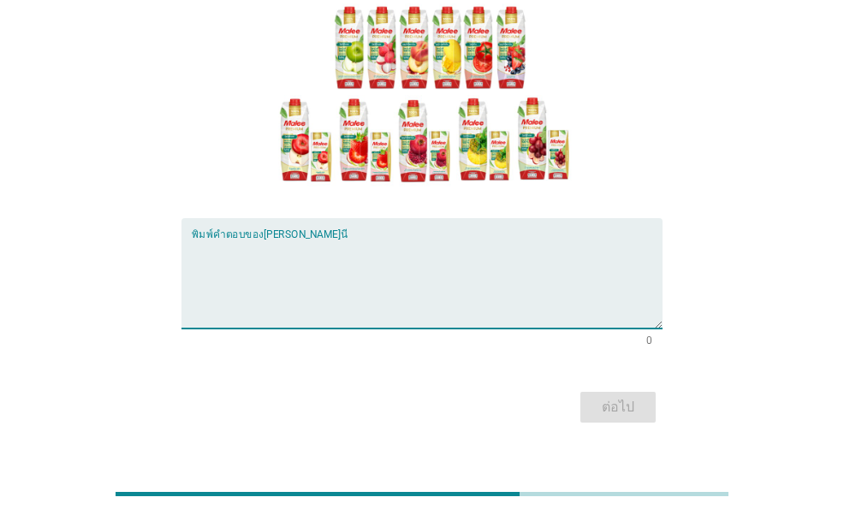
paste textarea "[PERSON_NAME]ขึ้น และ[PERSON_NAME]แตกต่างจากเดิม"
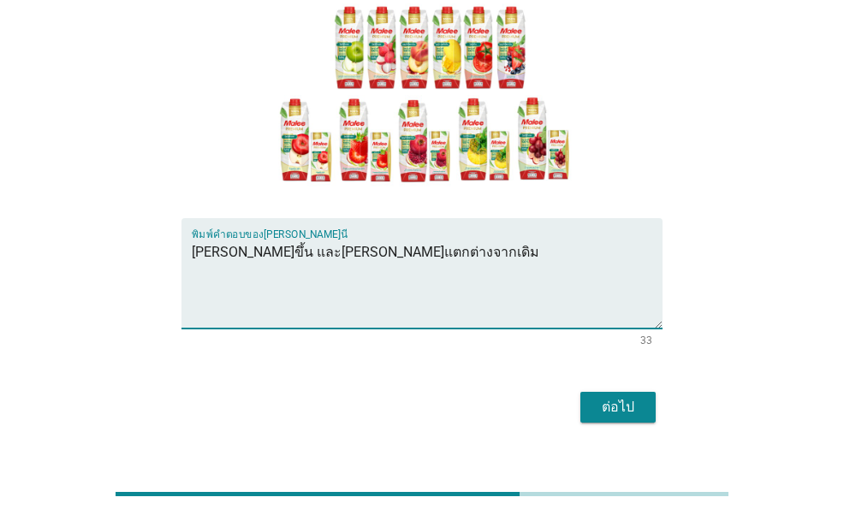
type textarea "[PERSON_NAME]ขึ้น และ[PERSON_NAME]แตกต่างจากเดิม"
click at [606, 397] on div "ต่อไป" at bounding box center [618, 407] width 48 height 21
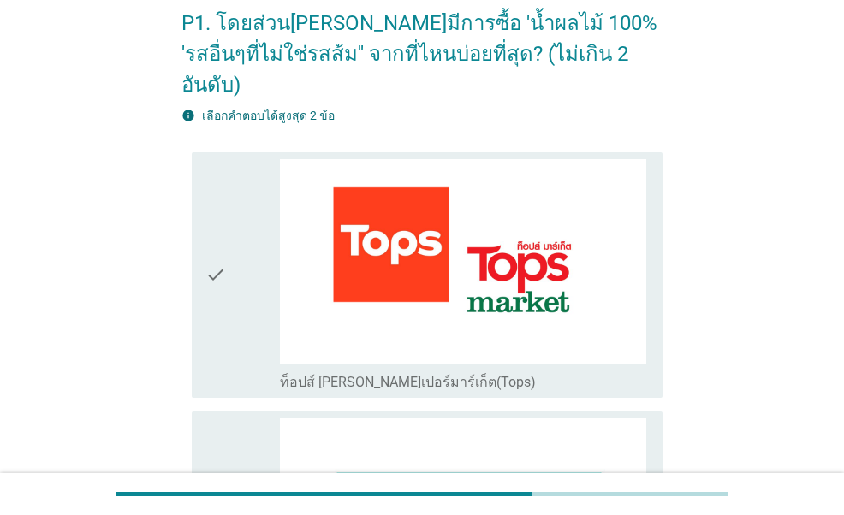
scroll to position [342, 0]
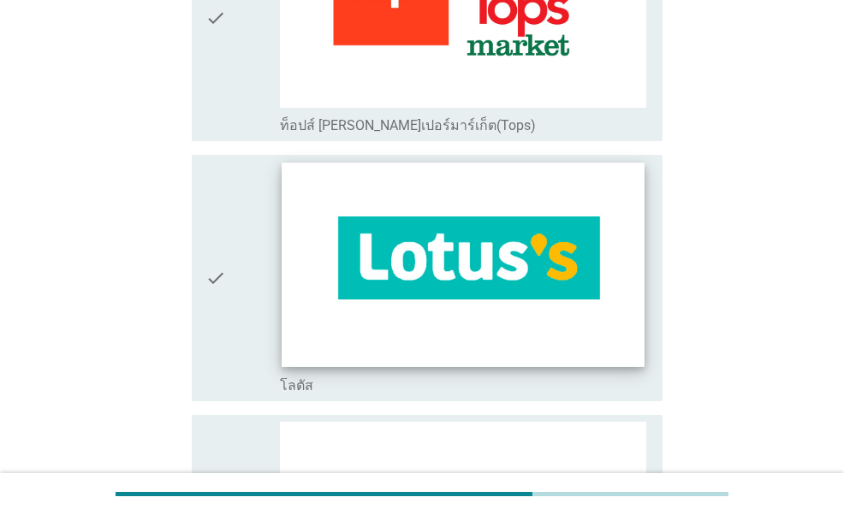
click at [484, 249] on img at bounding box center [463, 266] width 363 height 204
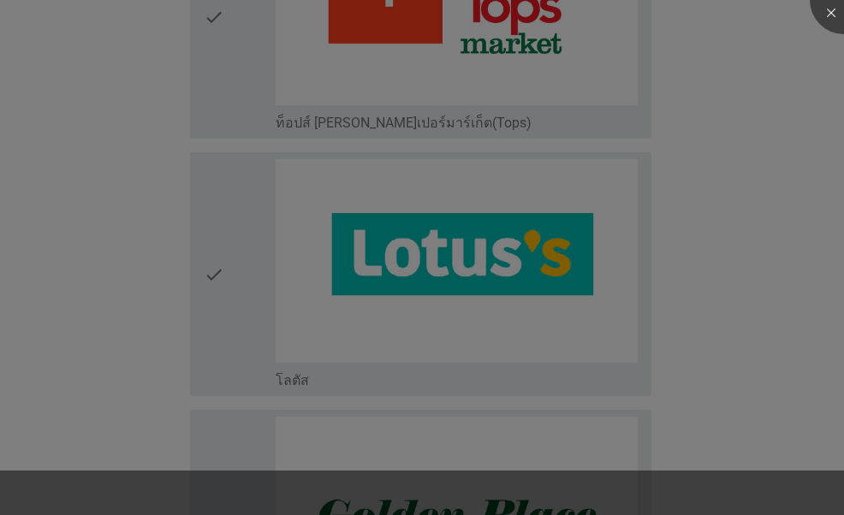
scroll to position [770, 0]
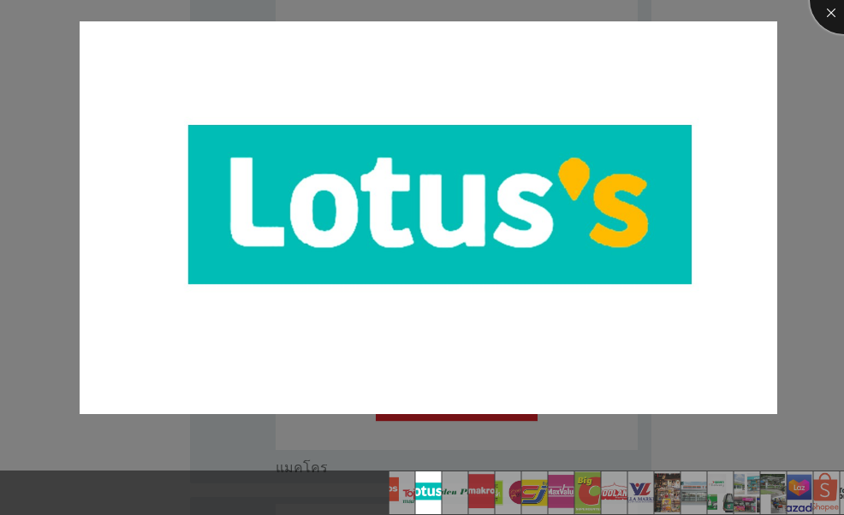
click at [833, 25] on div at bounding box center [844, 0] width 68 height 68
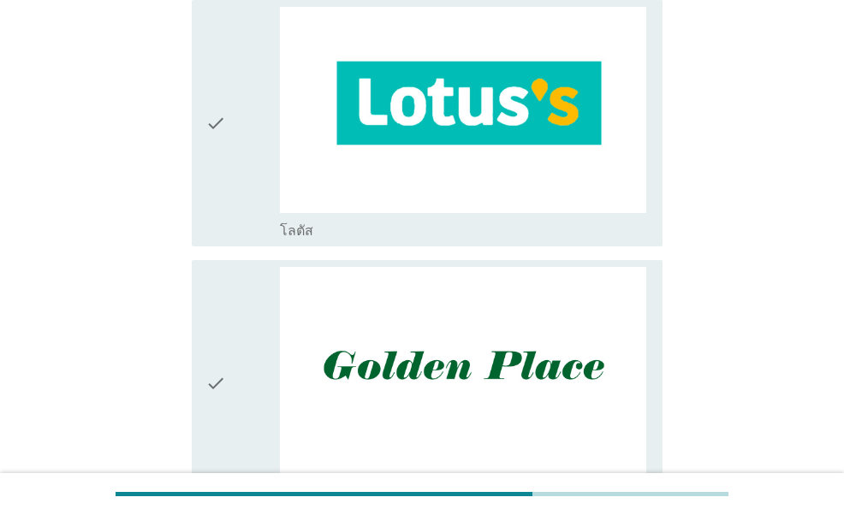
scroll to position [342, 0]
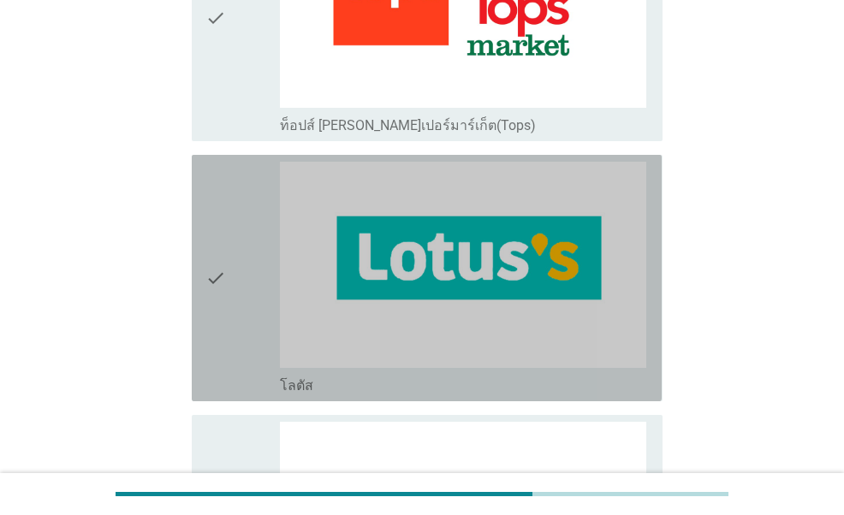
click at [209, 218] on icon "check" at bounding box center [215, 278] width 21 height 233
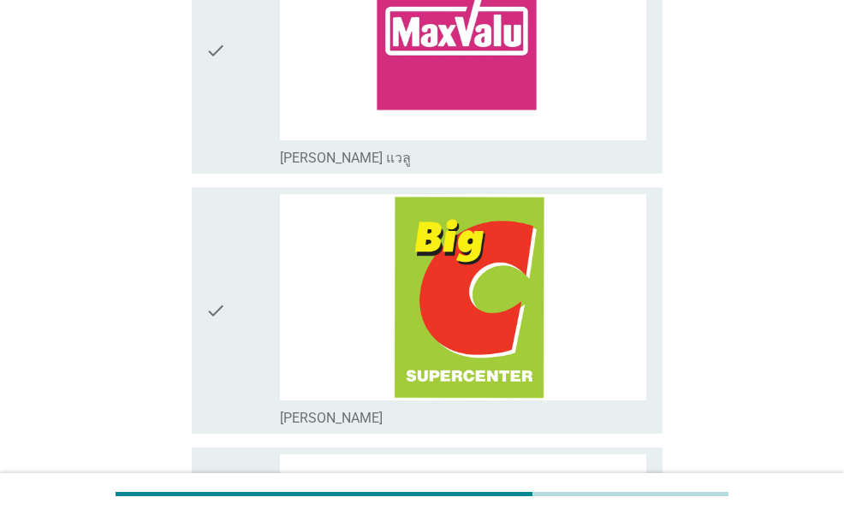
scroll to position [2055, 0]
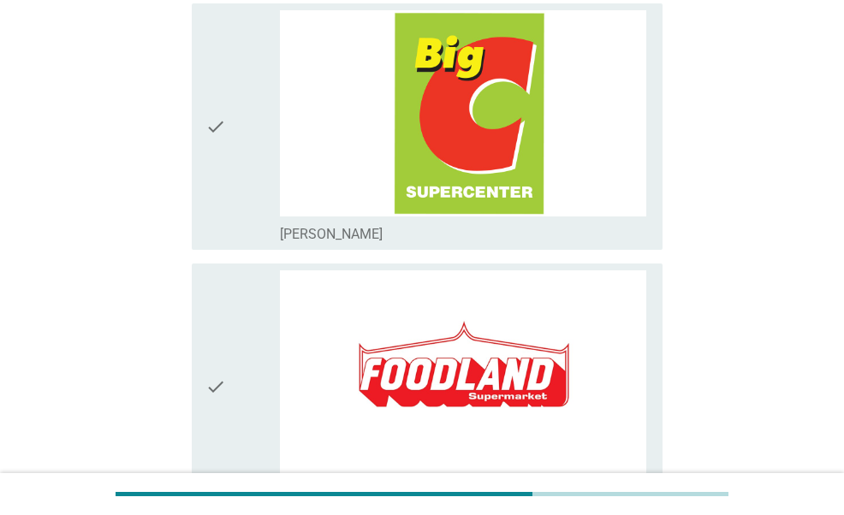
click at [235, 174] on div "check" at bounding box center [242, 126] width 74 height 233
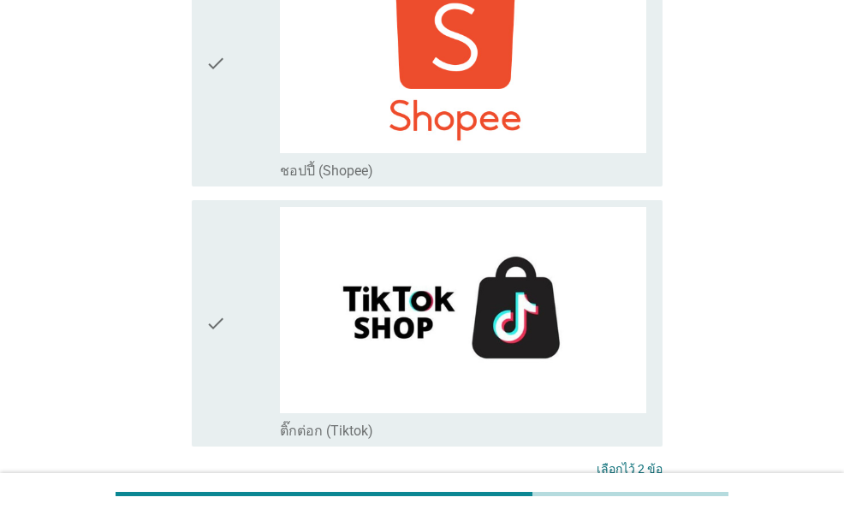
scroll to position [4677, 0]
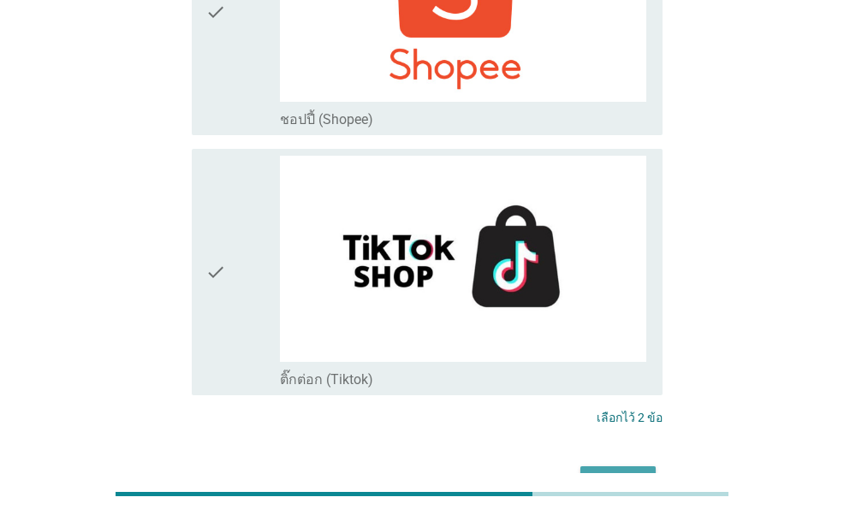
click at [595, 472] on div "ต่อไป" at bounding box center [618, 482] width 48 height 21
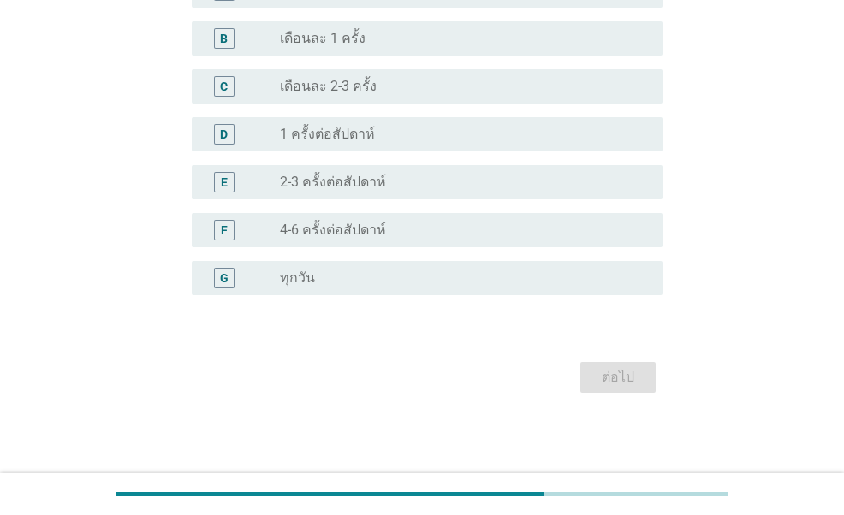
scroll to position [0, 0]
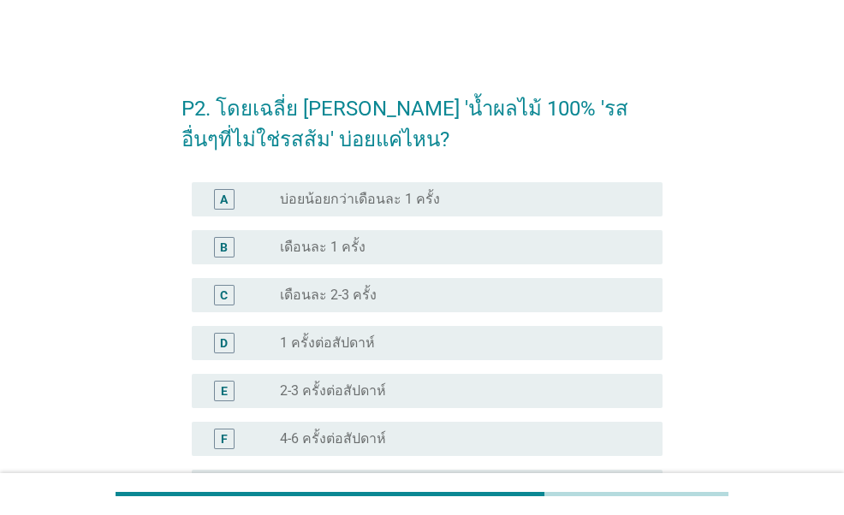
click at [349, 342] on label "1 ครั้งต่อสัปดาห์" at bounding box center [327, 343] width 95 height 17
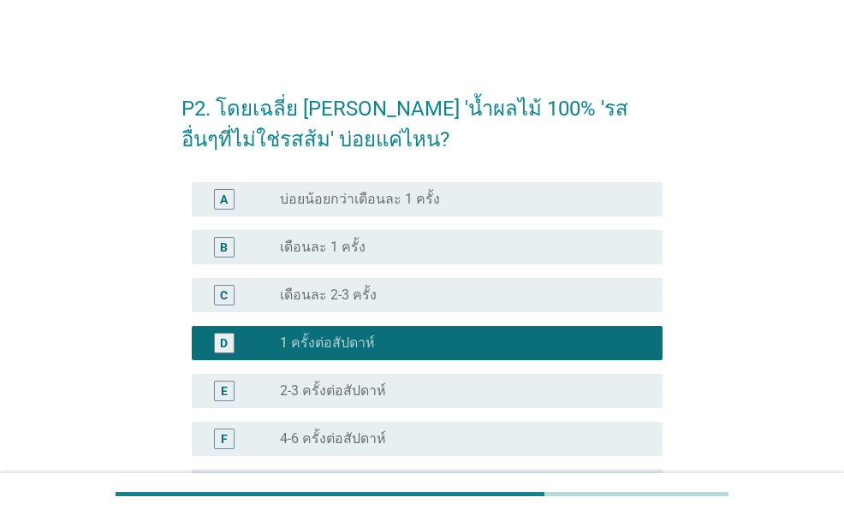
scroll to position [209, 0]
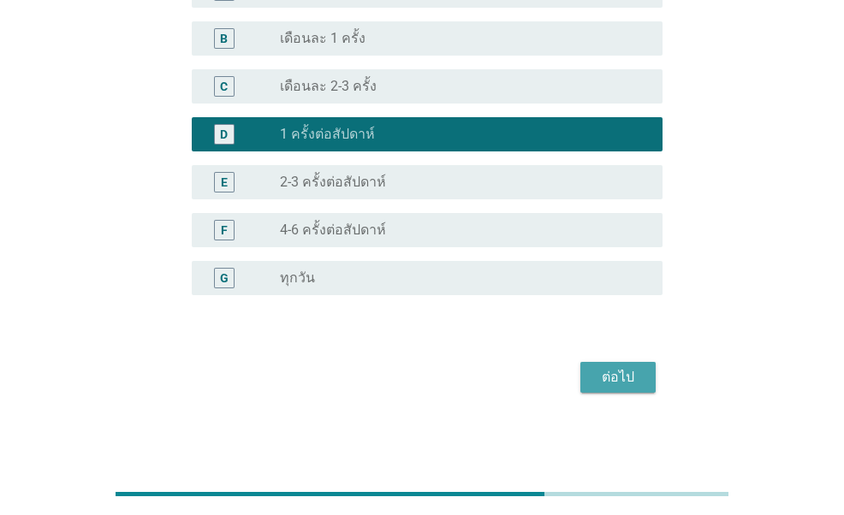
click at [628, 372] on div "ต่อไป" at bounding box center [618, 377] width 48 height 21
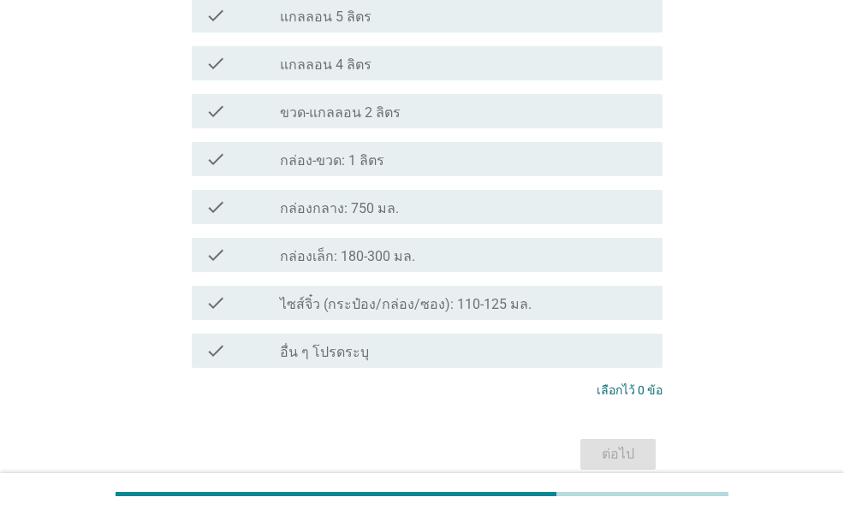
scroll to position [0, 0]
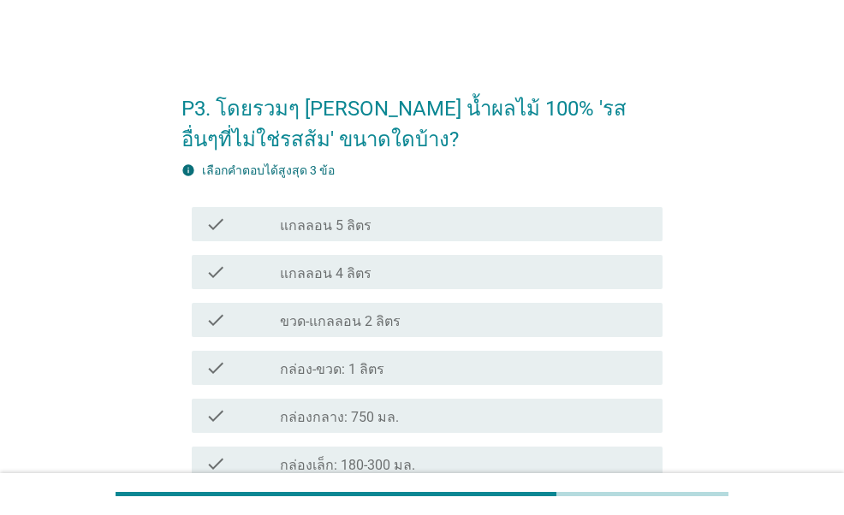
click at [399, 321] on div "check_box_outline_blank ขวด-แกลลอน 2 ลิตร" at bounding box center [464, 320] width 369 height 21
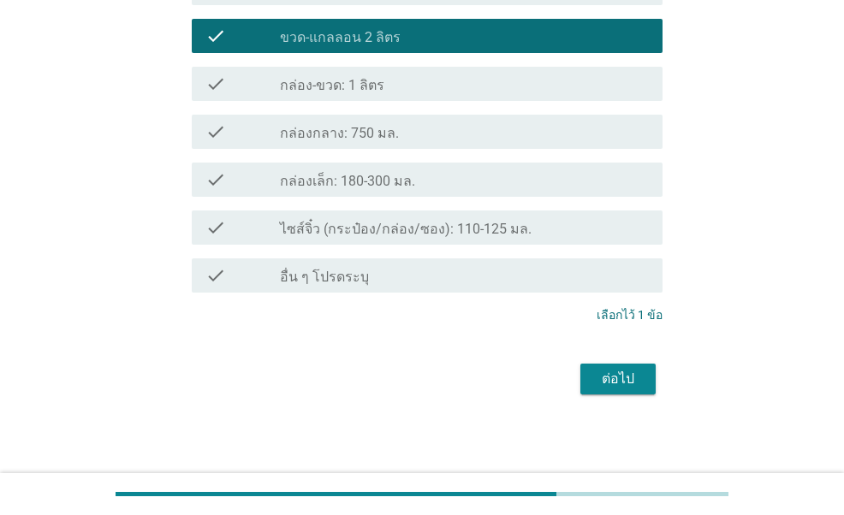
scroll to position [286, 0]
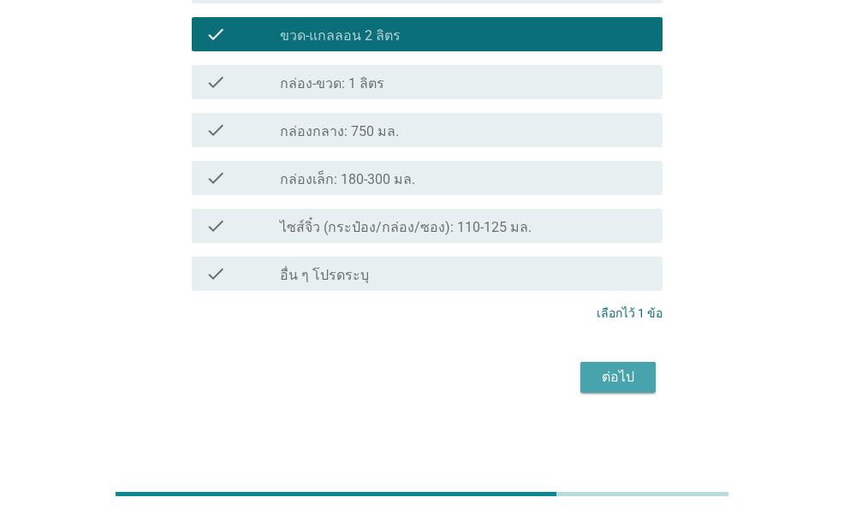
click at [592, 368] on button "ต่อไป" at bounding box center [617, 377] width 75 height 31
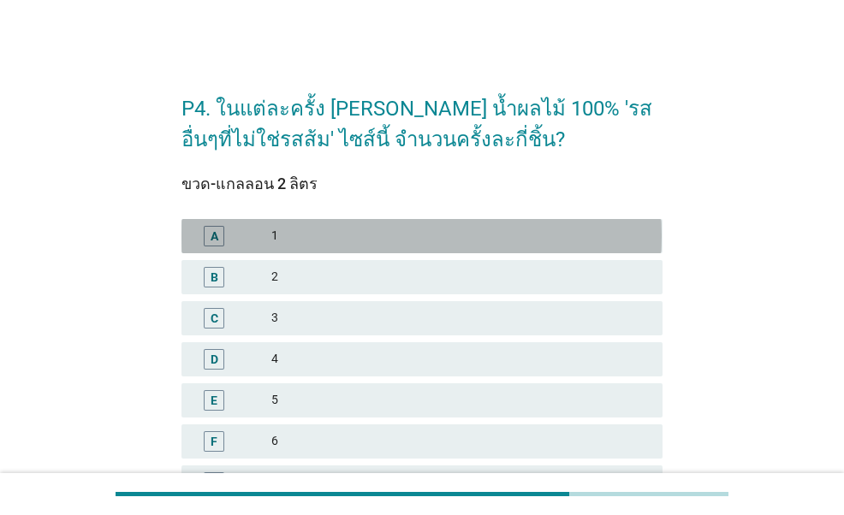
click at [355, 235] on div "1" at bounding box center [460, 236] width 378 height 21
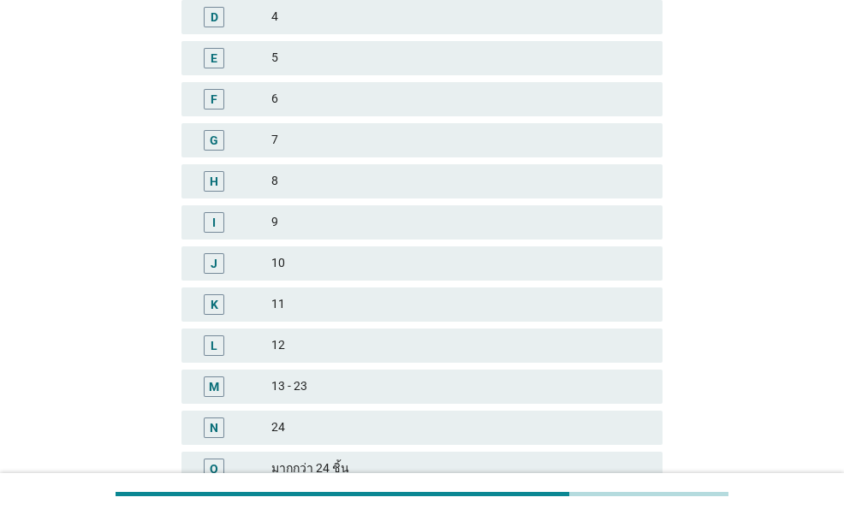
scroll to position [86, 0]
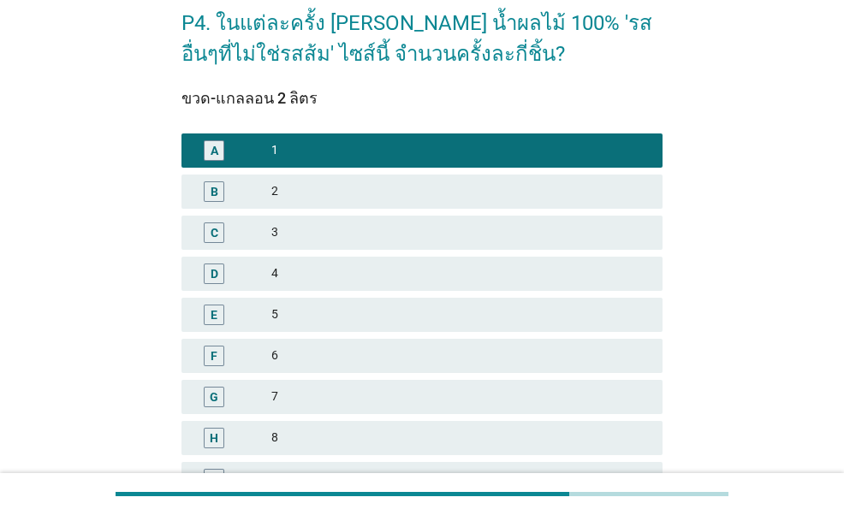
click at [306, 185] on div "2" at bounding box center [460, 191] width 378 height 21
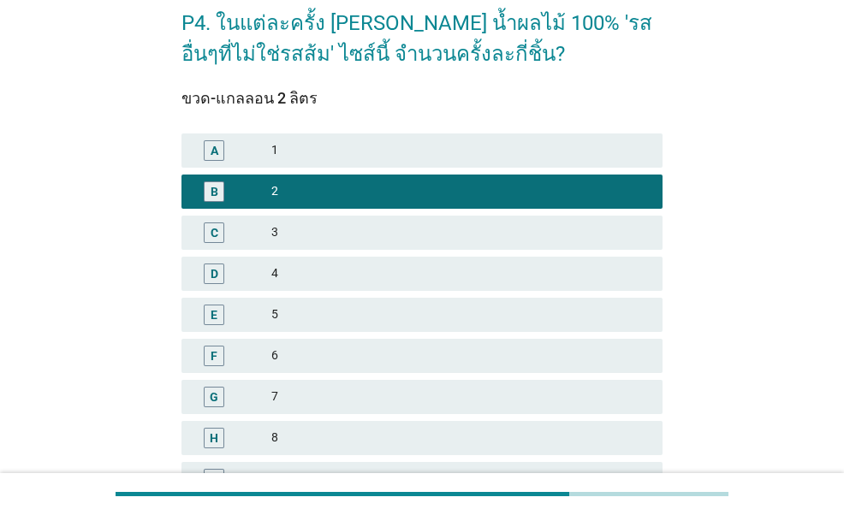
scroll to position [499, 0]
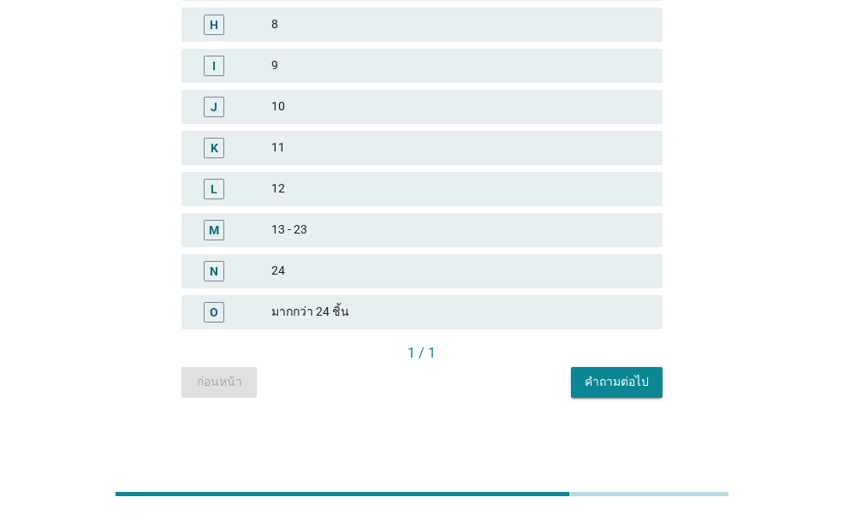
click at [616, 384] on div "คำถามต่อไป" at bounding box center [617, 382] width 64 height 18
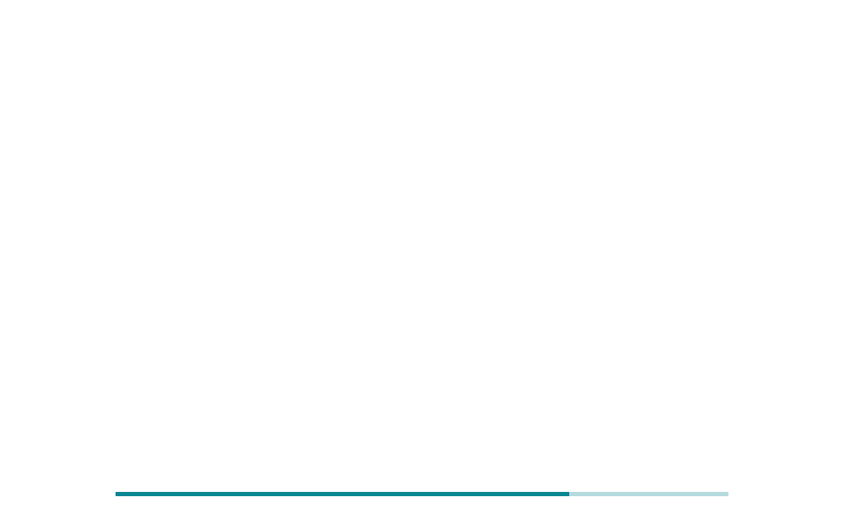
scroll to position [0, 0]
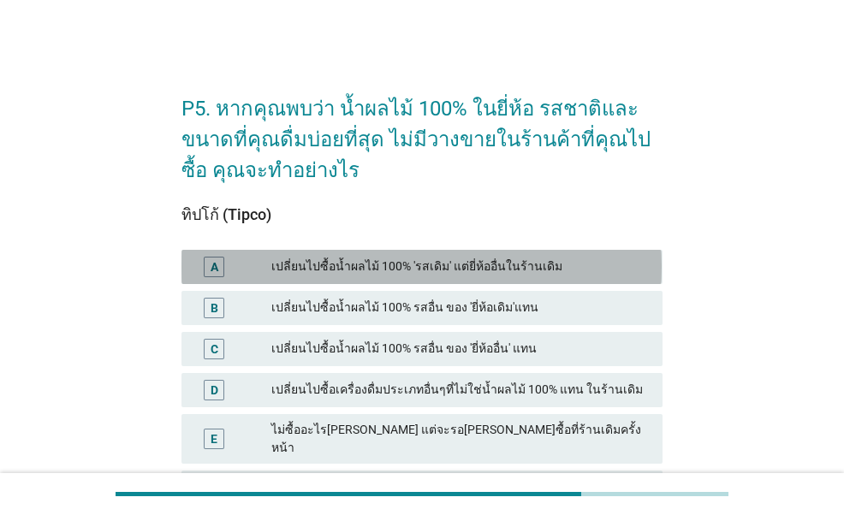
click at [419, 271] on div "เปลี่ยนไปซื้อน้ำผลไม้ 100% 'รสเดิม' แต่ยี่ห้ออื่นในร้านเดิม" at bounding box center [460, 267] width 378 height 21
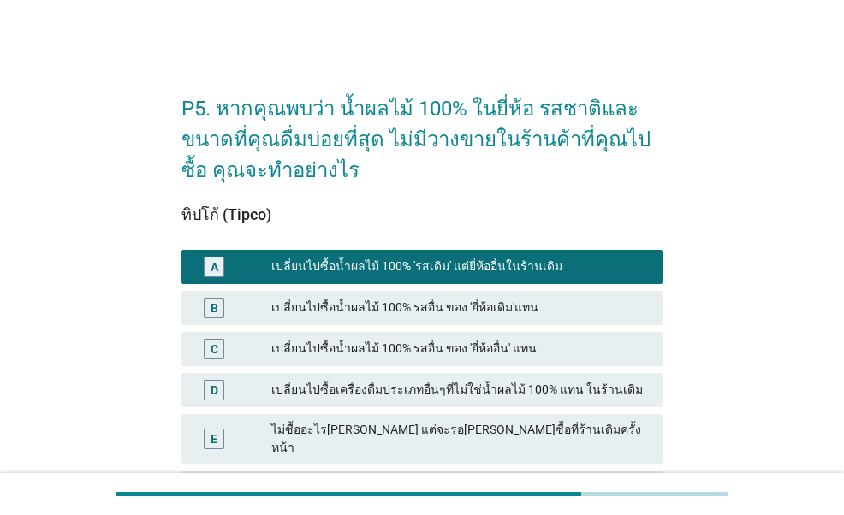
click at [413, 313] on div "เปลี่ยนไปซื้อน้ำผลไม้ 100% รสอื่น ของ 'ยี่ห้อเดิม'แทน" at bounding box center [460, 308] width 378 height 21
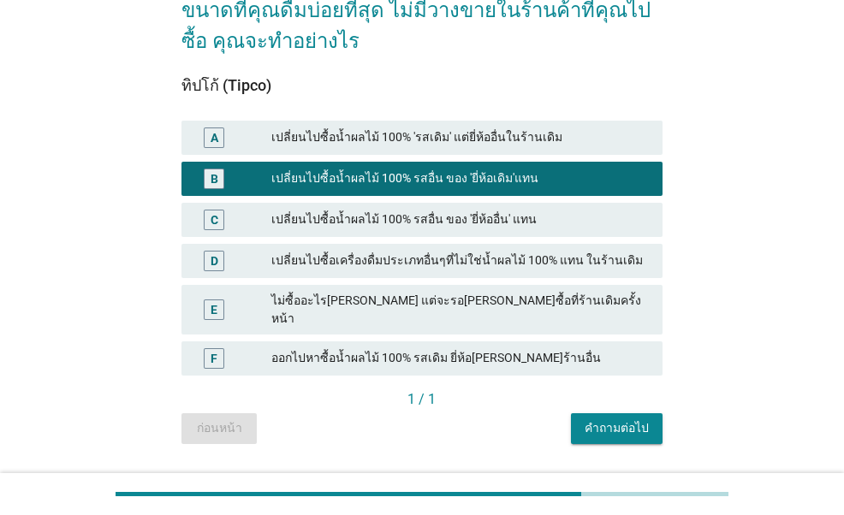
scroll to position [160, 0]
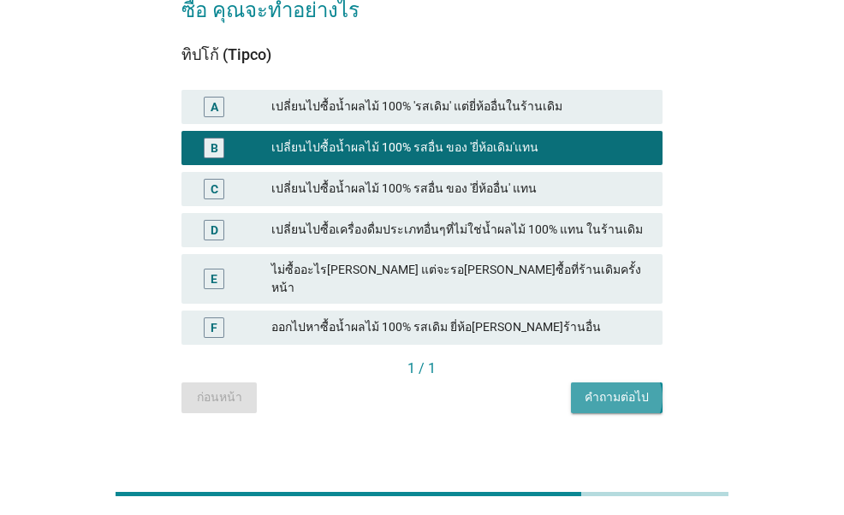
click at [588, 383] on button "คำถามต่อไป" at bounding box center [617, 398] width 92 height 31
